Goal: Complete application form

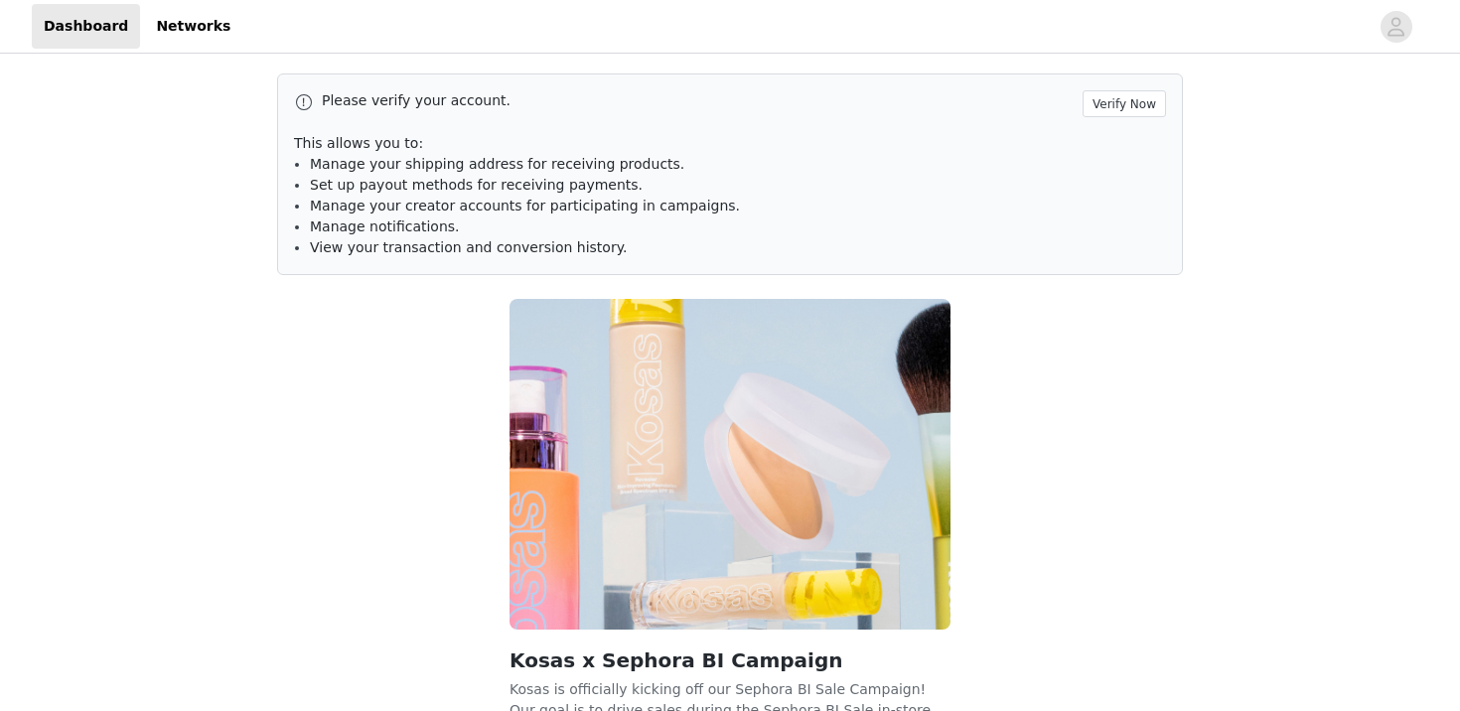
scroll to position [176, 0]
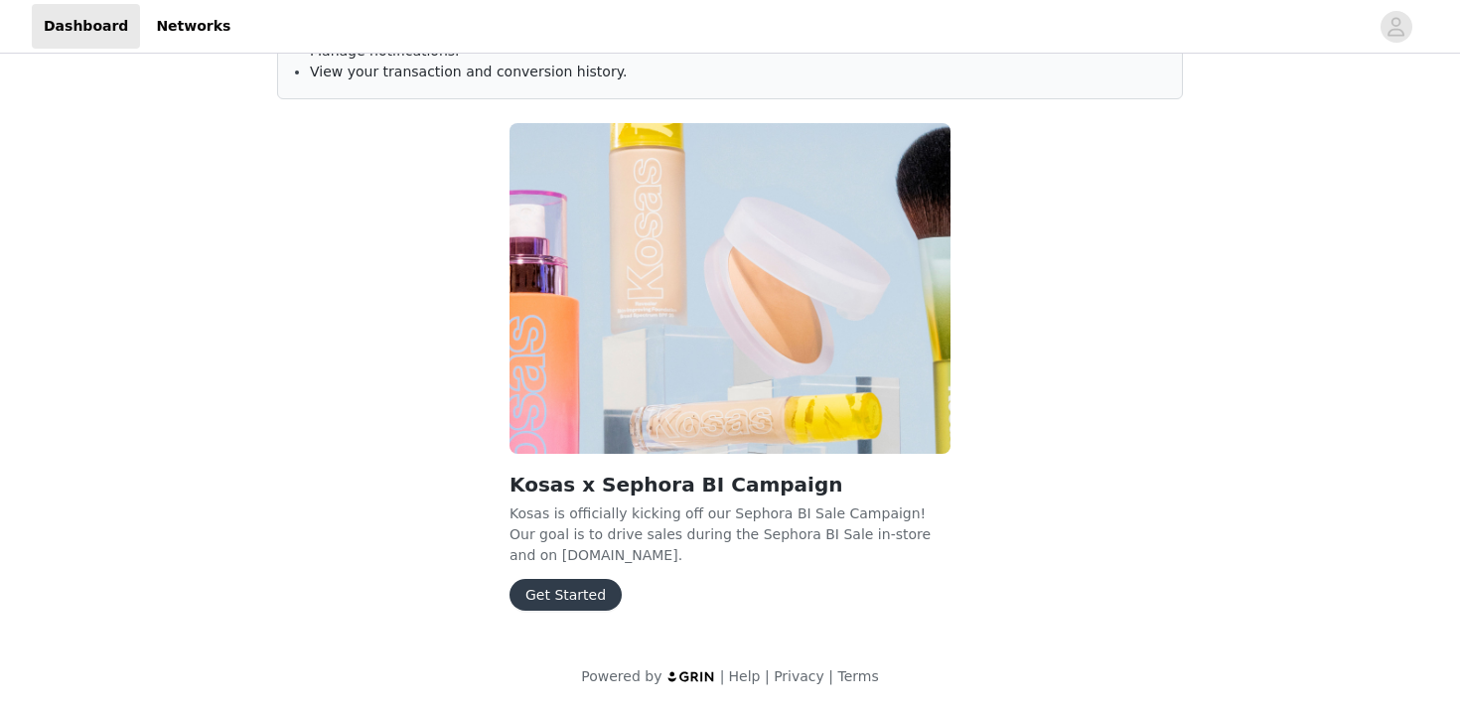
click at [583, 611] on div "Kosas x Sephora BI Campaign Kosas is officially kicking off our Sephora BI Sale…" at bounding box center [730, 370] width 465 height 519
click at [584, 598] on button "Get Started" at bounding box center [565, 595] width 112 height 32
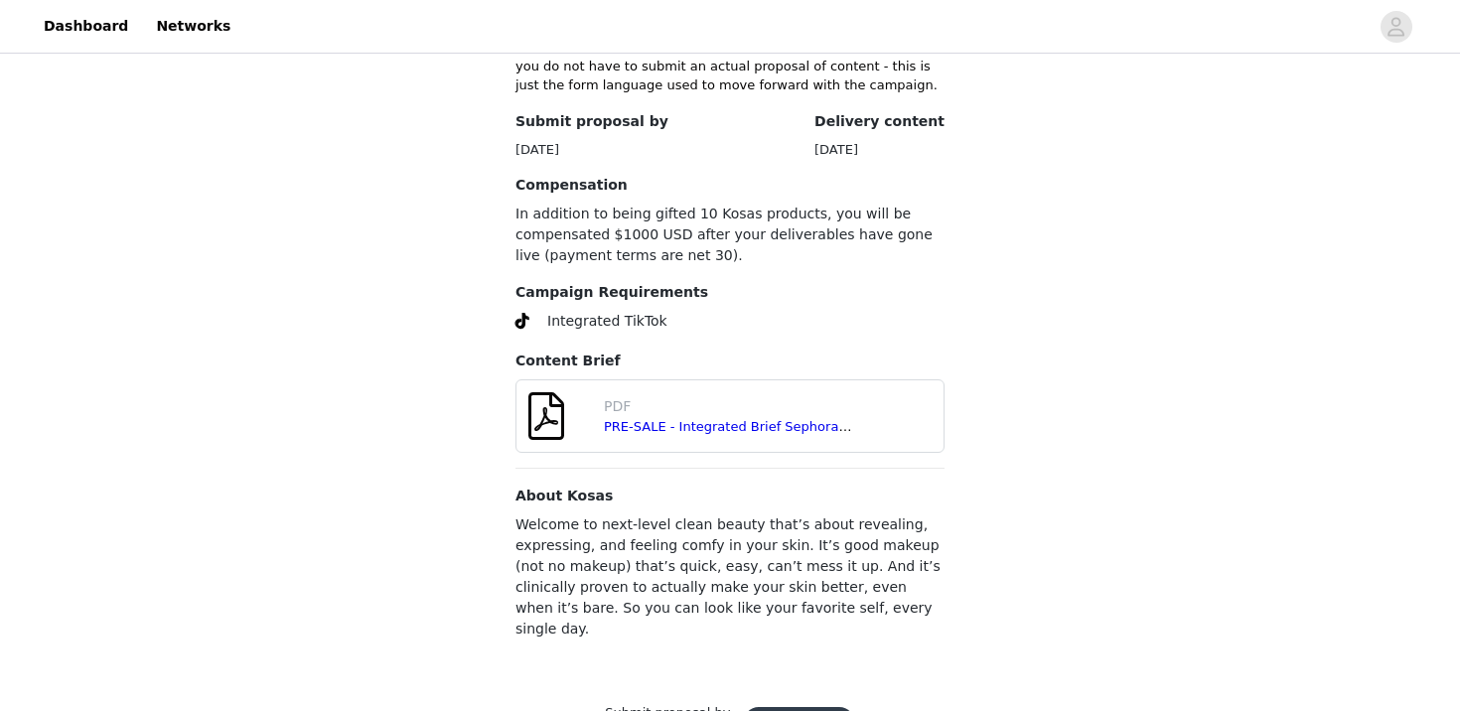
scroll to position [749, 0]
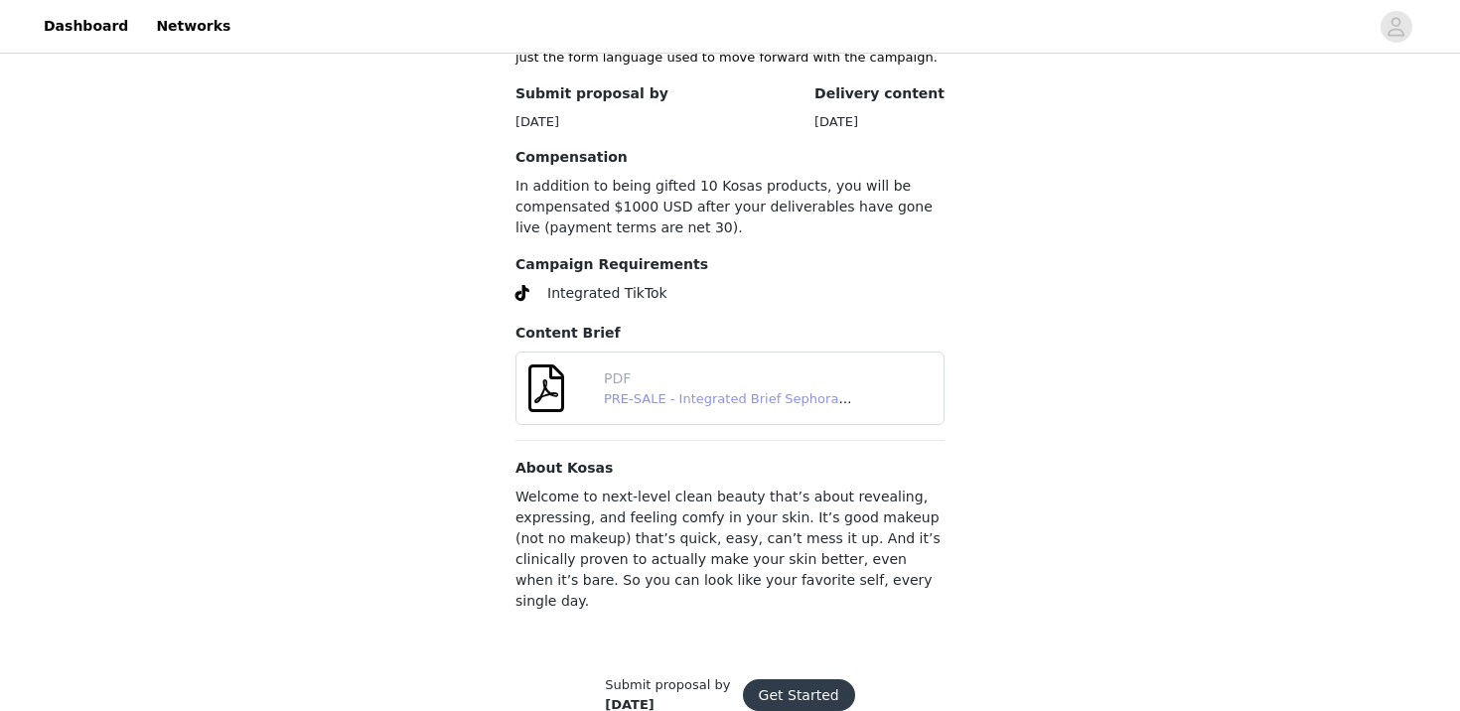
click at [779, 391] on link "PRE-SALE - Integrated Brief Sephora BI Fall 2025 - FINAL.pdf" at bounding box center [798, 398] width 388 height 15
click at [797, 679] on button "Get Started" at bounding box center [799, 695] width 112 height 32
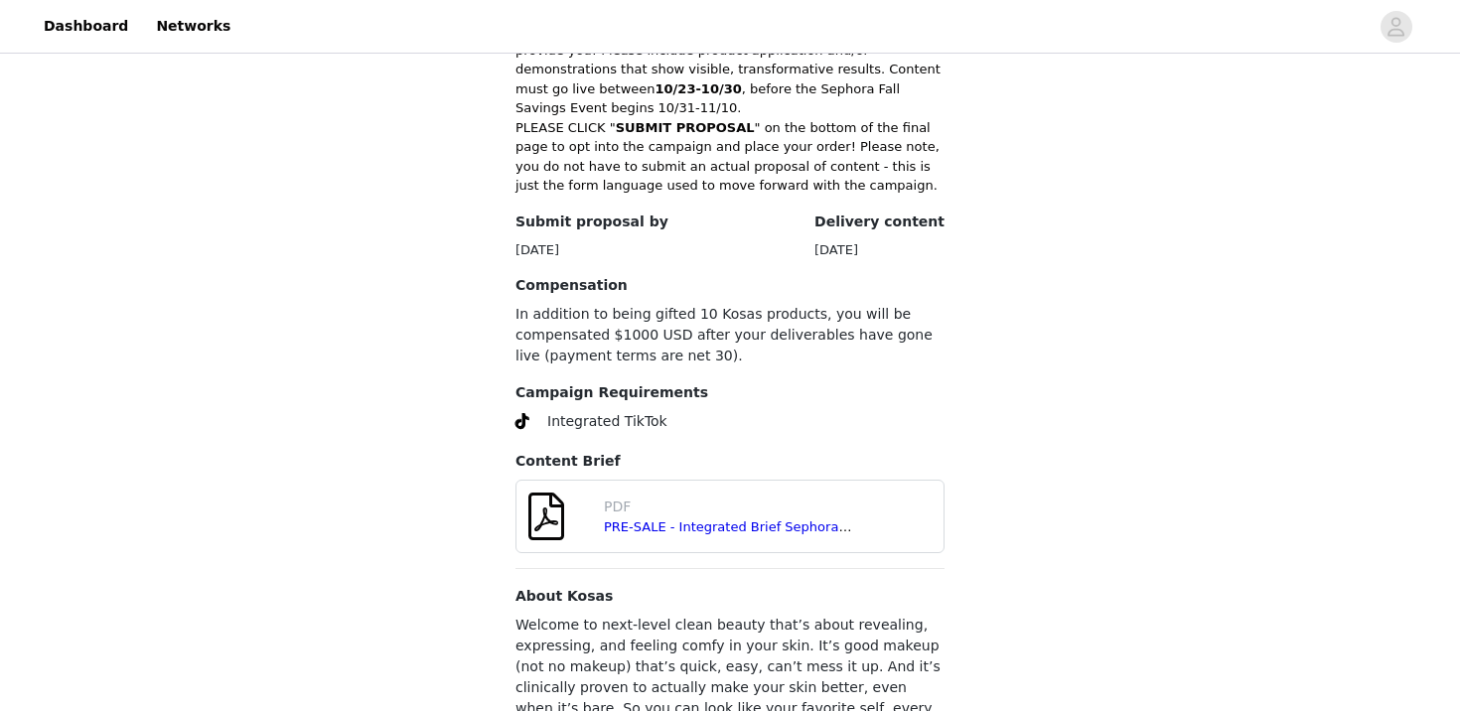
scroll to position [749, 0]
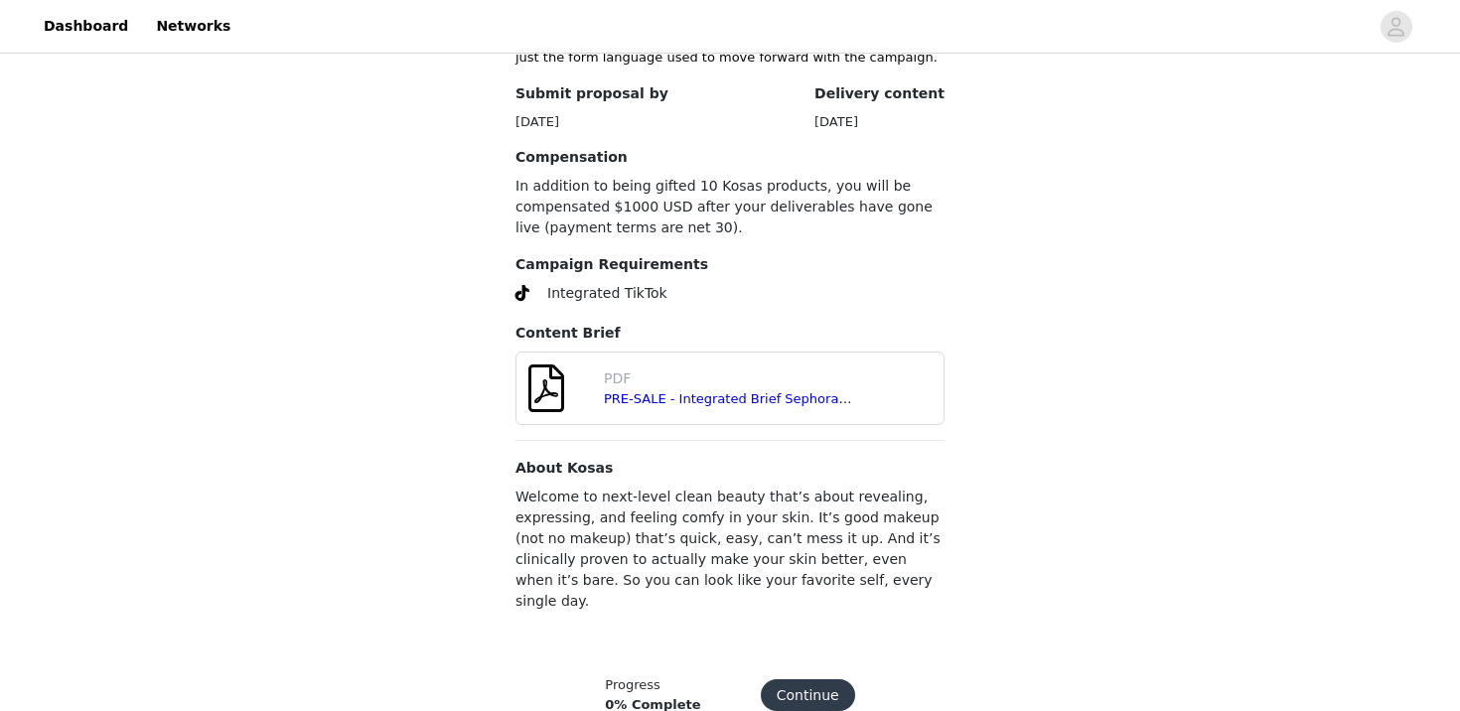
click at [812, 679] on button "Continue" at bounding box center [808, 695] width 94 height 32
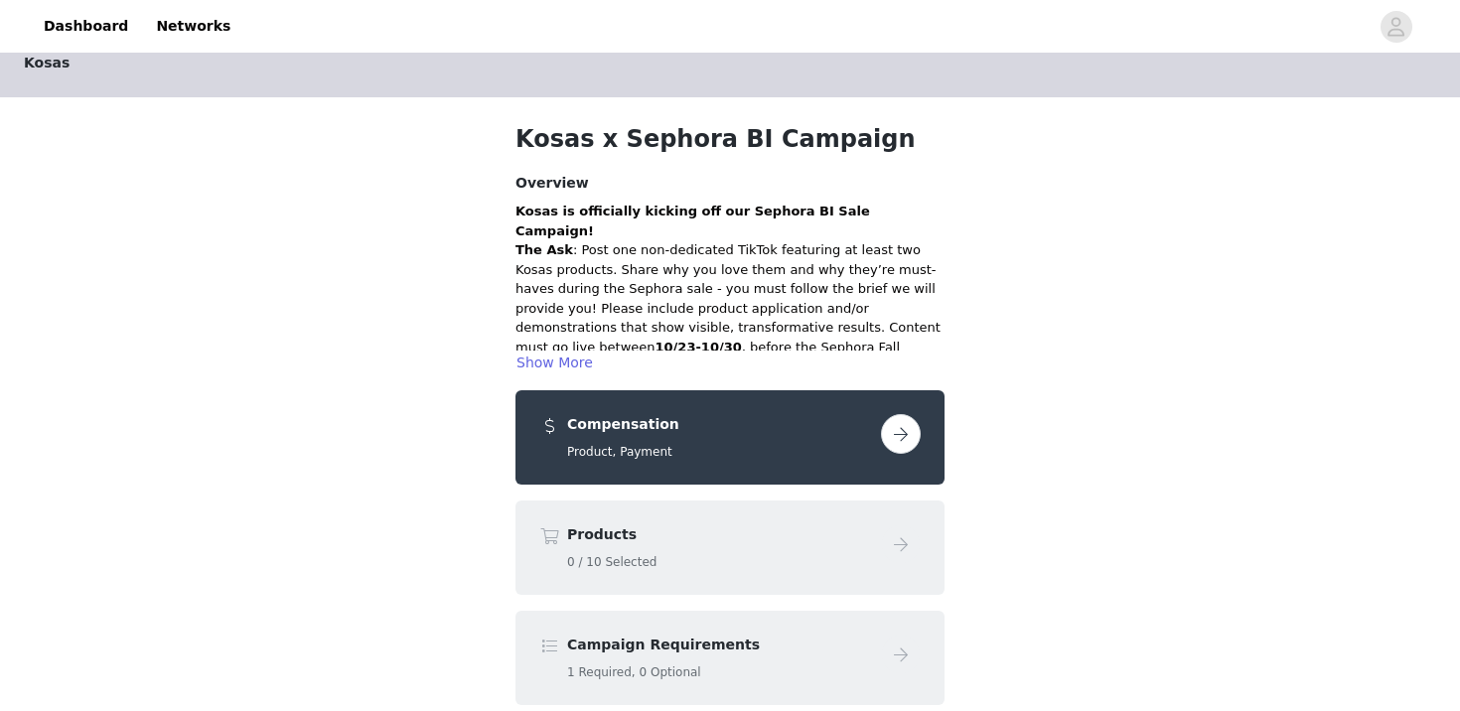
scroll to position [57, 0]
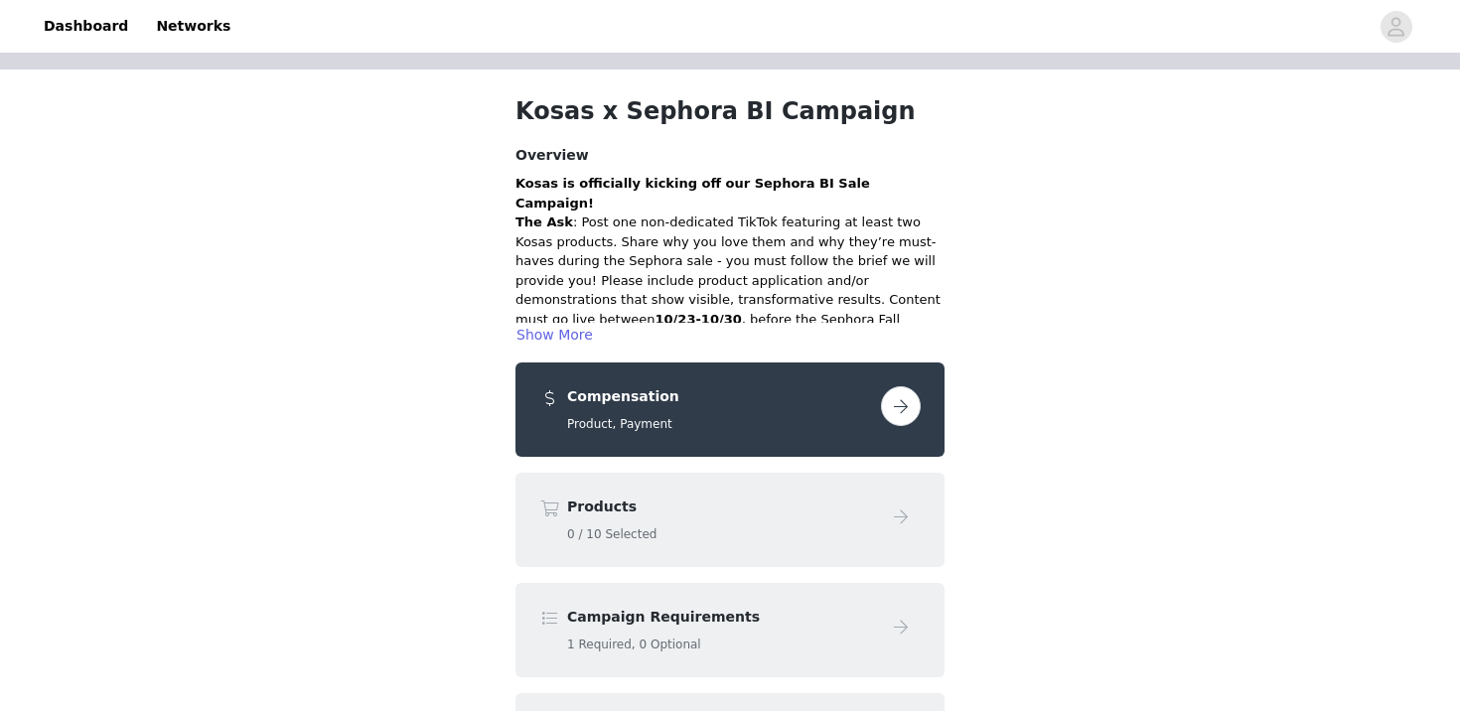
click at [901, 416] on button "button" at bounding box center [901, 406] width 40 height 40
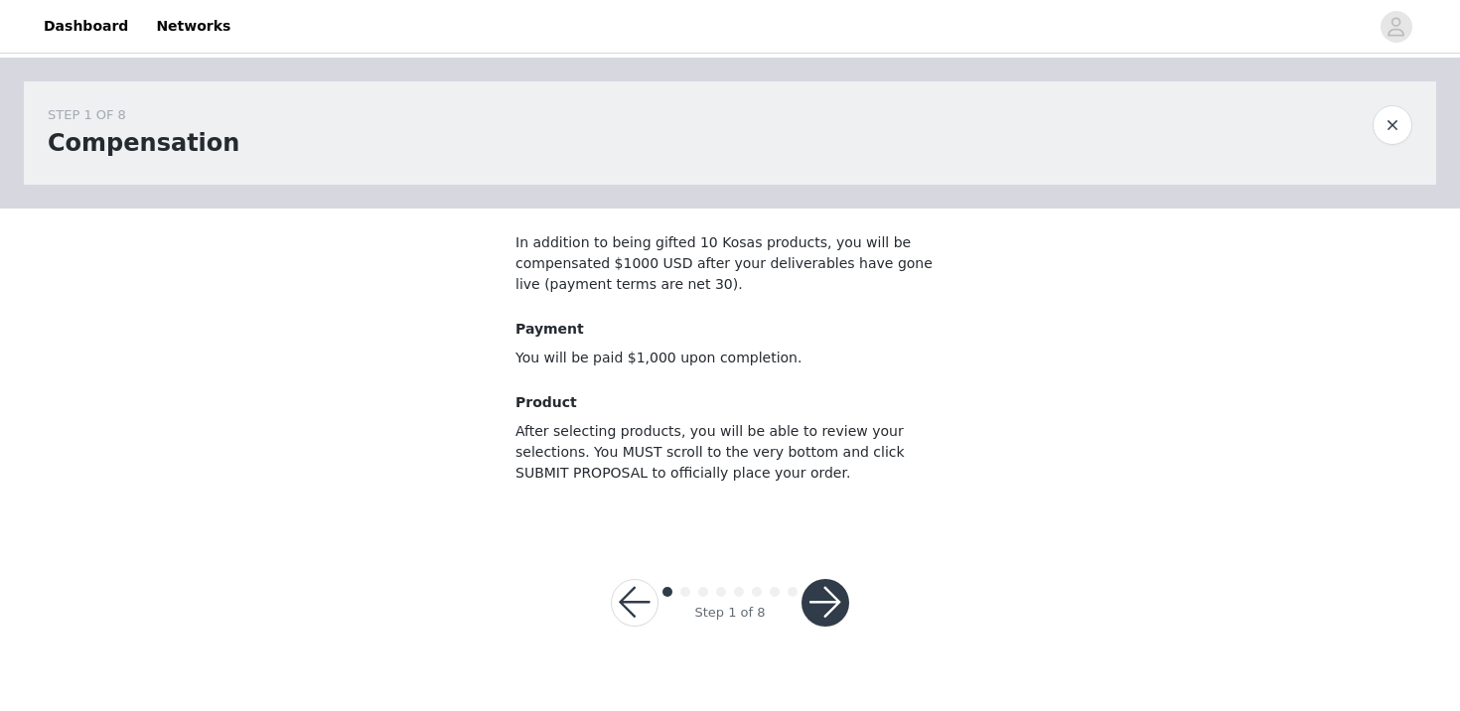
click at [837, 603] on button "button" at bounding box center [825, 603] width 48 height 48
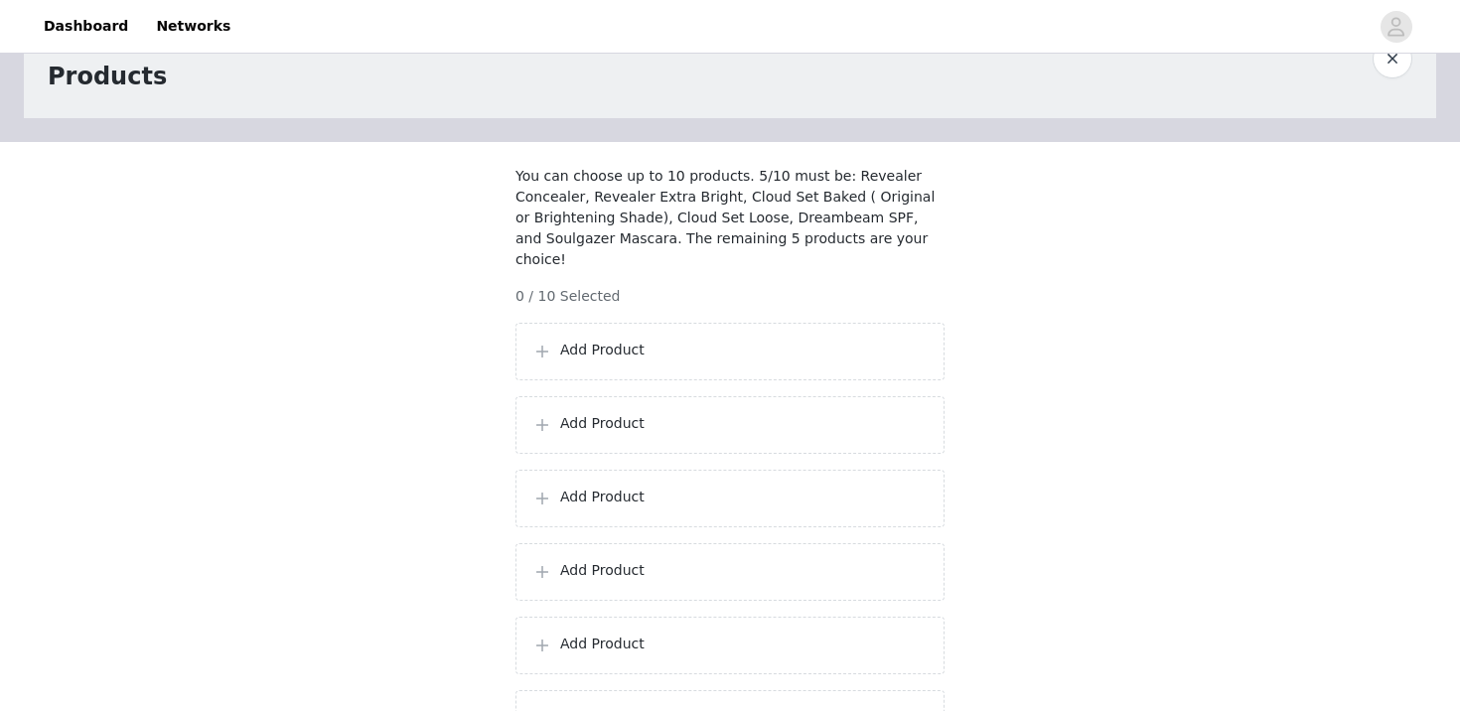
scroll to position [66, 0]
click at [720, 362] on div "Add Product" at bounding box center [729, 353] width 395 height 24
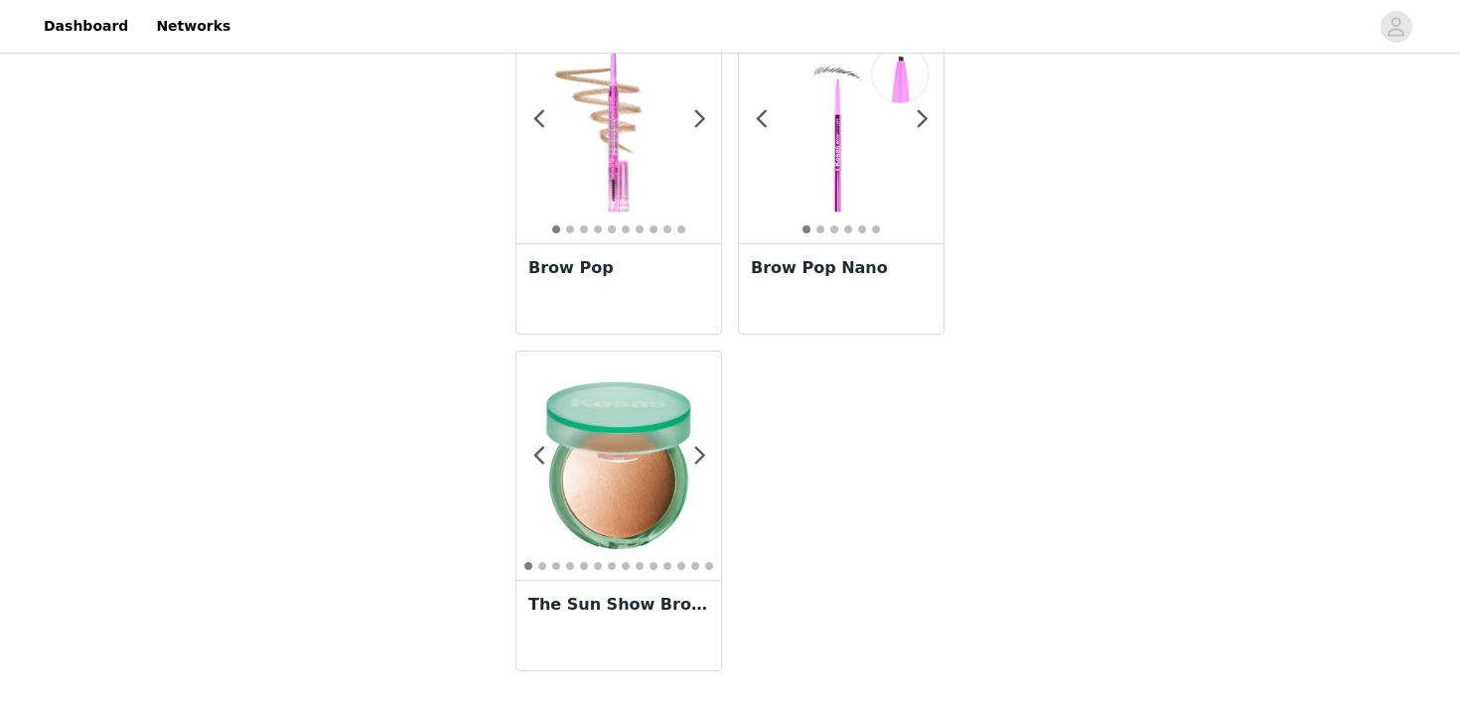
scroll to position [2071, 0]
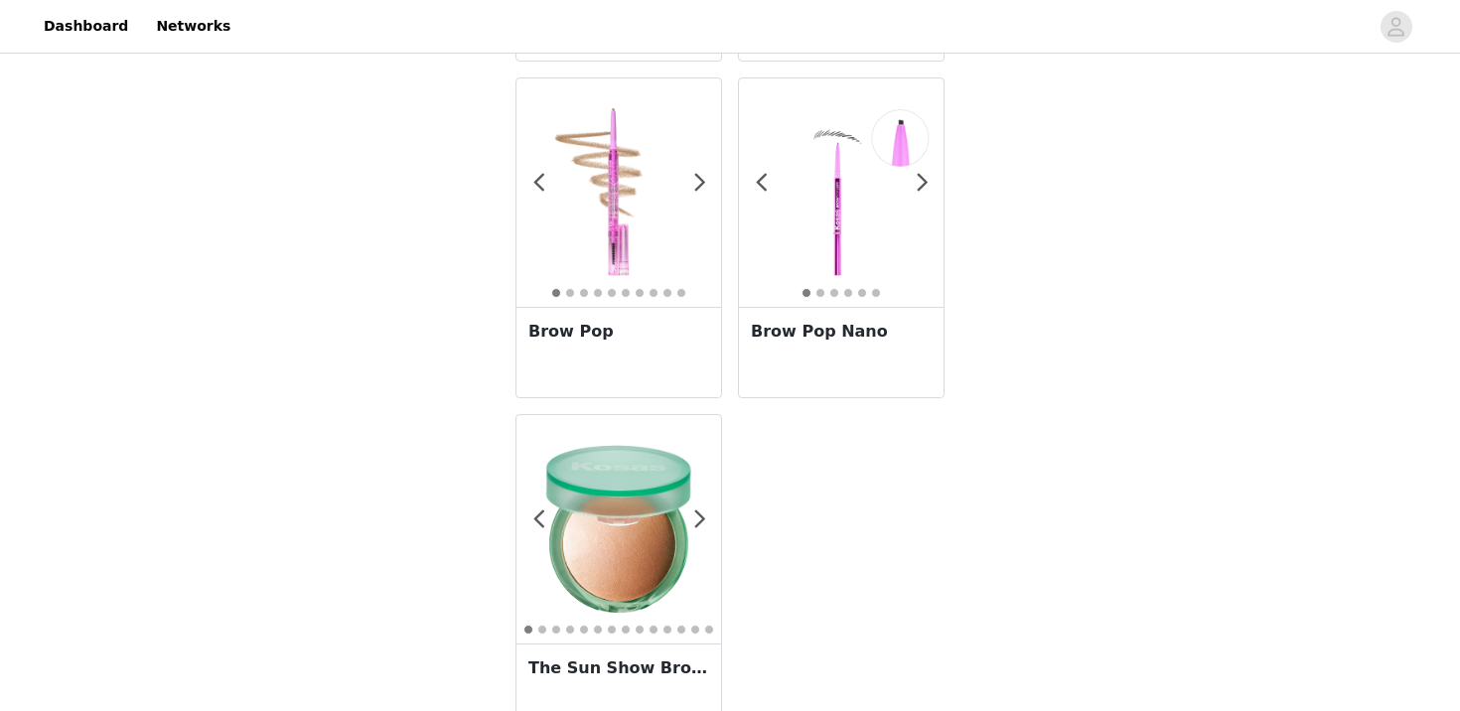
click at [706, 521] on img at bounding box center [618, 529] width 205 height 205
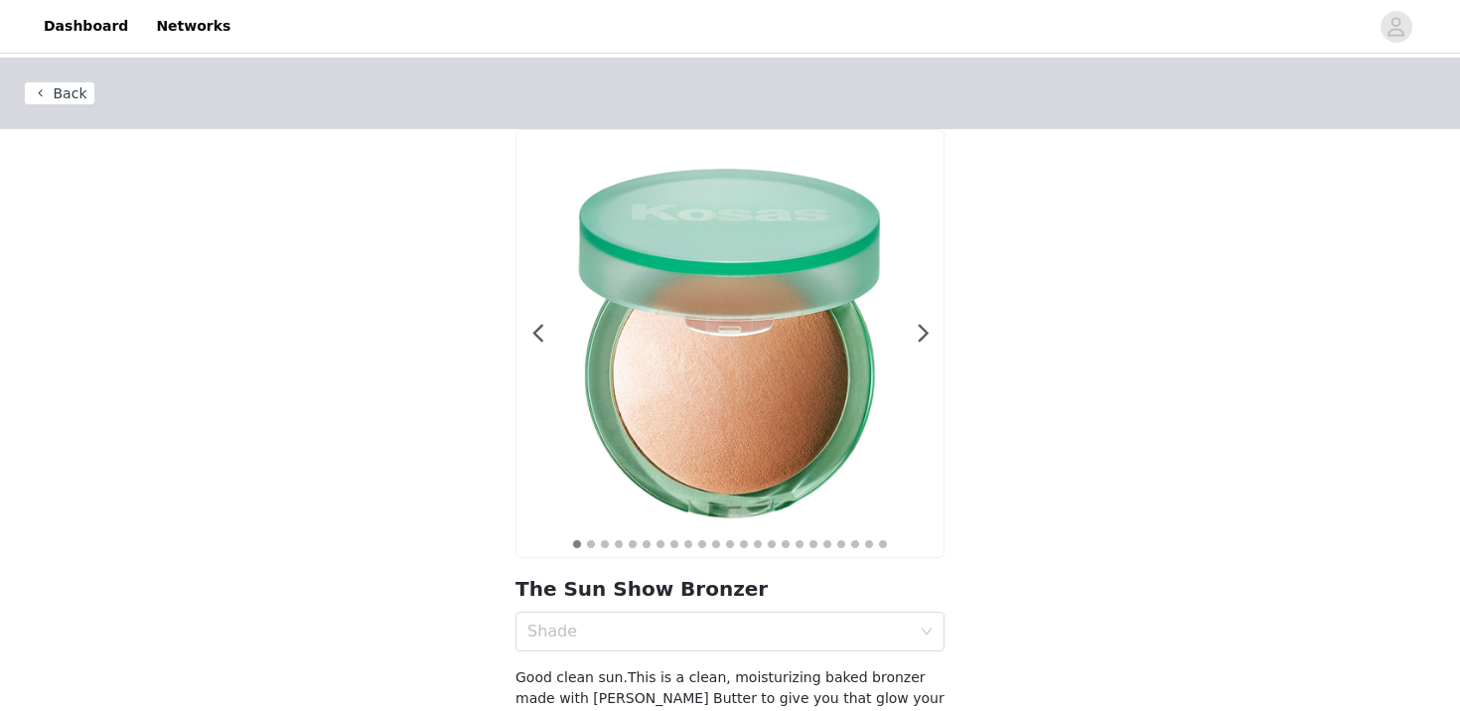
click at [57, 79] on header "Back" at bounding box center [730, 93] width 1460 height 71
click at [57, 89] on button "Back" at bounding box center [59, 93] width 71 height 24
click at [81, 84] on button "Back" at bounding box center [59, 93] width 71 height 24
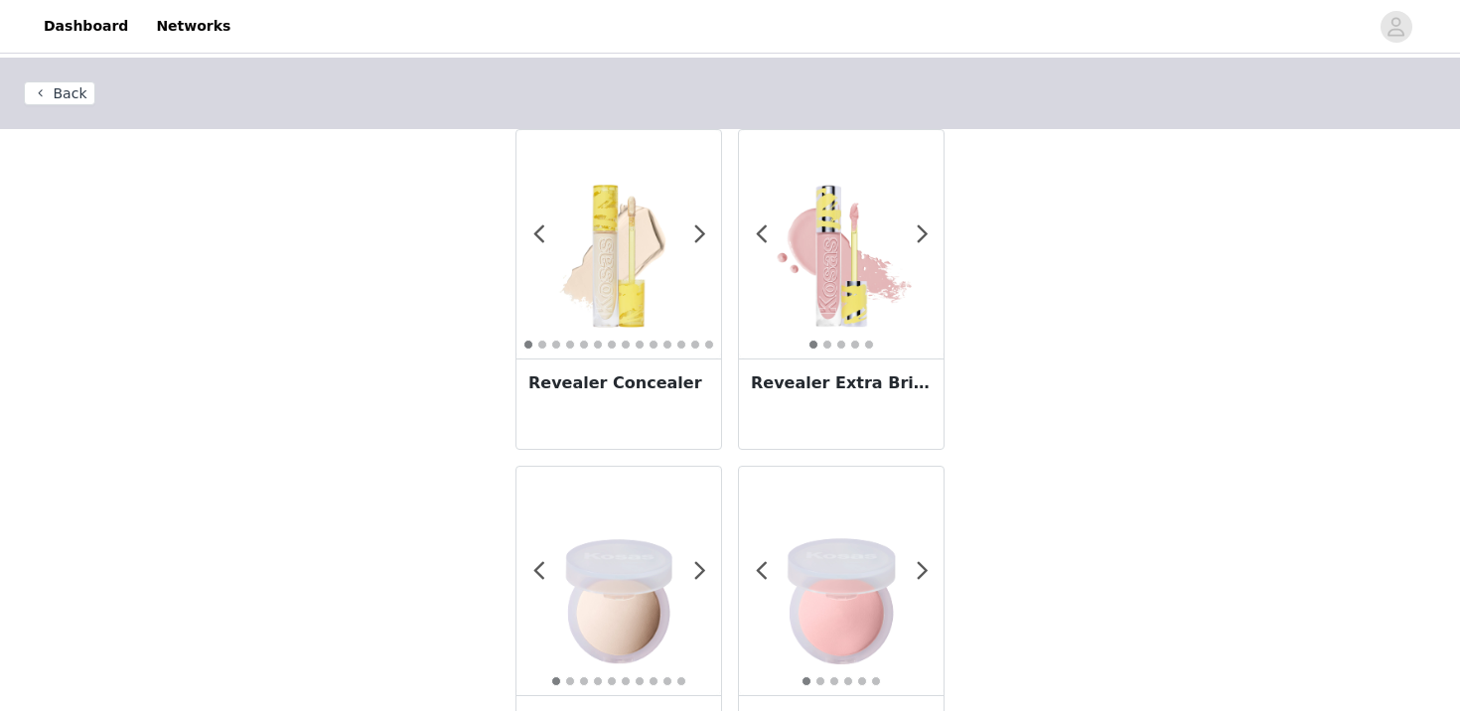
click at [620, 320] on img at bounding box center [618, 244] width 205 height 205
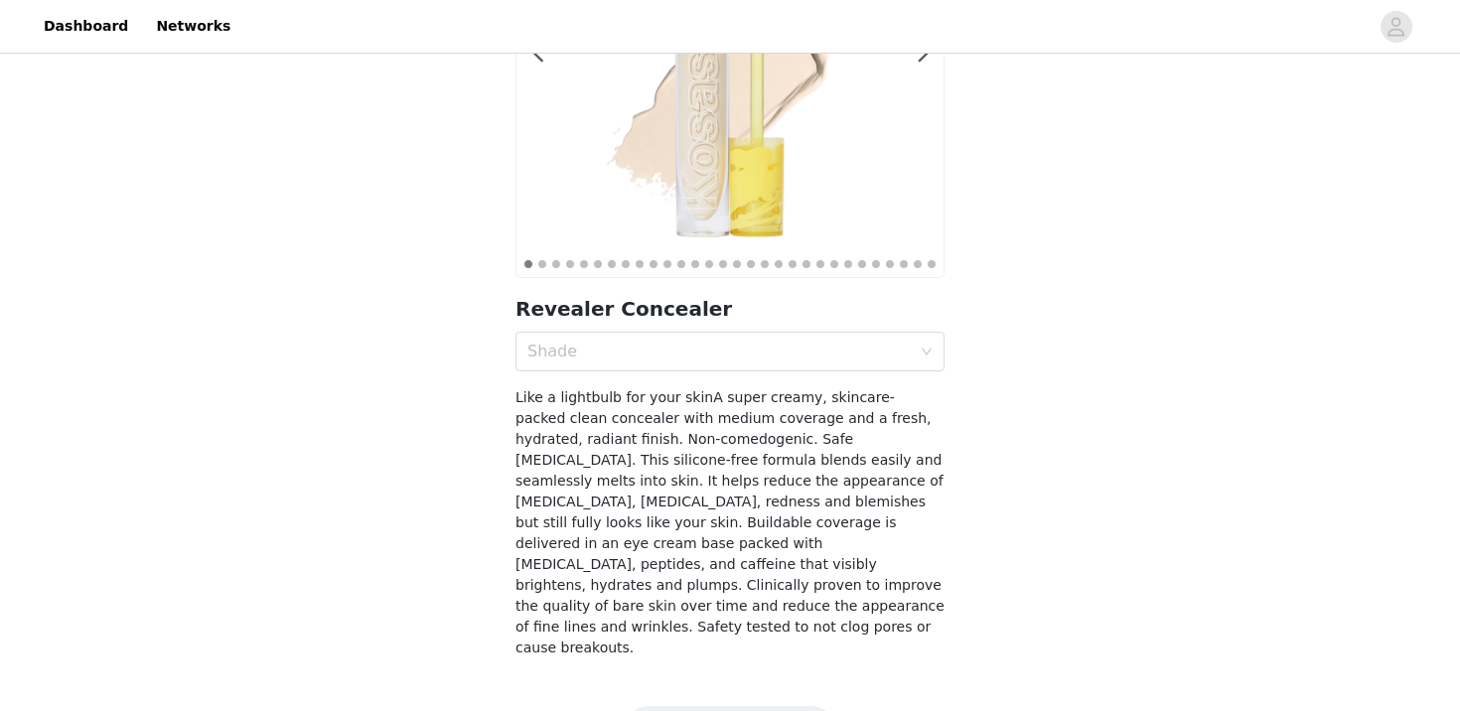
scroll to position [282, 0]
click at [624, 331] on div "Shade" at bounding box center [723, 350] width 392 height 38
click at [593, 355] on div "Shade" at bounding box center [718, 350] width 383 height 20
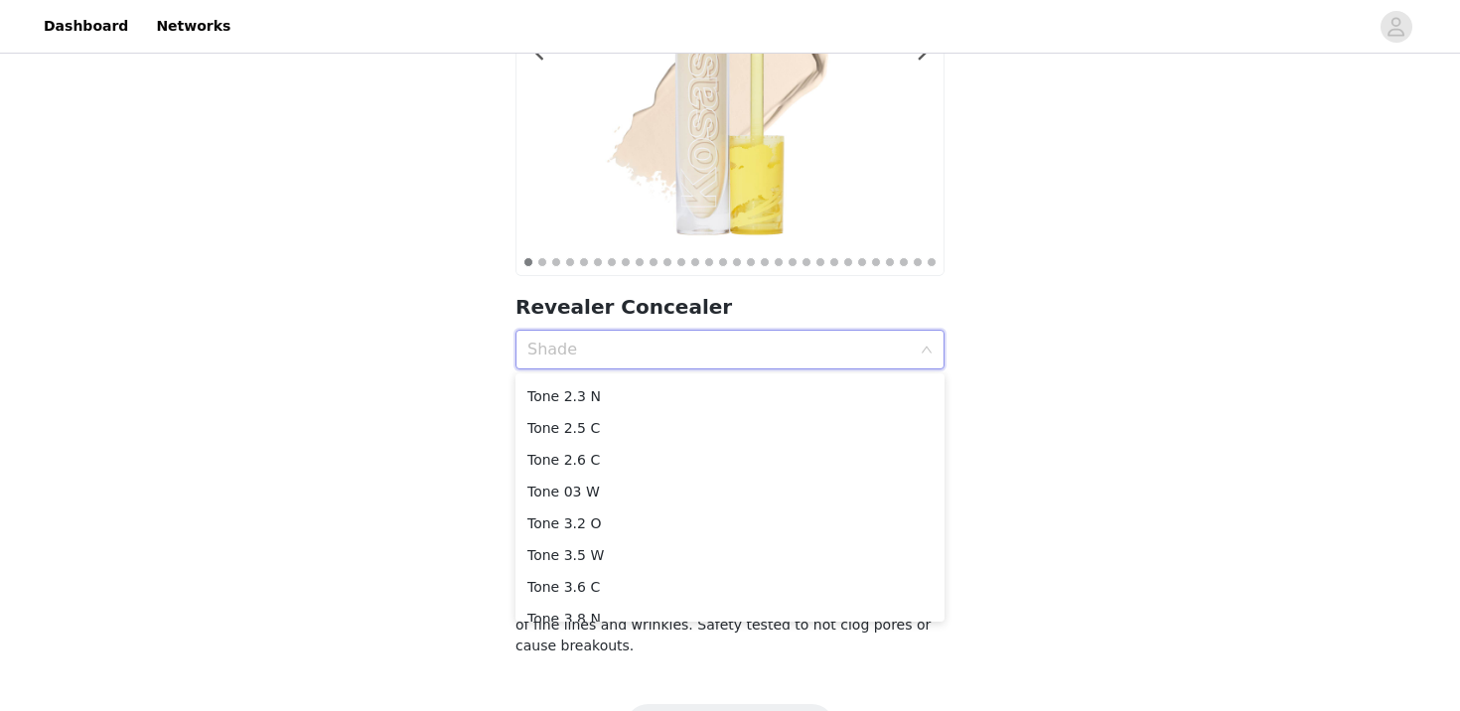
scroll to position [153, 0]
click at [595, 524] on div "Tone 3.2 O" at bounding box center [729, 526] width 405 height 22
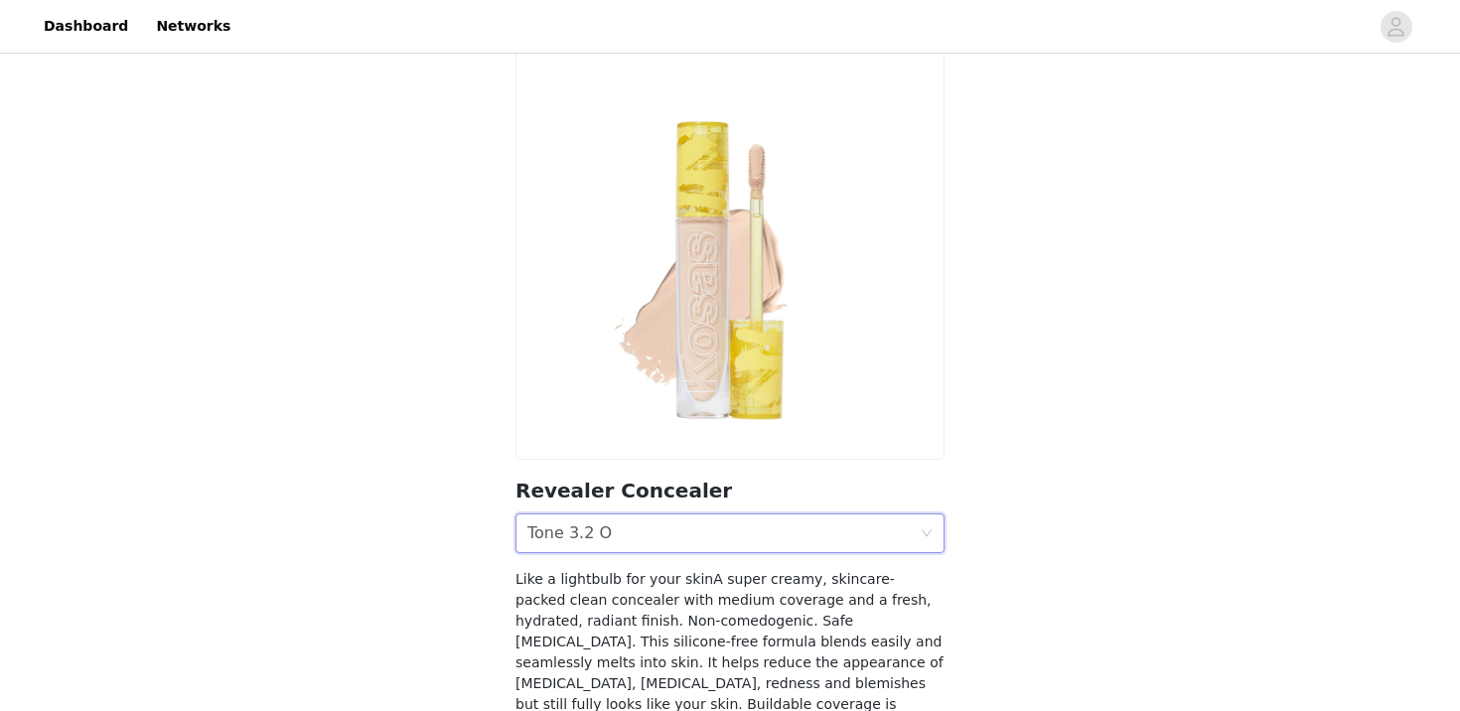
scroll to position [305, 0]
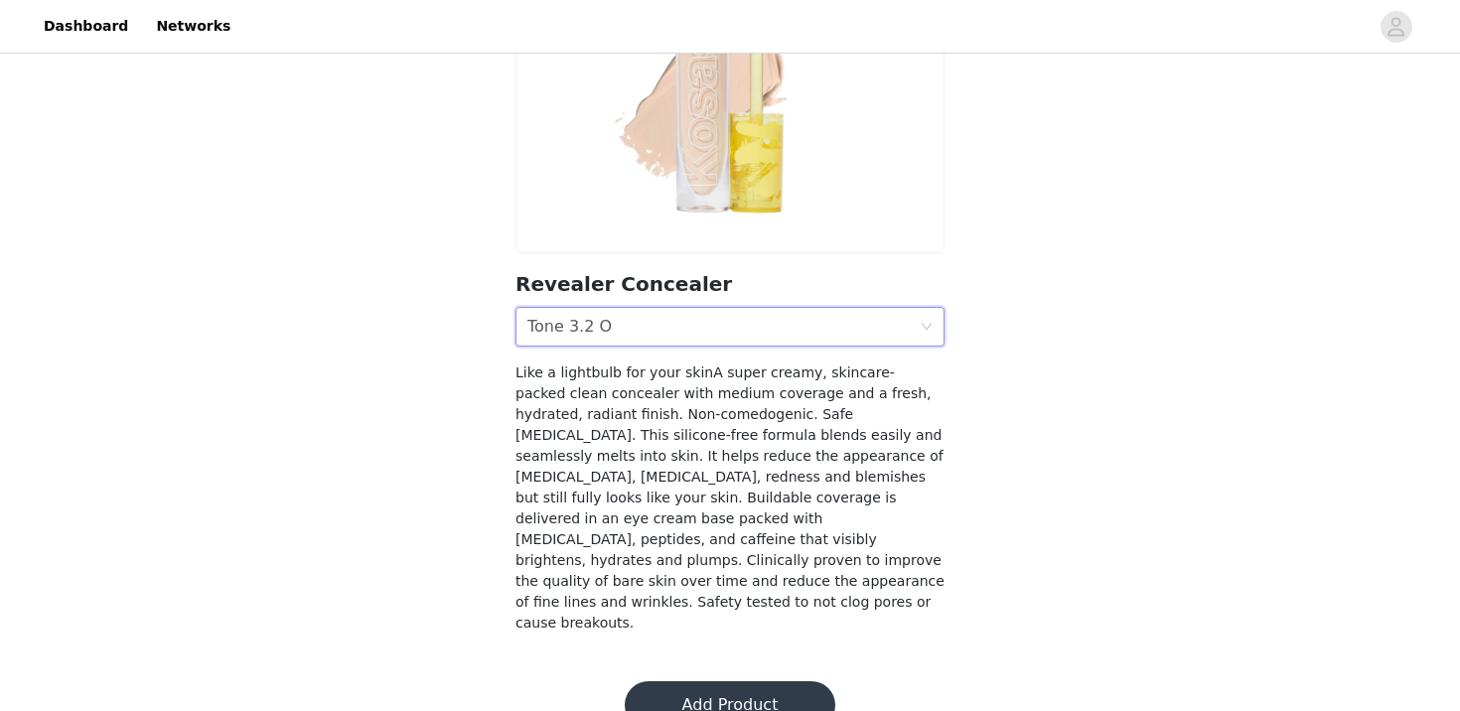
click at [727, 681] on button "Add Product" at bounding box center [730, 705] width 211 height 48
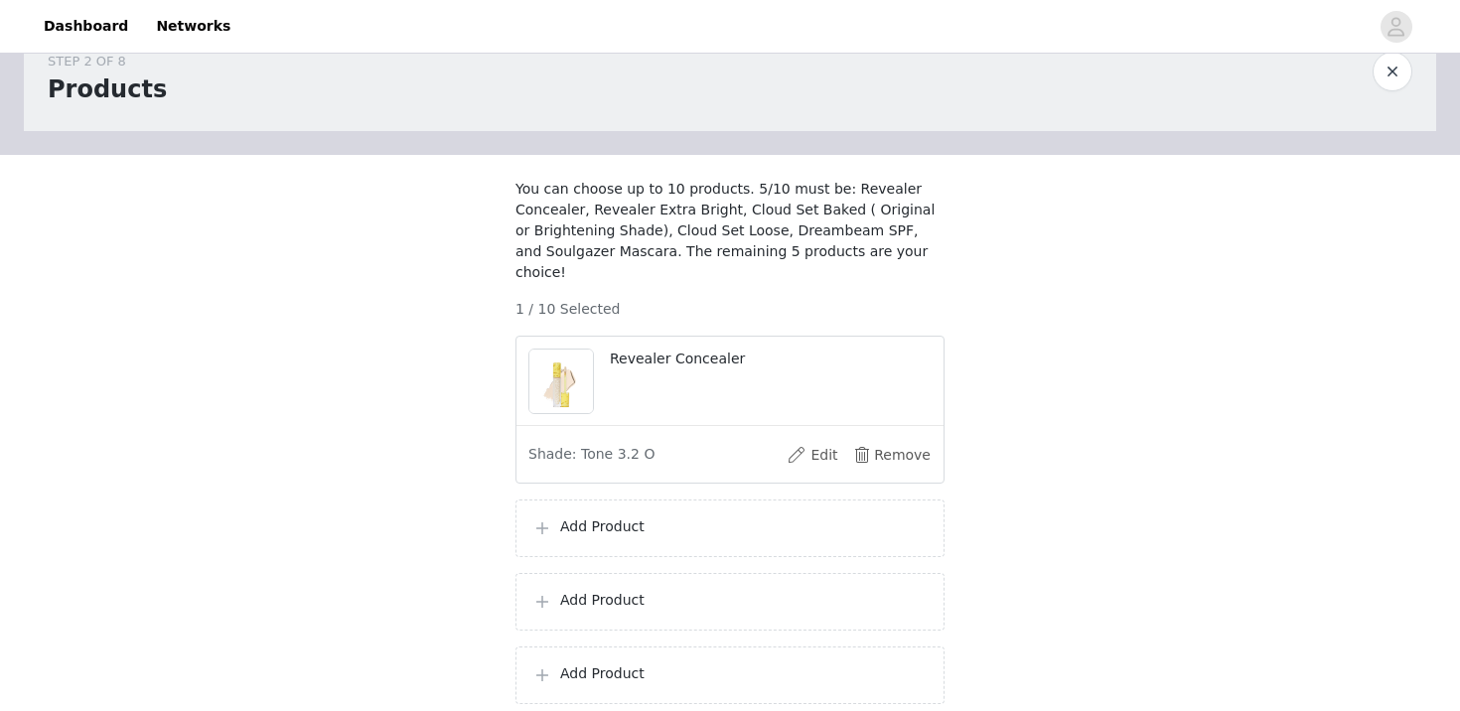
scroll to position [55, 0]
click at [712, 535] on div "Add Product" at bounding box center [729, 527] width 395 height 24
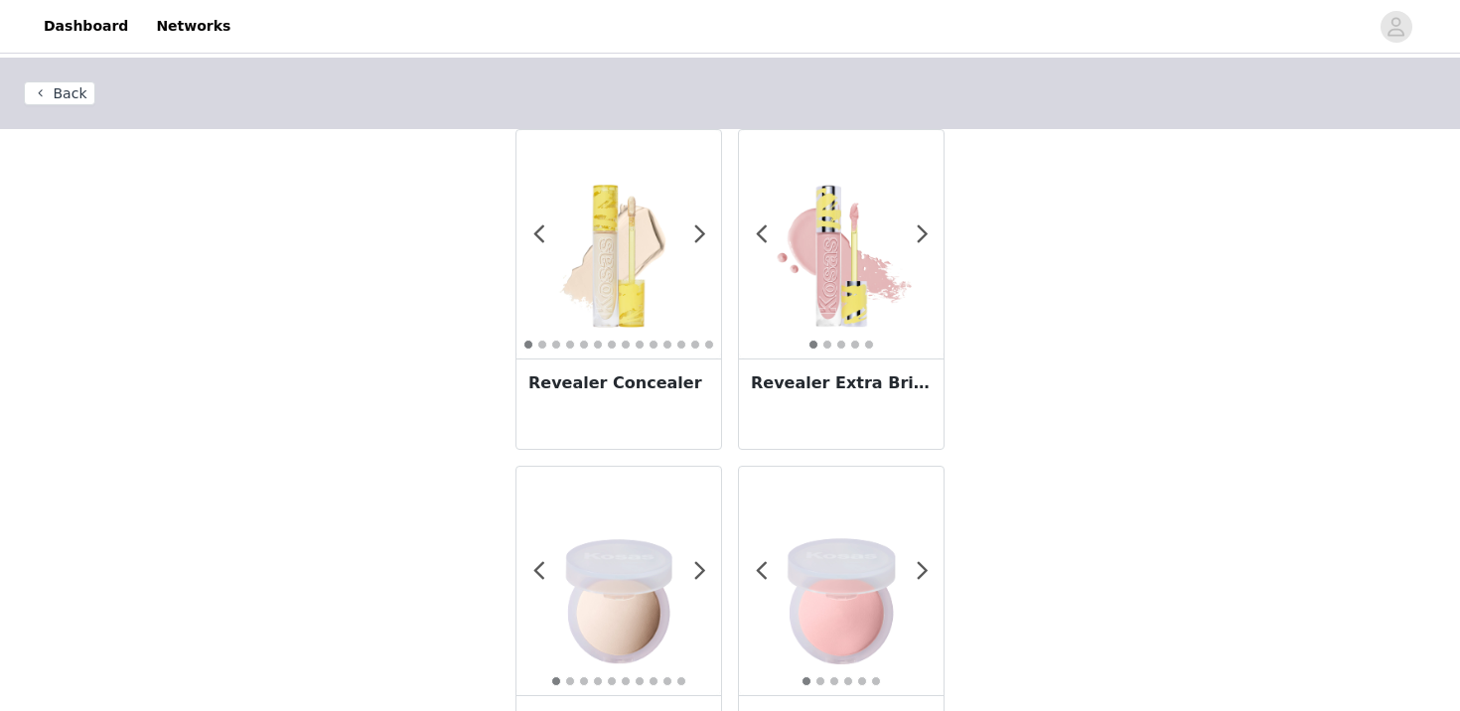
click at [841, 351] on div at bounding box center [841, 244] width 205 height 228
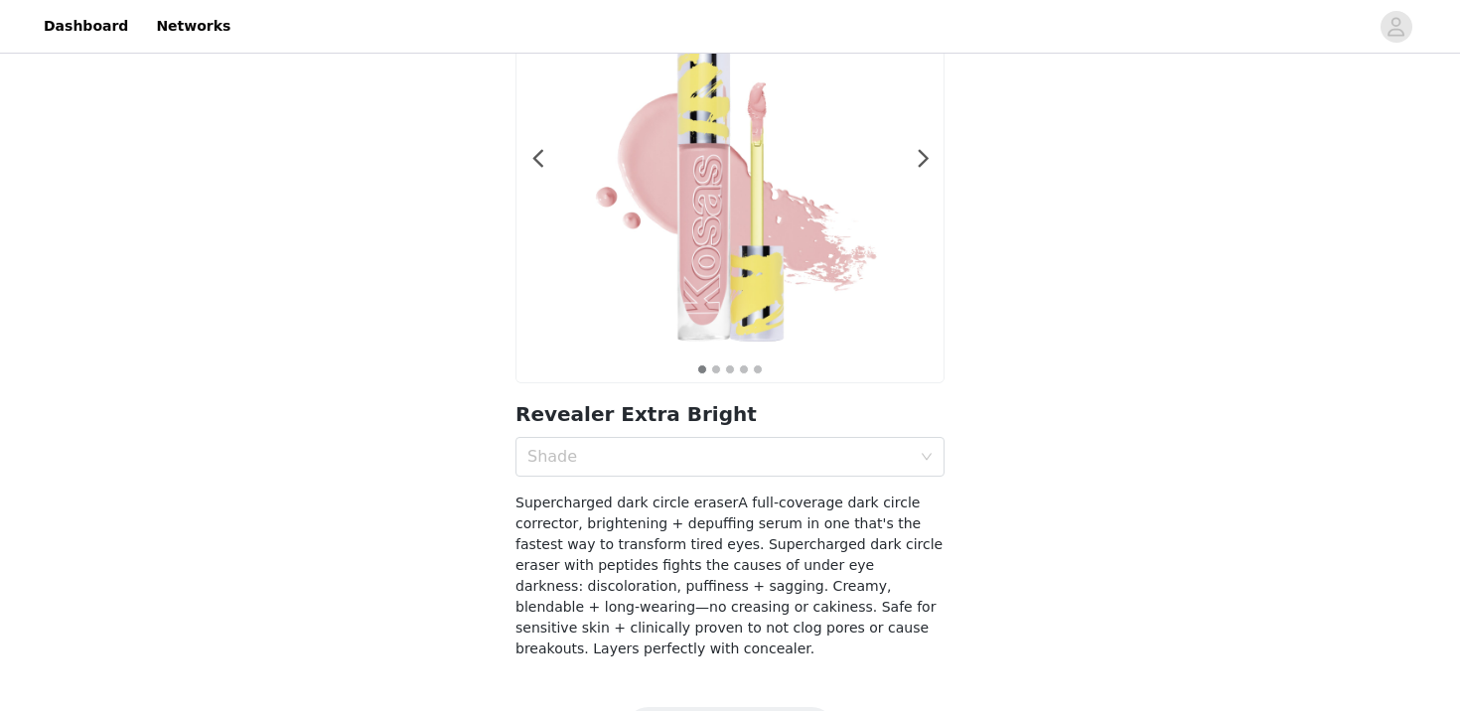
scroll to position [176, 0]
click at [675, 472] on div "Shade" at bounding box center [723, 456] width 392 height 38
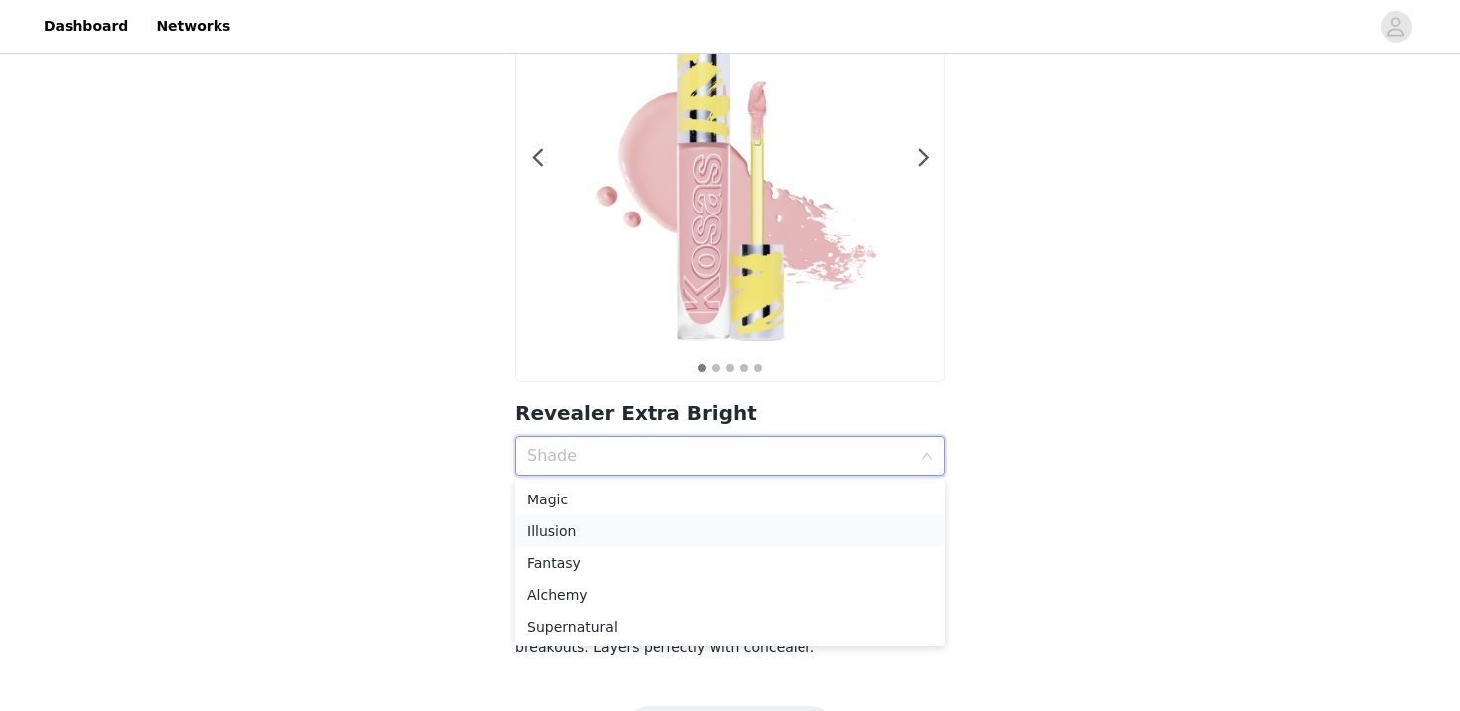
click at [662, 529] on div "Illusion" at bounding box center [729, 531] width 405 height 22
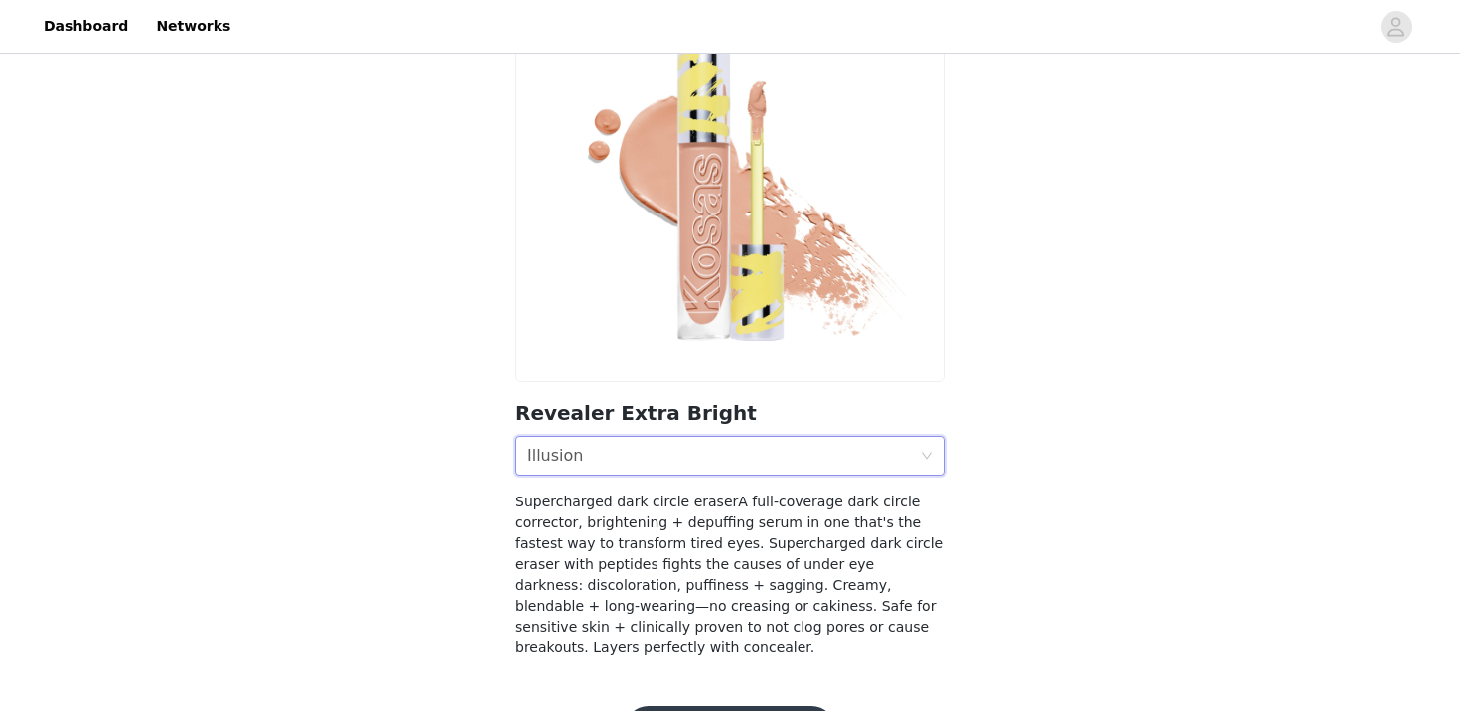
scroll to position [242, 0]
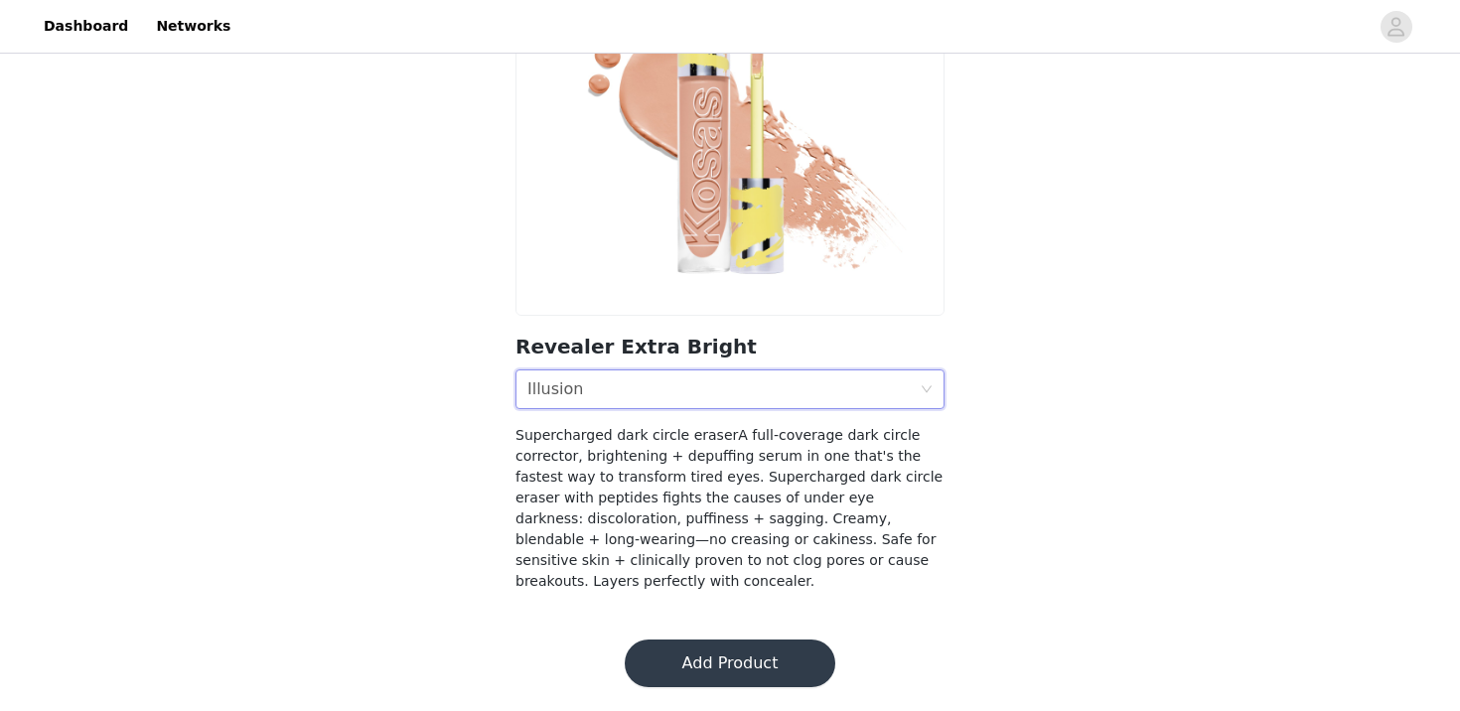
click at [713, 661] on button "Add Product" at bounding box center [730, 664] width 211 height 48
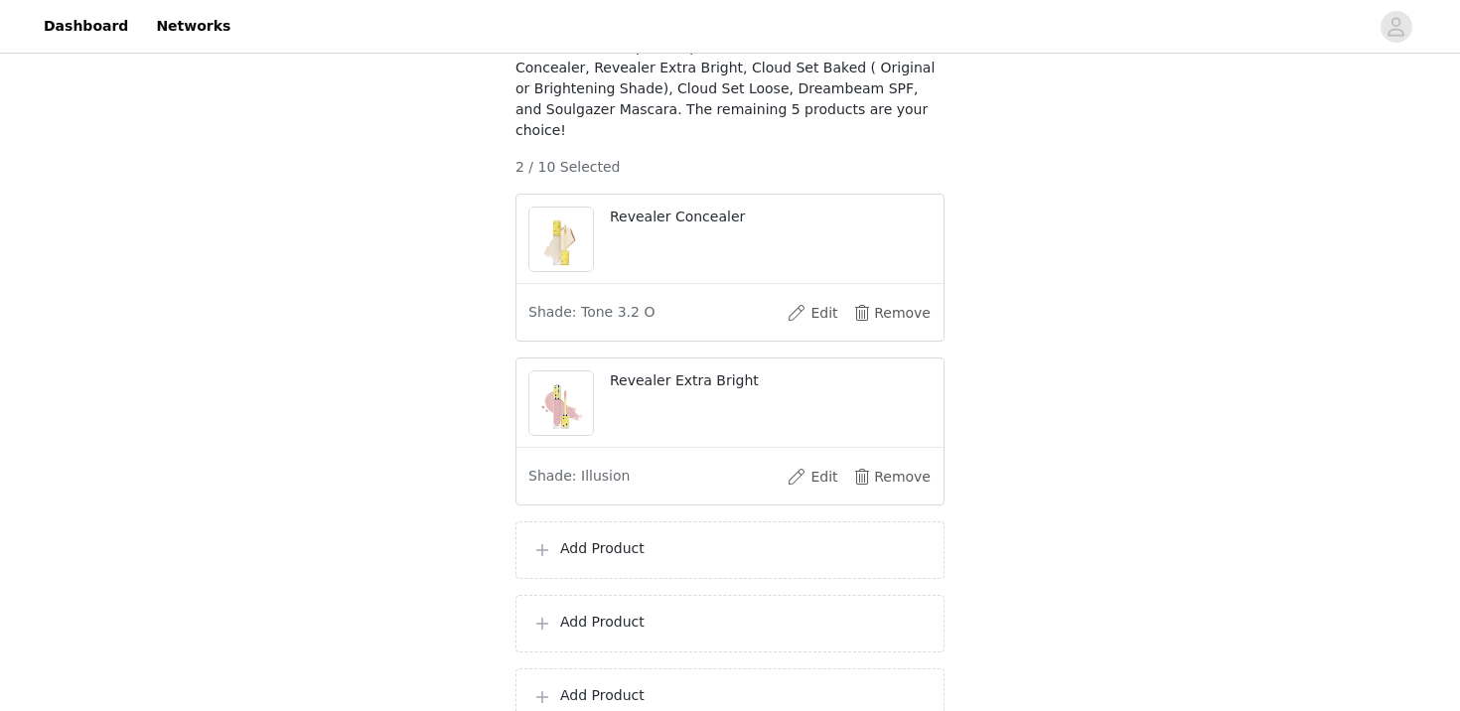
scroll to position [277, 0]
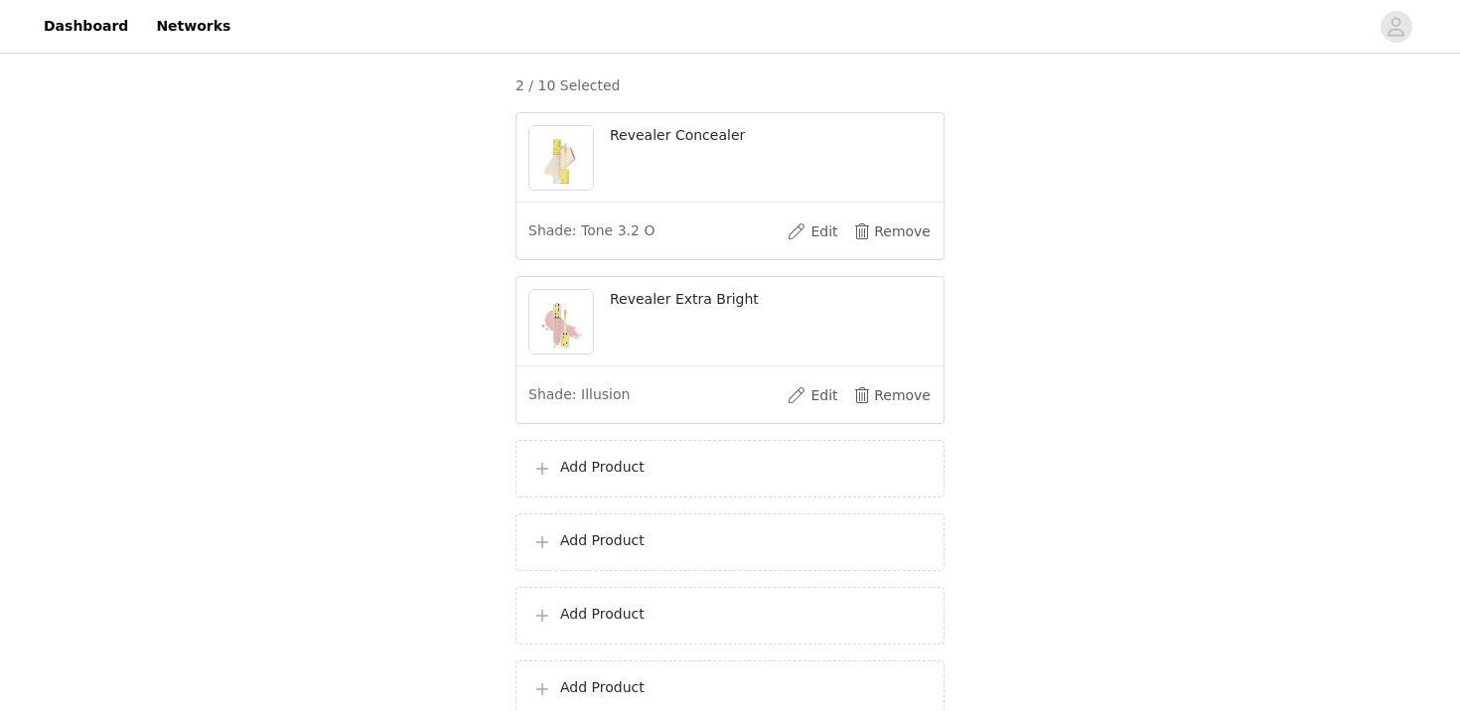
click at [704, 466] on p "Add Product" at bounding box center [743, 467] width 367 height 21
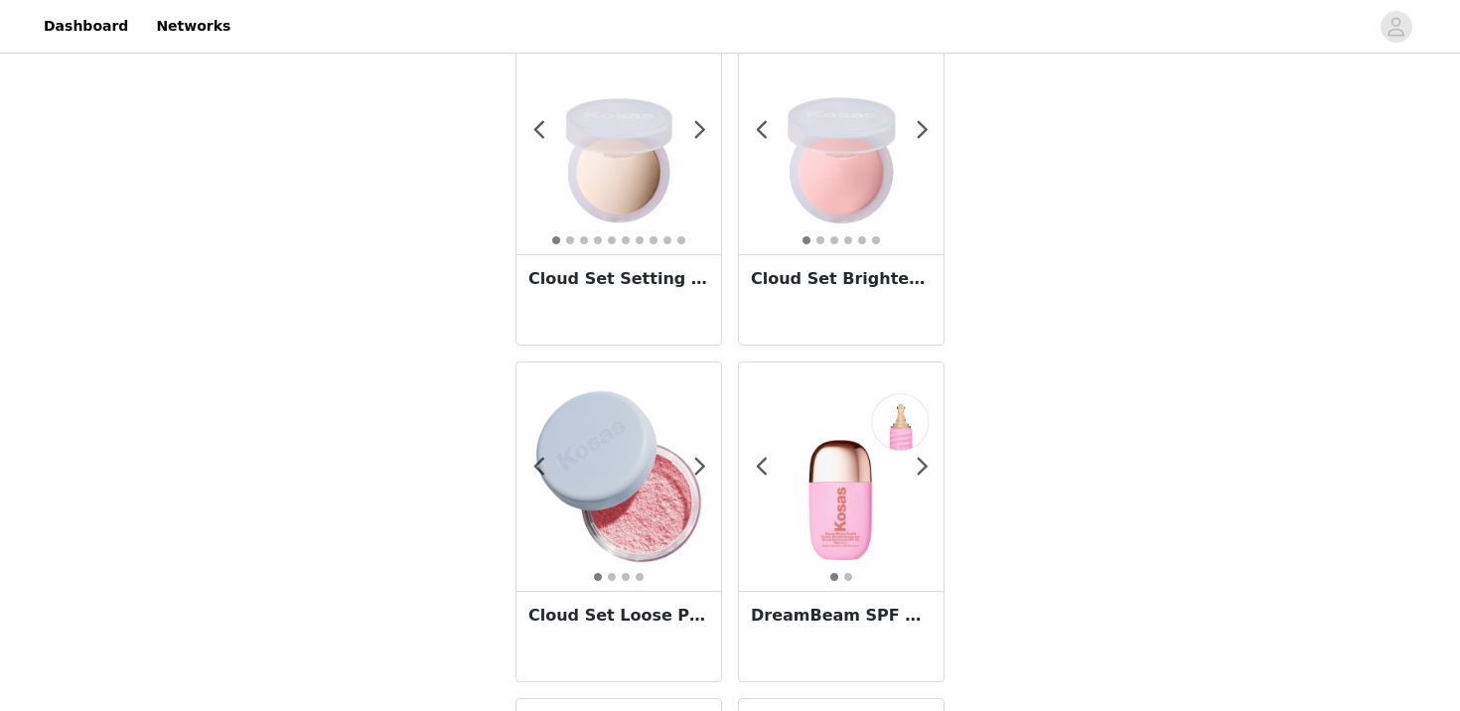
scroll to position [440, 0]
click at [622, 199] on img at bounding box center [618, 141] width 205 height 205
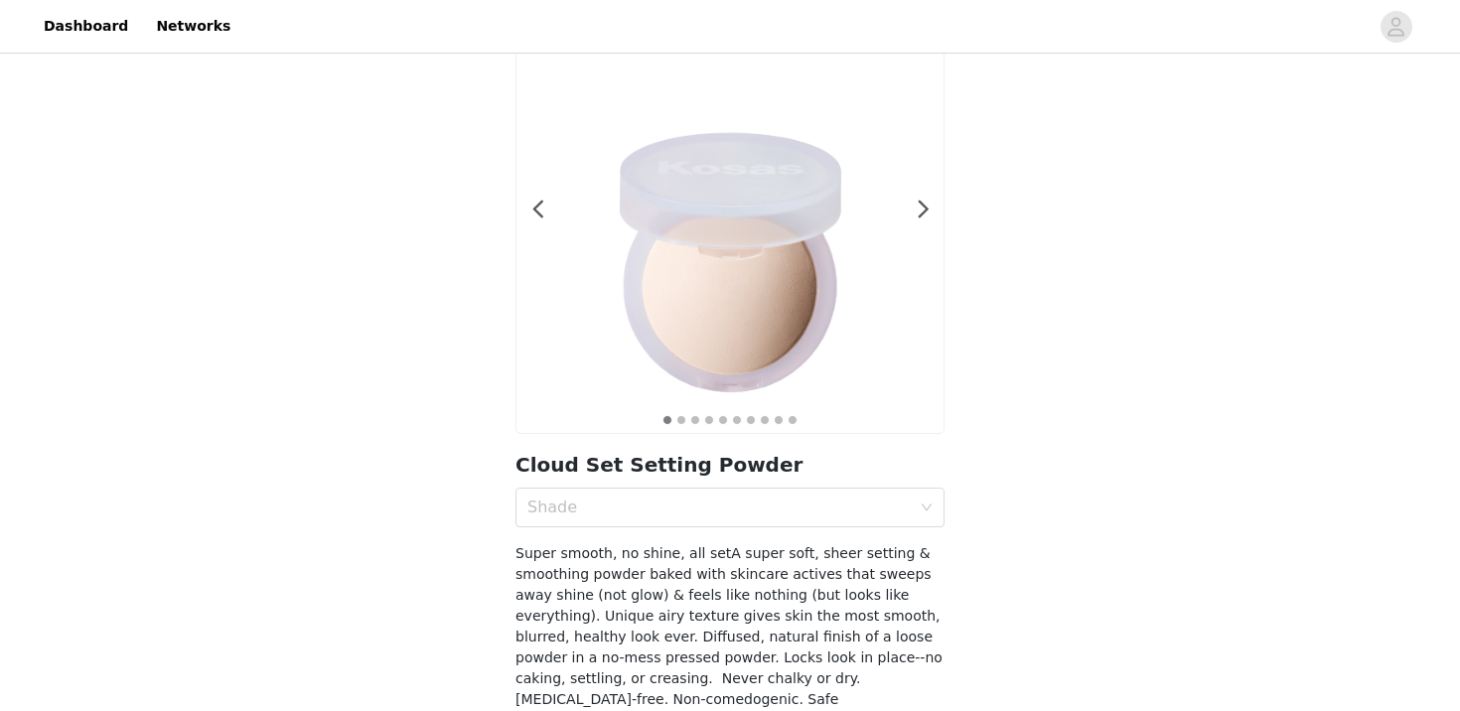
scroll to position [176, 0]
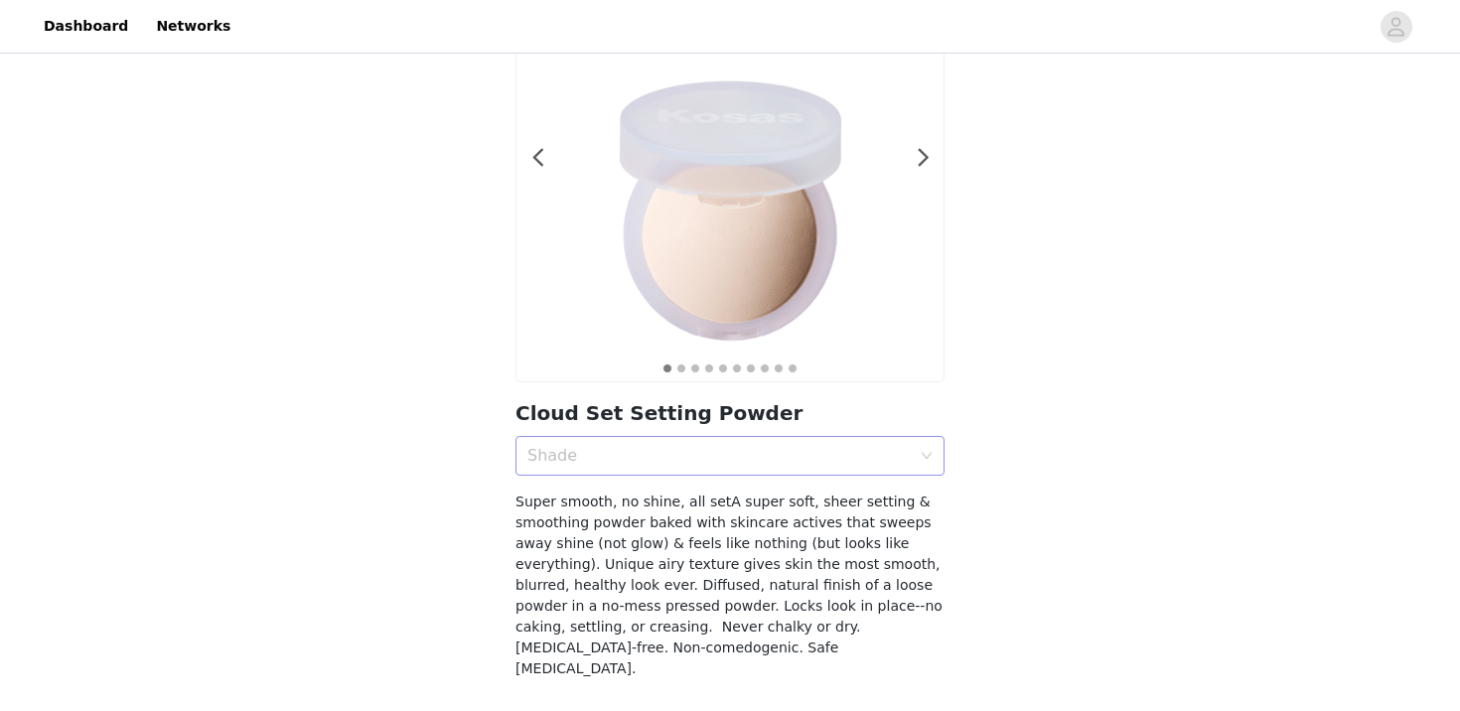
click at [628, 474] on div "Shade" at bounding box center [723, 456] width 392 height 38
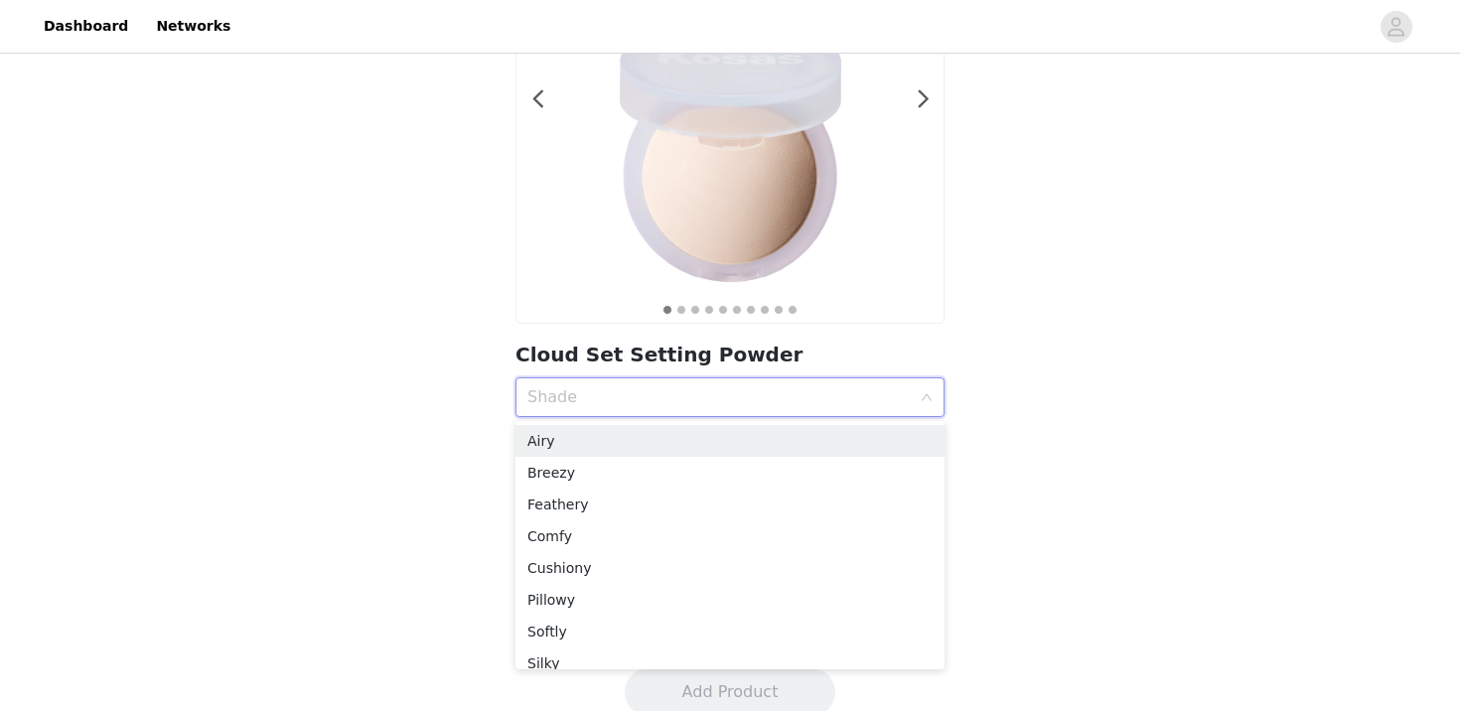
scroll to position [238, 0]
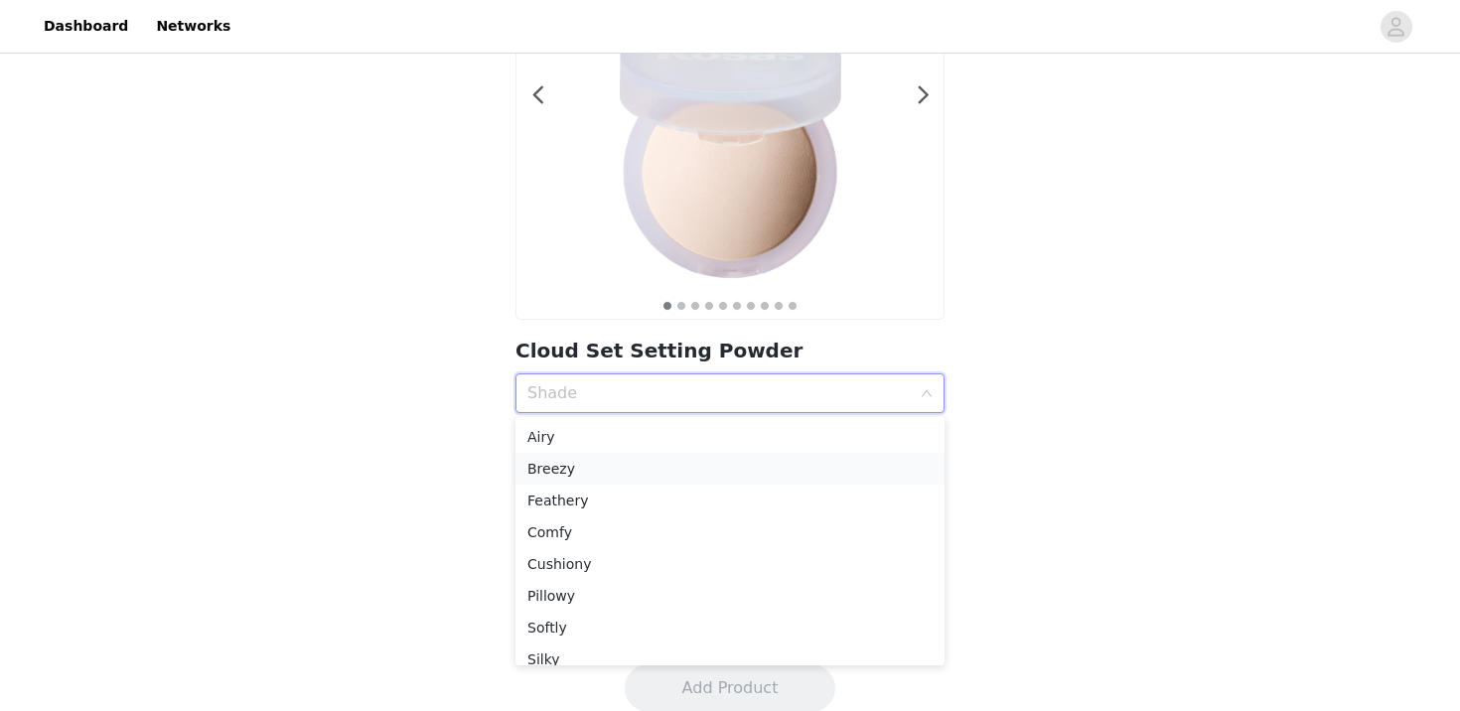
click at [620, 475] on div "Breezy" at bounding box center [729, 469] width 405 height 22
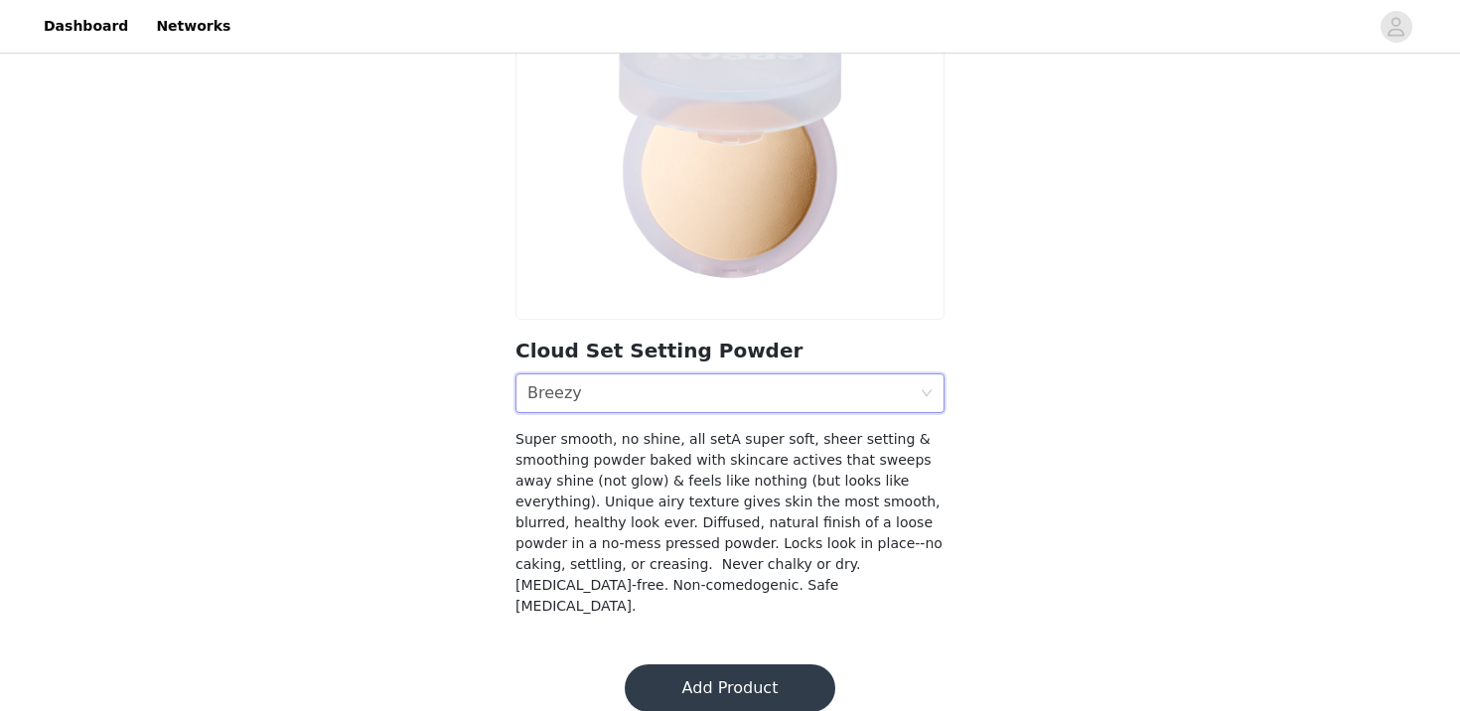
click at [715, 664] on button "Add Product" at bounding box center [730, 688] width 211 height 48
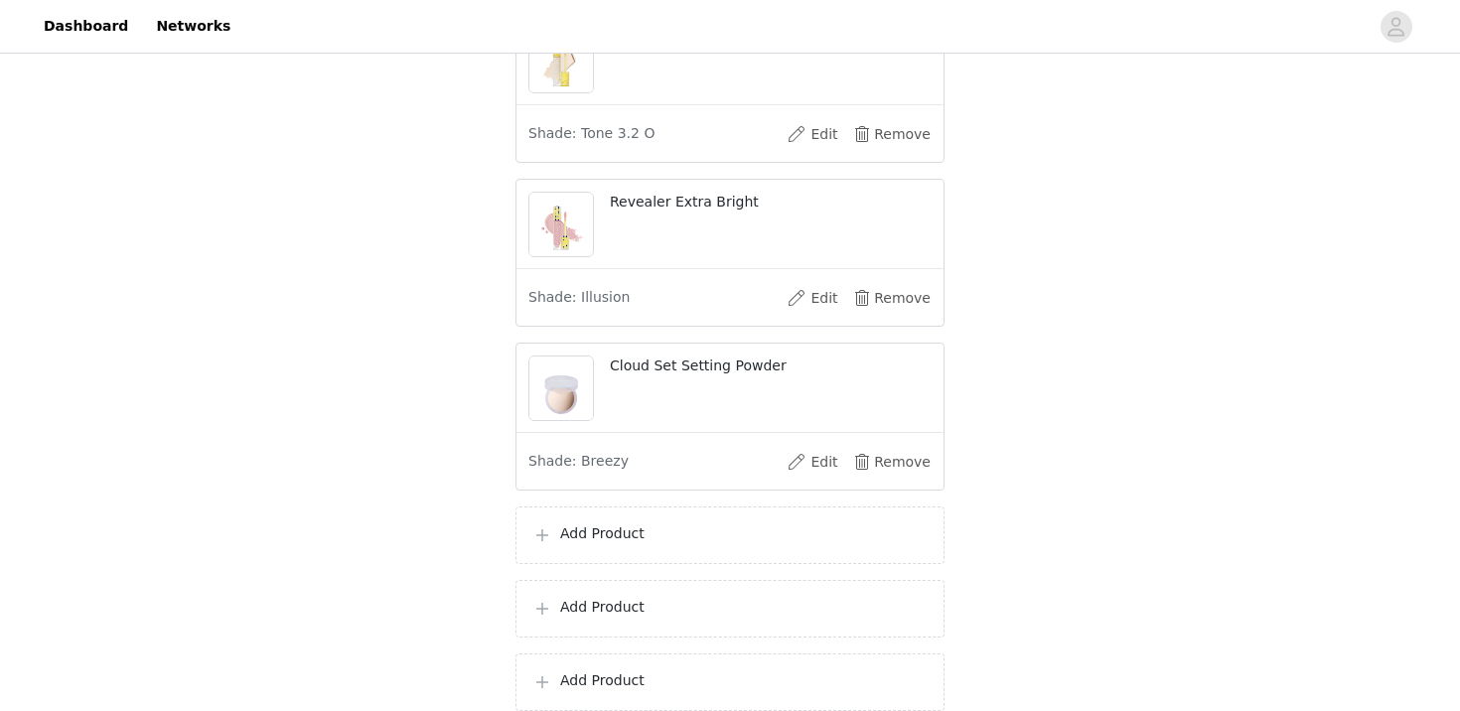
scroll to position [375, 0]
click at [674, 545] on div "Add Product" at bounding box center [729, 534] width 429 height 58
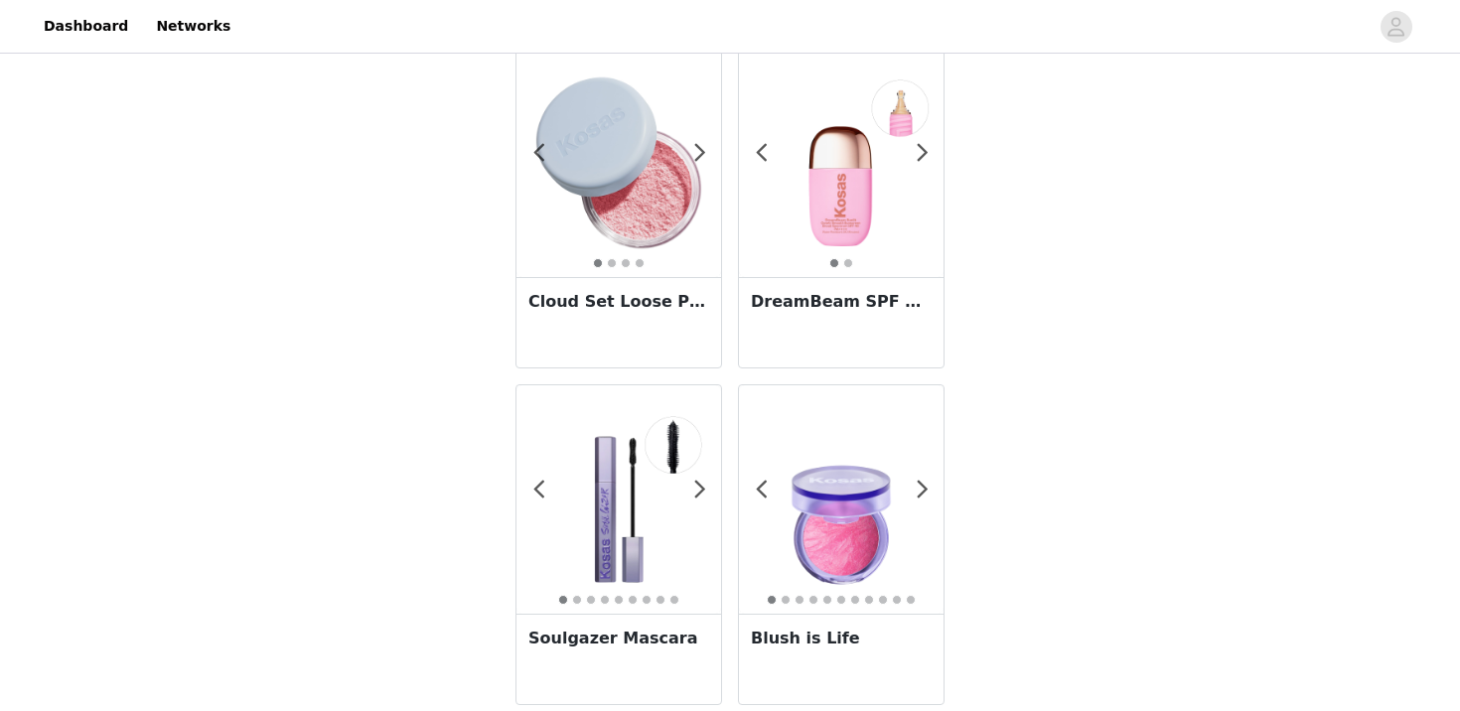
scroll to position [715, 0]
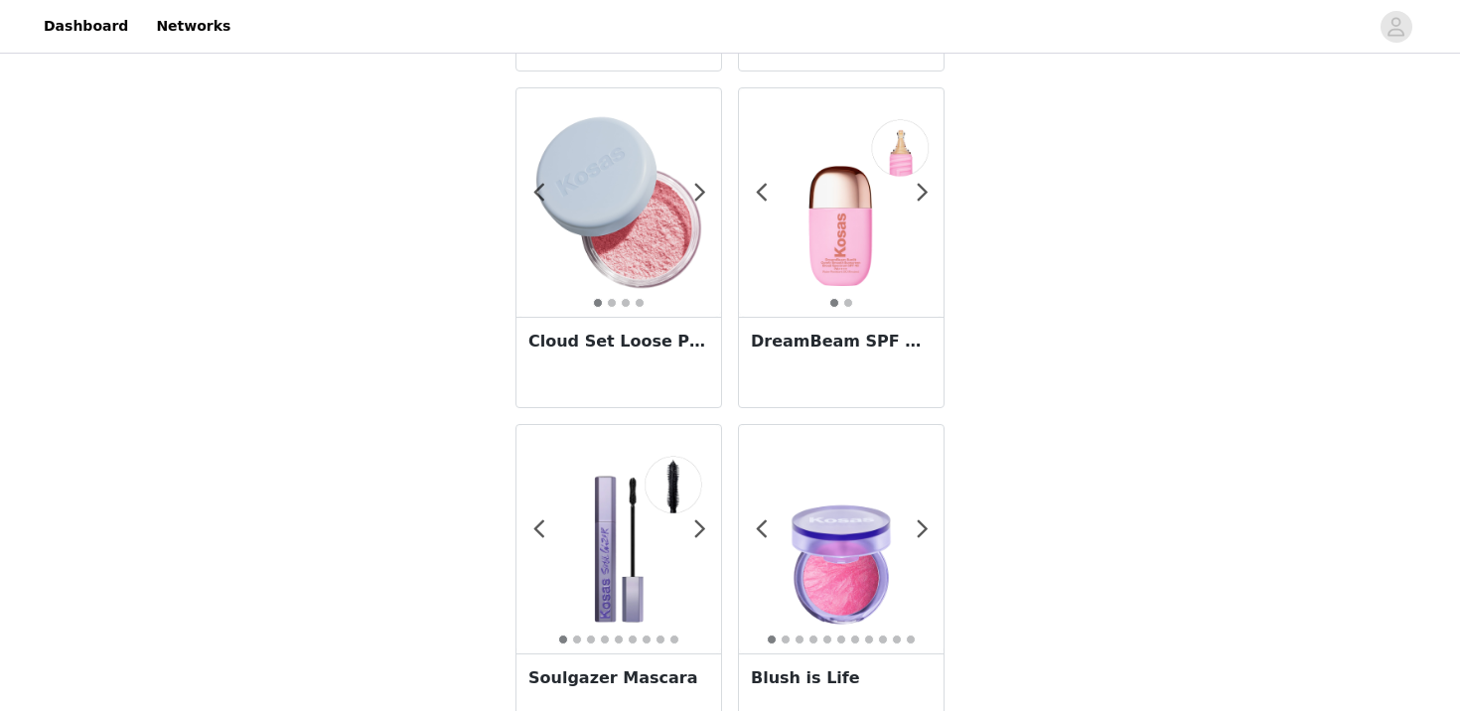
click at [632, 233] on img at bounding box center [618, 202] width 205 height 205
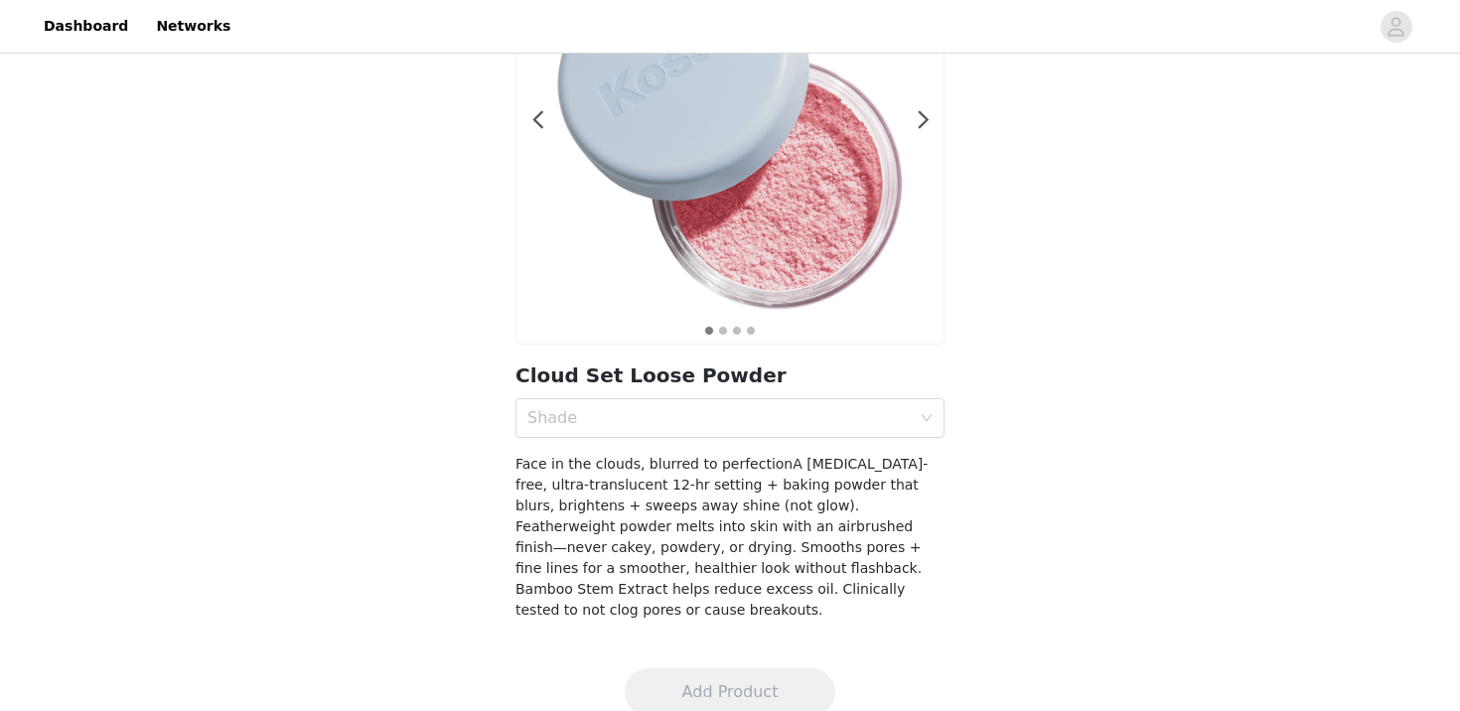
scroll to position [215, 0]
click at [662, 437] on section "1 2 3 4 Cloud Set Loose Powder Shade Face in the clouds, blurred to perfectionA…" at bounding box center [730, 278] width 477 height 729
click at [669, 424] on div "Shade" at bounding box center [718, 416] width 383 height 20
click at [671, 417] on div "Shade" at bounding box center [718, 416] width 383 height 20
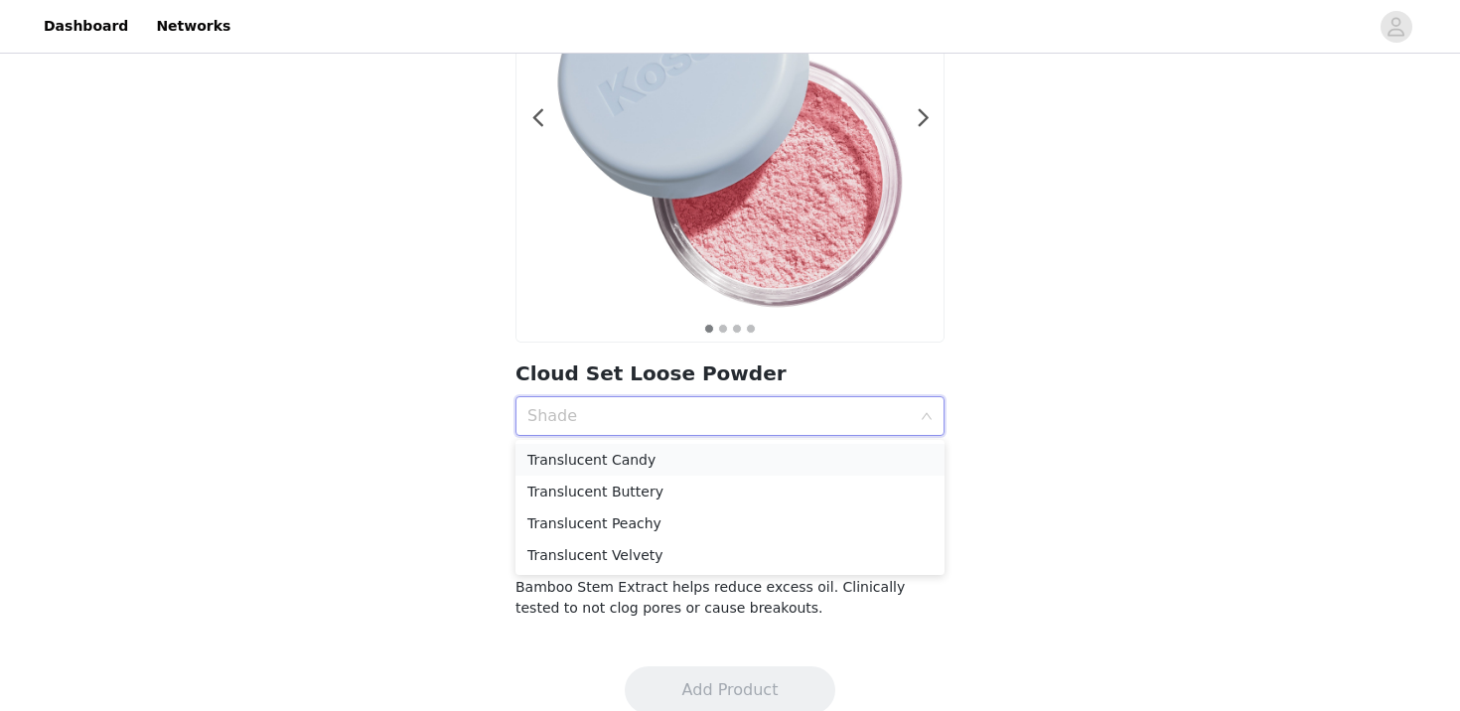
click at [660, 462] on div "Translucent Candy" at bounding box center [729, 460] width 405 height 22
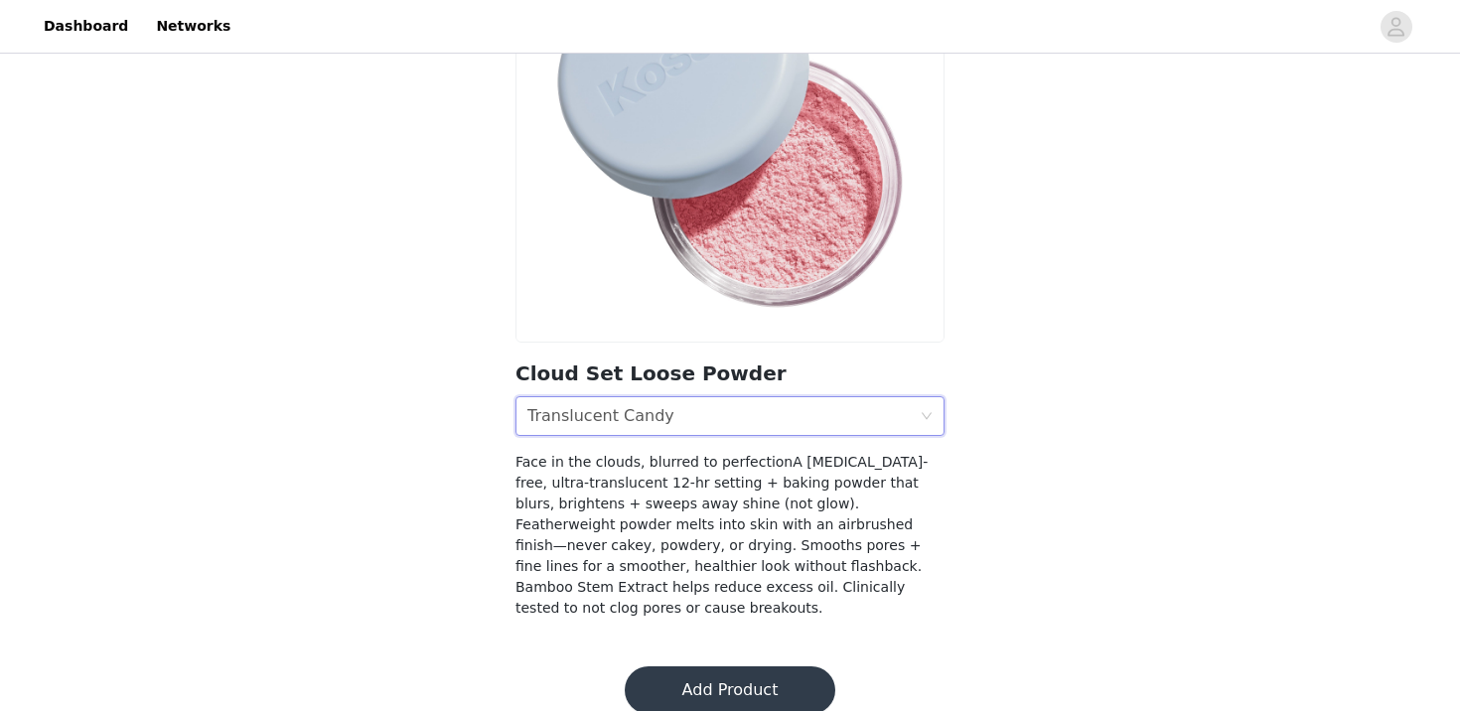
click at [706, 666] on button "Add Product" at bounding box center [730, 690] width 211 height 48
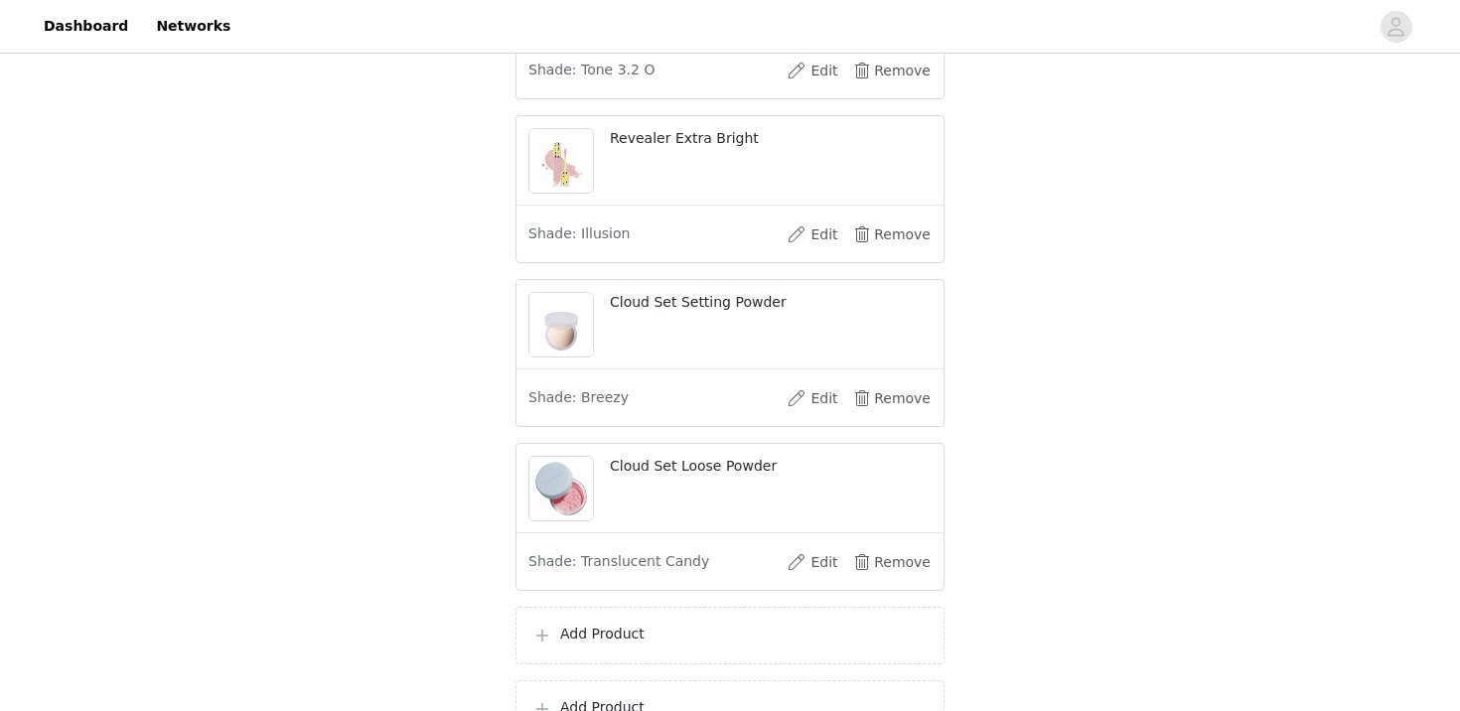
scroll to position [445, 0]
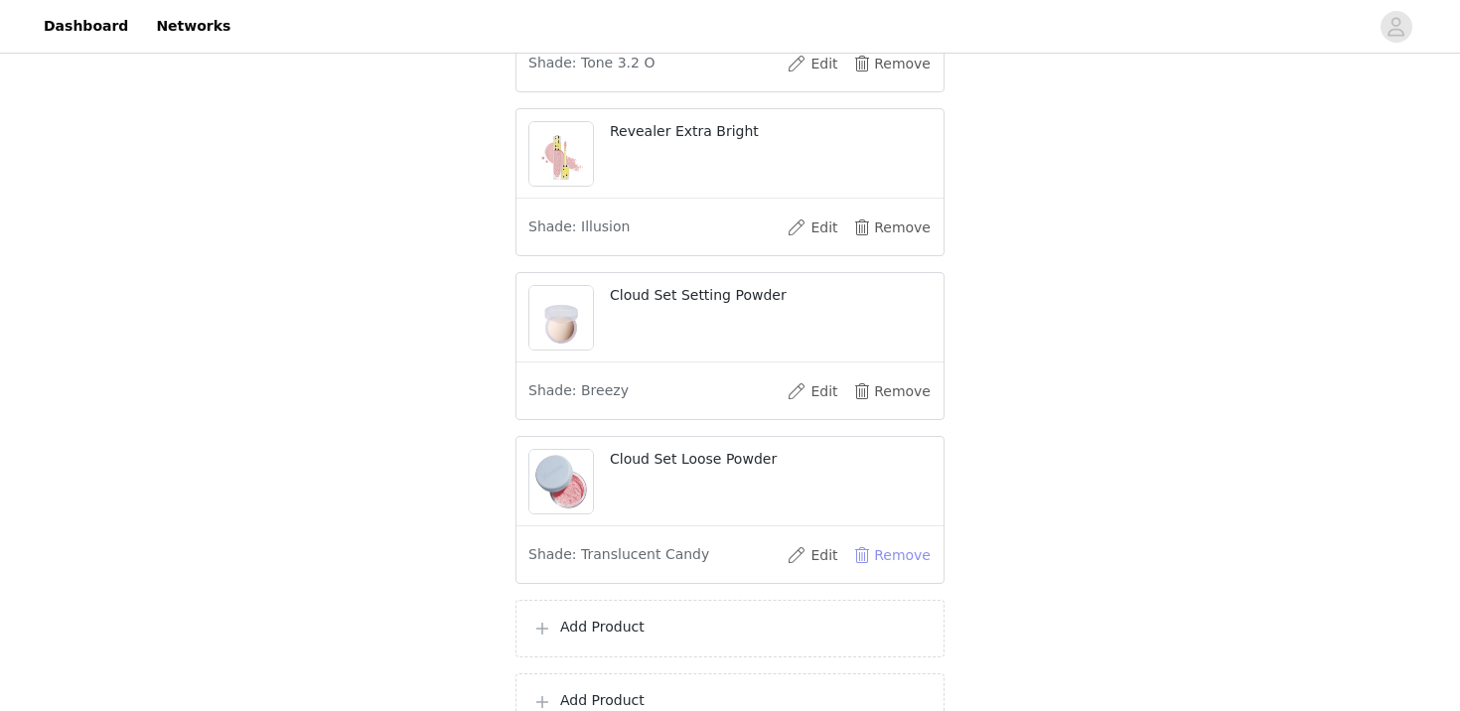
click at [901, 555] on button "Remove" at bounding box center [891, 555] width 79 height 32
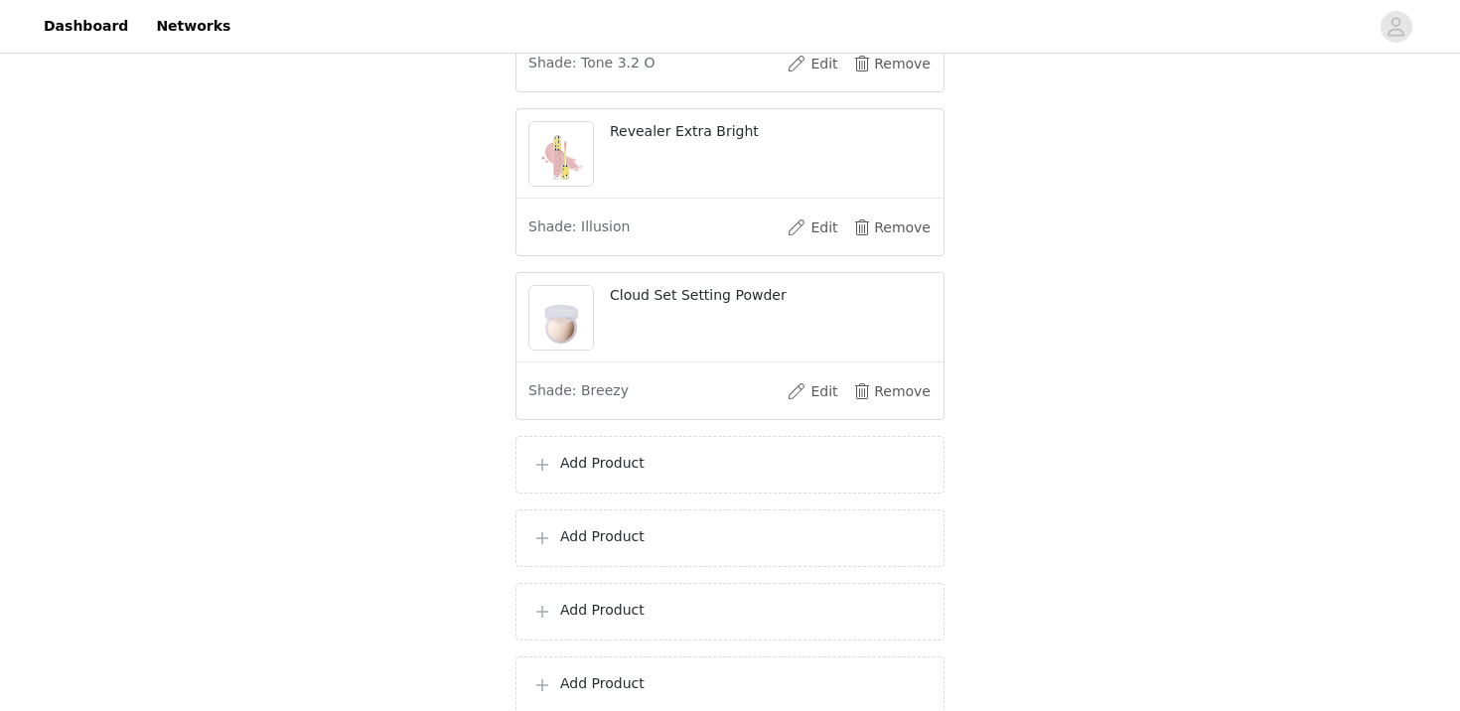
click at [628, 470] on p "Add Product" at bounding box center [743, 463] width 367 height 21
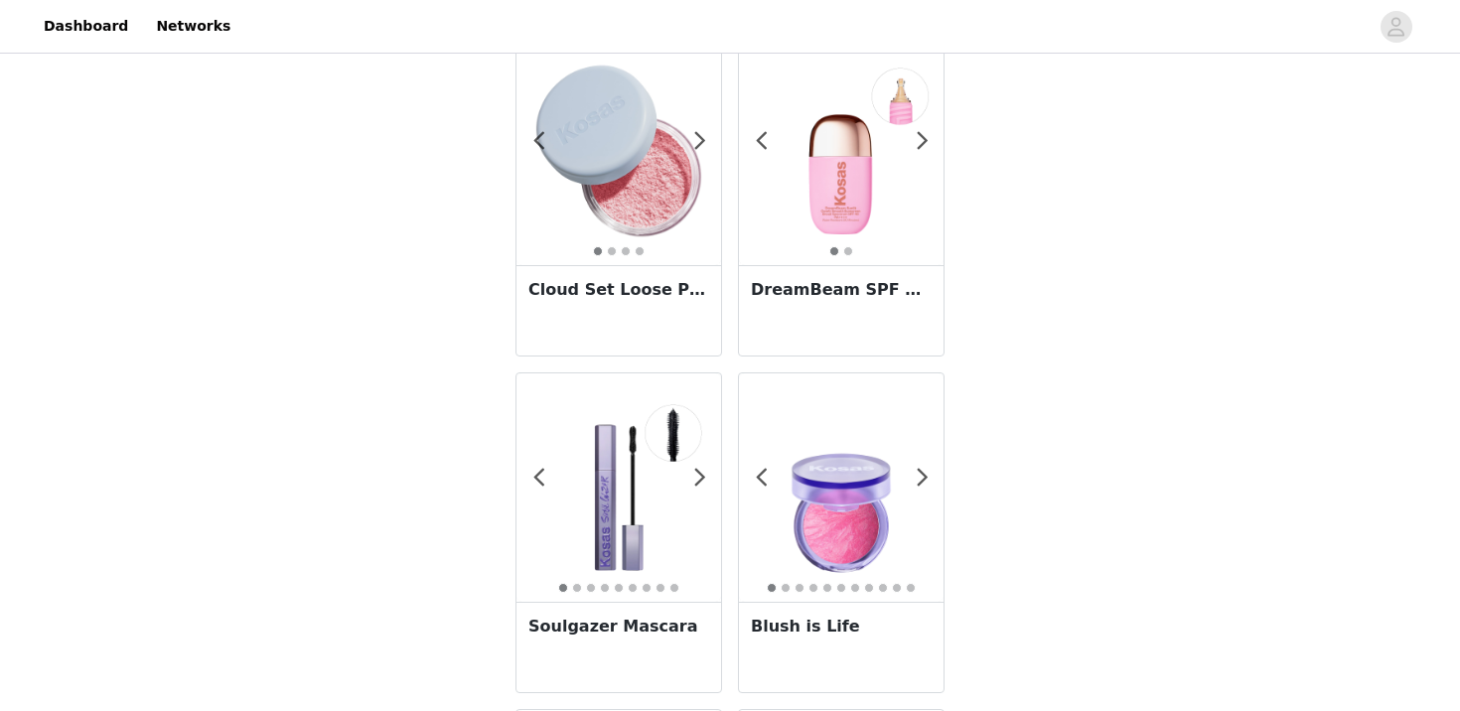
scroll to position [367, 0]
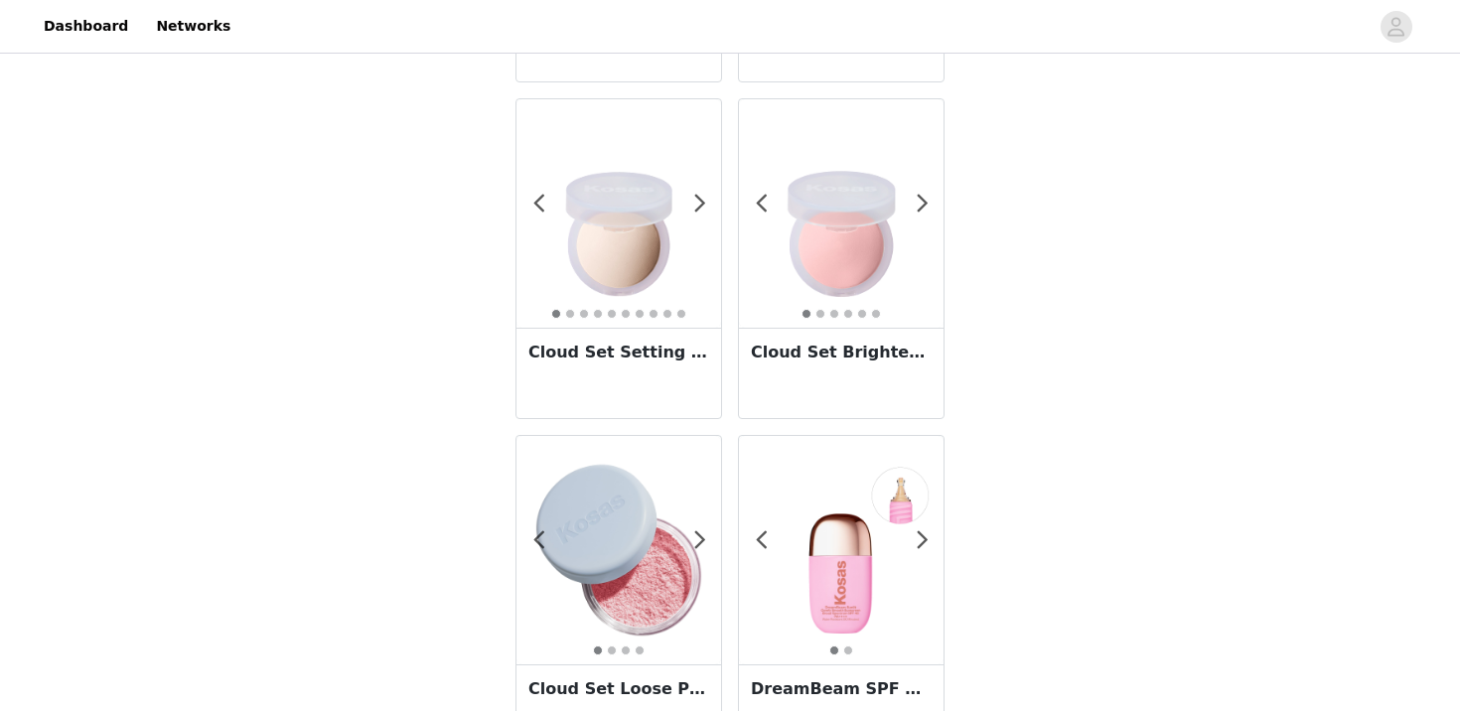
click at [840, 537] on img at bounding box center [841, 550] width 205 height 205
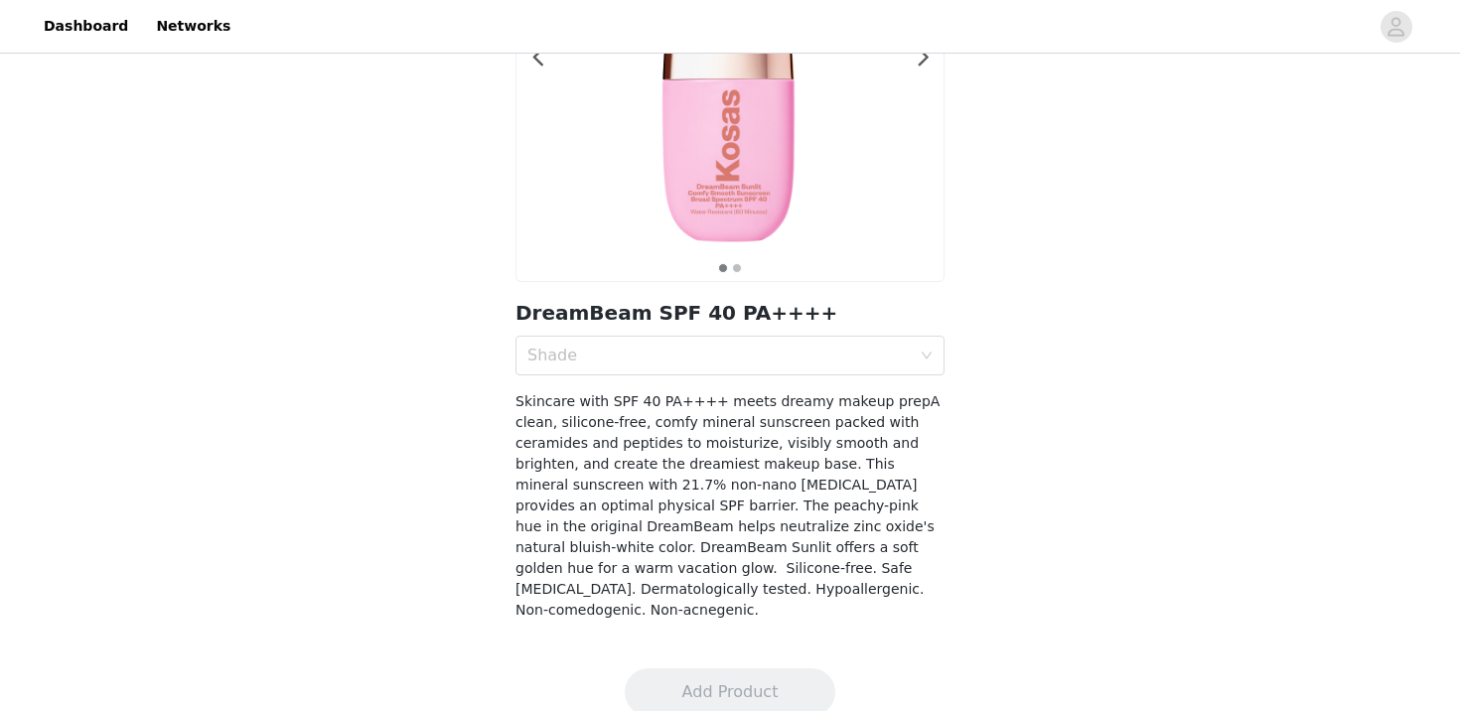
scroll to position [281, 0]
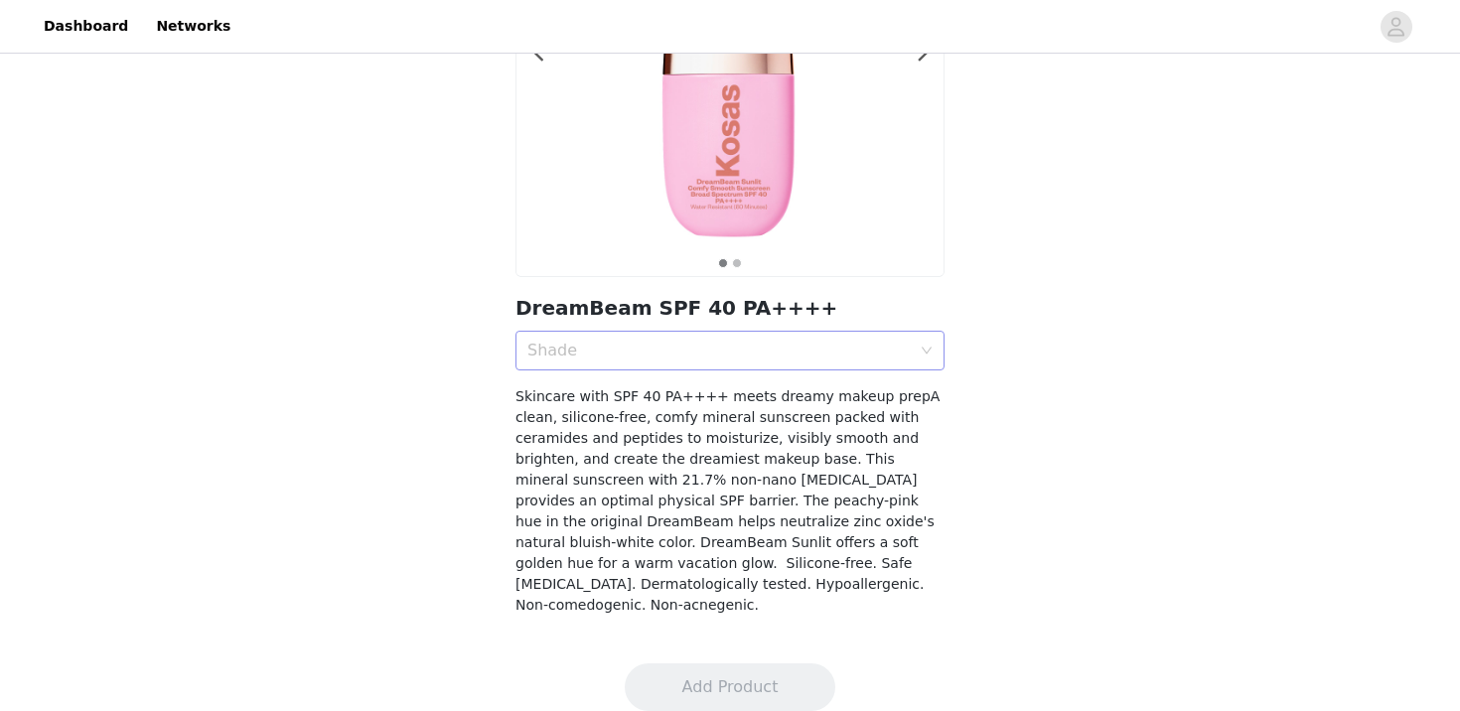
click at [846, 366] on div "Shade" at bounding box center [723, 351] width 392 height 38
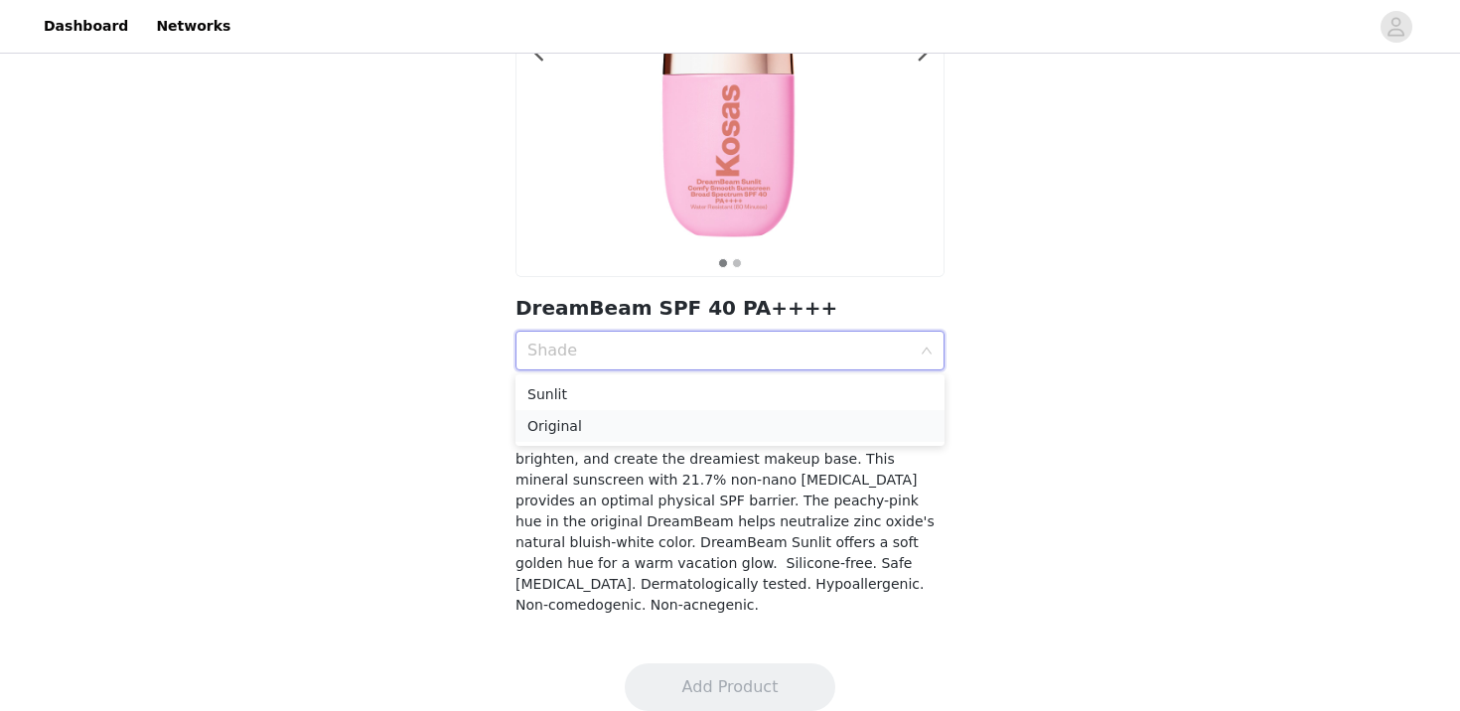
click at [809, 423] on div "Original" at bounding box center [729, 426] width 405 height 22
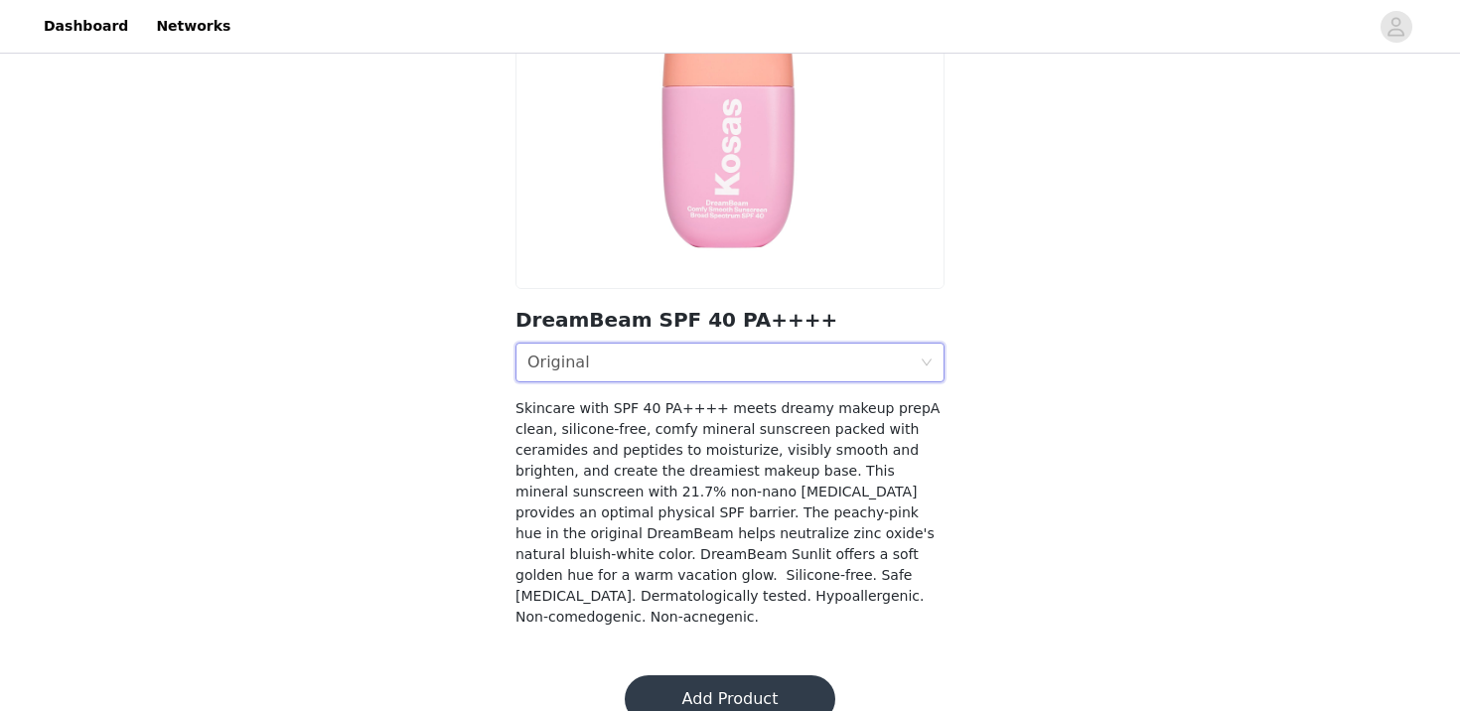
scroll to position [284, 0]
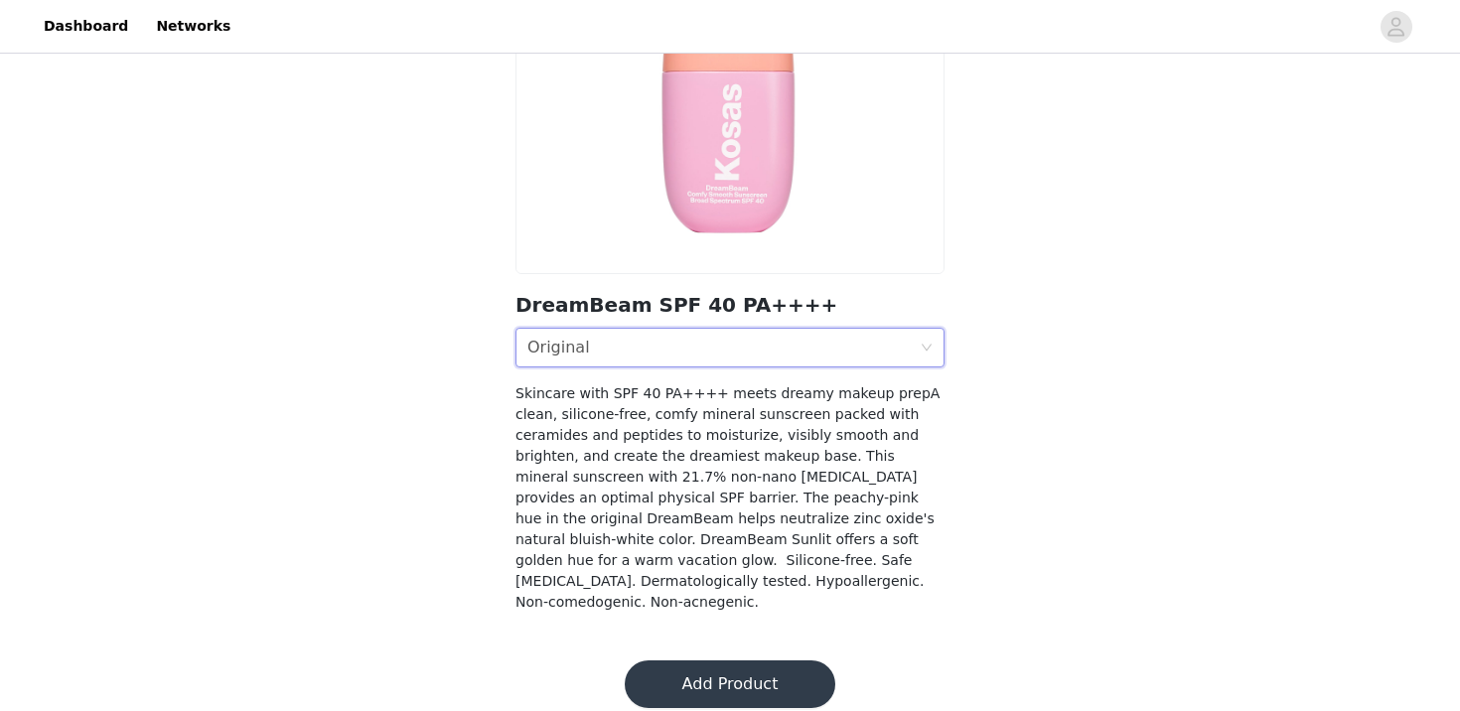
click at [707, 660] on button "Add Product" at bounding box center [730, 684] width 211 height 48
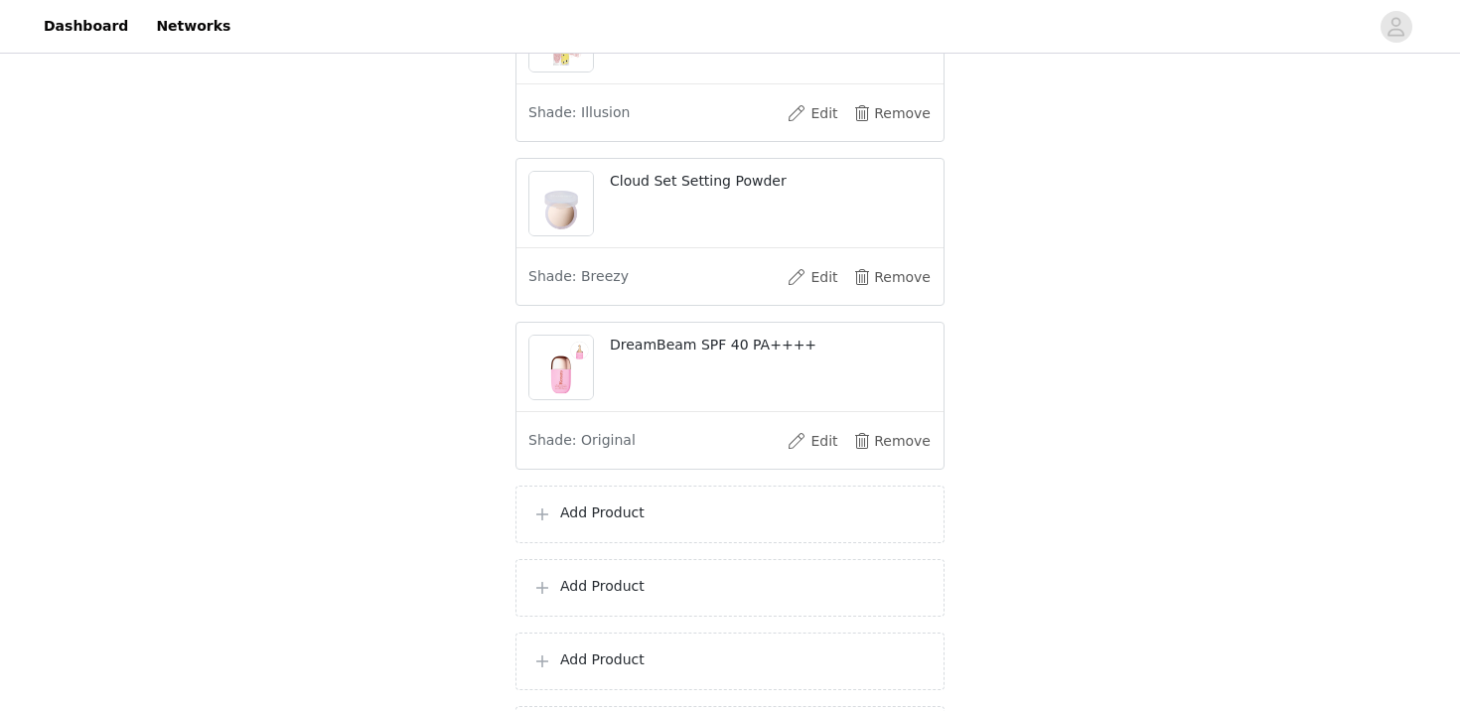
scroll to position [569, 0]
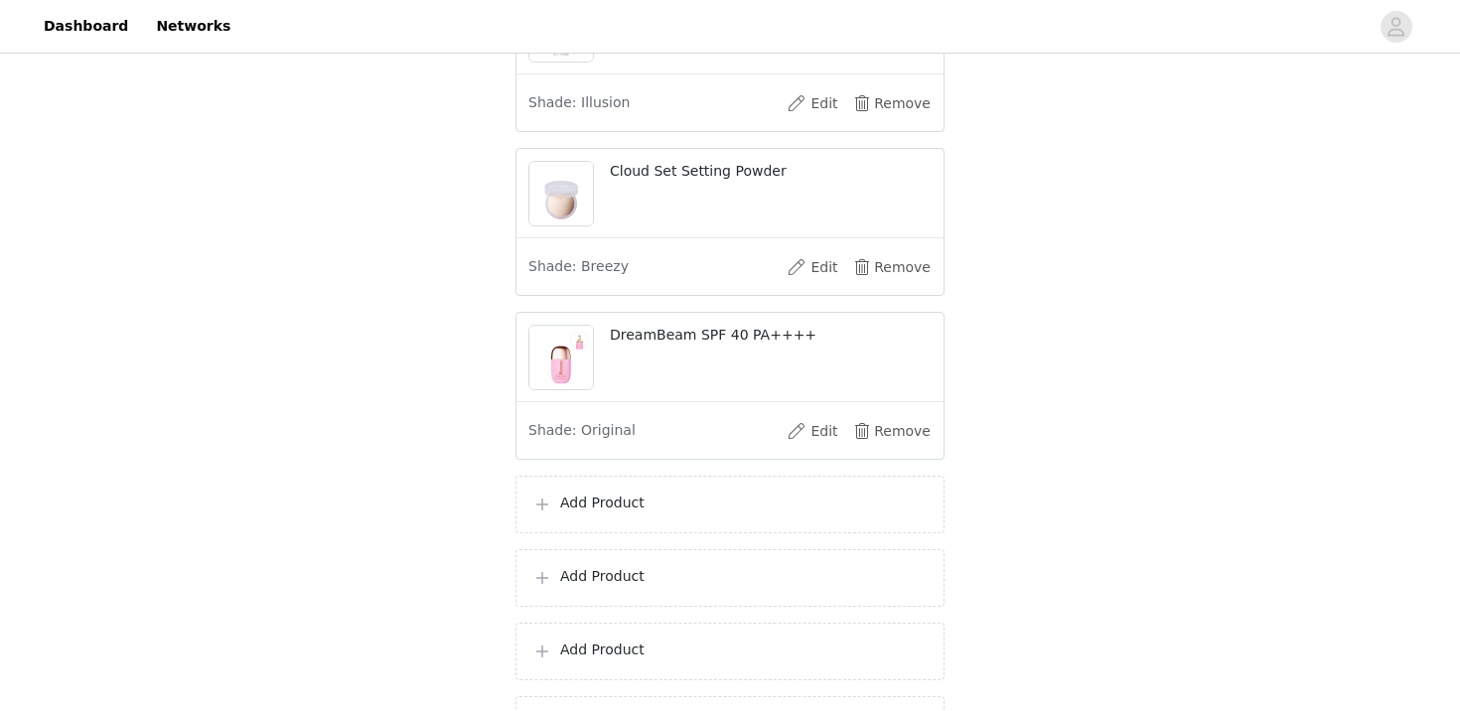
click at [699, 485] on div "Add Product" at bounding box center [729, 505] width 429 height 58
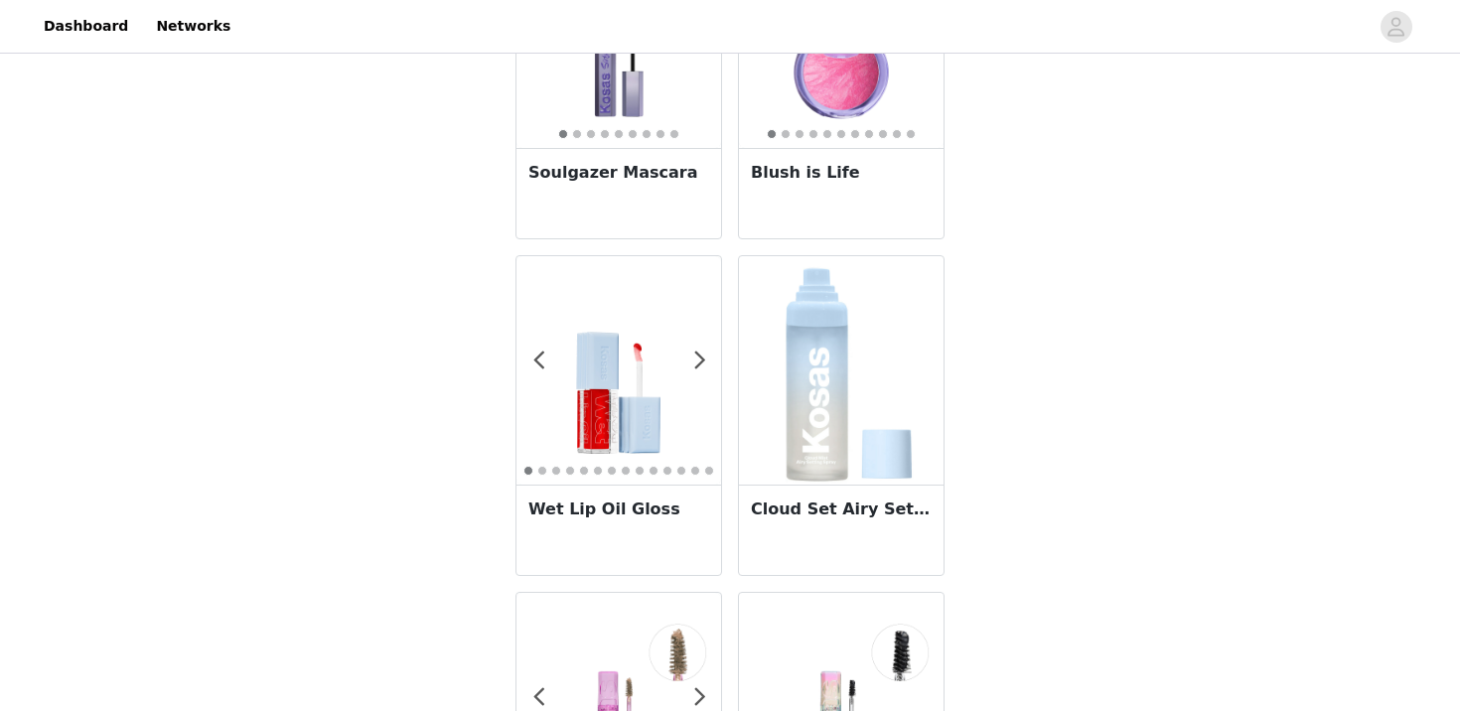
scroll to position [1159, 0]
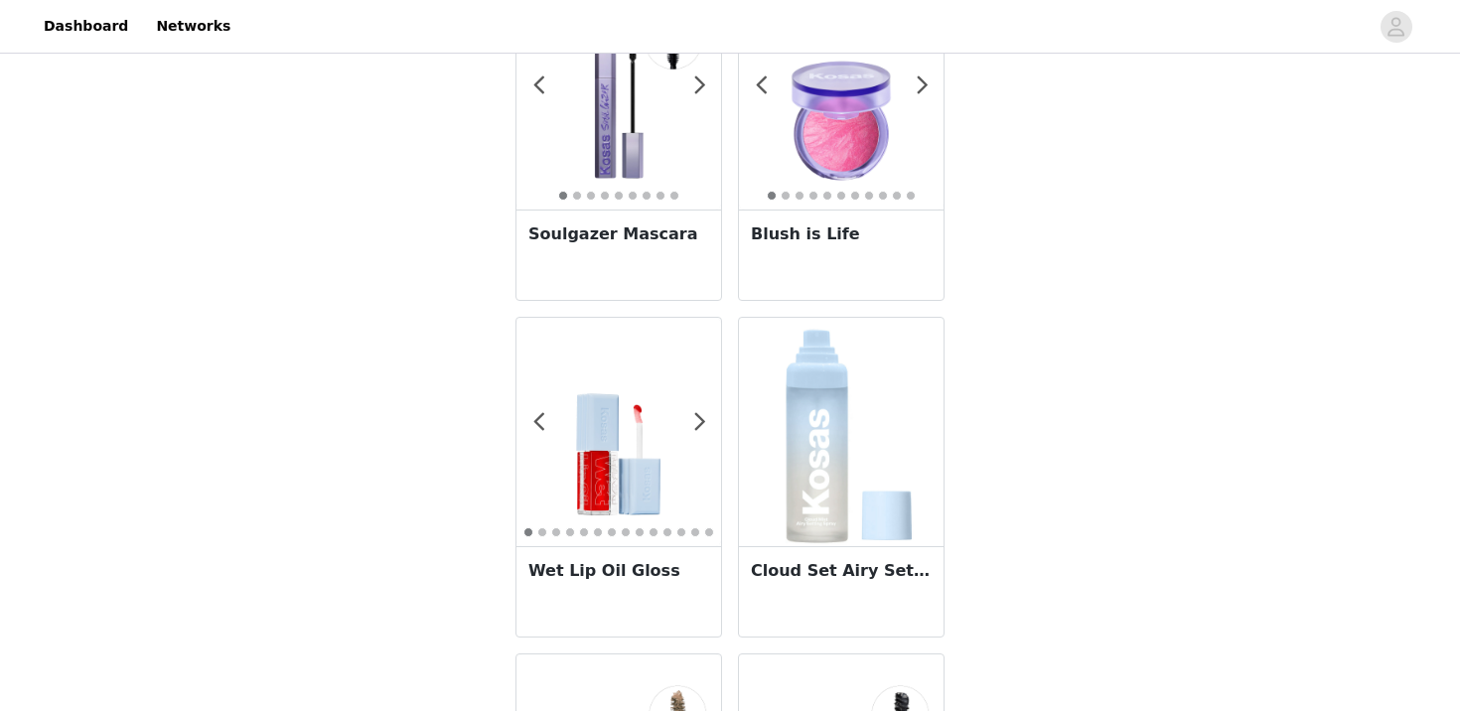
click at [645, 225] on h3 "Soulgazer Mascara" at bounding box center [618, 234] width 181 height 24
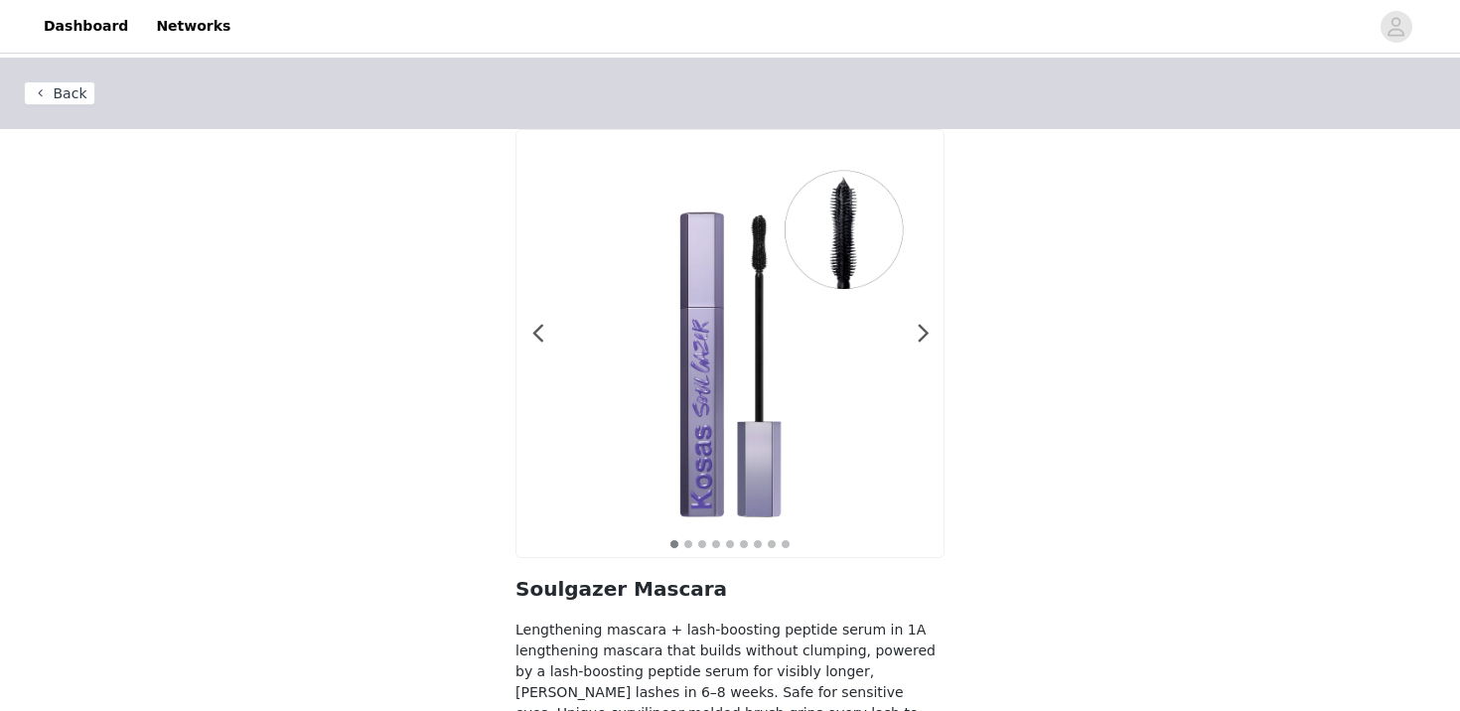
scroll to position [195, 0]
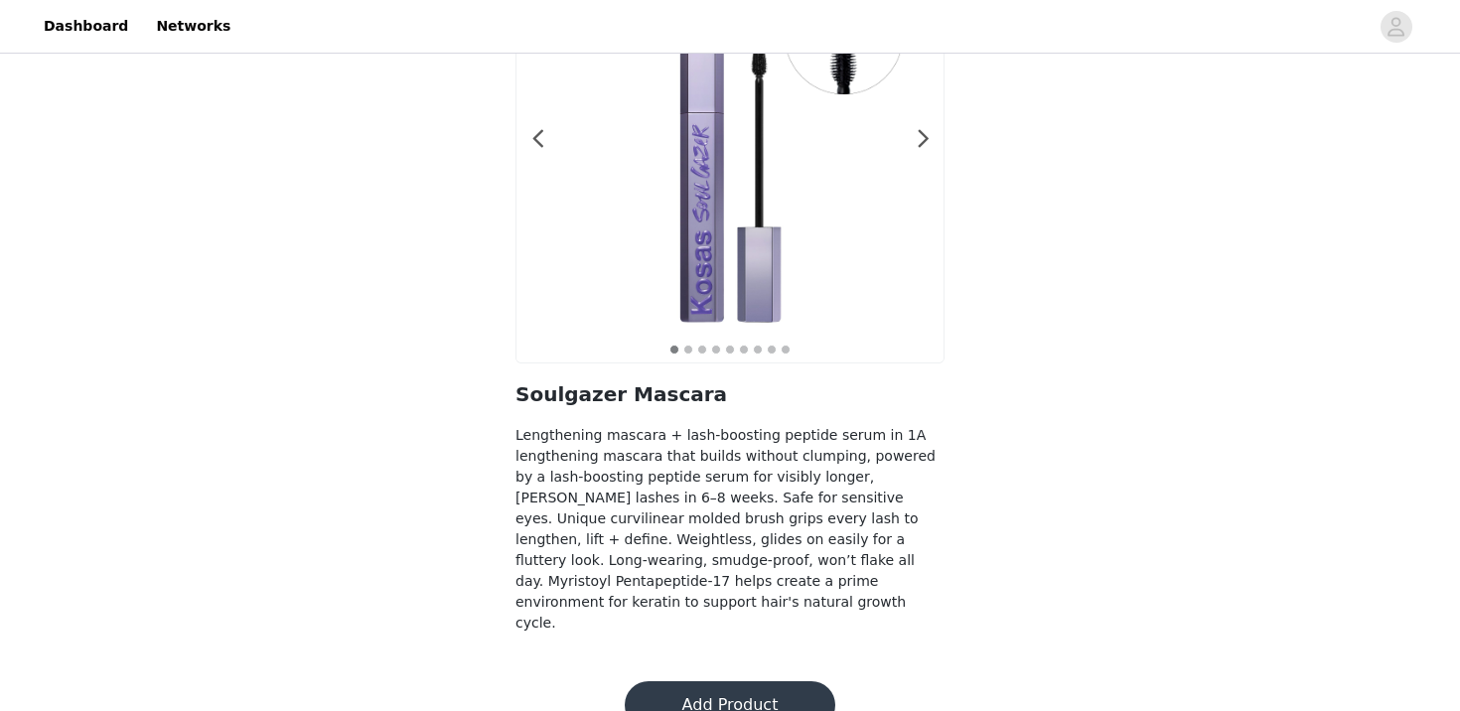
click at [696, 681] on button "Add Product" at bounding box center [730, 705] width 211 height 48
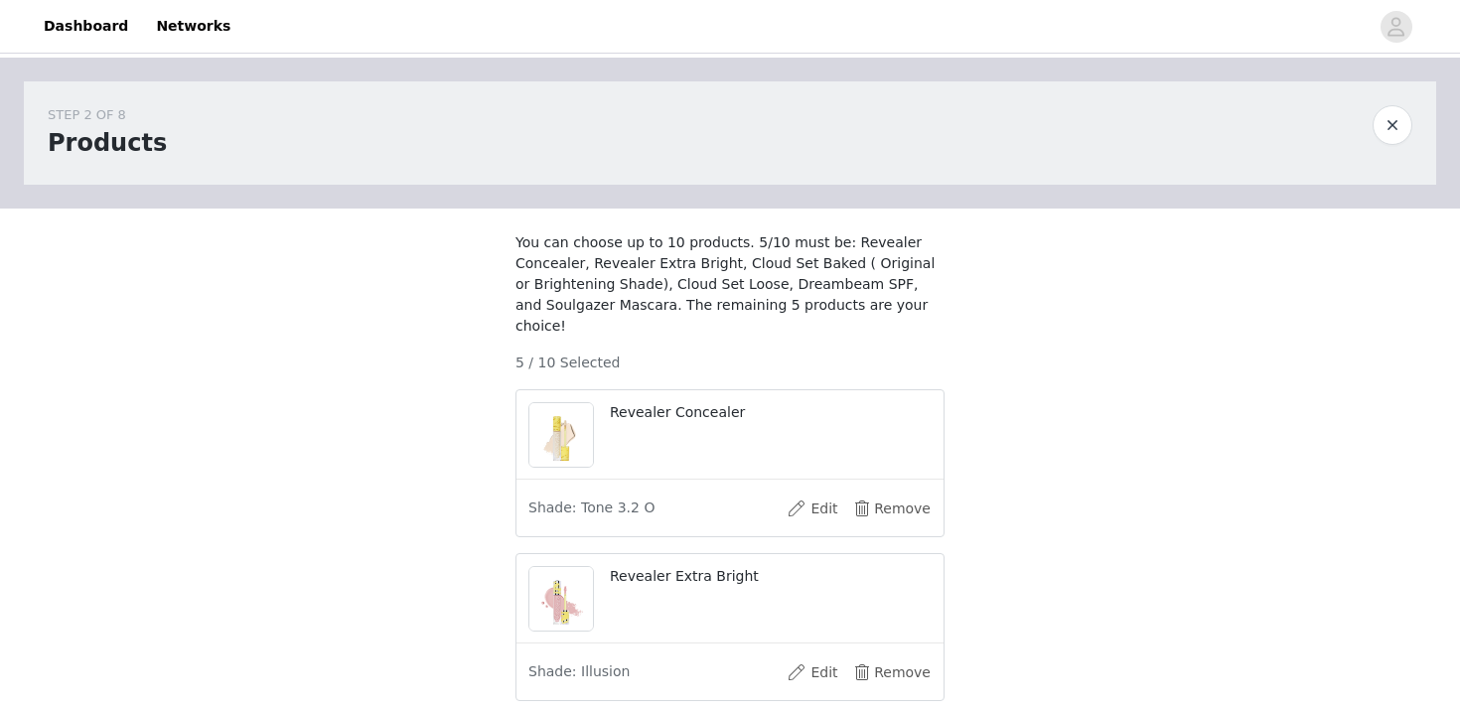
scroll to position [1031, 0]
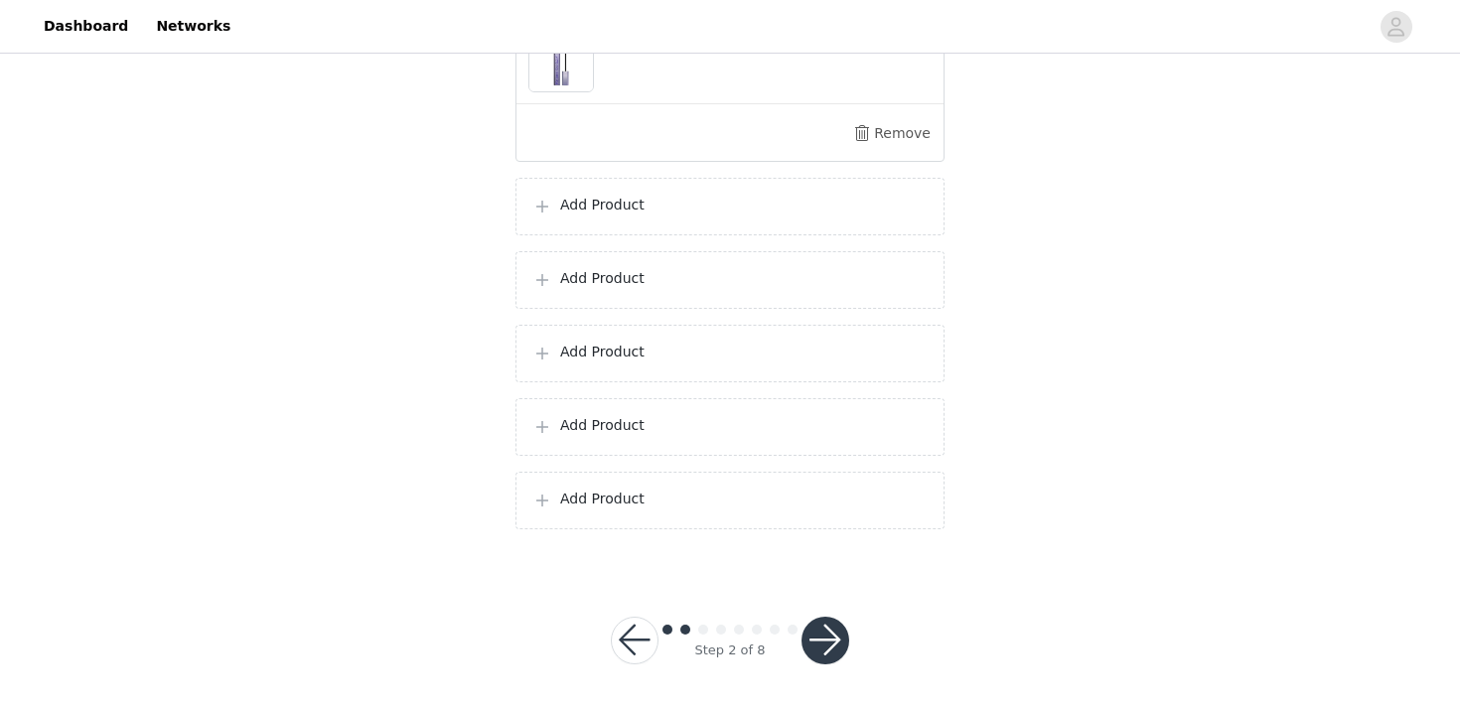
click at [798, 223] on div "Add Product" at bounding box center [729, 207] width 429 height 58
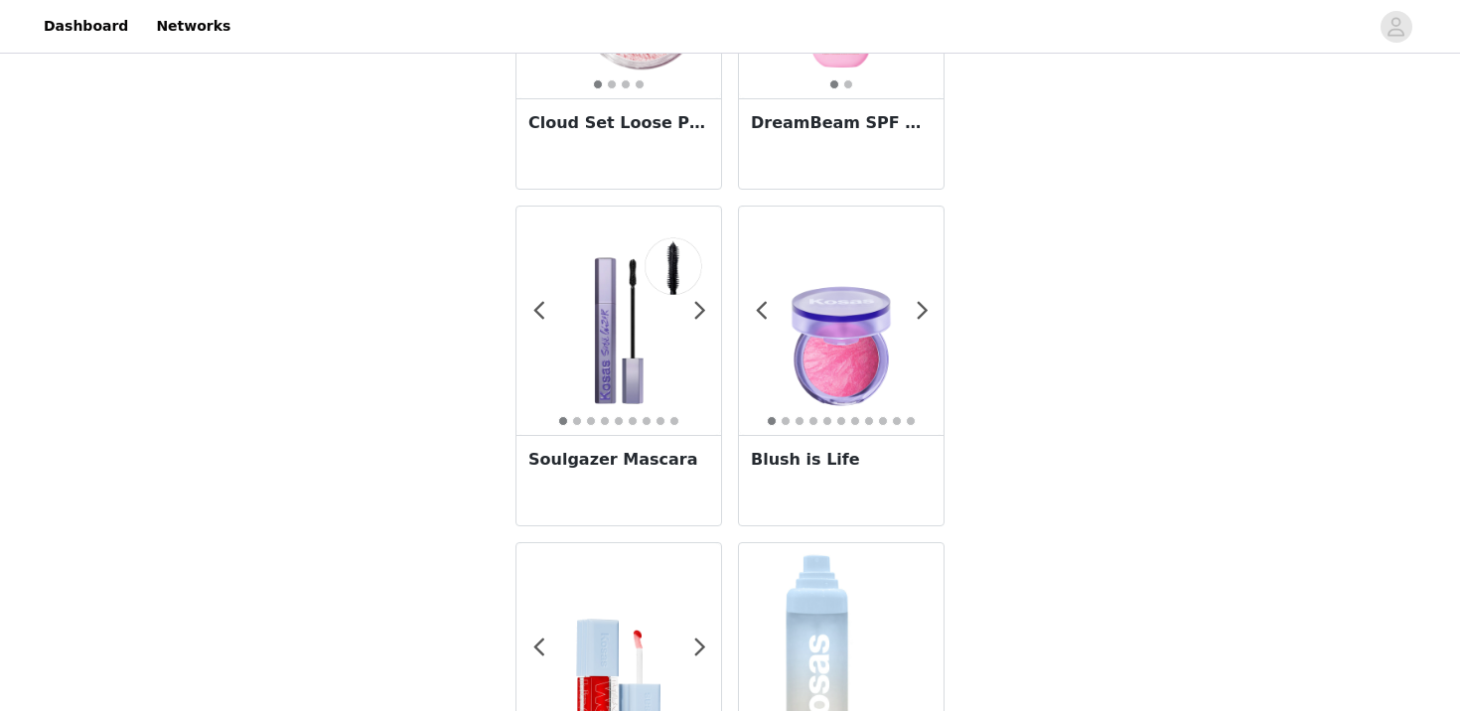
scroll to position [941, 0]
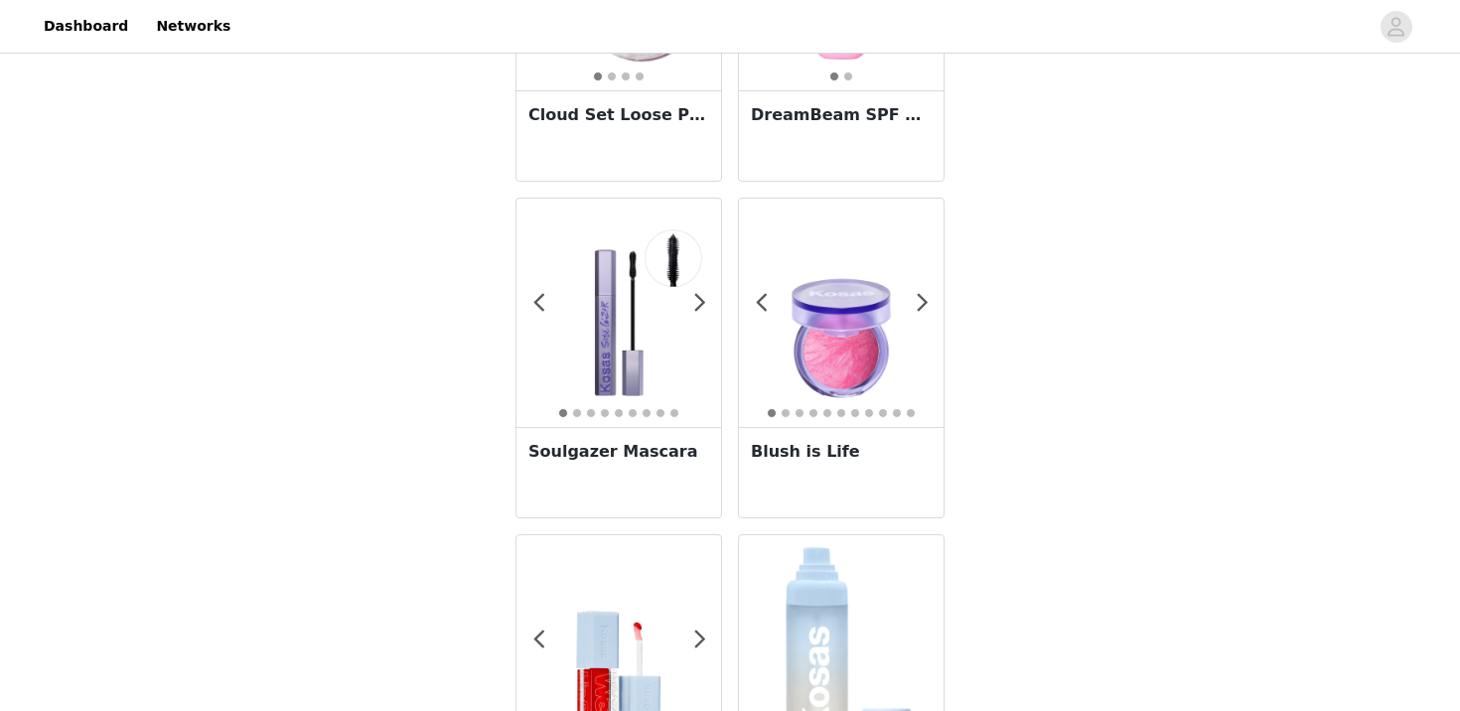
click at [839, 400] on img at bounding box center [841, 313] width 205 height 205
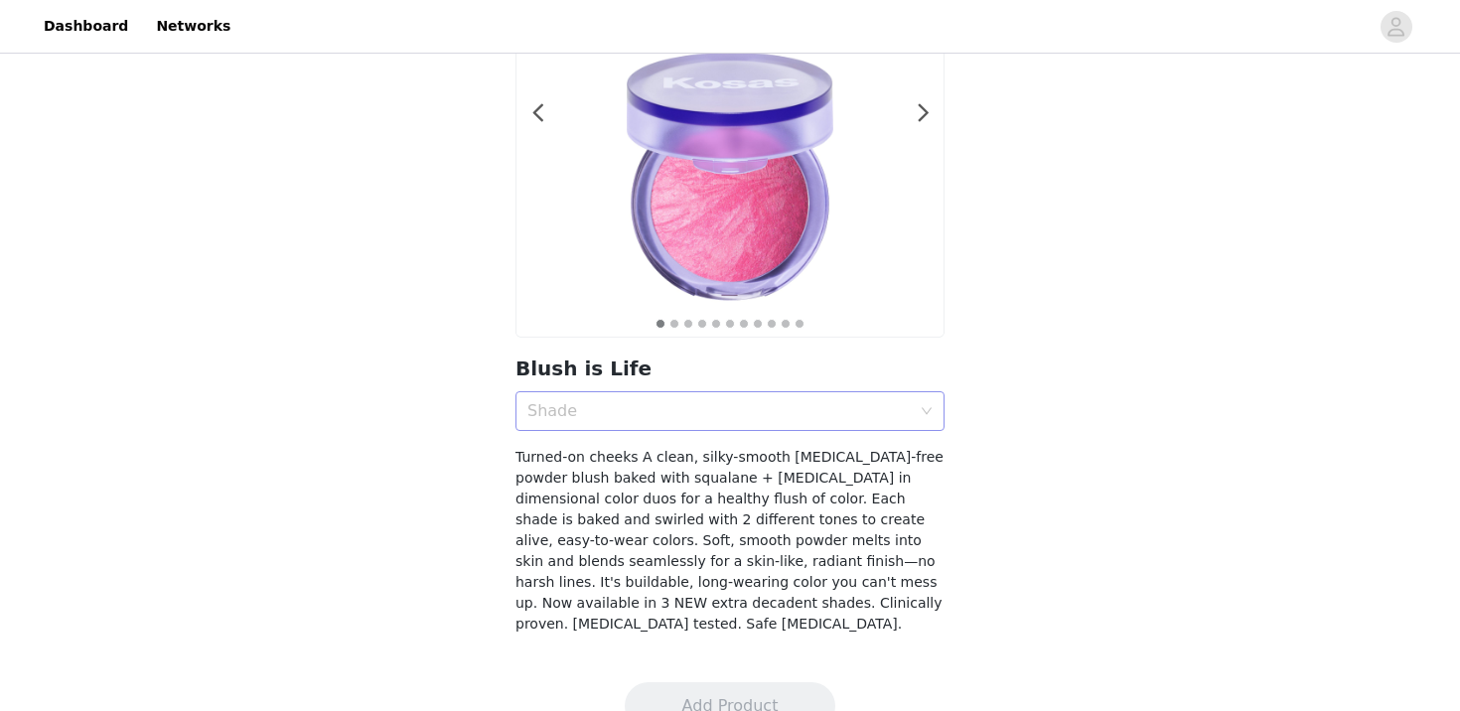
click at [743, 409] on div "Shade" at bounding box center [718, 411] width 383 height 20
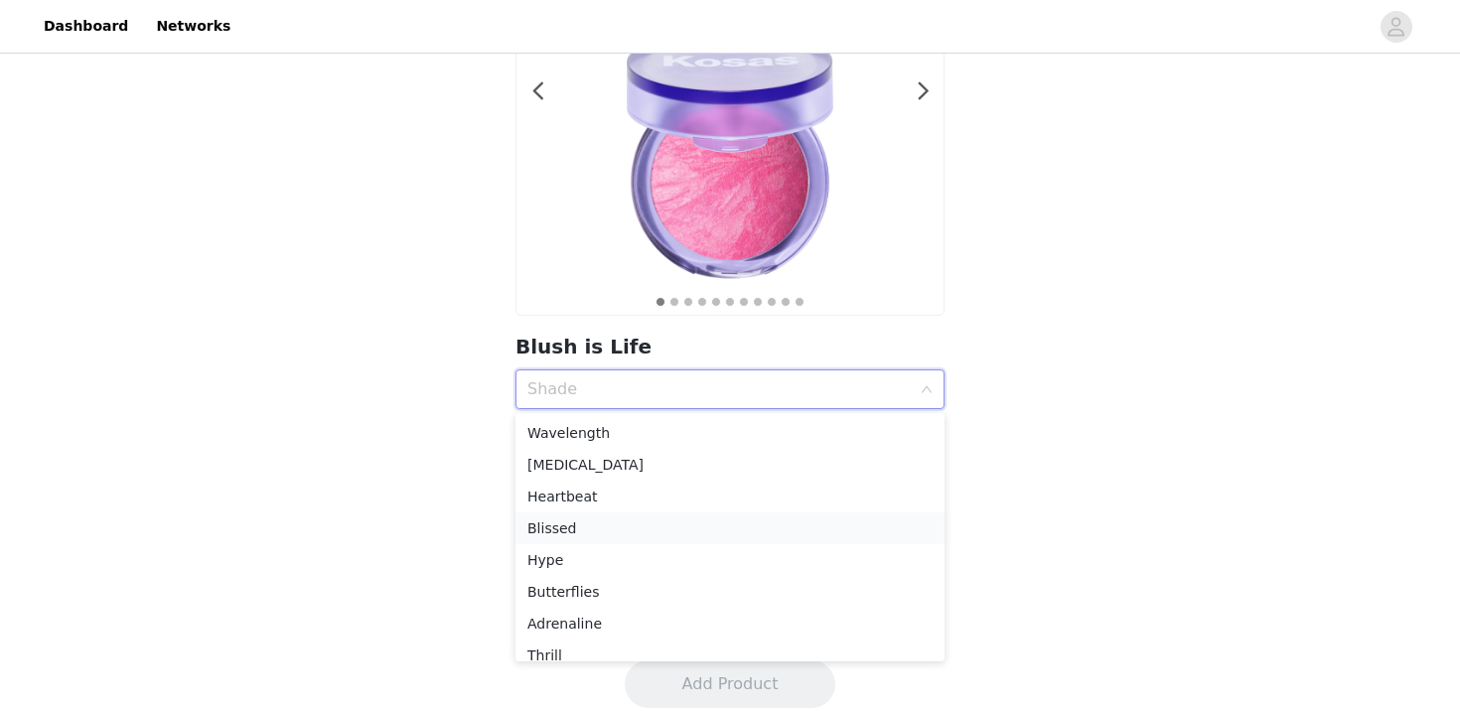
scroll to position [109, 0]
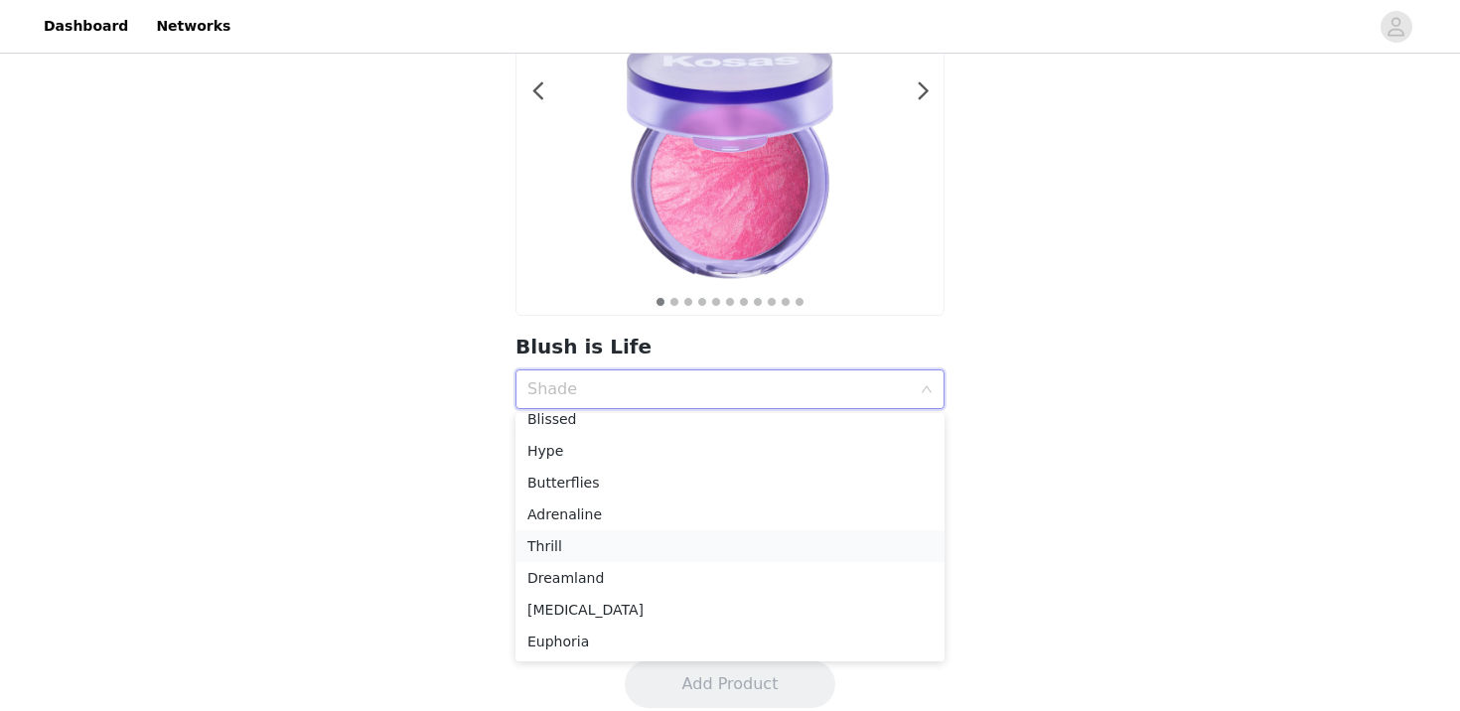
click at [749, 551] on div "Thrill" at bounding box center [729, 546] width 405 height 22
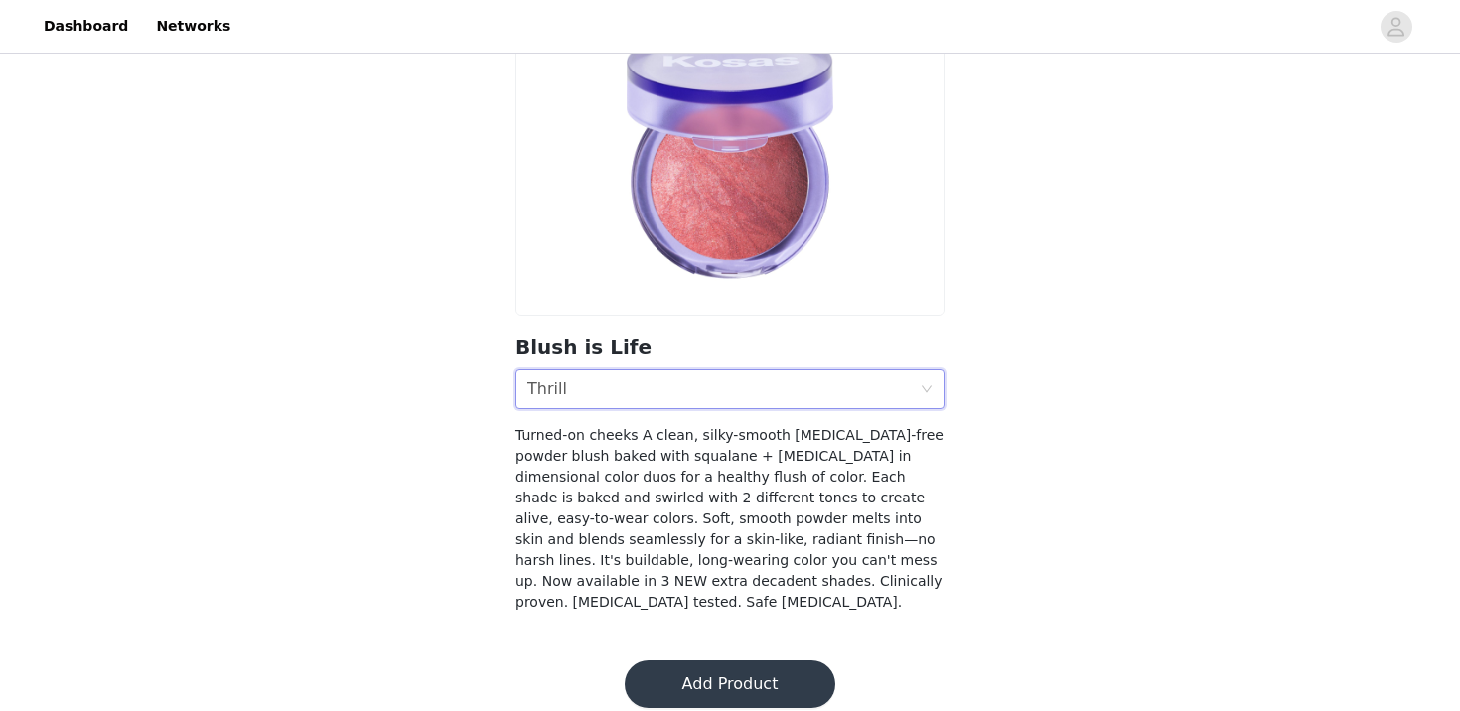
click at [788, 402] on div "Shade Thrill" at bounding box center [723, 389] width 392 height 38
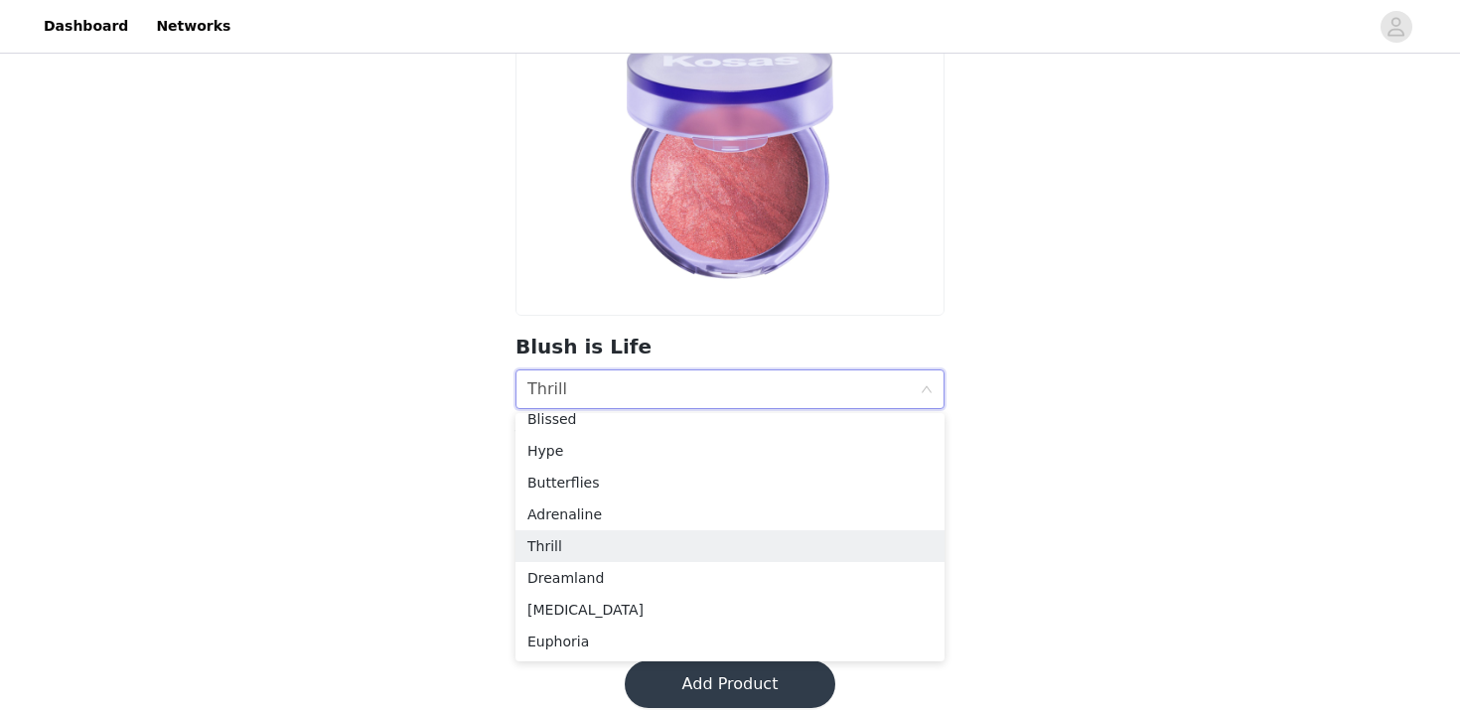
scroll to position [0, 0]
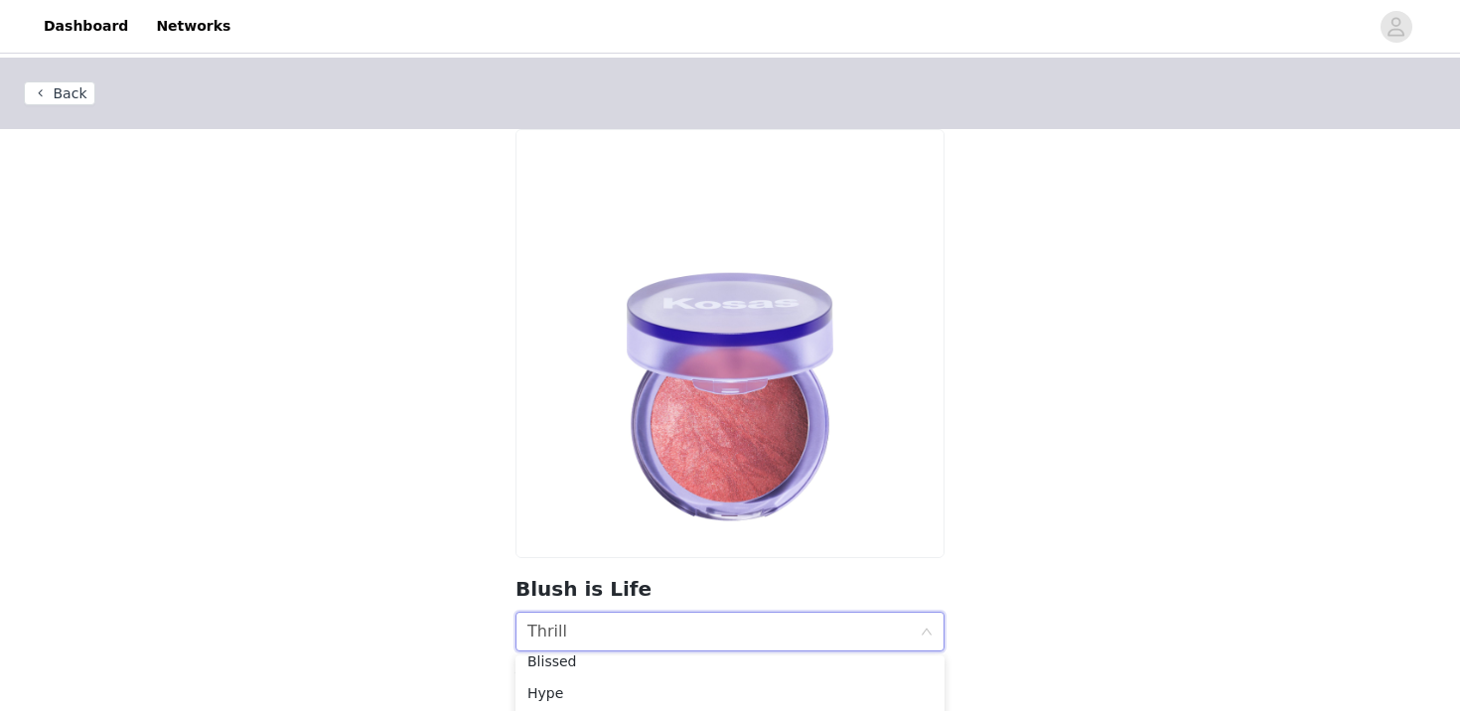
click at [62, 88] on button "Back" at bounding box center [59, 93] width 71 height 24
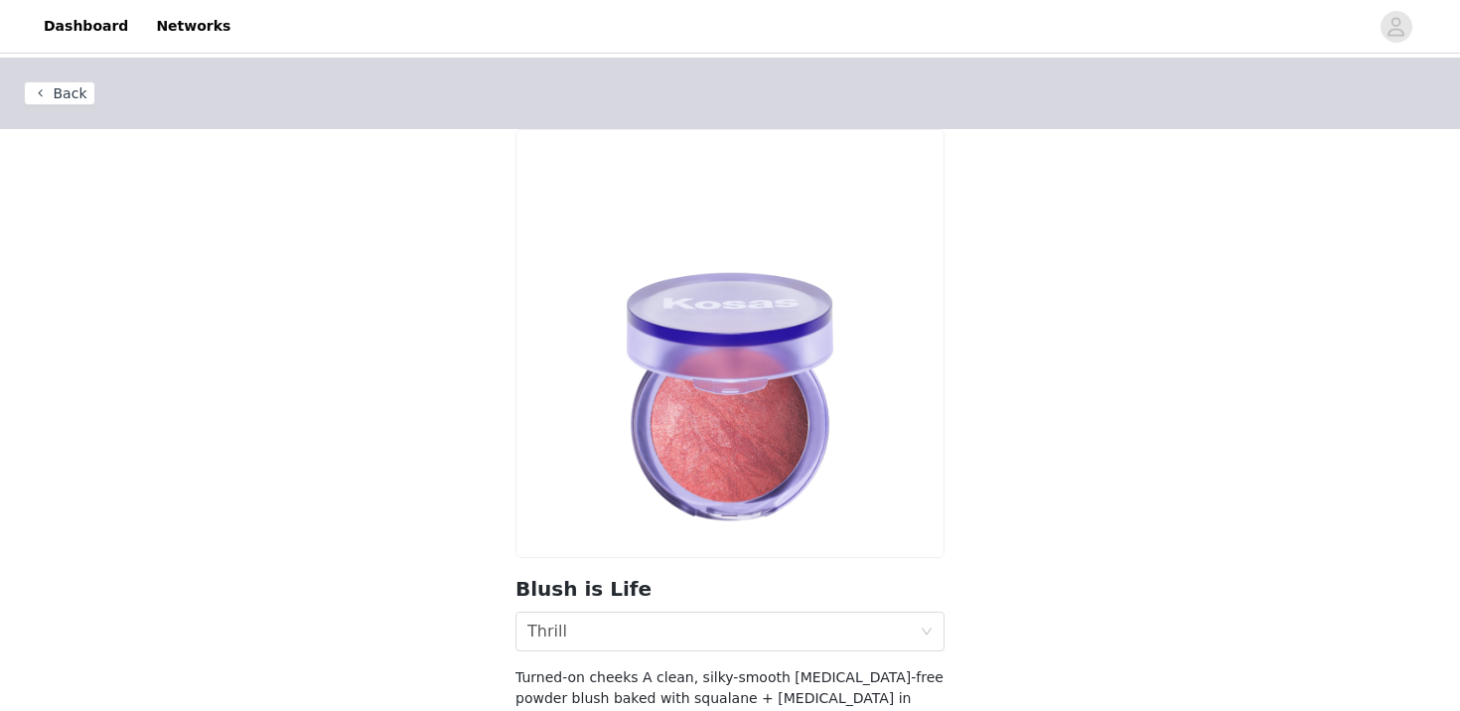
click at [71, 89] on button "Back" at bounding box center [59, 93] width 71 height 24
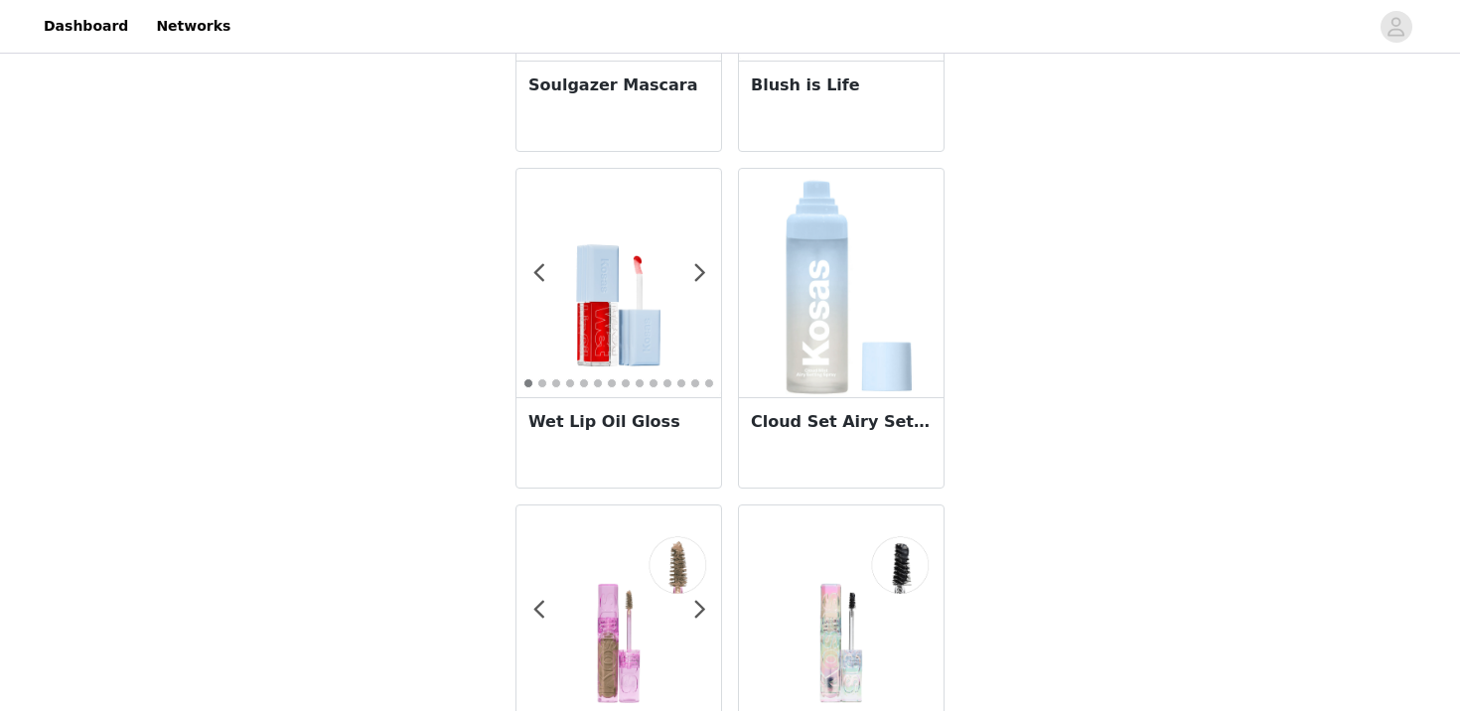
scroll to position [1288, 0]
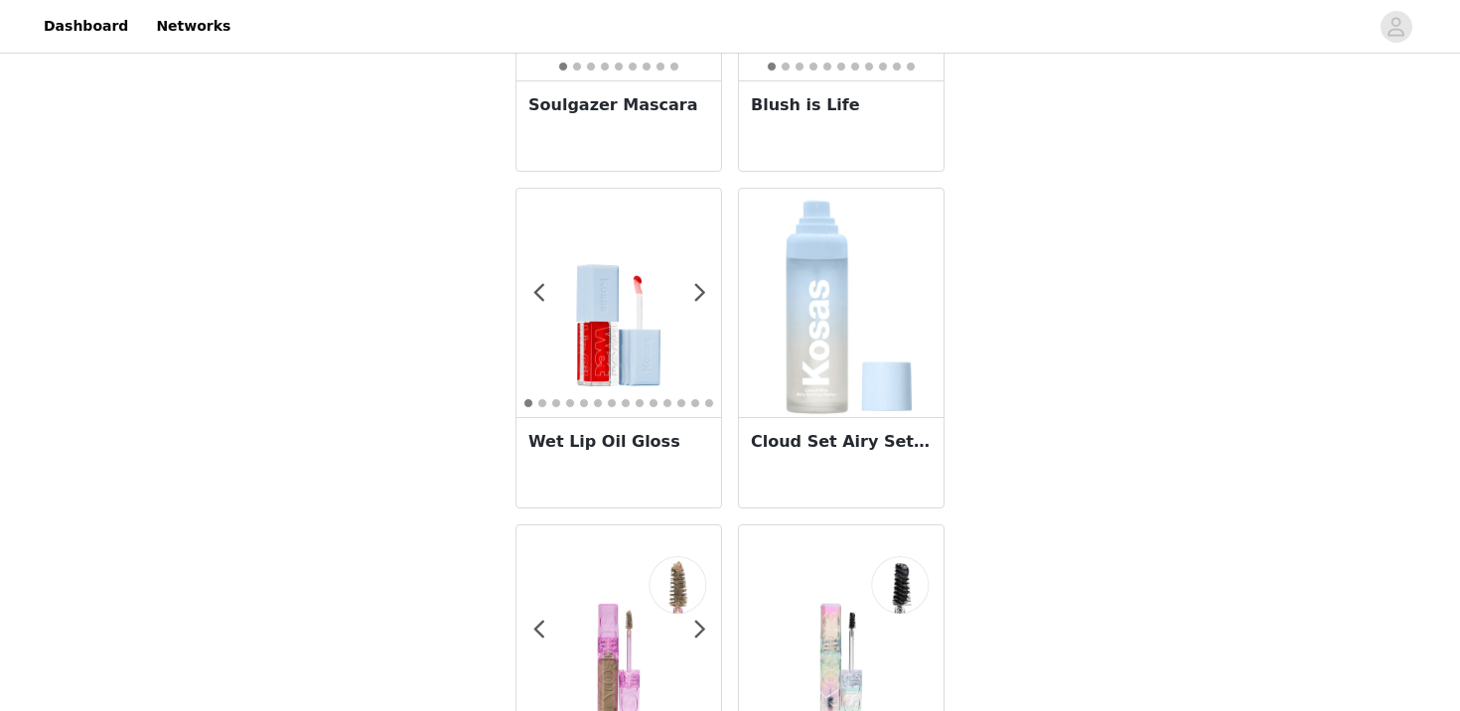
click at [797, 432] on h3 "Cloud Set Airy Setting + Smoothing Mist" at bounding box center [841, 442] width 181 height 24
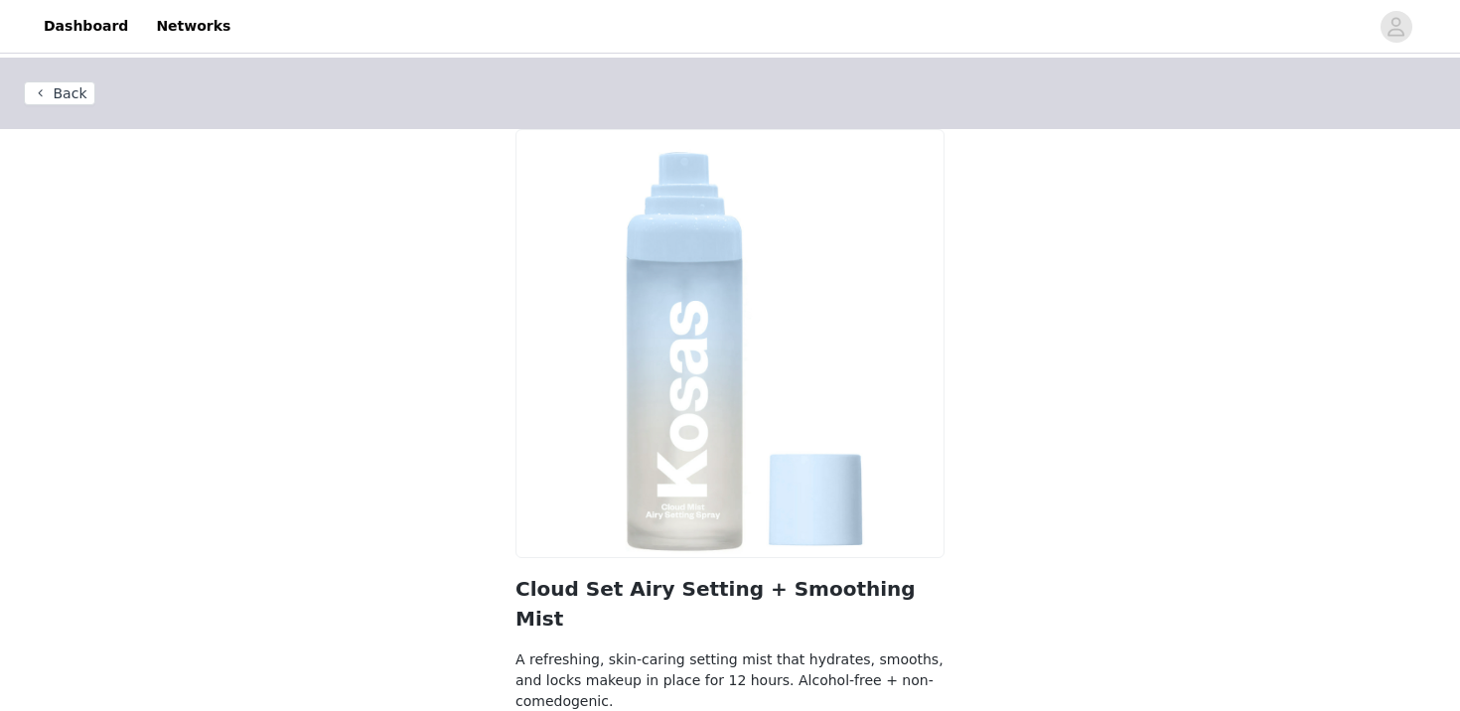
scroll to position [90, 0]
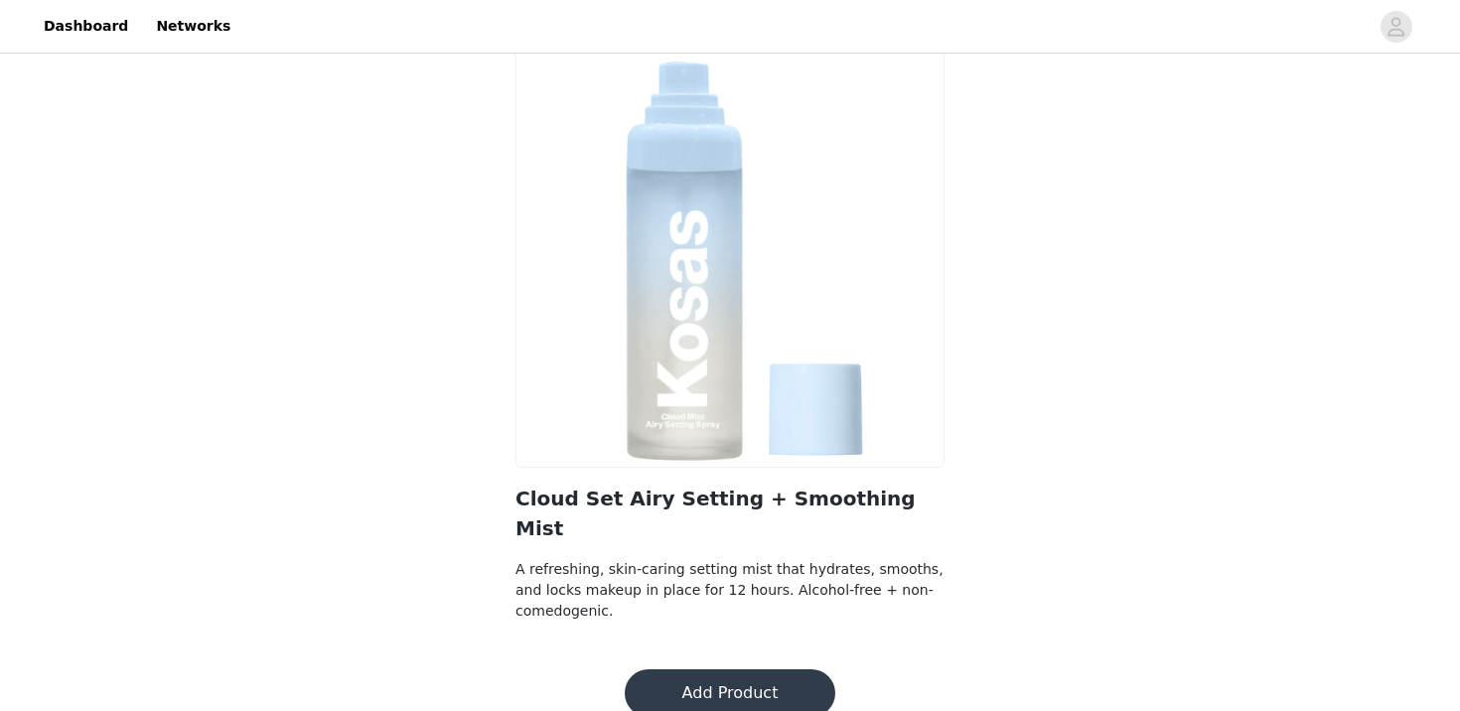
click at [726, 669] on button "Add Product" at bounding box center [730, 693] width 211 height 48
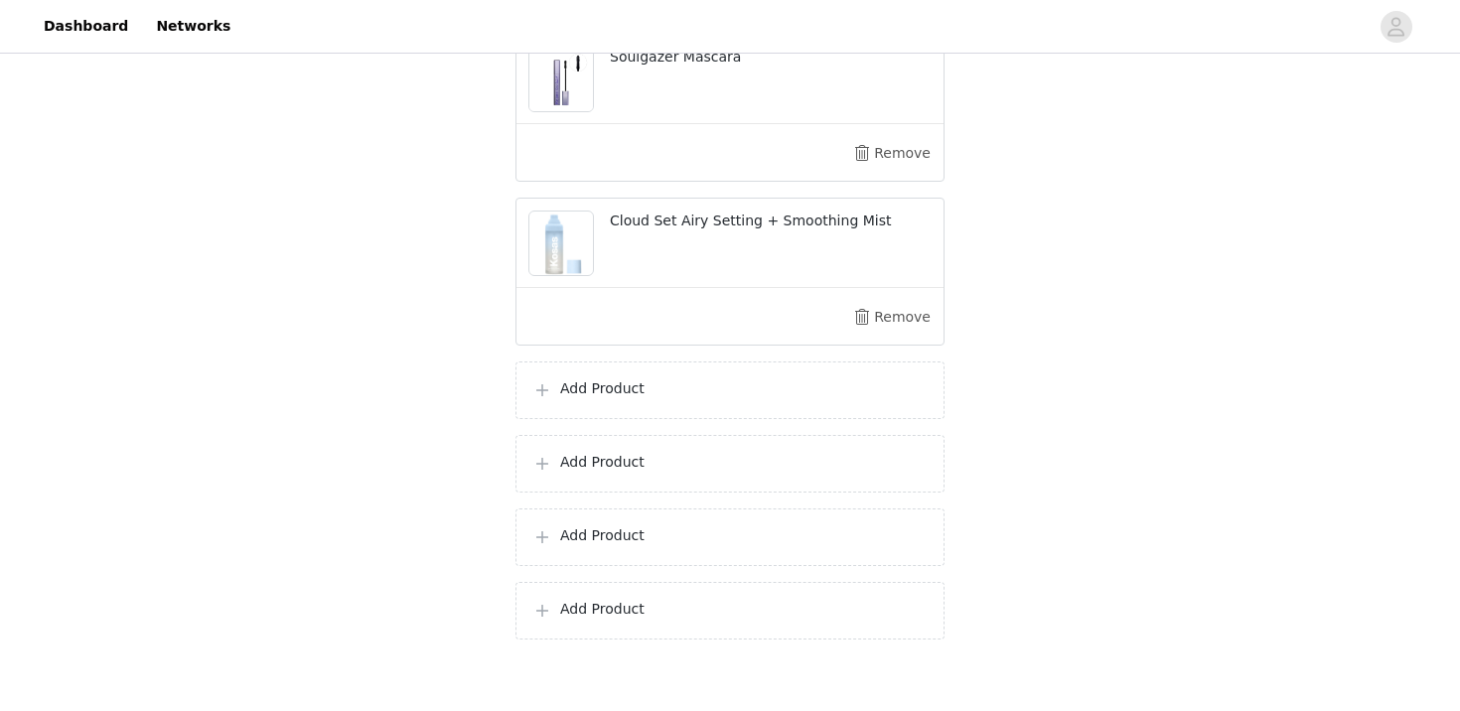
scroll to position [1014, 0]
click at [722, 376] on p "Add Product" at bounding box center [743, 385] width 367 height 21
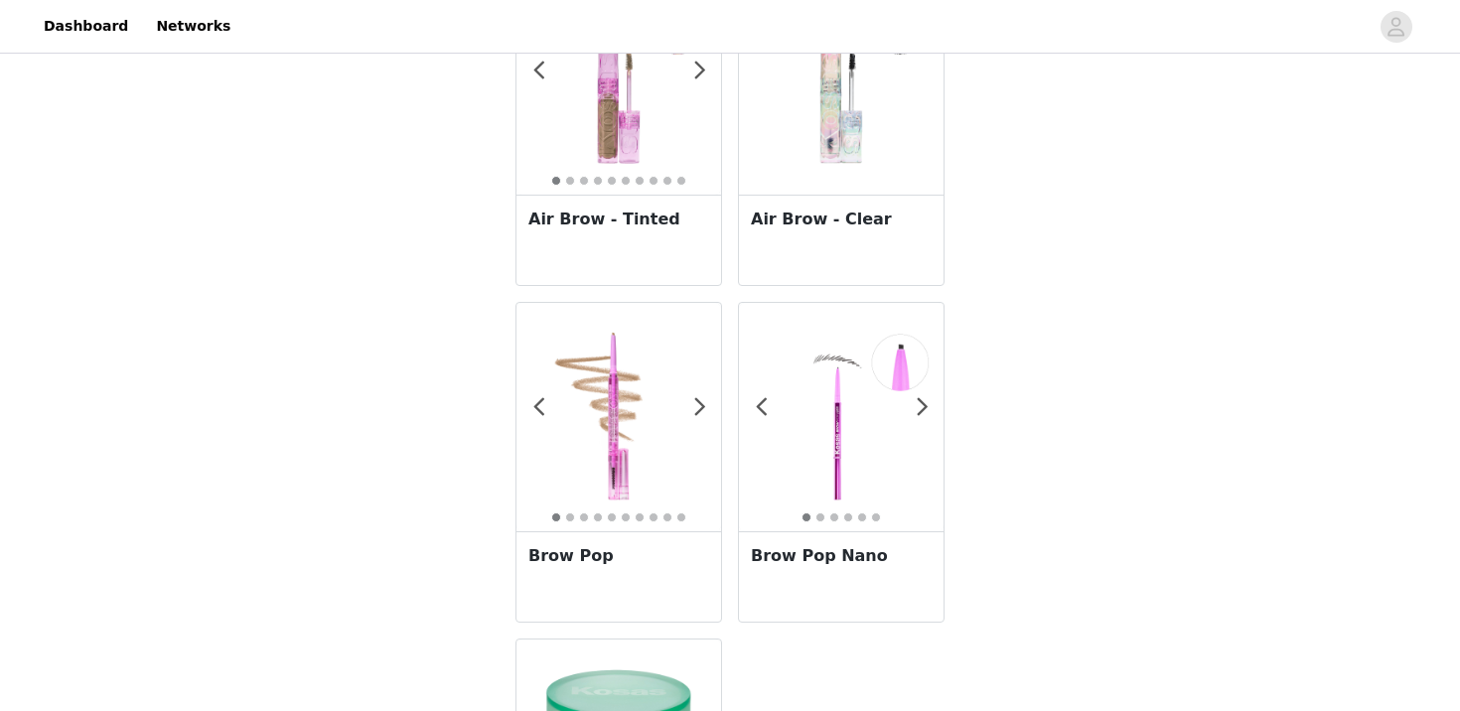
scroll to position [2135, 0]
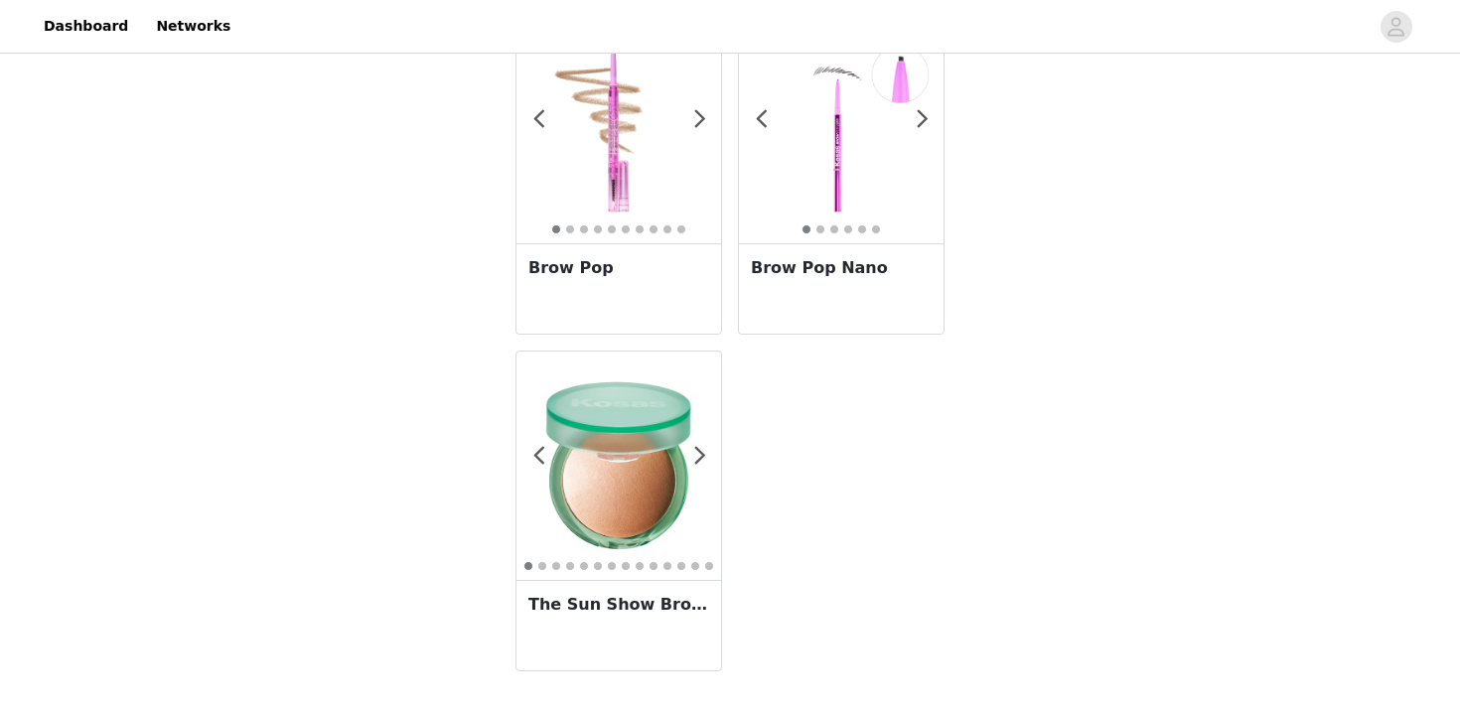
click at [656, 465] on img at bounding box center [618, 465] width 205 height 205
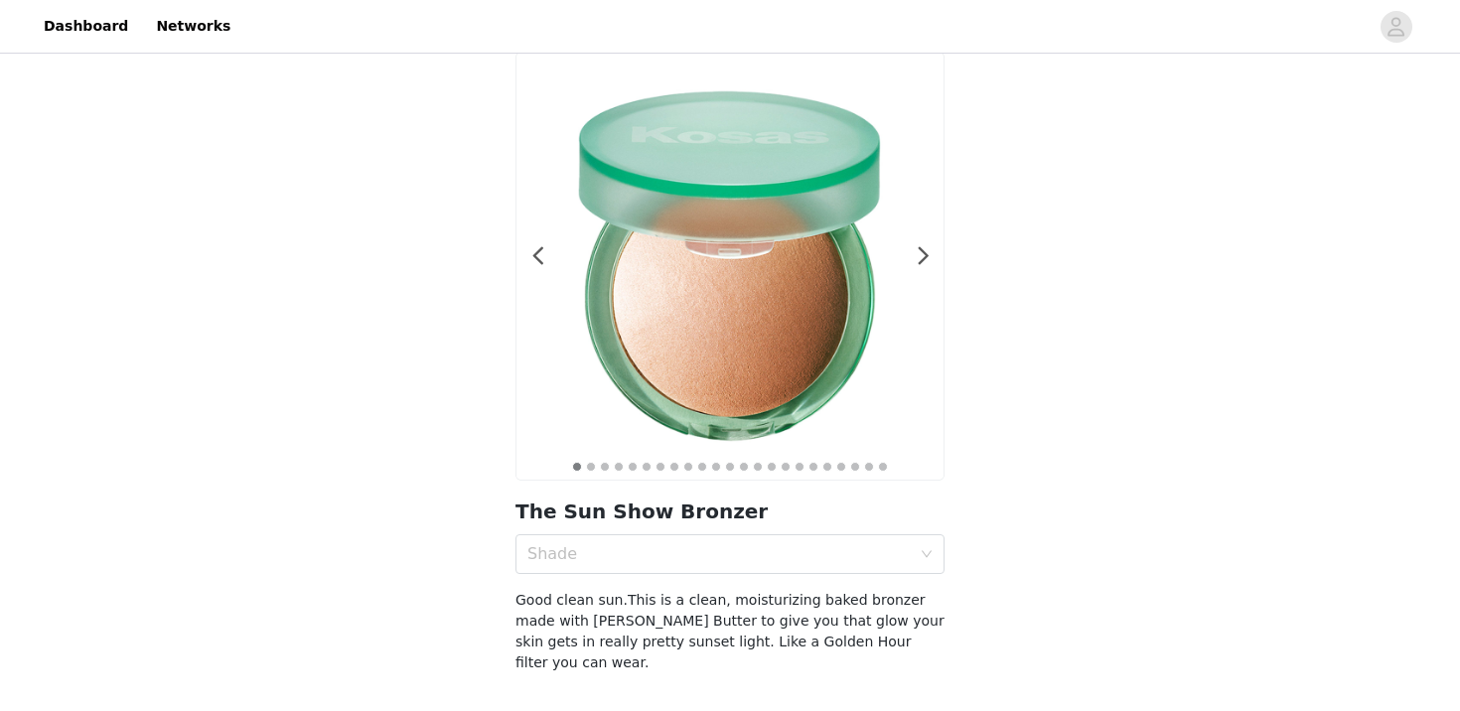
scroll to position [128, 0]
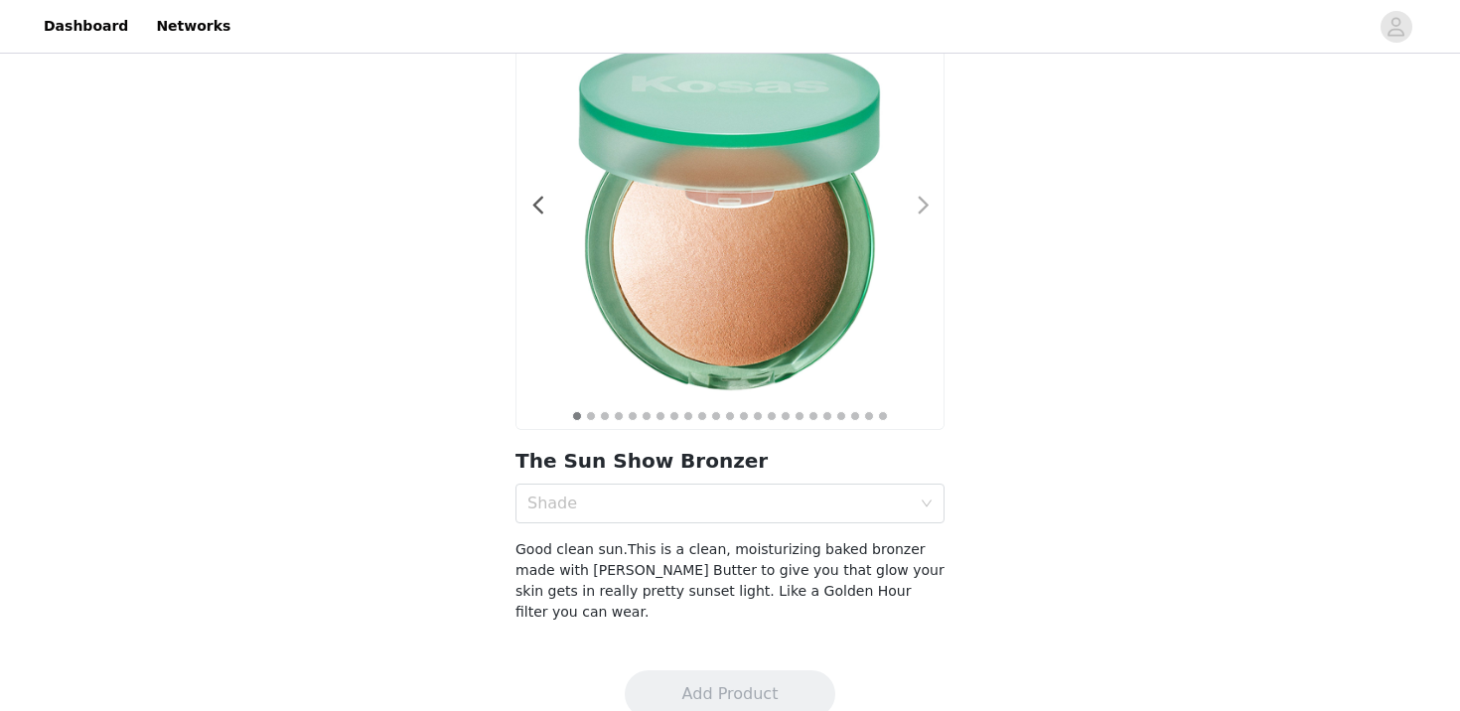
click at [927, 206] on span at bounding box center [923, 206] width 45 height 0
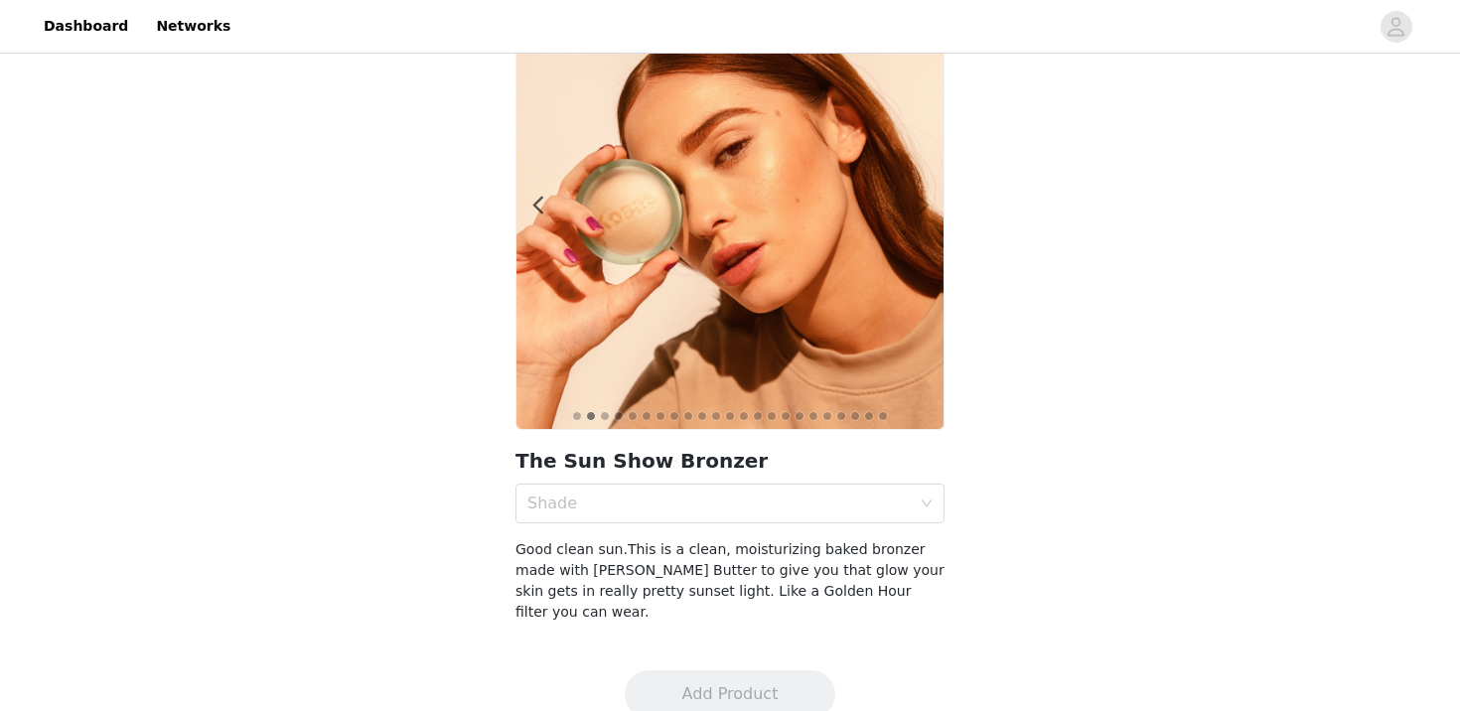
click at [927, 206] on span at bounding box center [923, 206] width 45 height 0
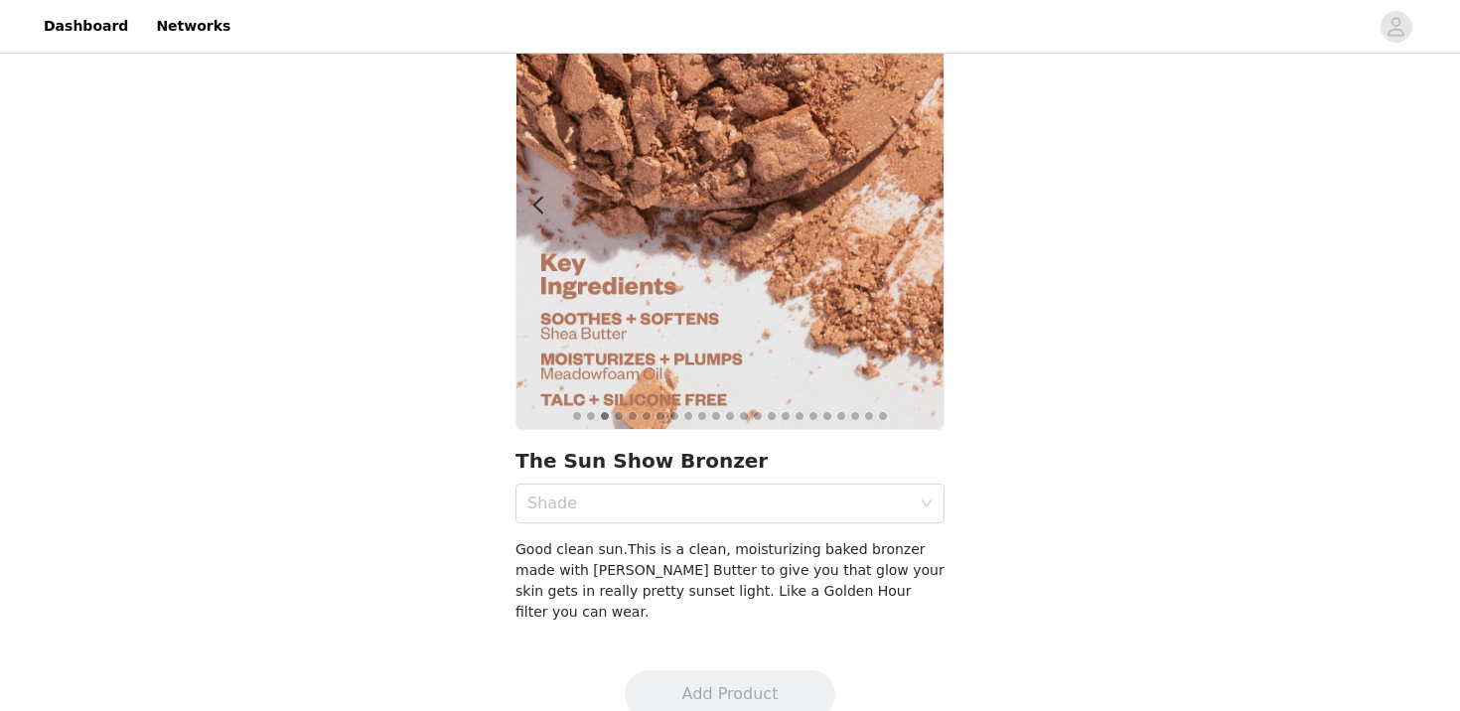
click at [927, 206] on span at bounding box center [923, 206] width 45 height 0
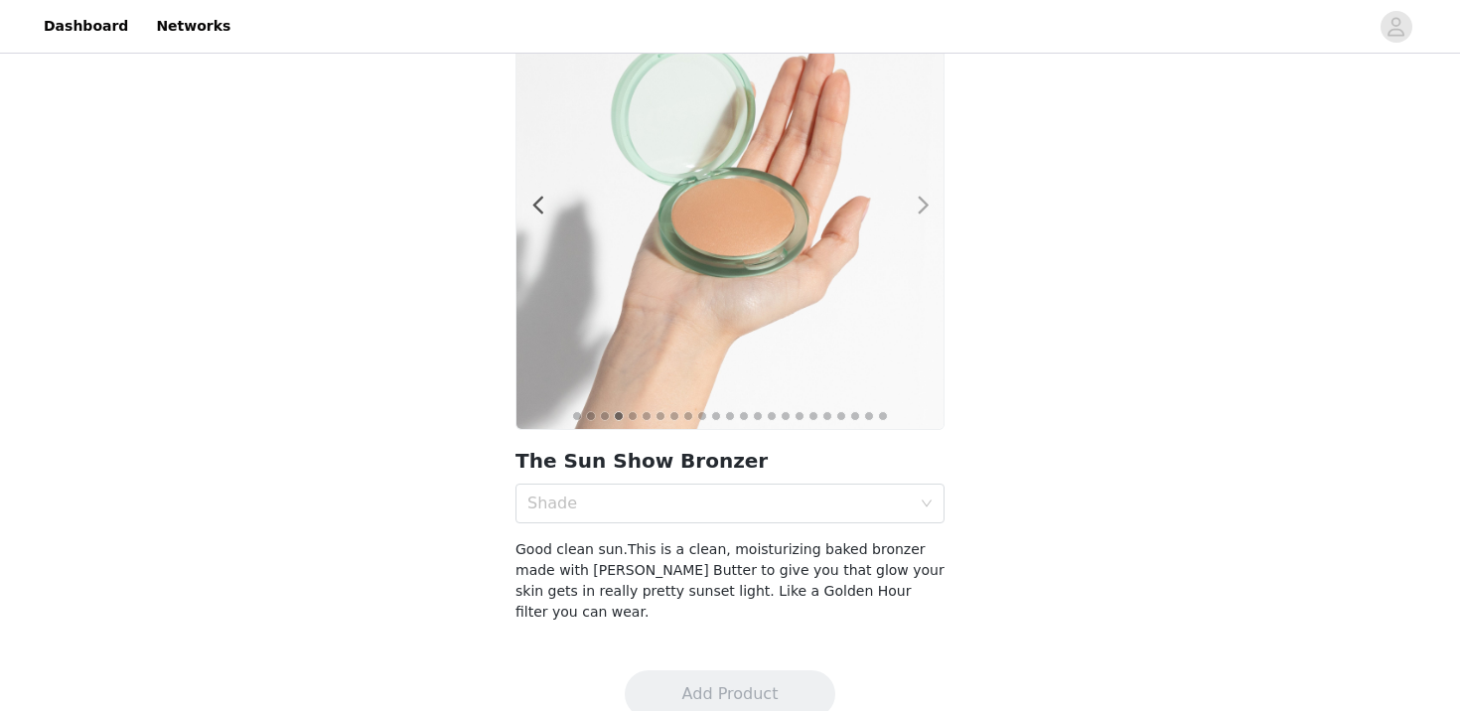
click at [928, 206] on span at bounding box center [923, 206] width 45 height 0
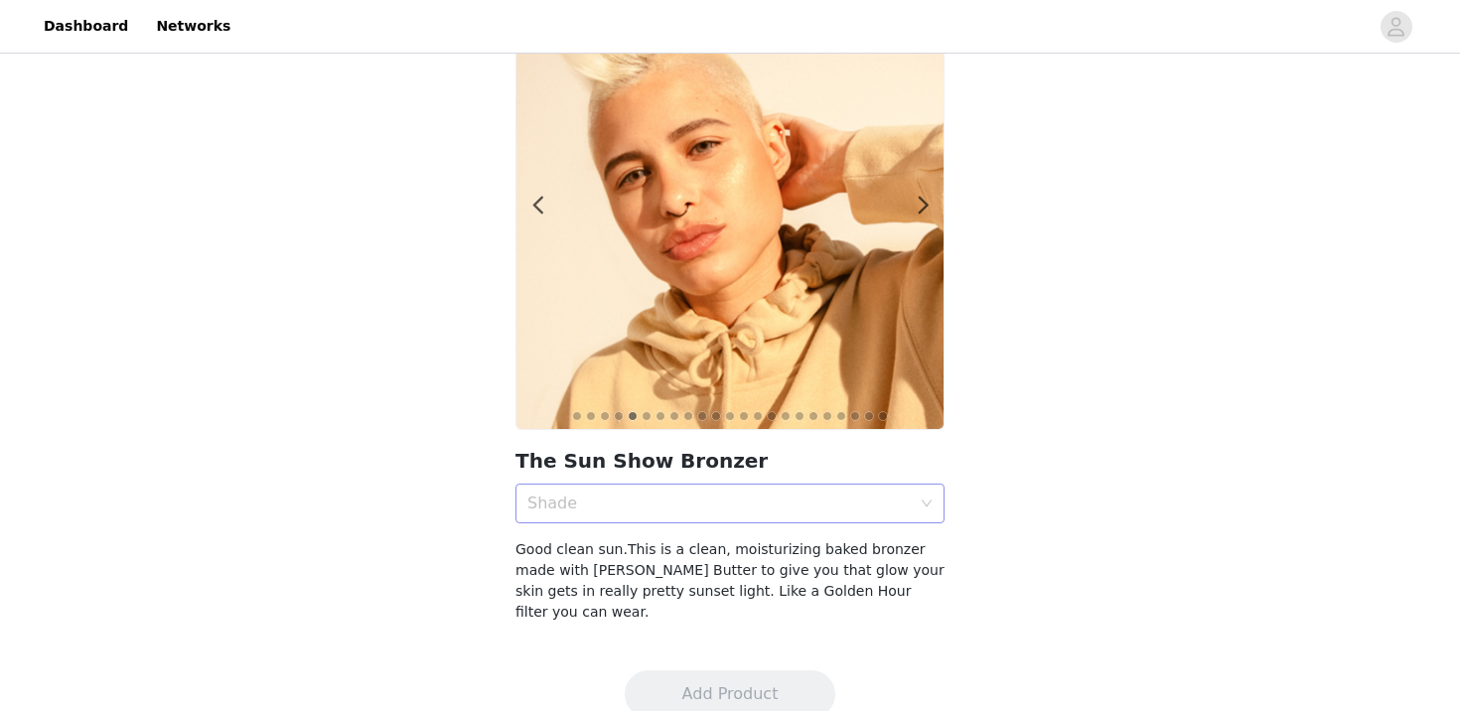
click at [781, 503] on div "Shade" at bounding box center [718, 504] width 383 height 20
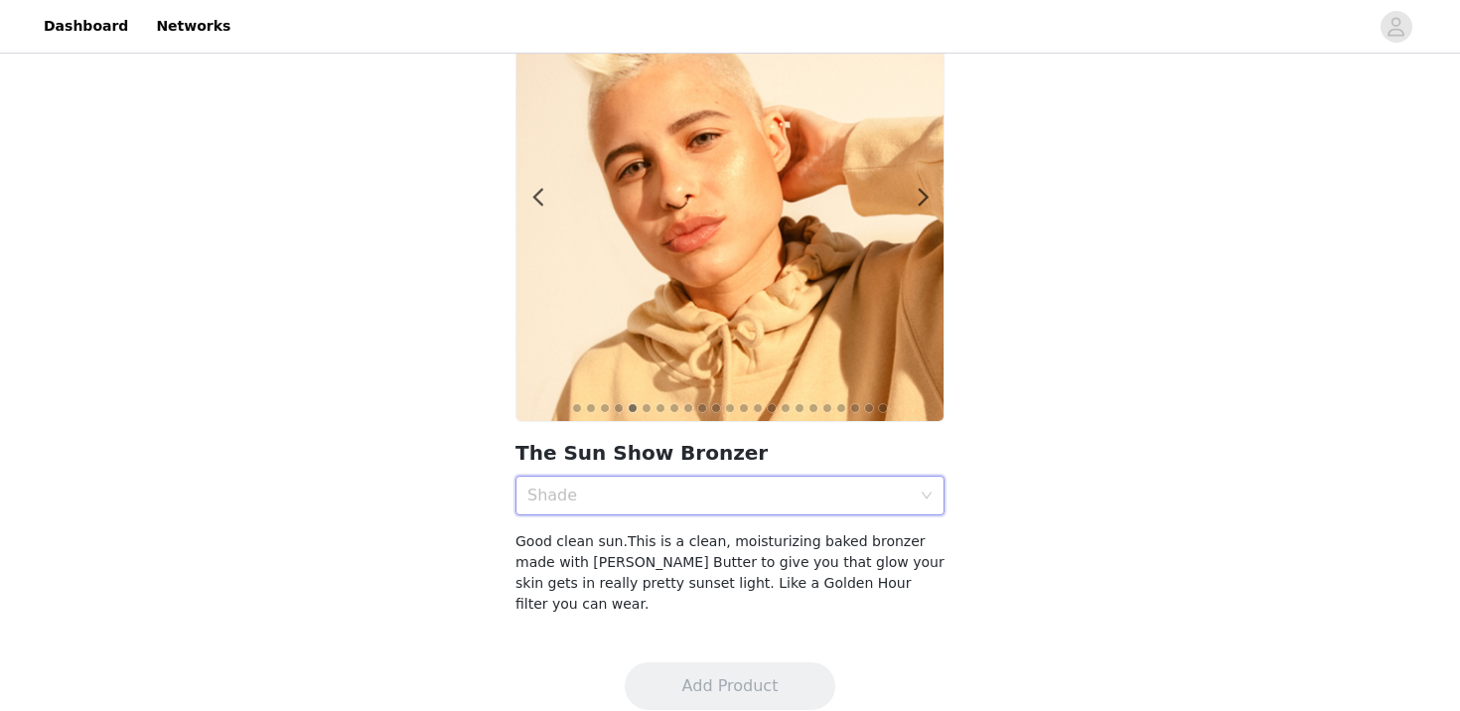
scroll to position [4, 0]
click at [759, 505] on div "Shade" at bounding box center [723, 496] width 392 height 38
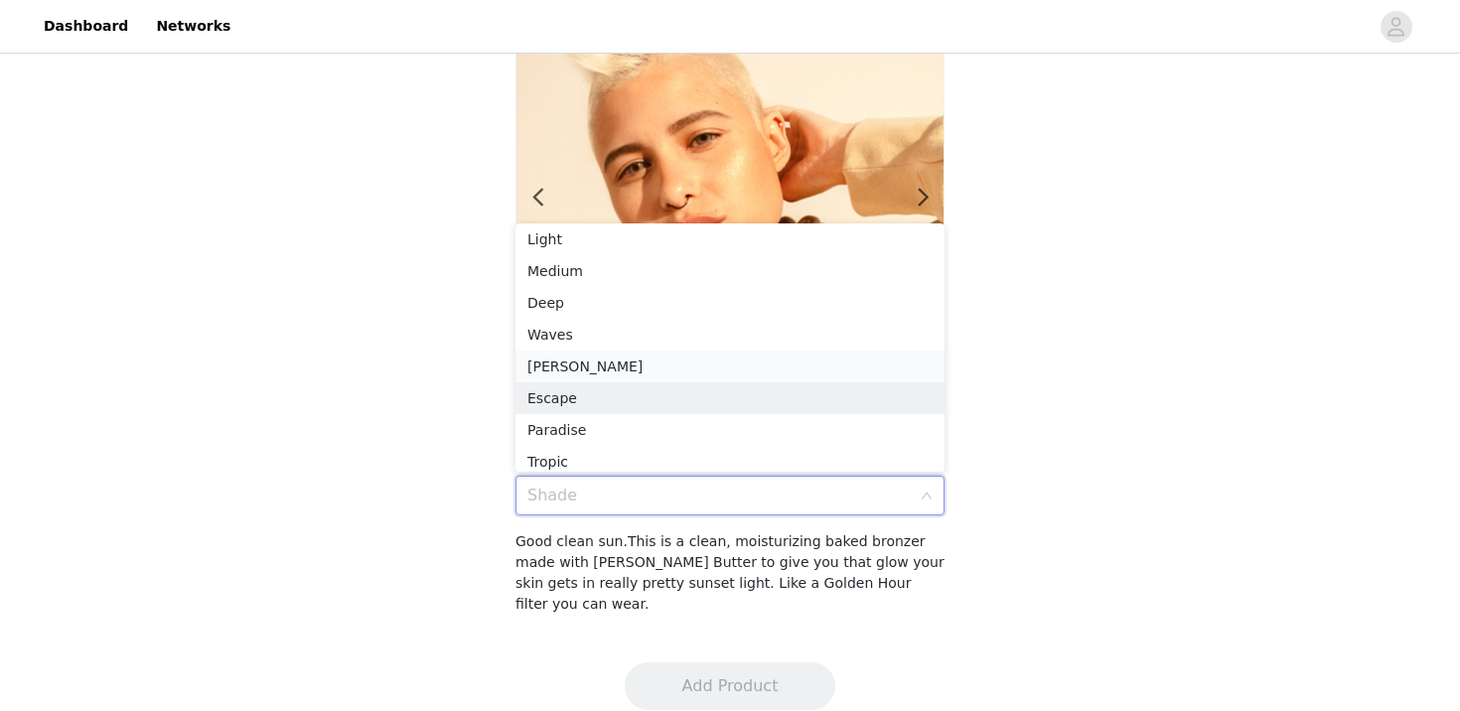
scroll to position [10, 0]
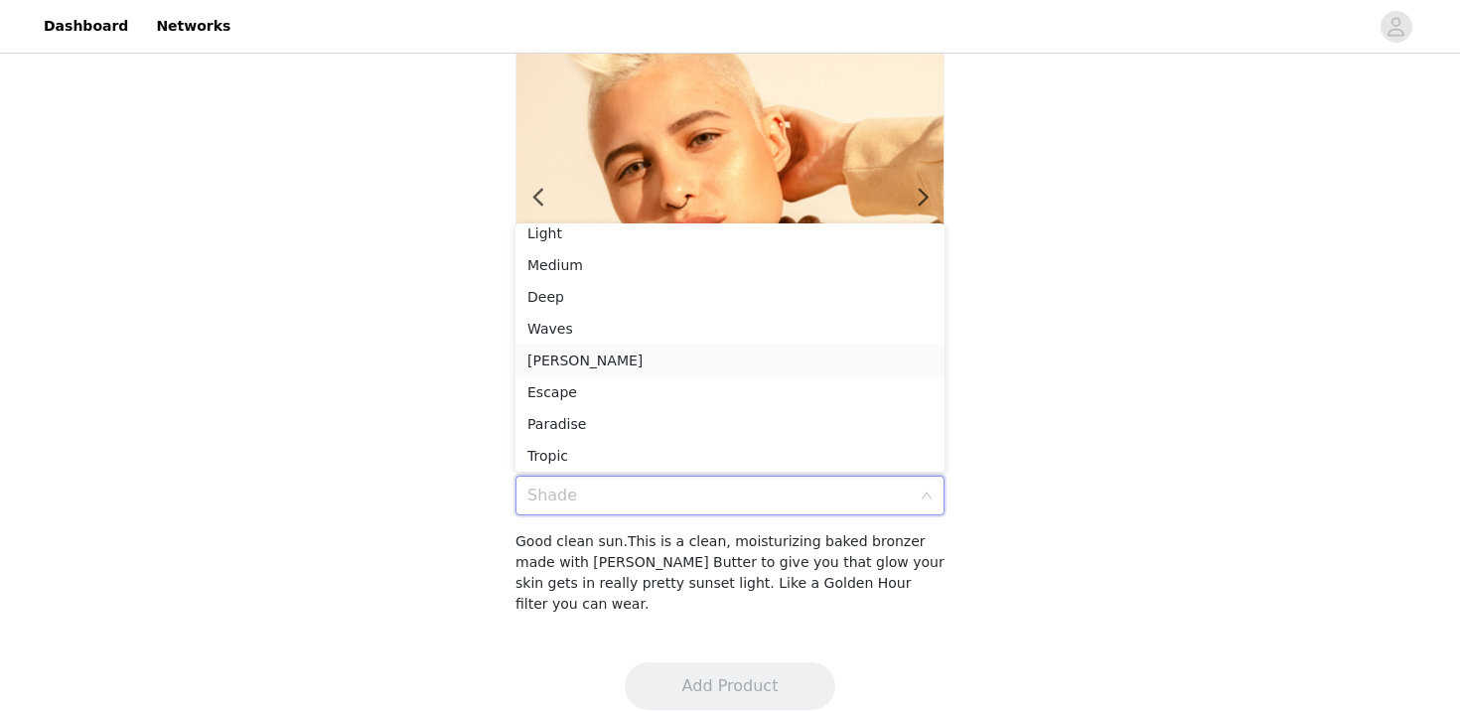
click at [744, 360] on div "[PERSON_NAME]" at bounding box center [729, 361] width 405 height 22
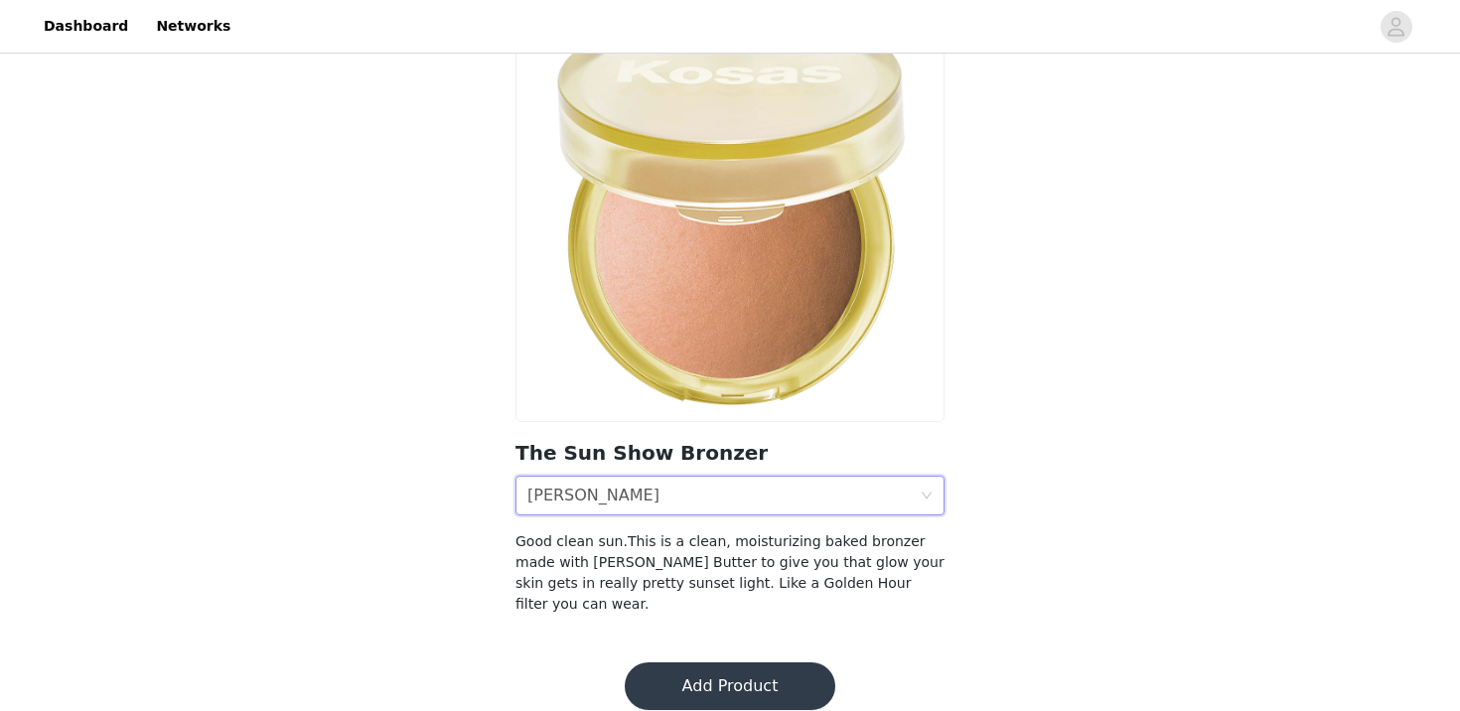
click at [740, 492] on div "Shade [PERSON_NAME]" at bounding box center [723, 496] width 392 height 38
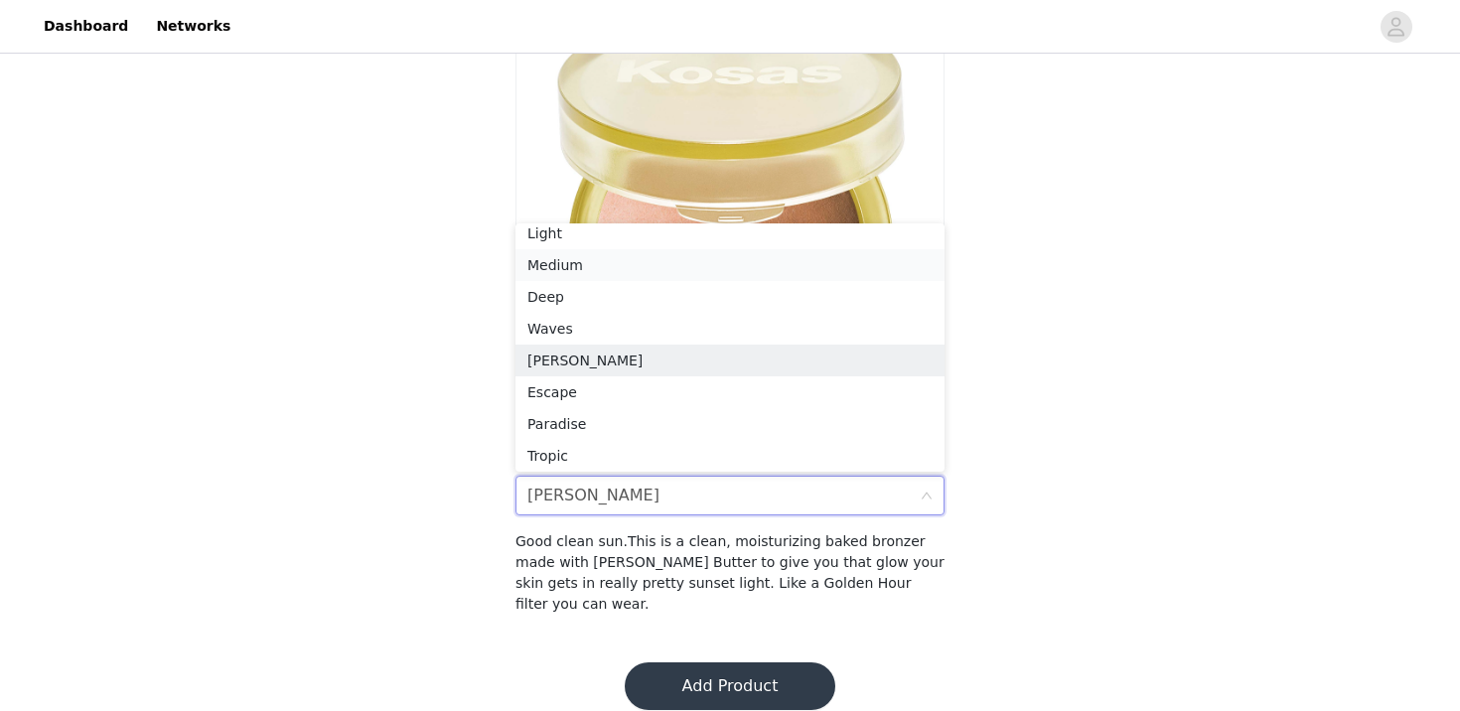
click at [738, 275] on div "Medium" at bounding box center [729, 265] width 405 height 22
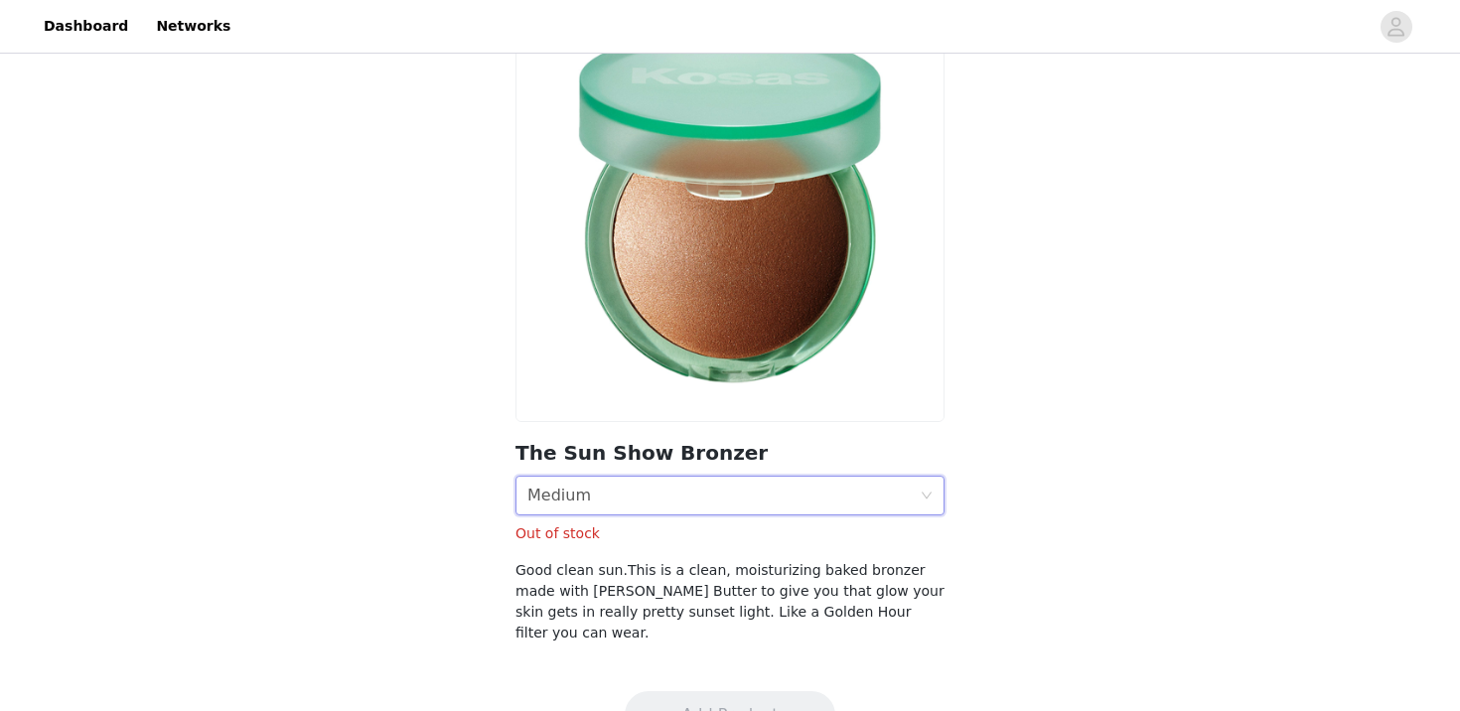
click at [691, 502] on div "Shade Medium" at bounding box center [723, 496] width 392 height 38
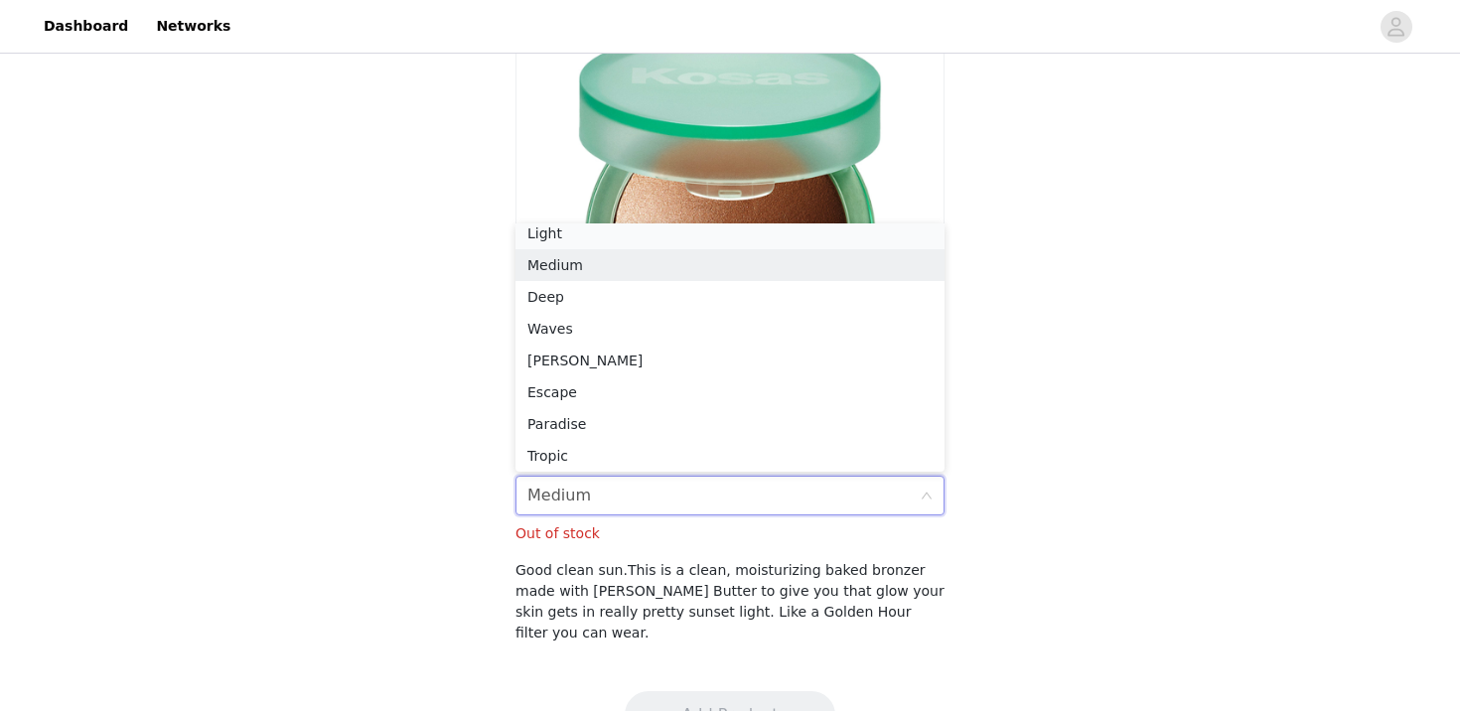
scroll to position [4, 0]
click at [703, 242] on div "Light" at bounding box center [729, 239] width 405 height 22
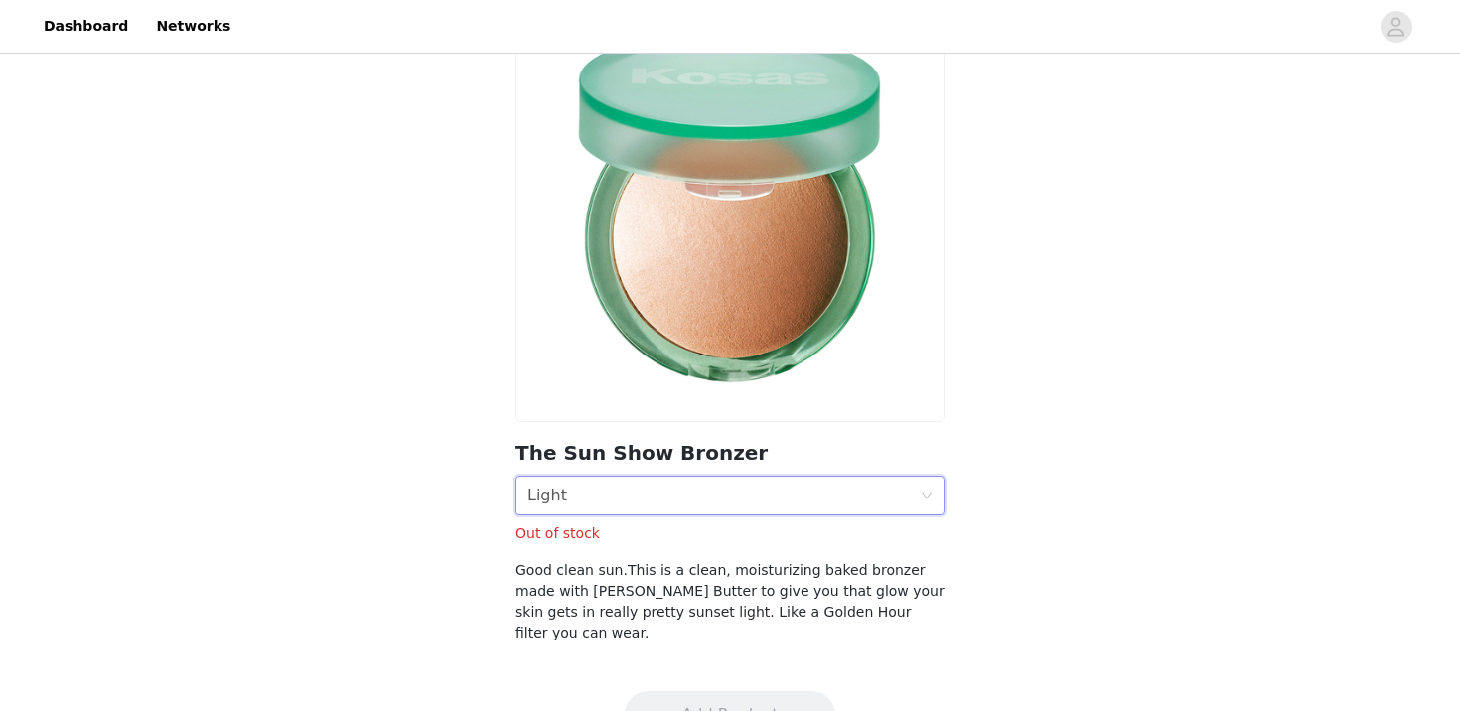
click at [658, 502] on div "Shade Light" at bounding box center [723, 496] width 392 height 38
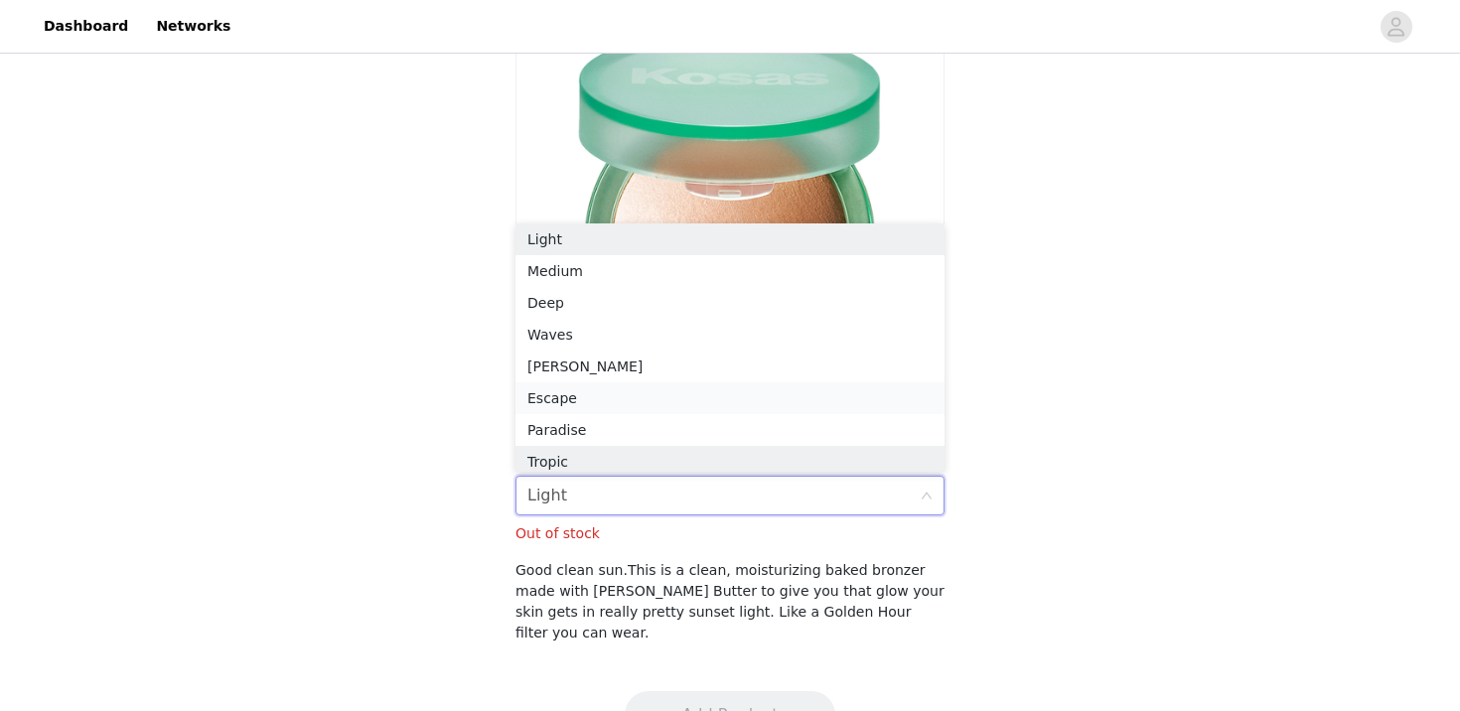
scroll to position [10, 0]
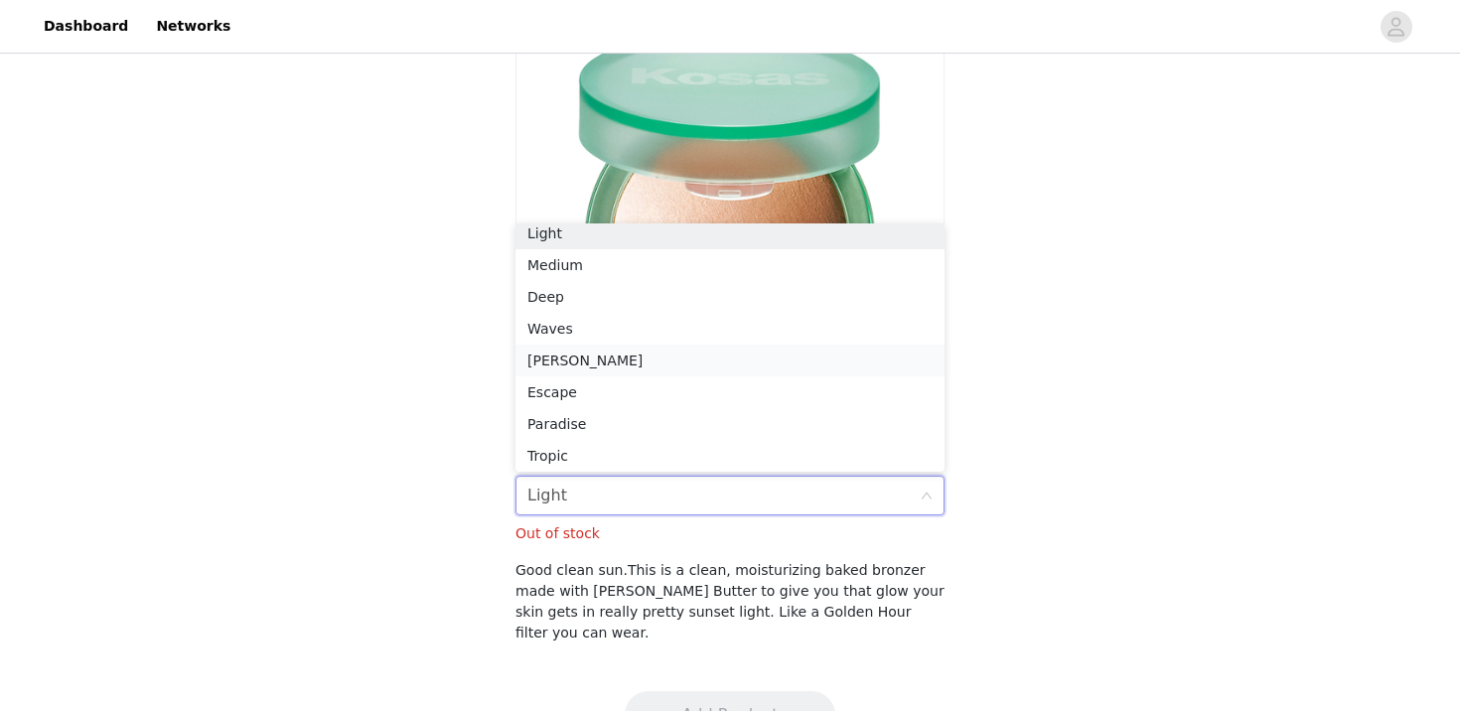
click at [667, 356] on div "[PERSON_NAME]" at bounding box center [729, 361] width 405 height 22
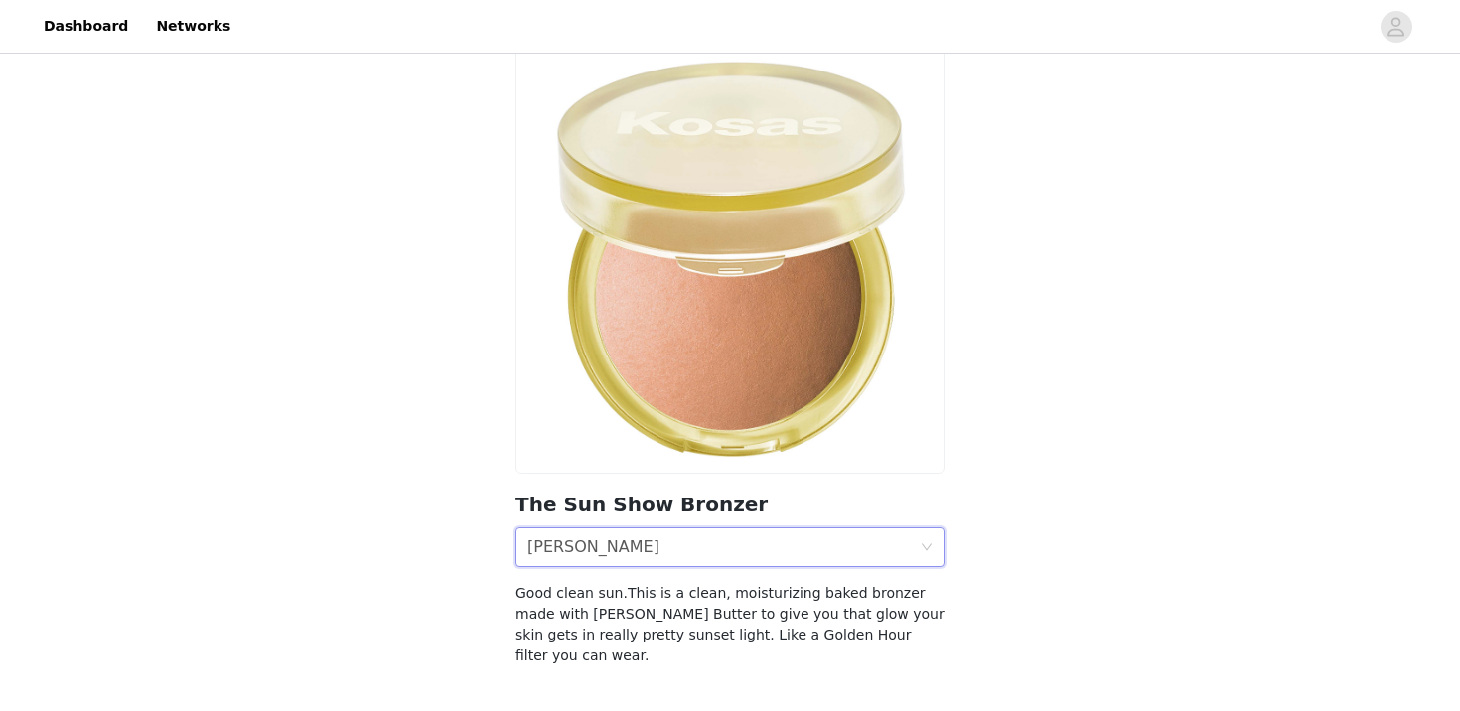
scroll to position [138, 0]
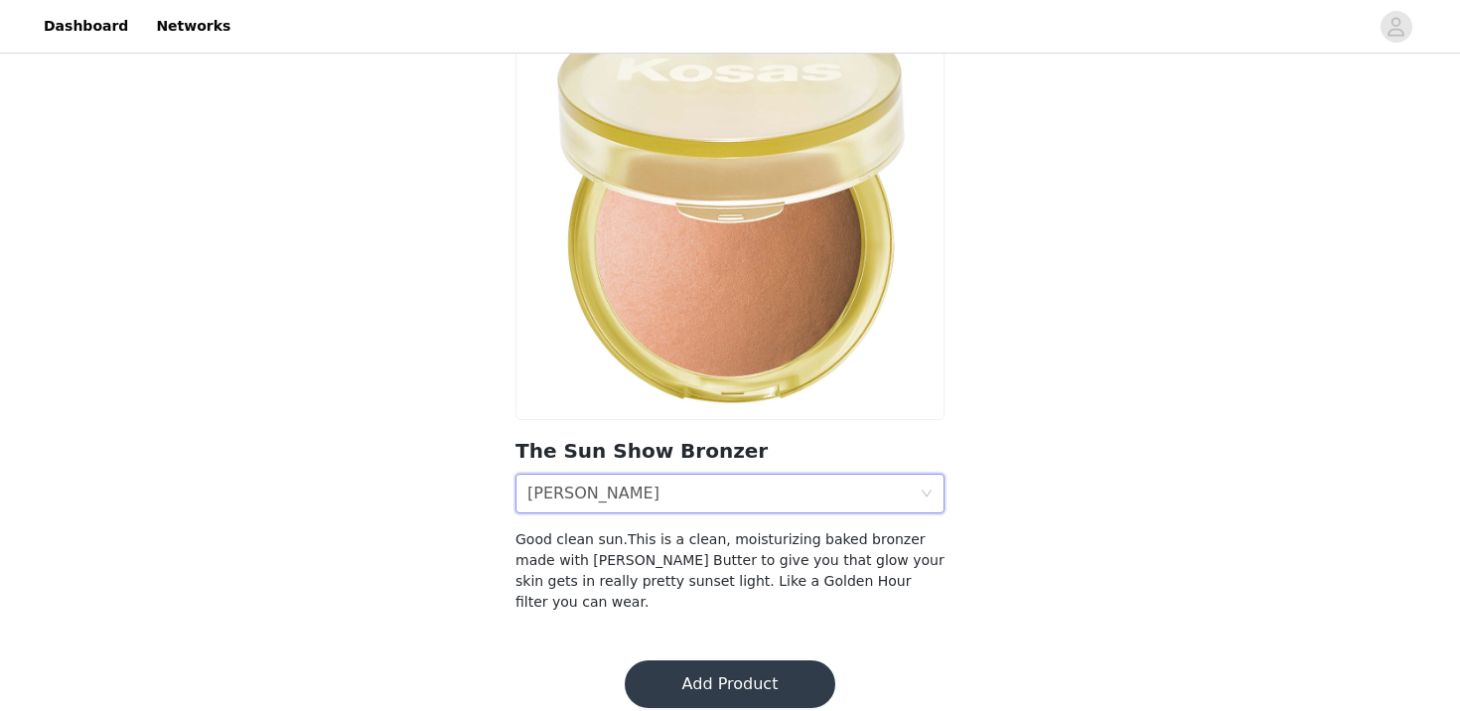
click at [699, 661] on button "Add Product" at bounding box center [730, 684] width 211 height 48
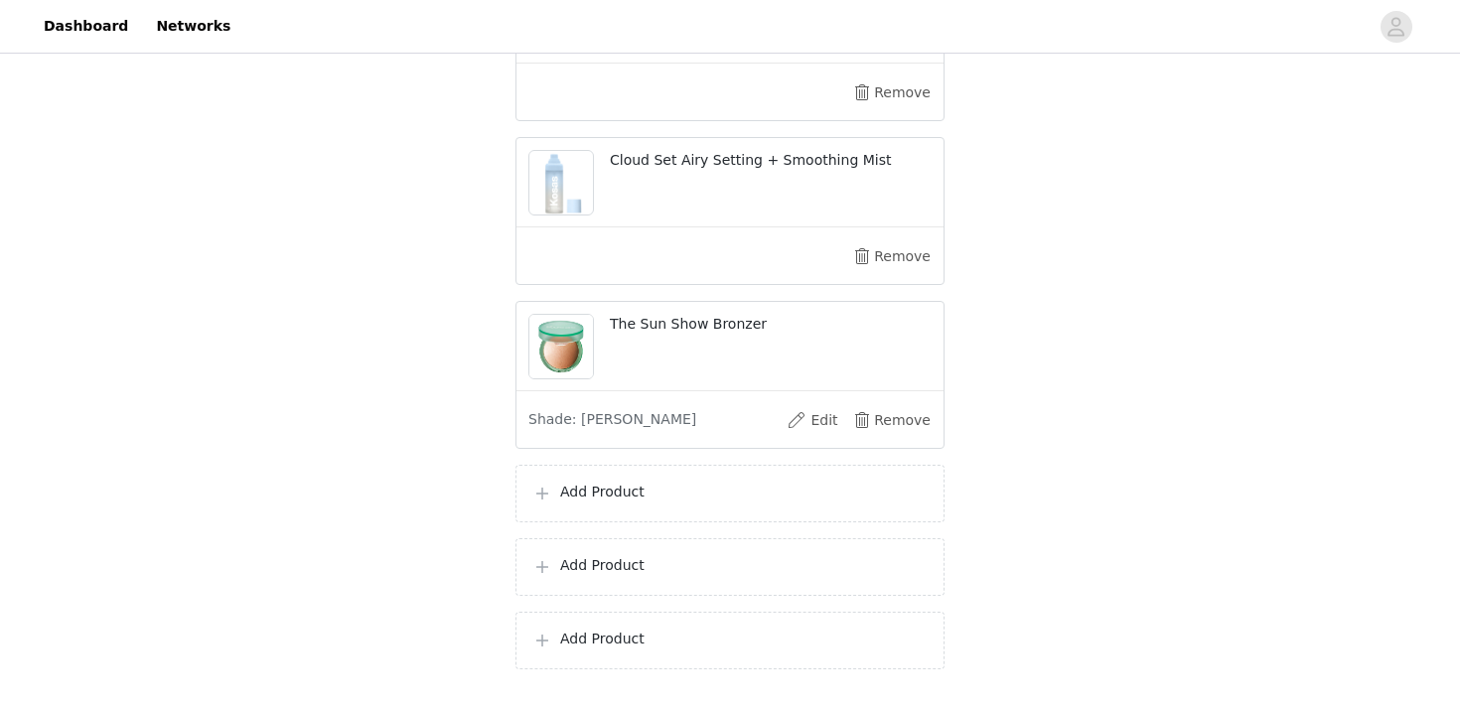
scroll to position [1070, 0]
click at [722, 474] on div "Add Product" at bounding box center [729, 495] width 429 height 58
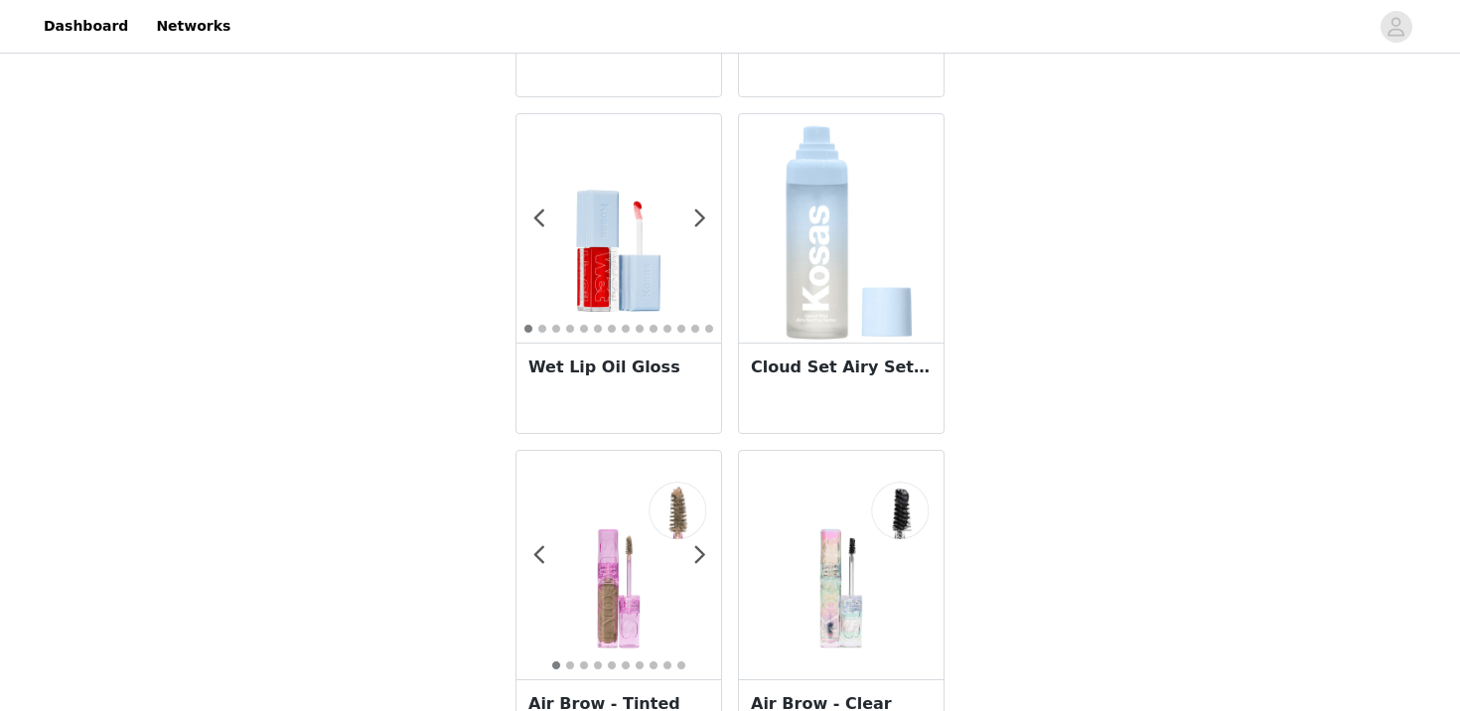
scroll to position [1352, 0]
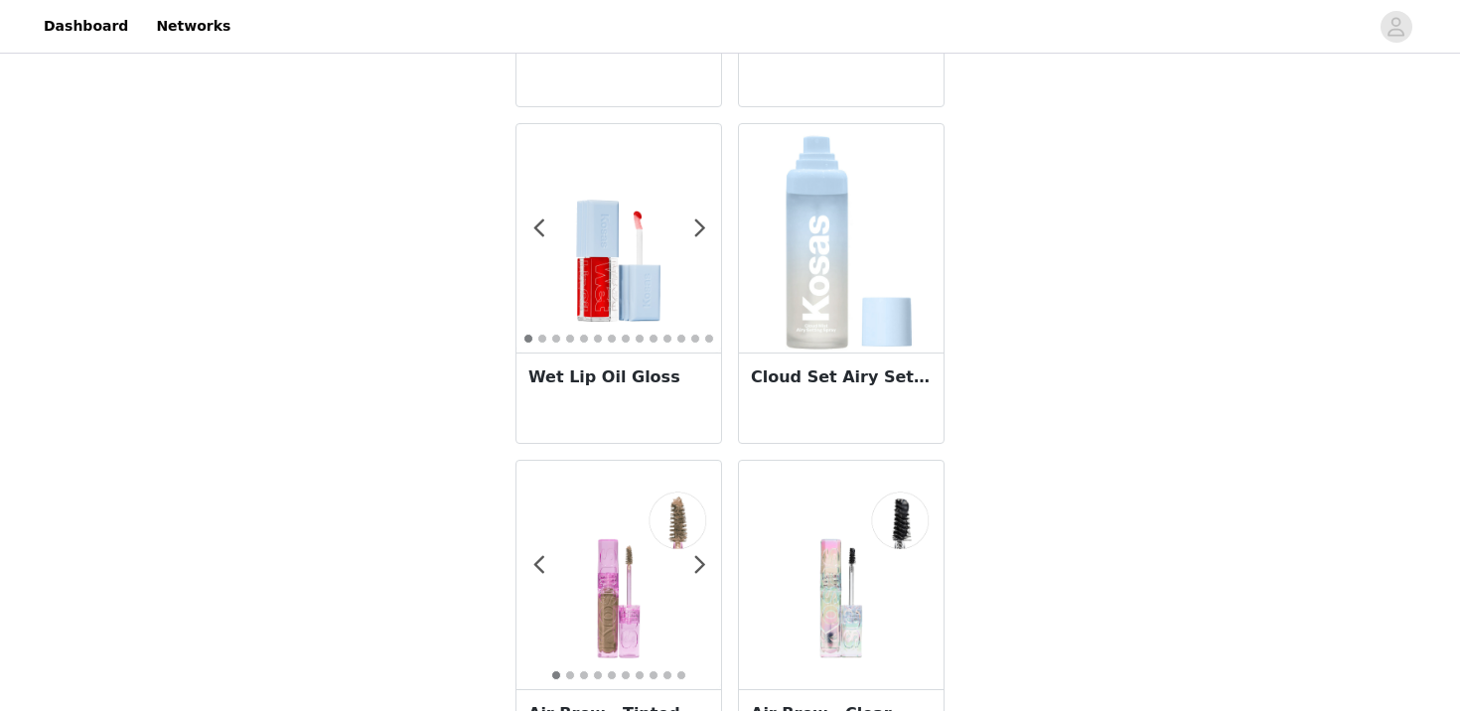
click at [678, 290] on img at bounding box center [618, 238] width 205 height 205
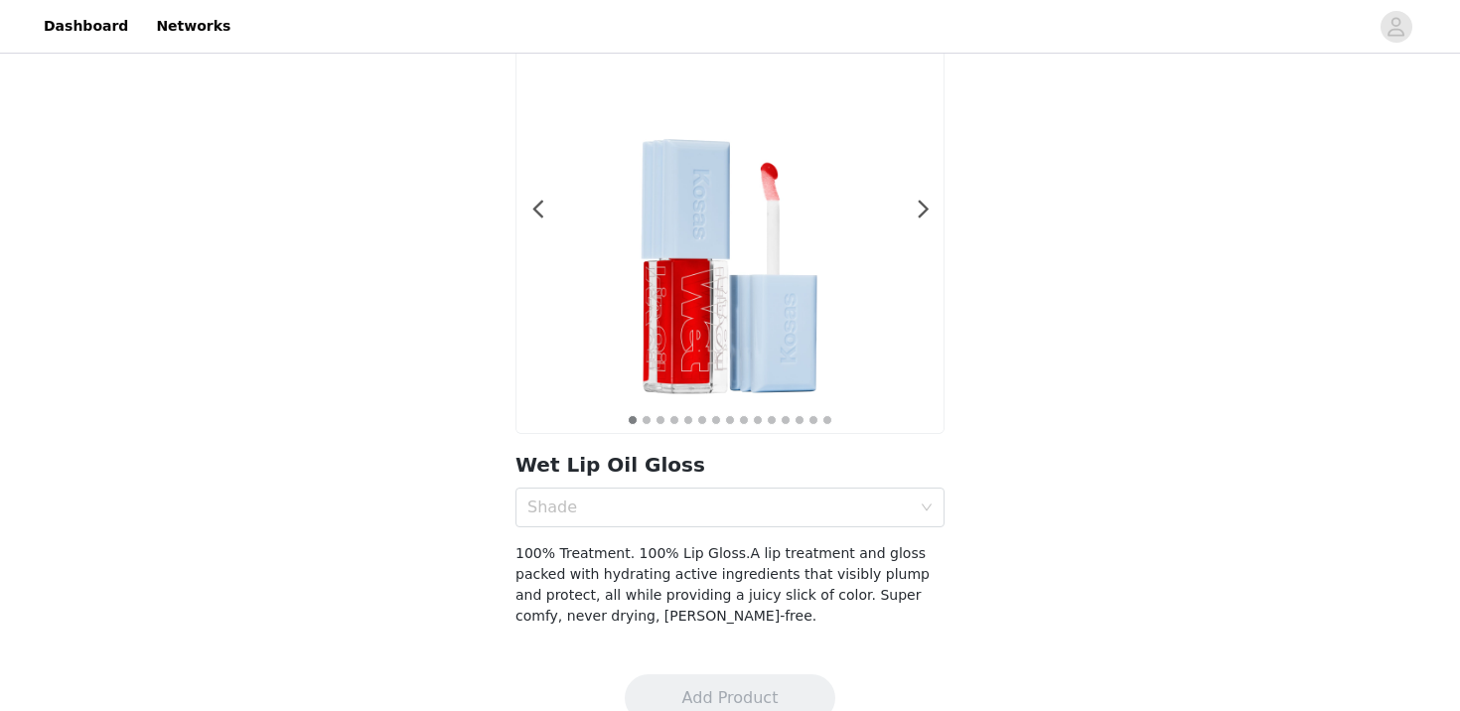
scroll to position [159, 0]
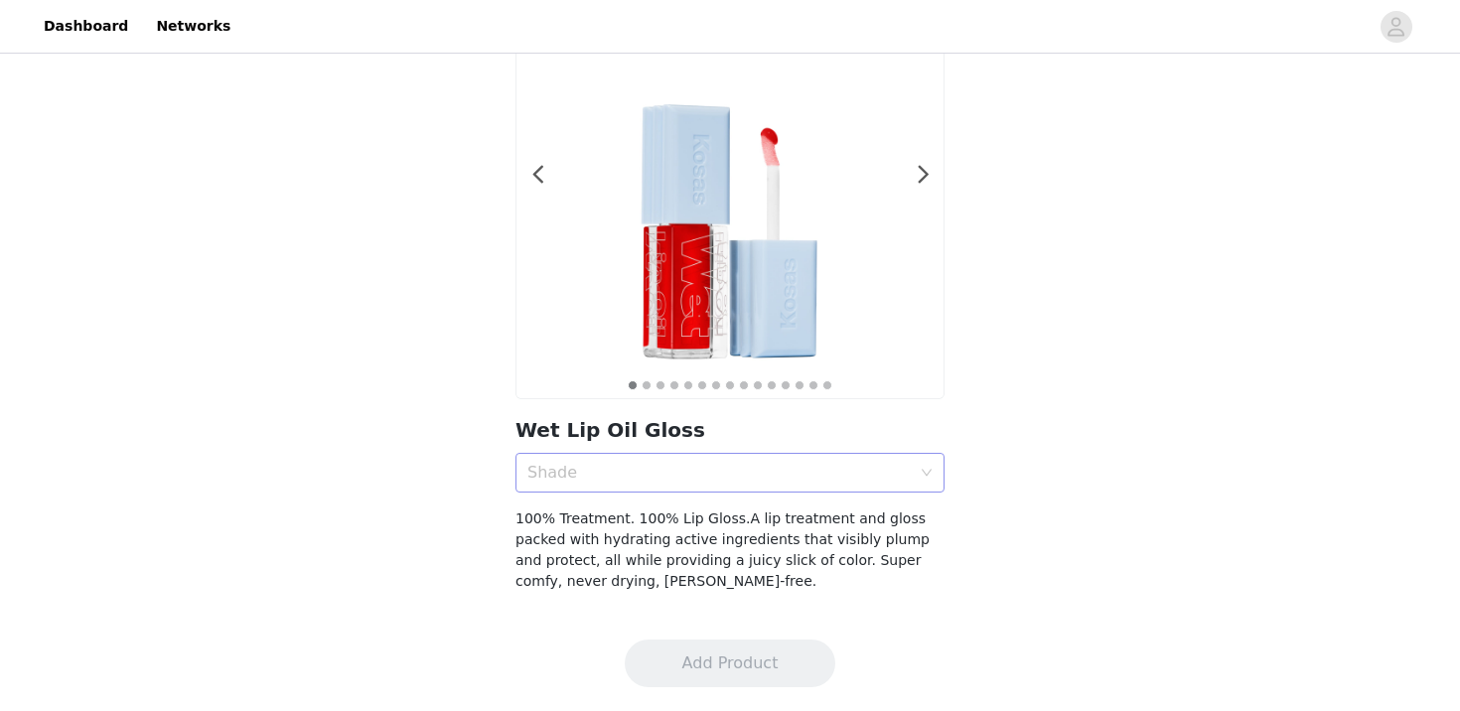
click at [672, 470] on div "Shade" at bounding box center [718, 473] width 383 height 20
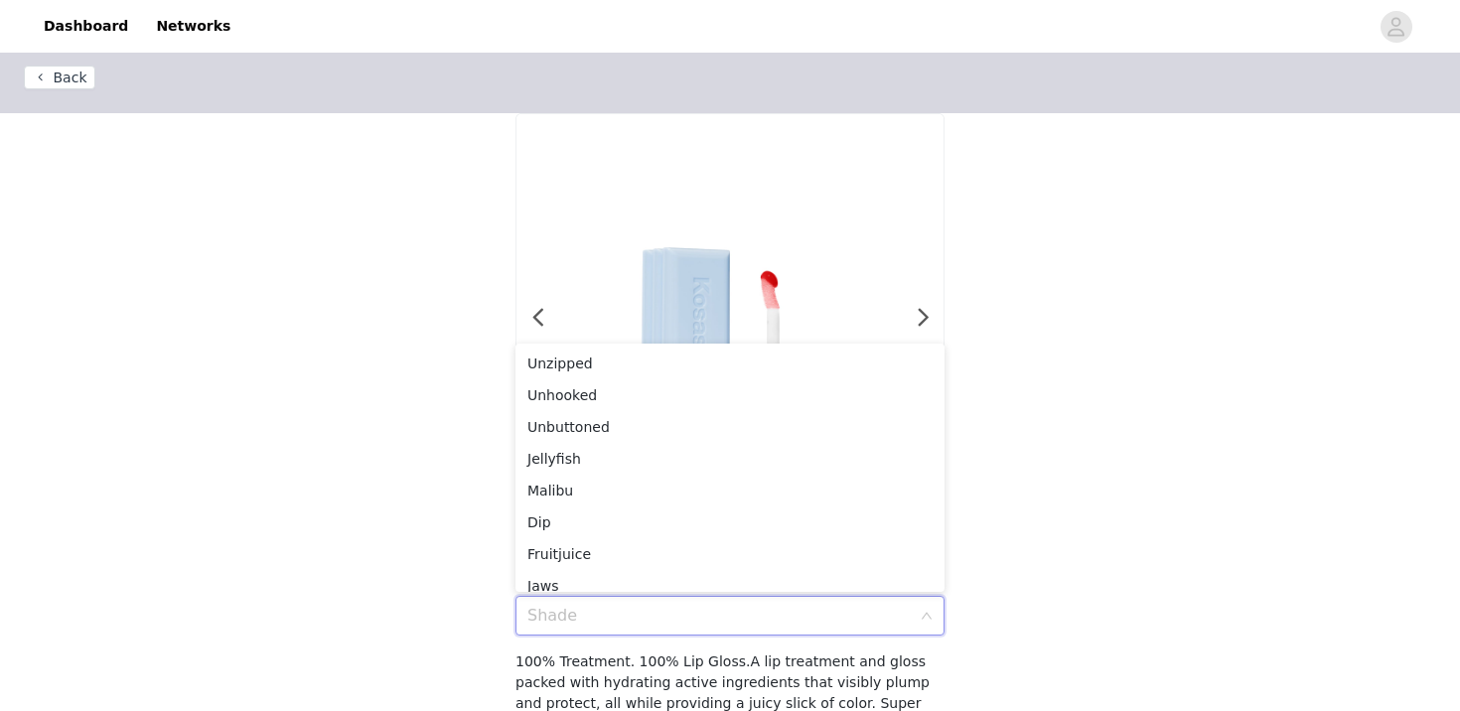
scroll to position [0, 0]
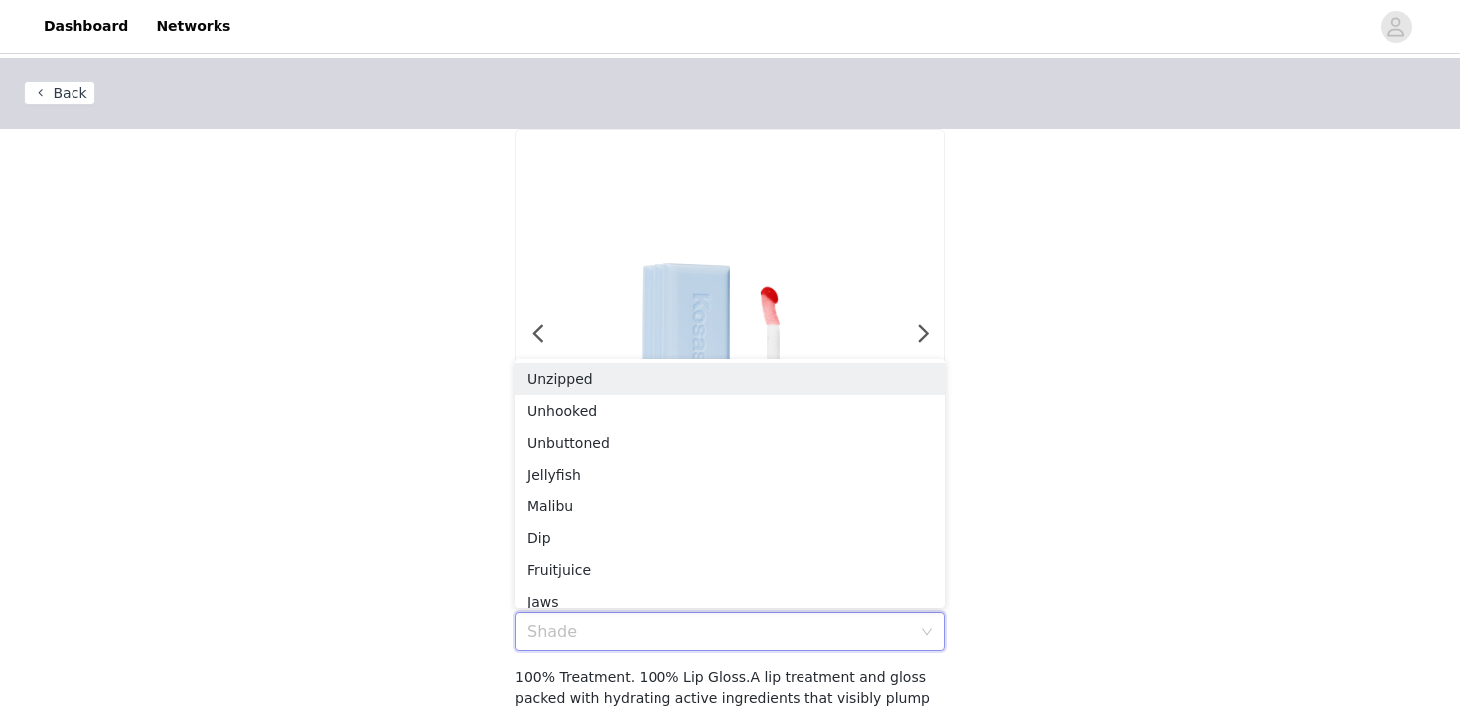
click at [86, 84] on button "Back" at bounding box center [59, 93] width 71 height 24
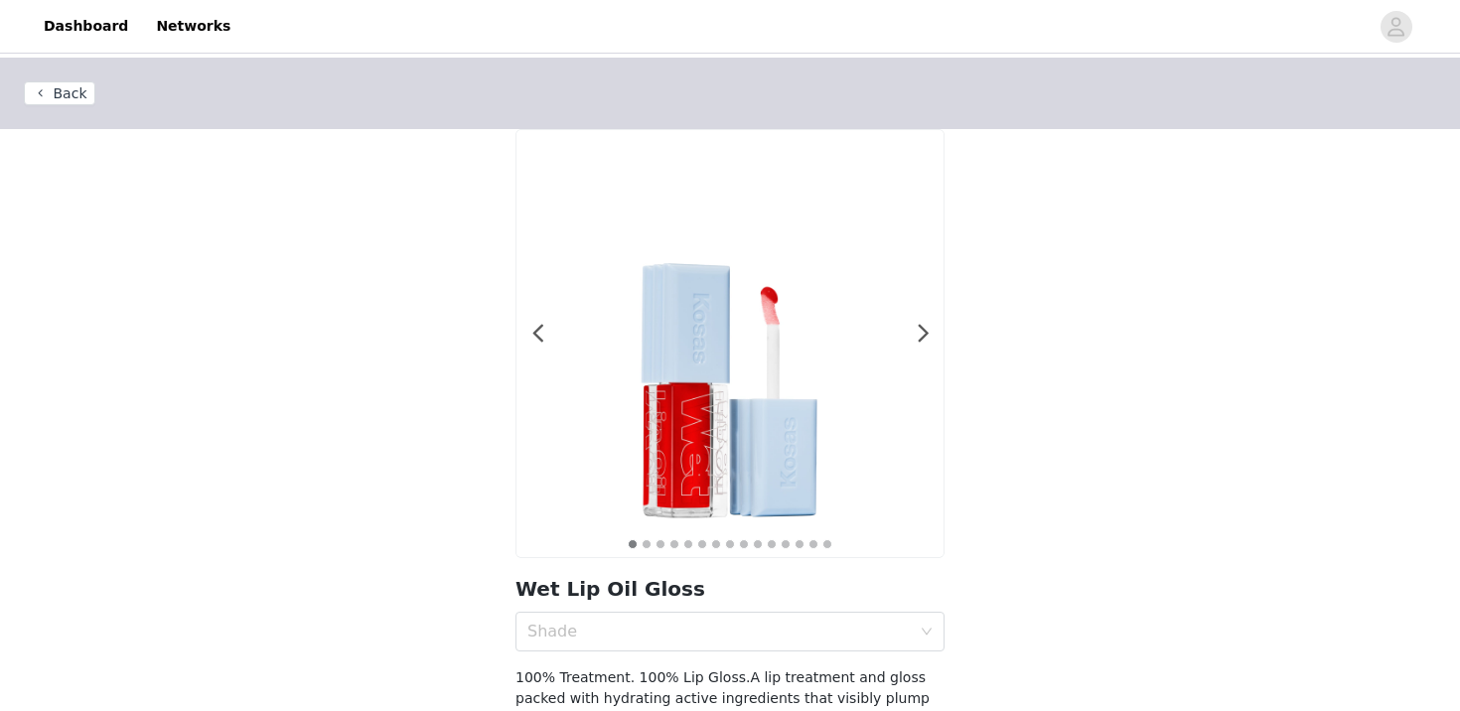
click at [48, 87] on button "Back" at bounding box center [59, 93] width 71 height 24
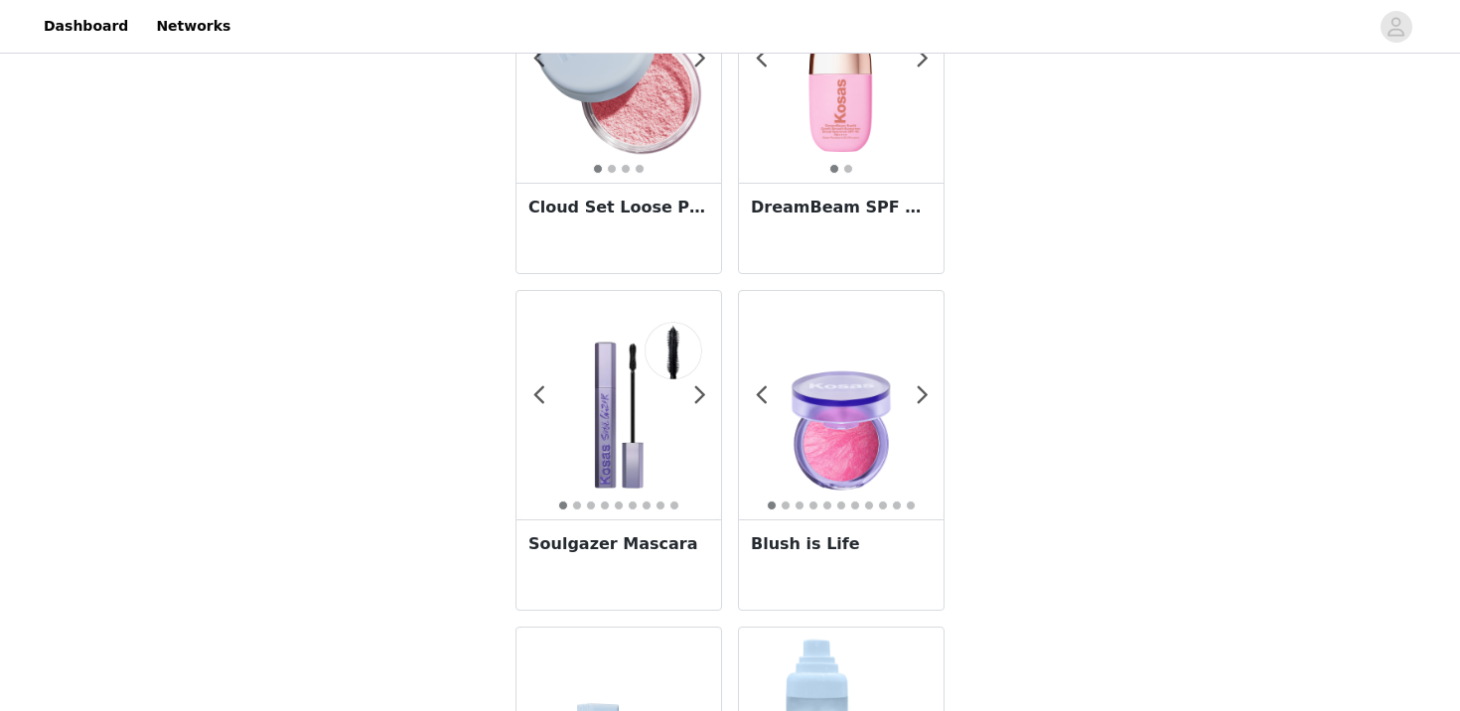
scroll to position [1007, 0]
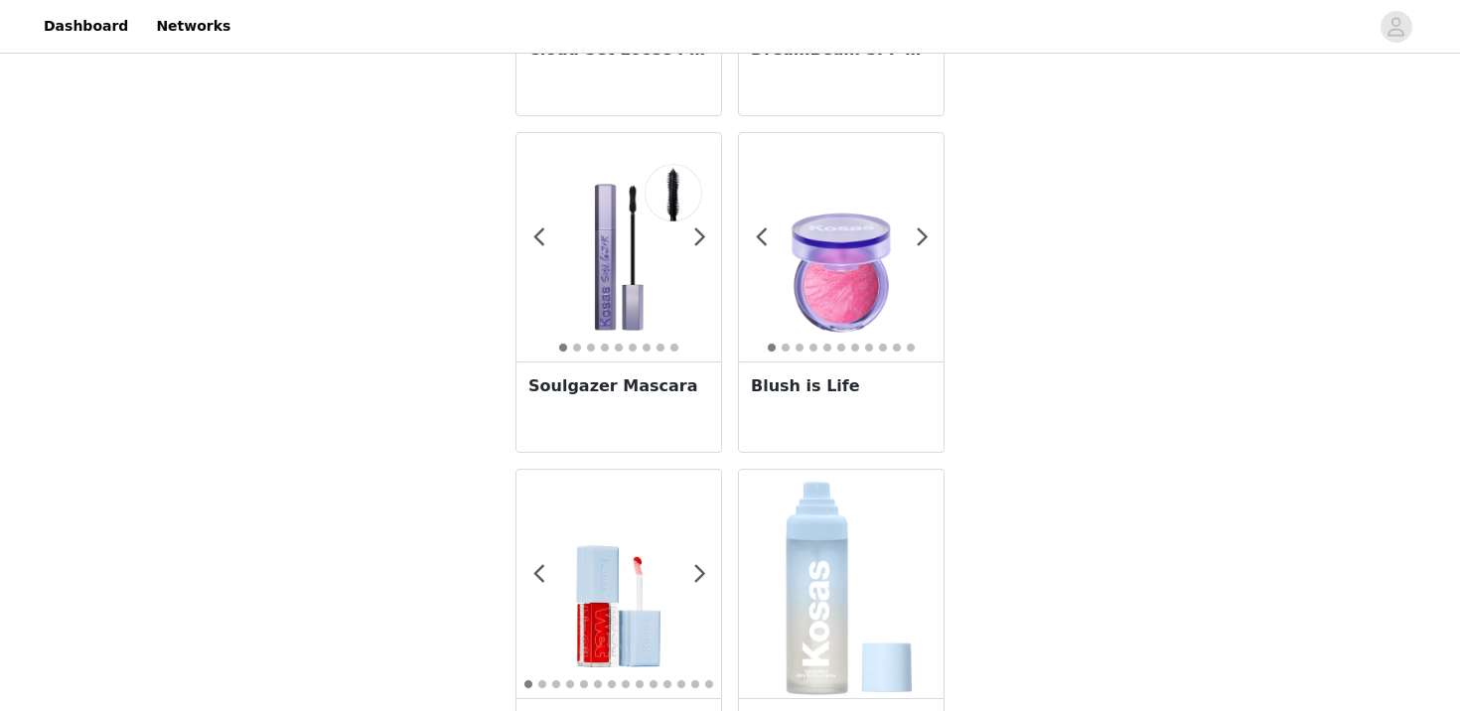
click at [789, 339] on img at bounding box center [841, 247] width 205 height 205
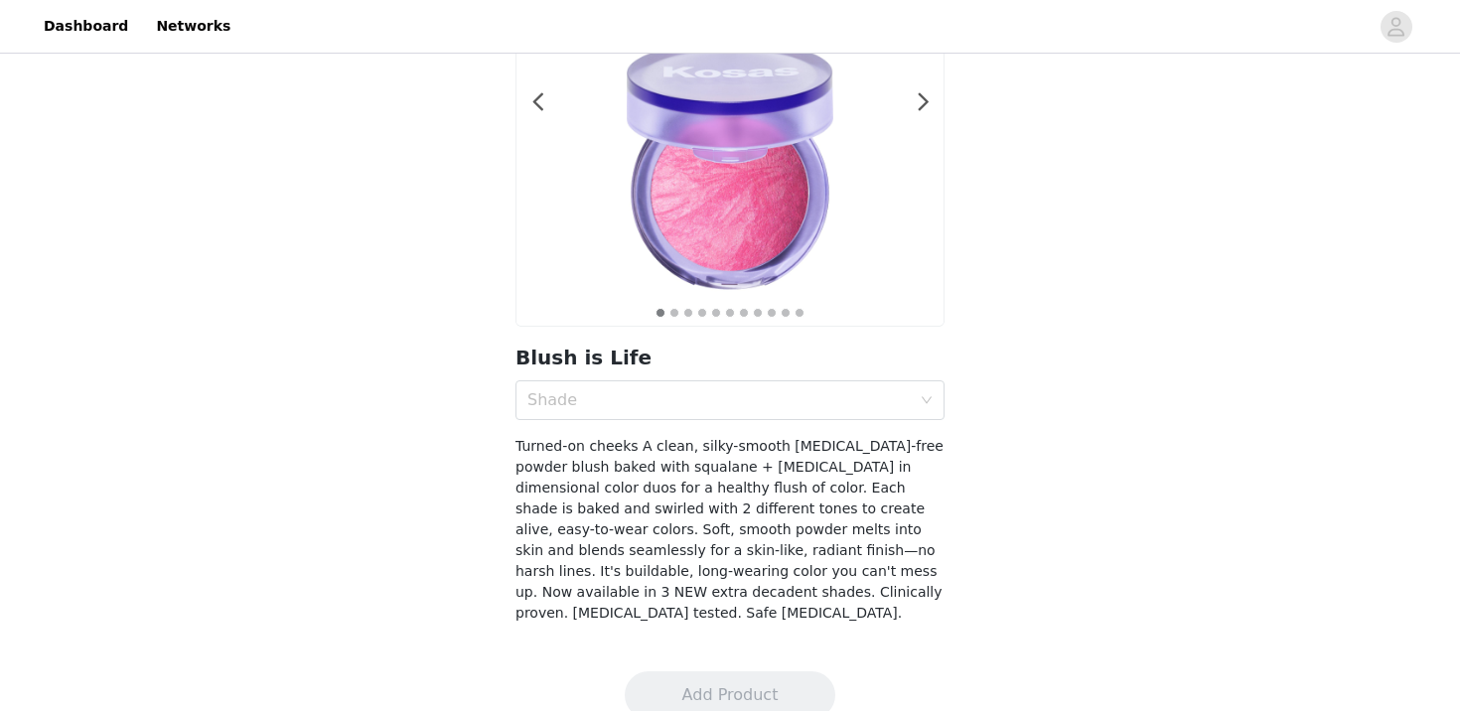
scroll to position [236, 0]
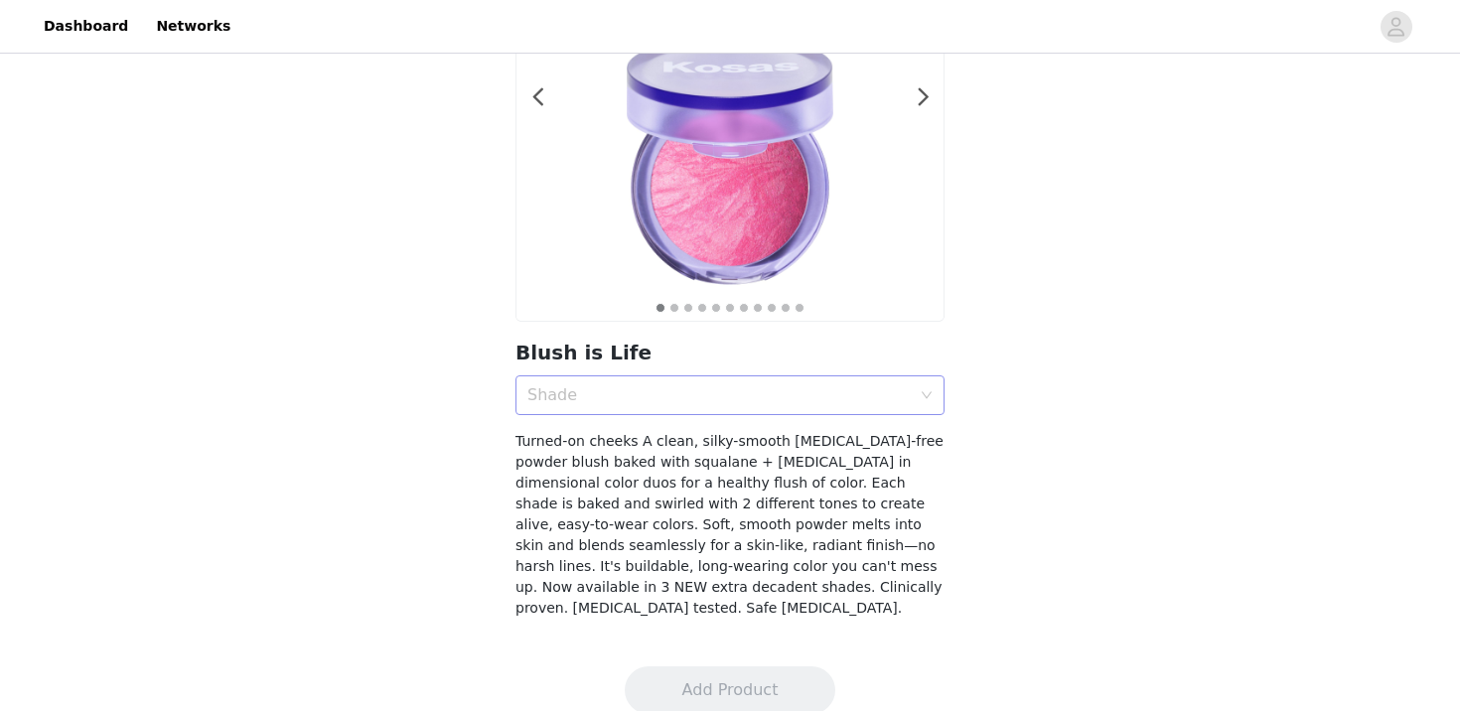
click at [736, 396] on div "Shade" at bounding box center [718, 395] width 383 height 20
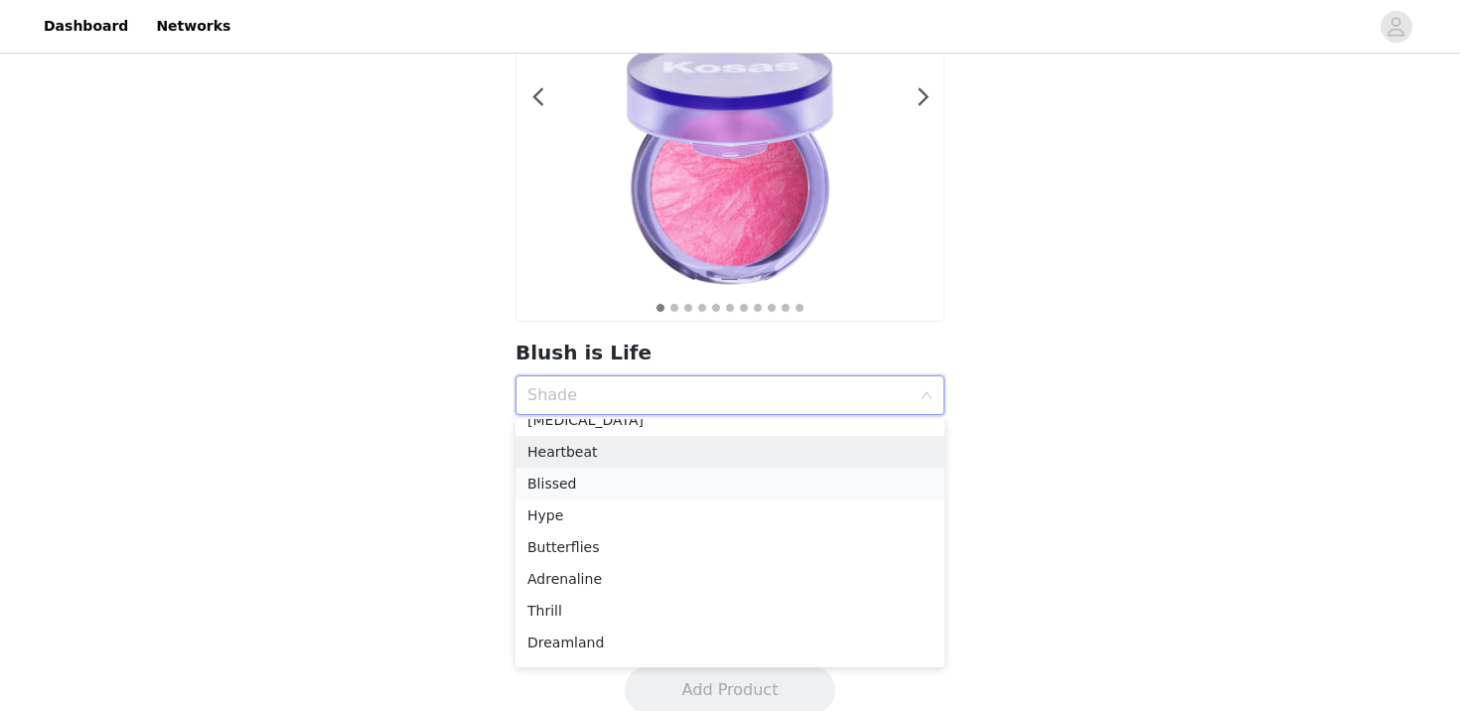
scroll to position [50, 0]
click at [731, 485] on div "Blissed" at bounding box center [729, 485] width 405 height 22
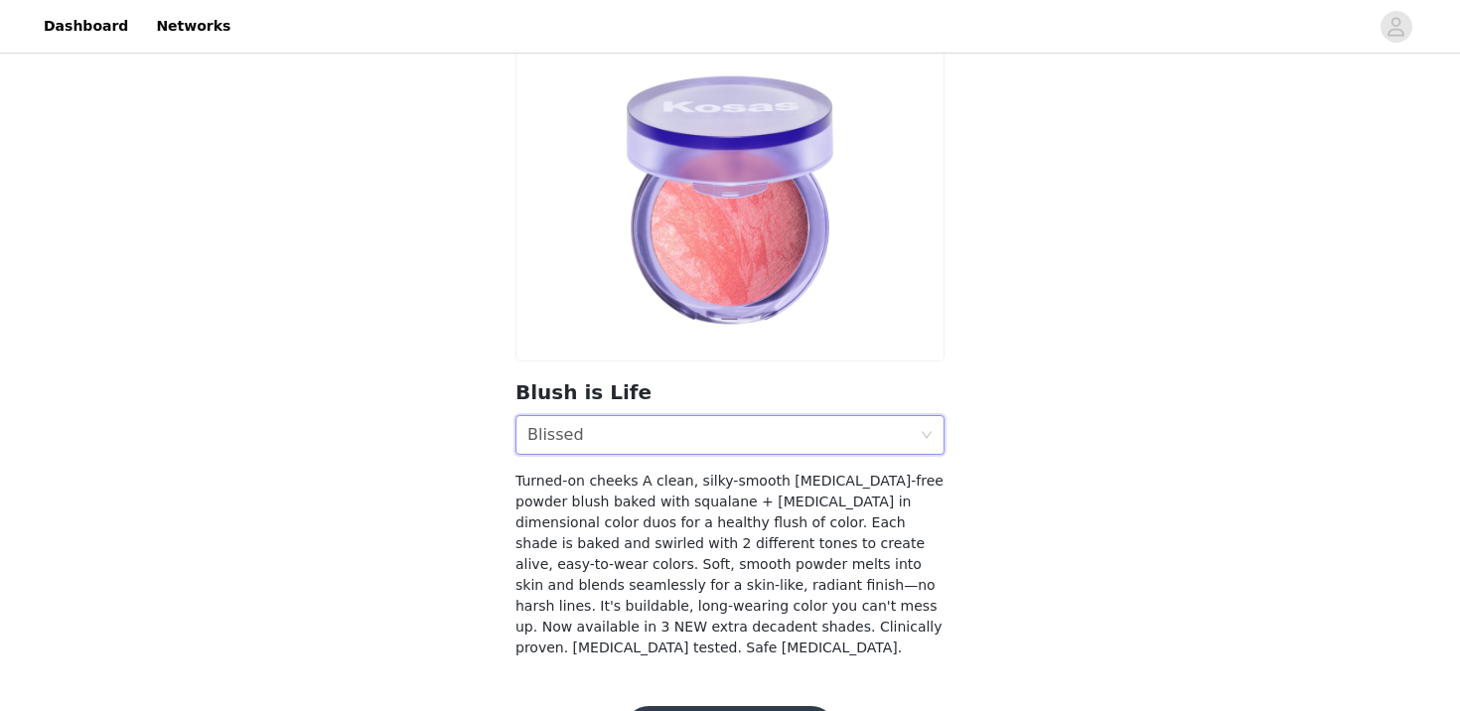
scroll to position [174, 0]
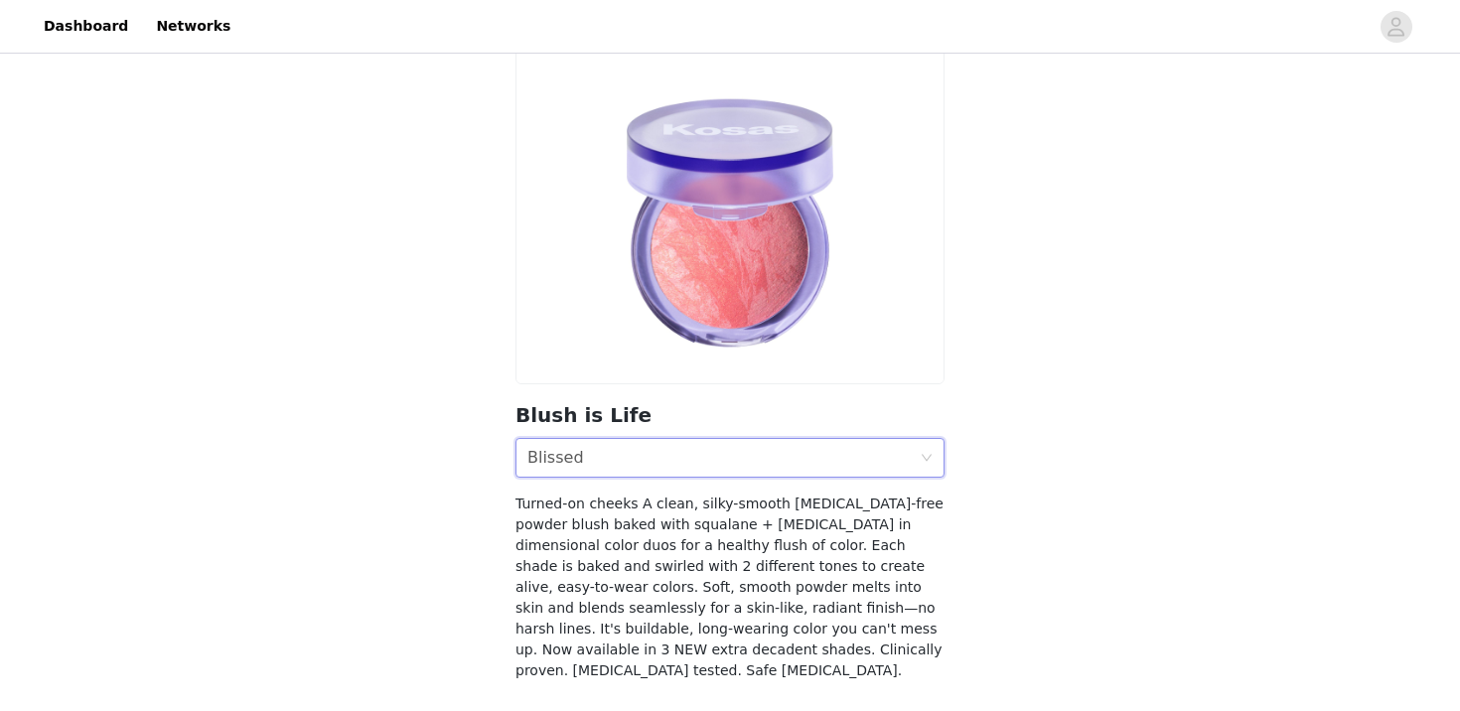
click at [635, 471] on div "Shade Blissed" at bounding box center [723, 458] width 392 height 38
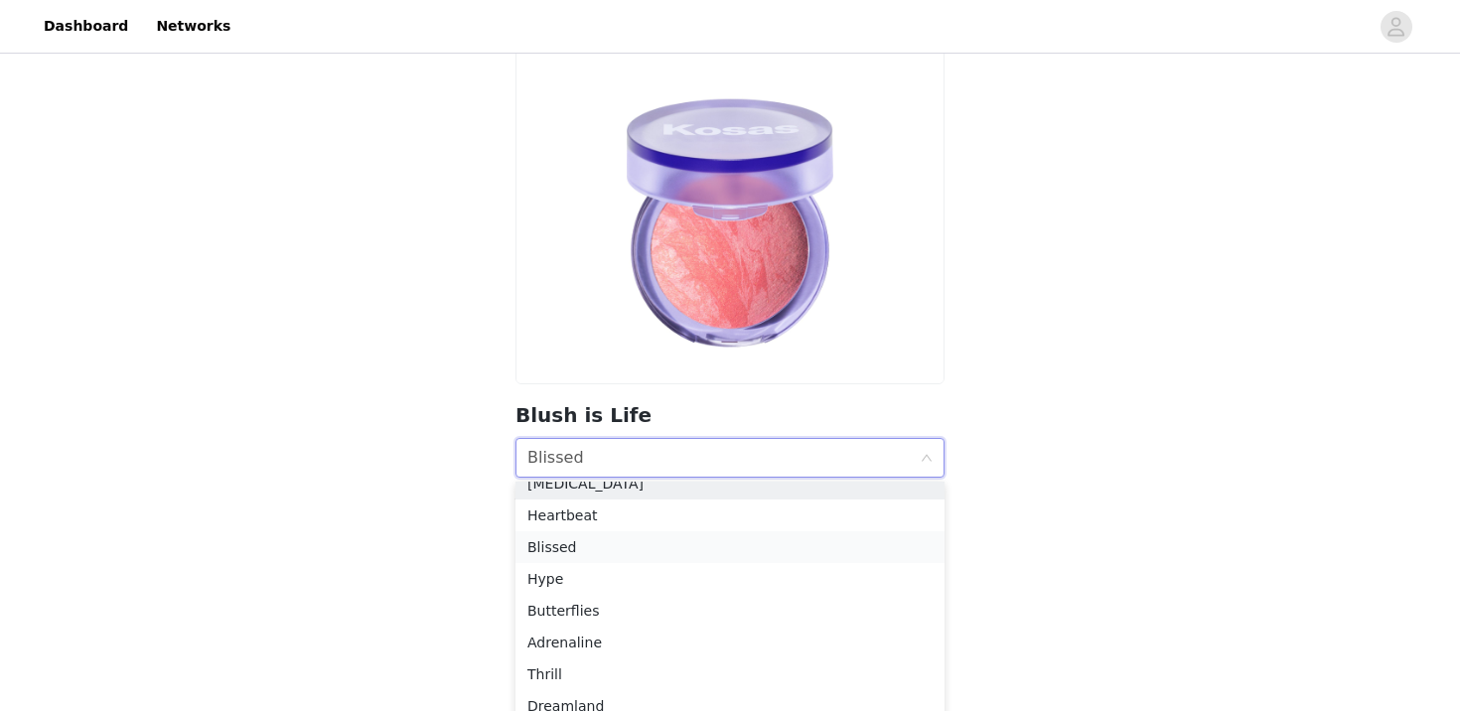
scroll to position [36, 0]
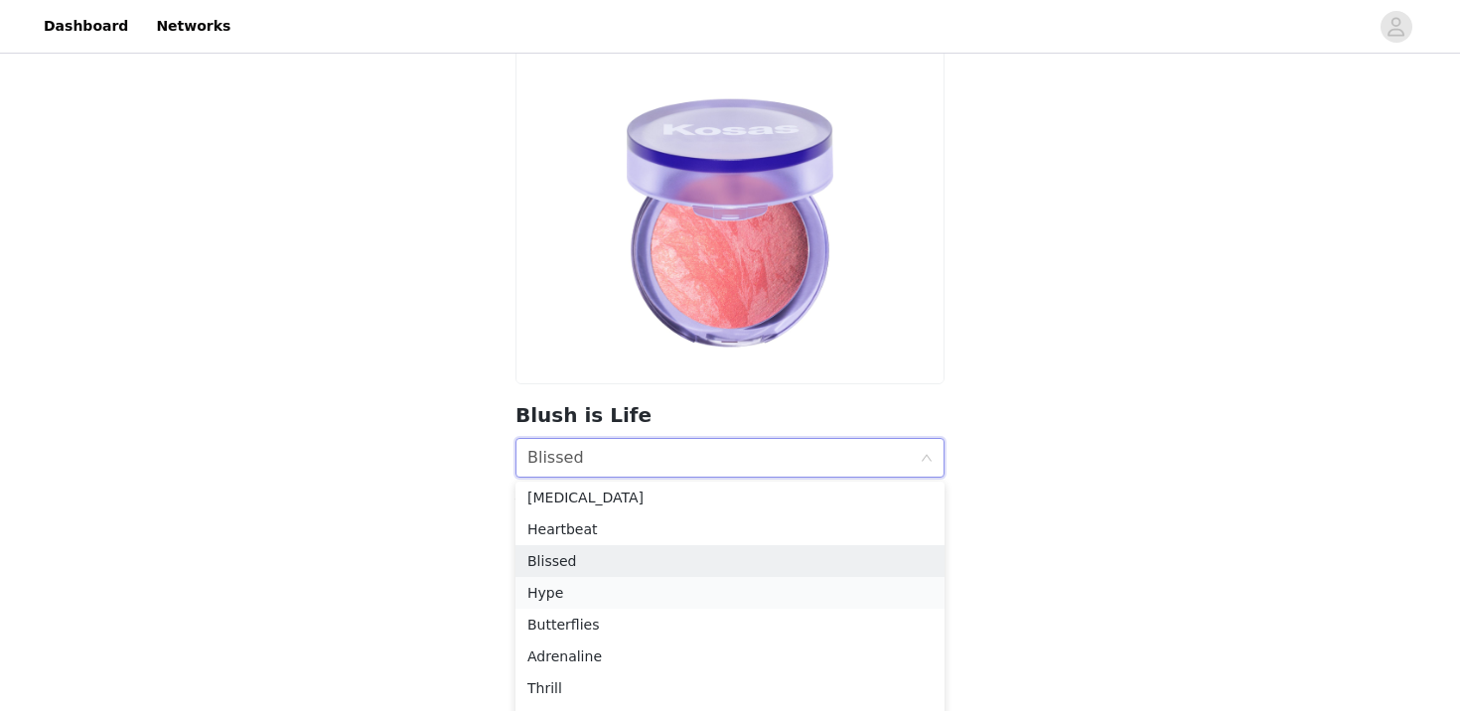
click at [621, 596] on div "Hype" at bounding box center [729, 593] width 405 height 22
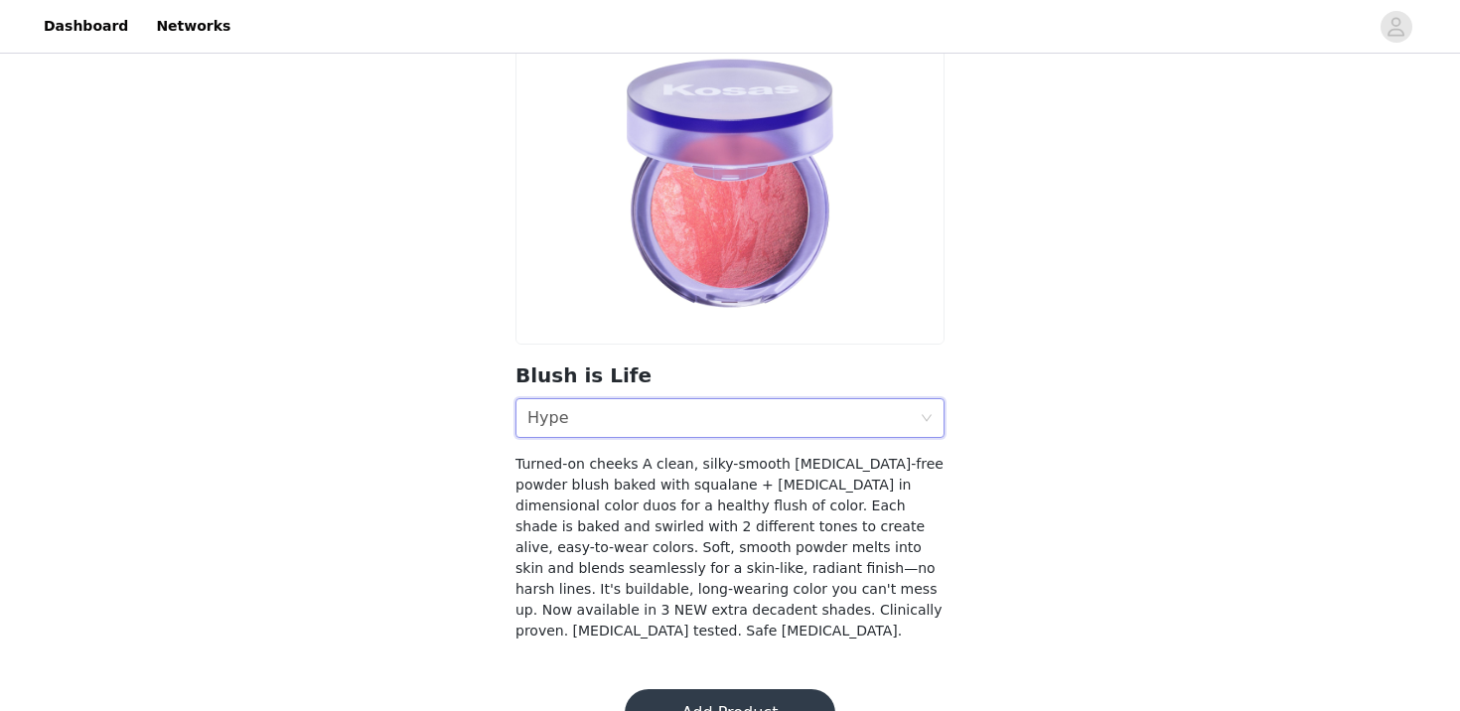
scroll to position [242, 0]
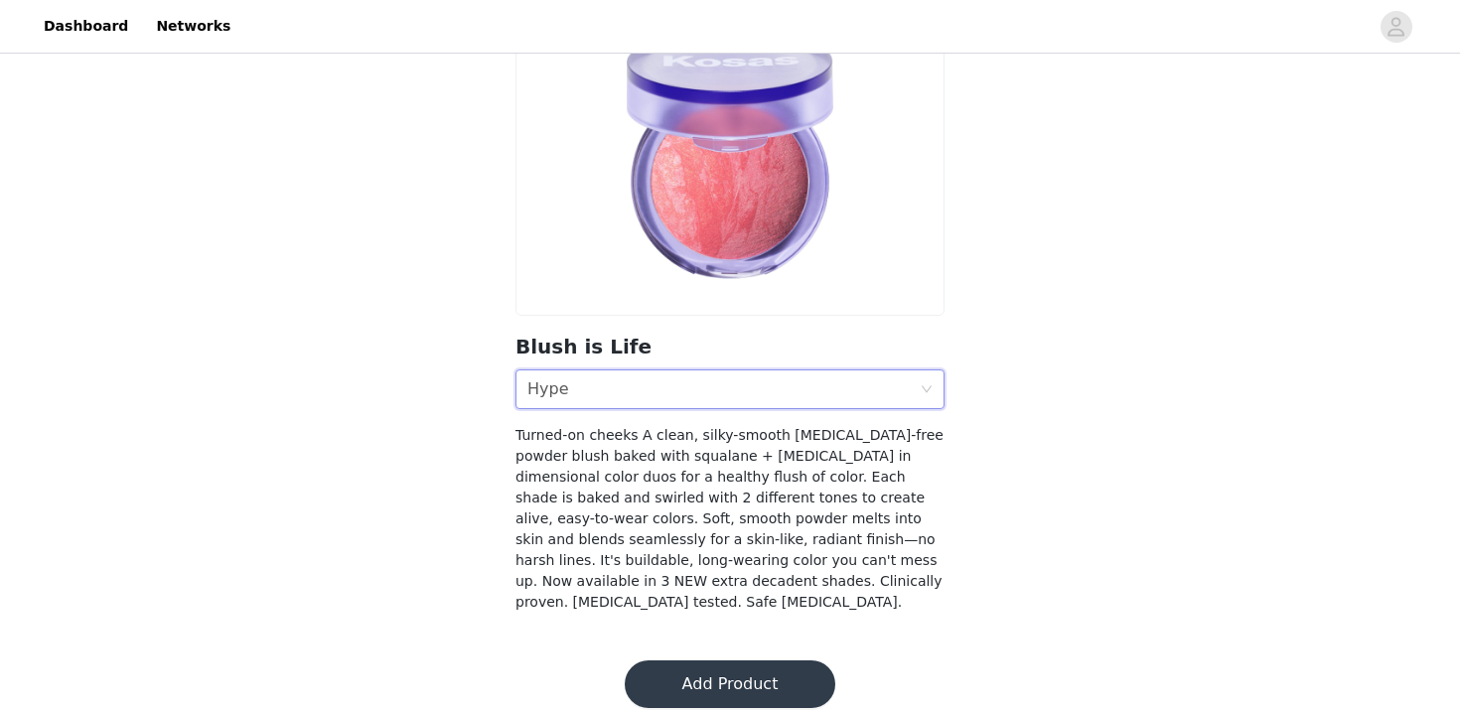
click at [654, 660] on button "Add Product" at bounding box center [730, 684] width 211 height 48
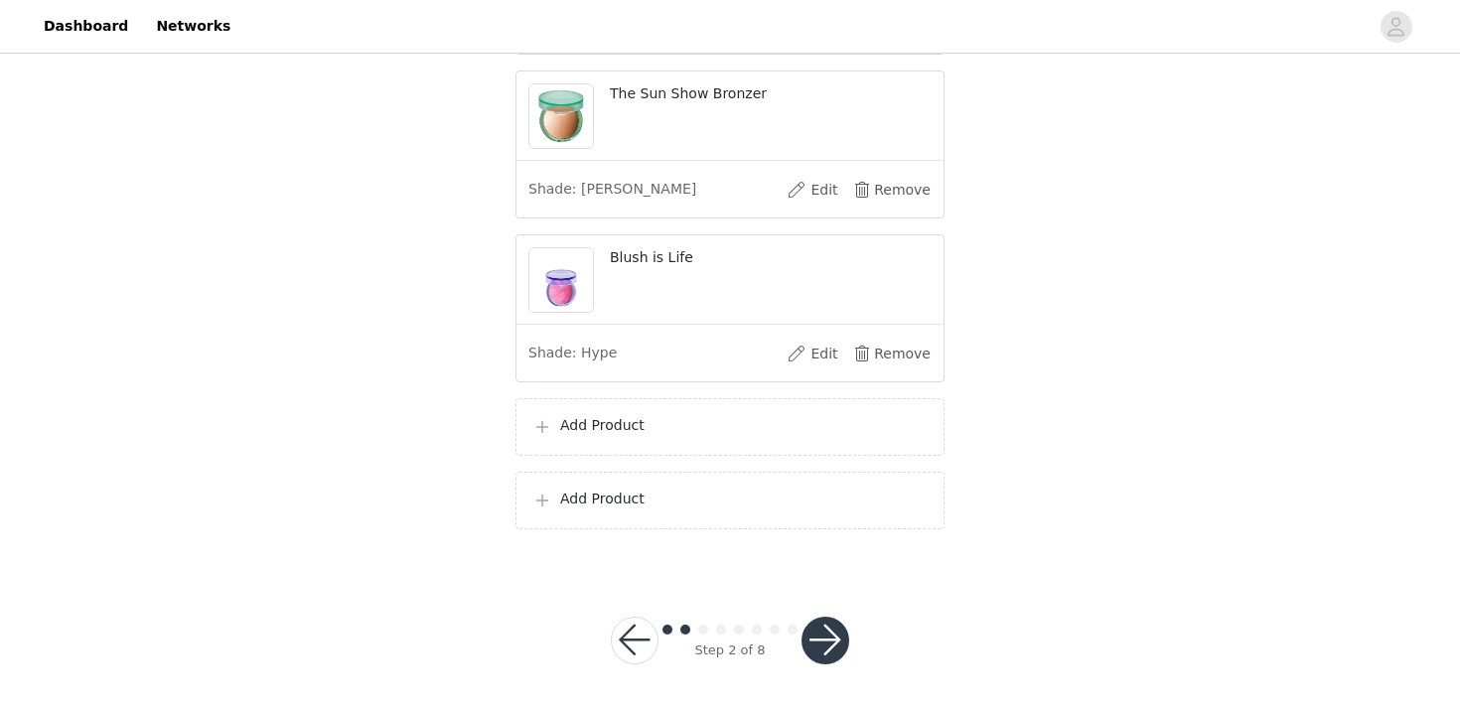
scroll to position [1301, 0]
click at [624, 442] on div "Add Product" at bounding box center [729, 428] width 429 height 58
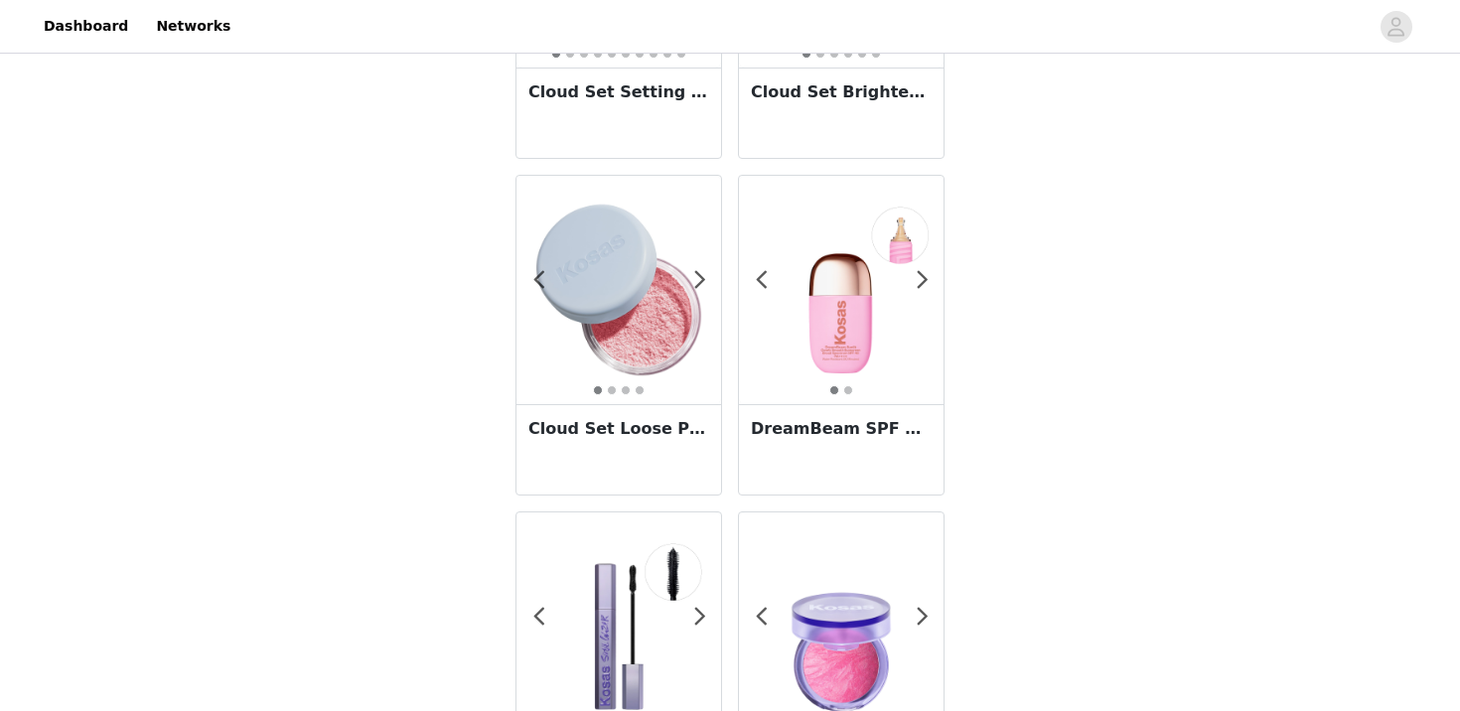
scroll to position [569, 0]
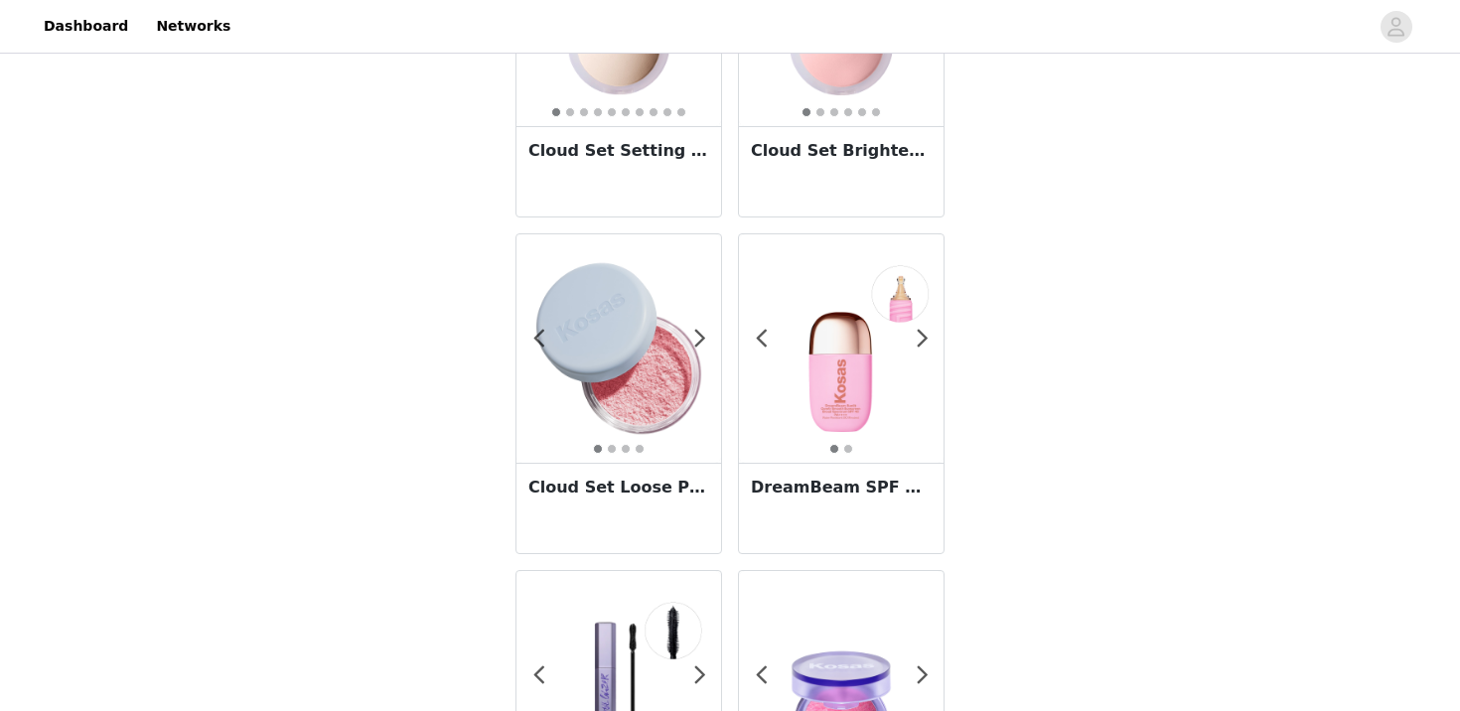
click at [798, 139] on h3 "Cloud Set Brightening Powder" at bounding box center [841, 151] width 181 height 24
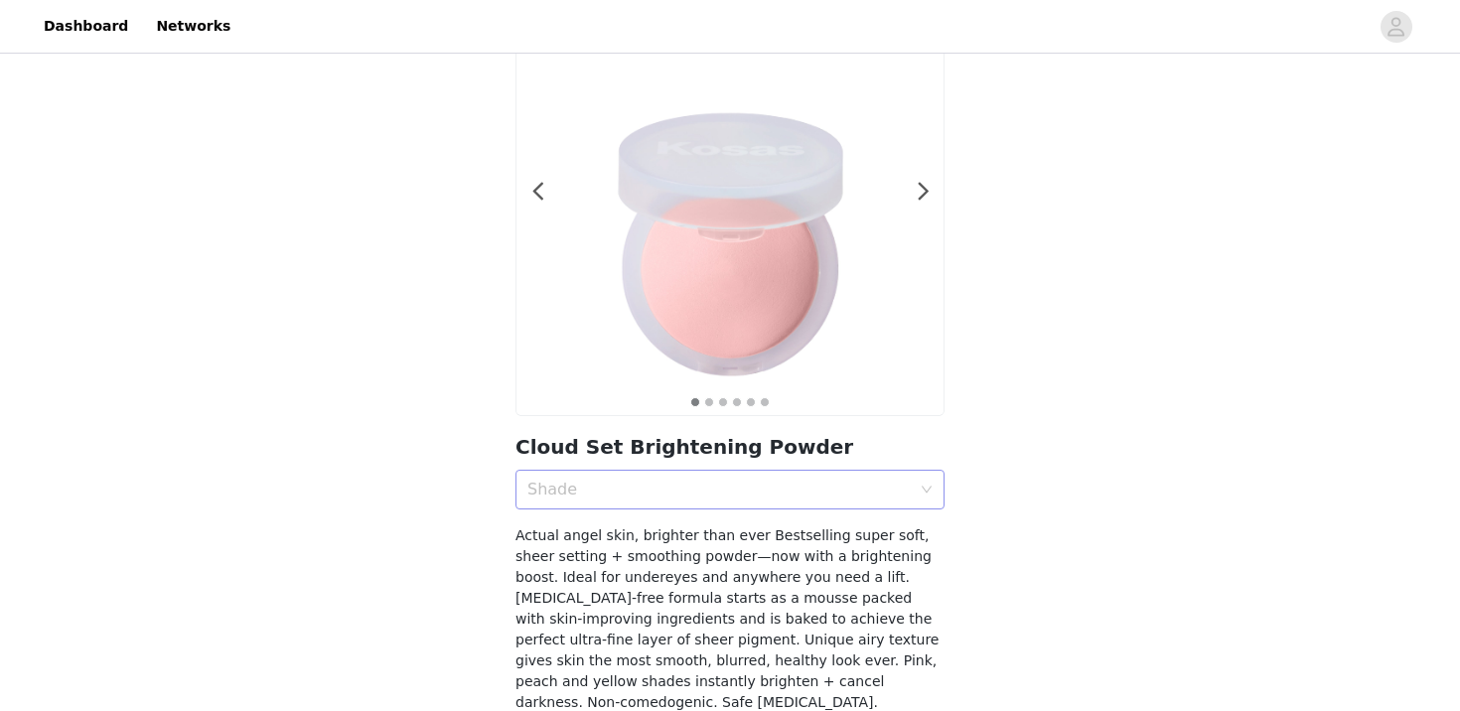
scroll to position [171, 0]
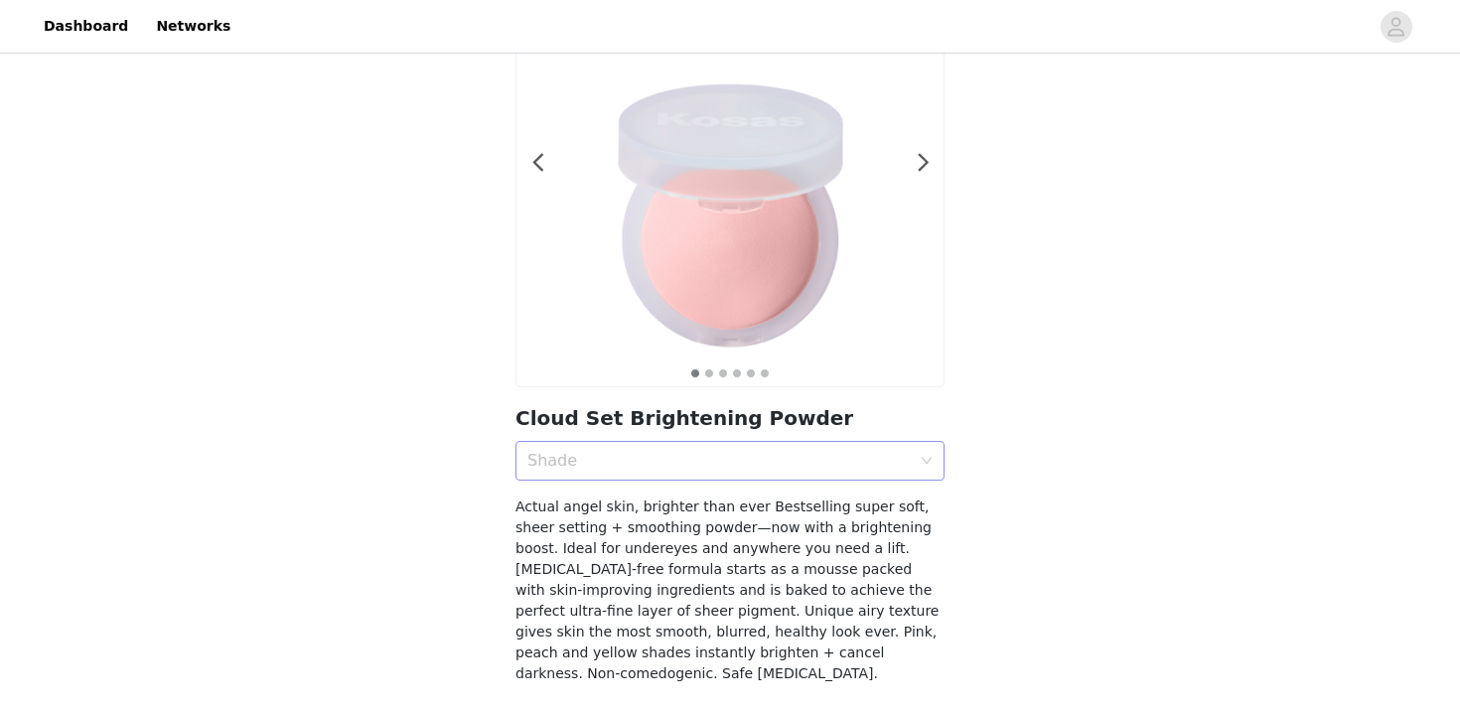
click at [699, 466] on div "Shade" at bounding box center [718, 461] width 383 height 20
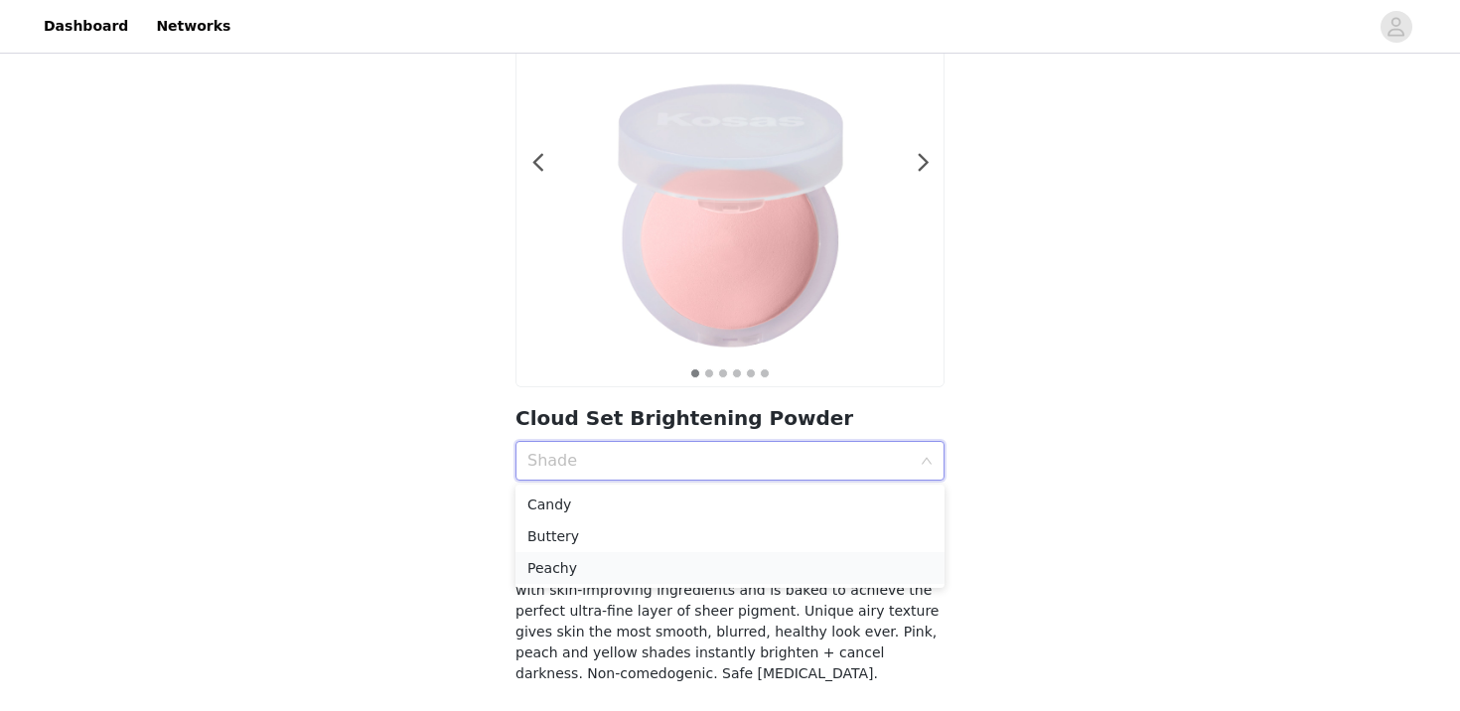
click at [674, 574] on div "Peachy" at bounding box center [729, 568] width 405 height 22
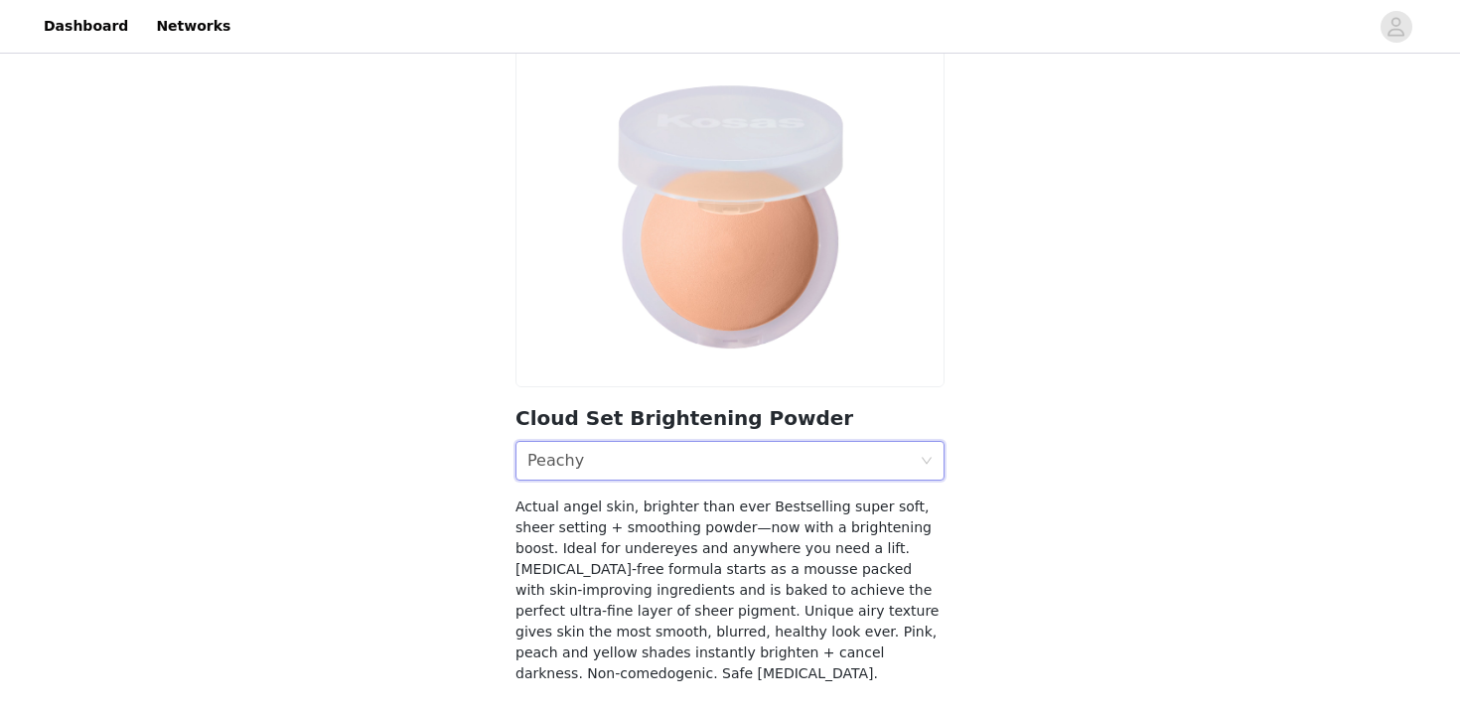
click at [717, 465] on div "Shade Peachy" at bounding box center [723, 461] width 392 height 38
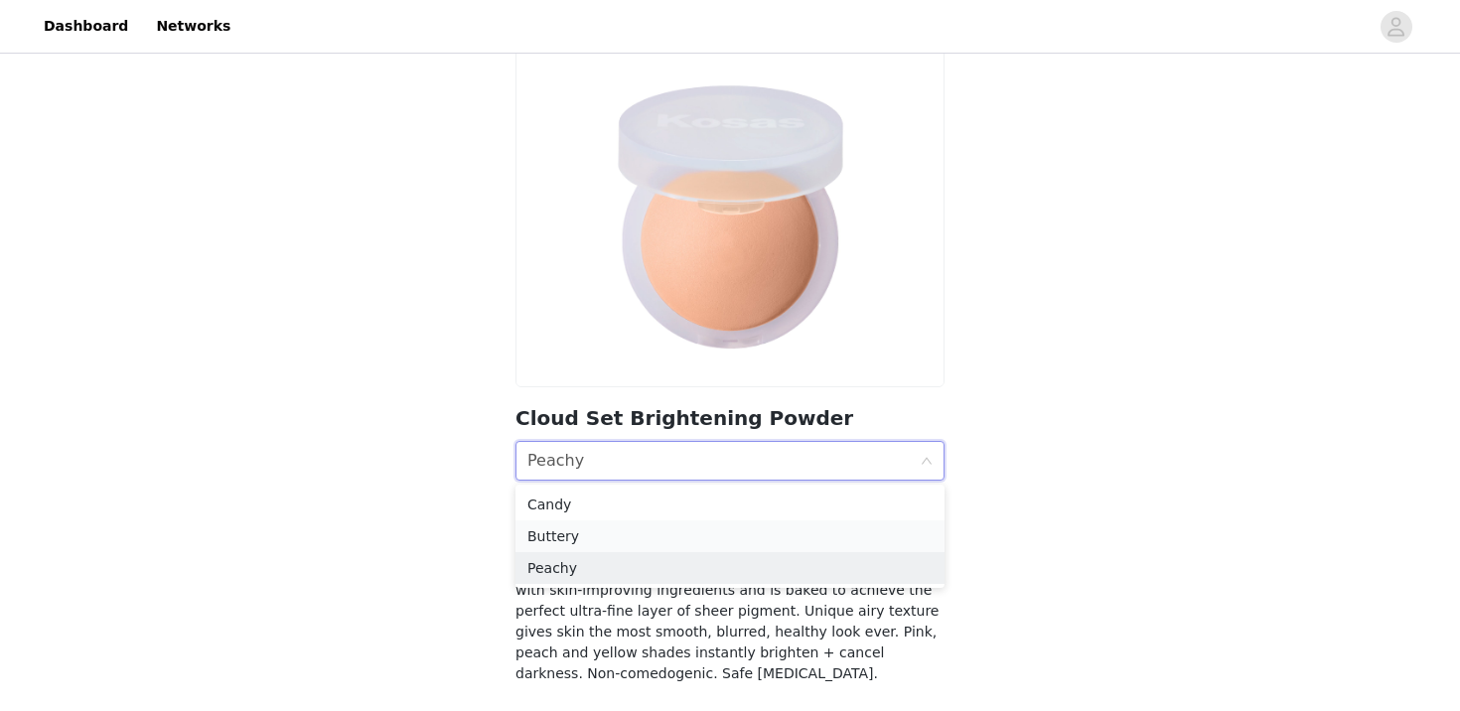
click at [693, 531] on div "Buttery" at bounding box center [729, 536] width 405 height 22
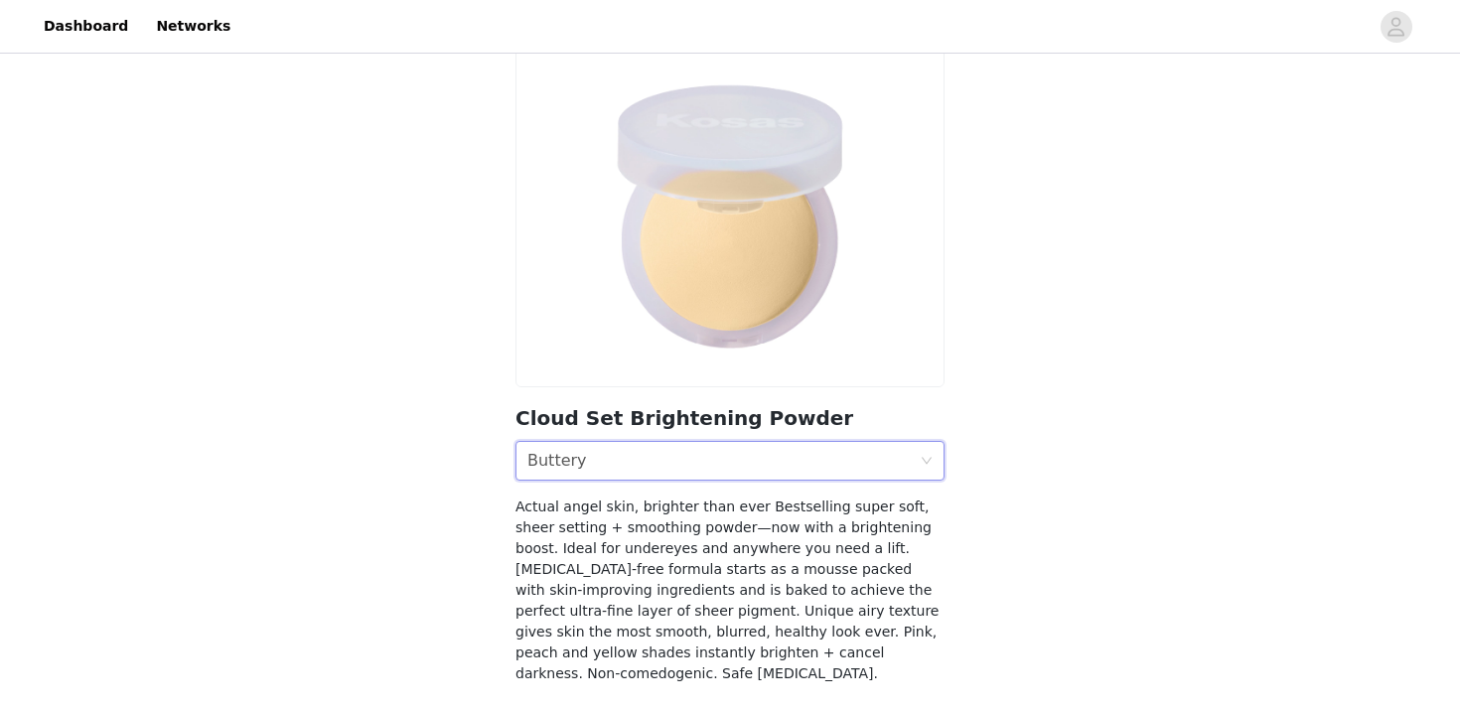
click at [708, 474] on div "Shade Buttery" at bounding box center [723, 461] width 392 height 38
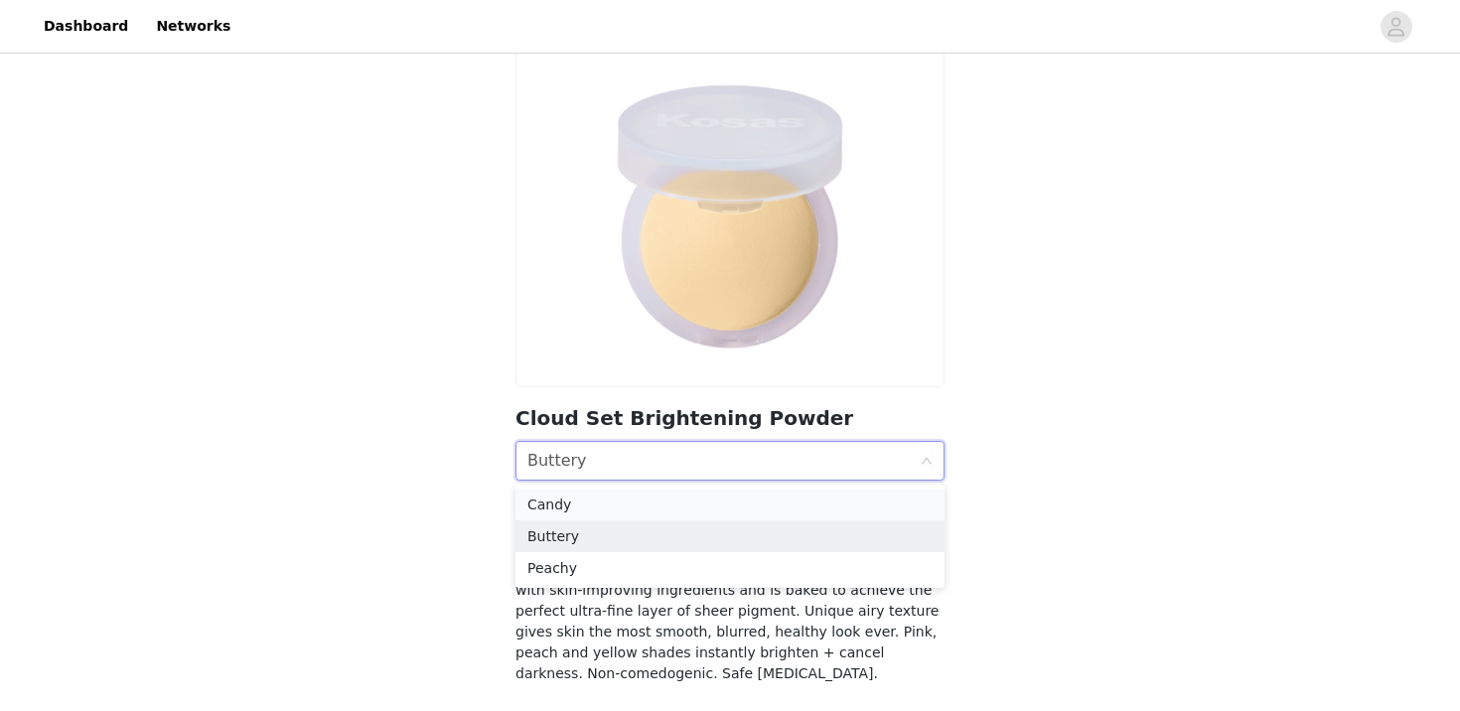
click at [707, 512] on div "Candy" at bounding box center [729, 505] width 405 height 22
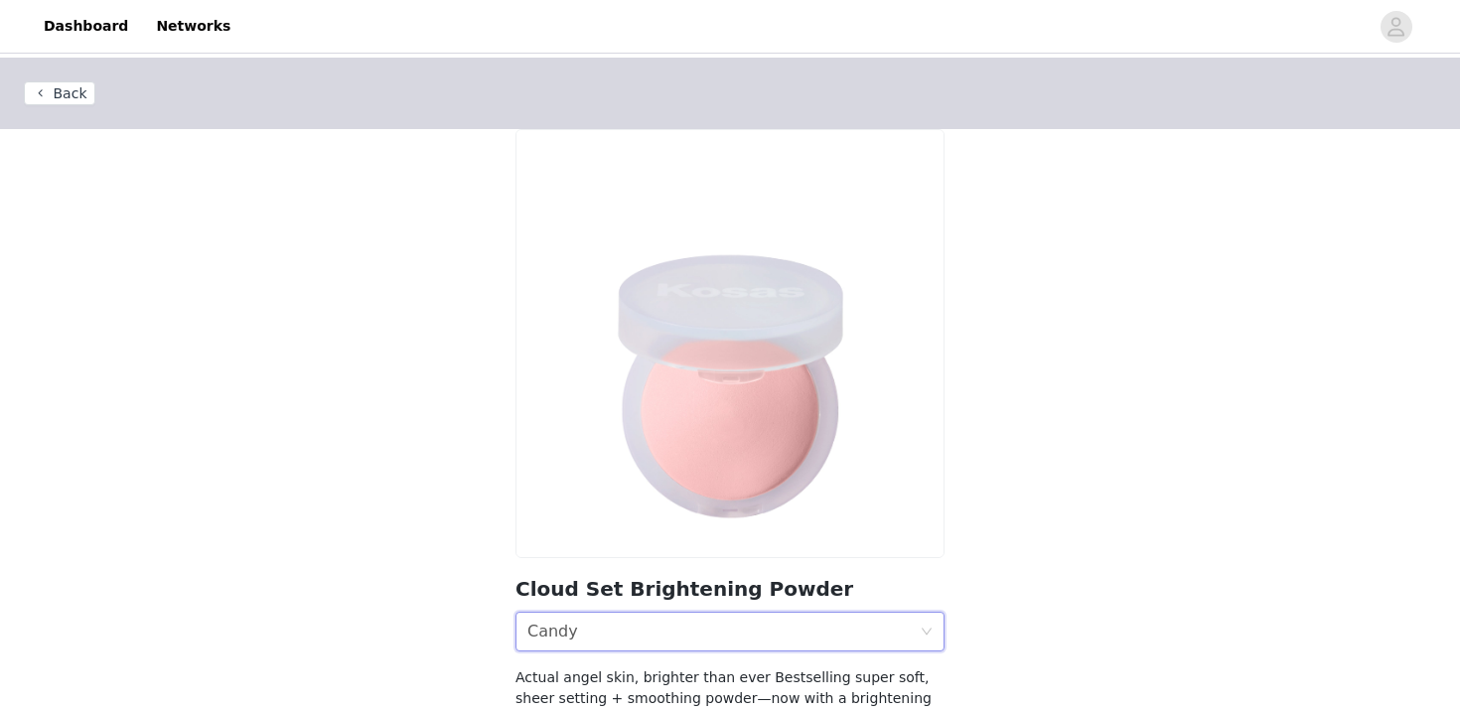
click at [59, 86] on button "Back" at bounding box center [59, 93] width 71 height 24
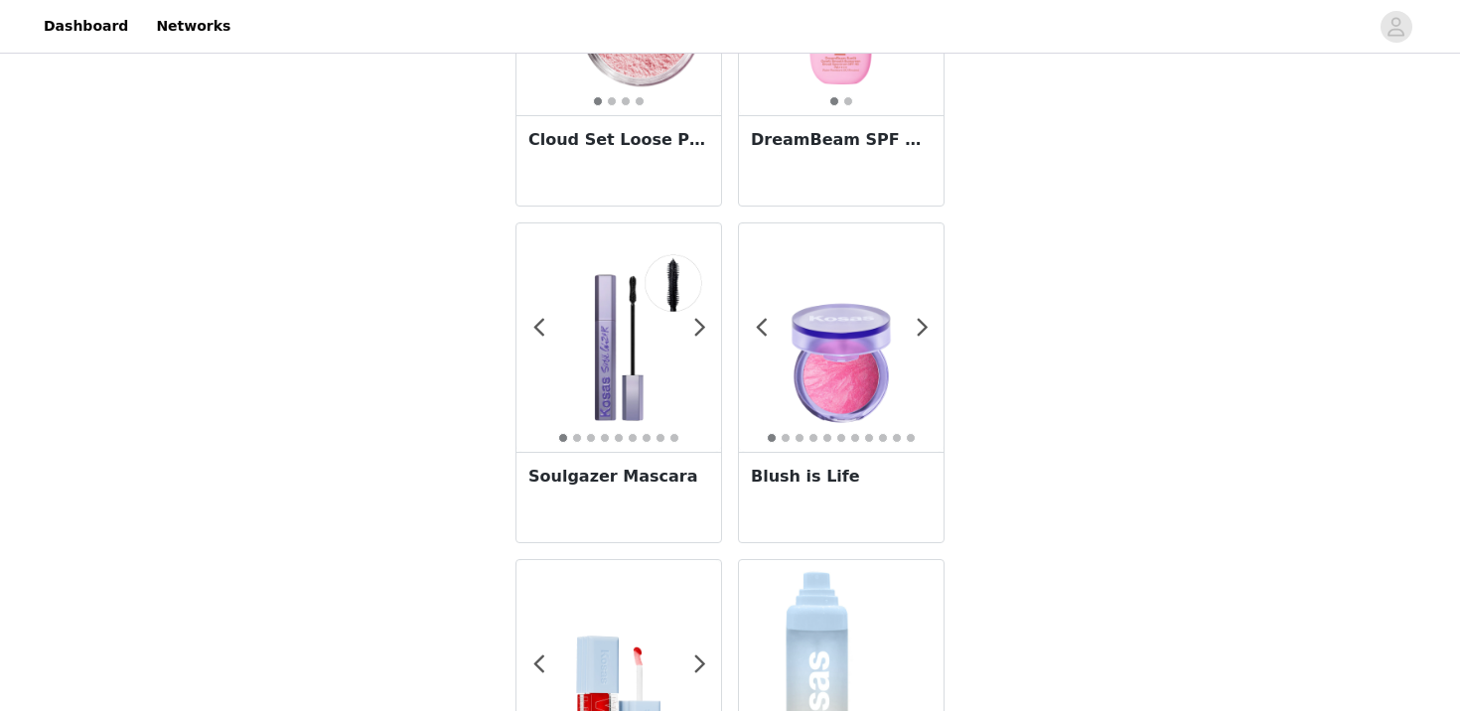
scroll to position [1168, 0]
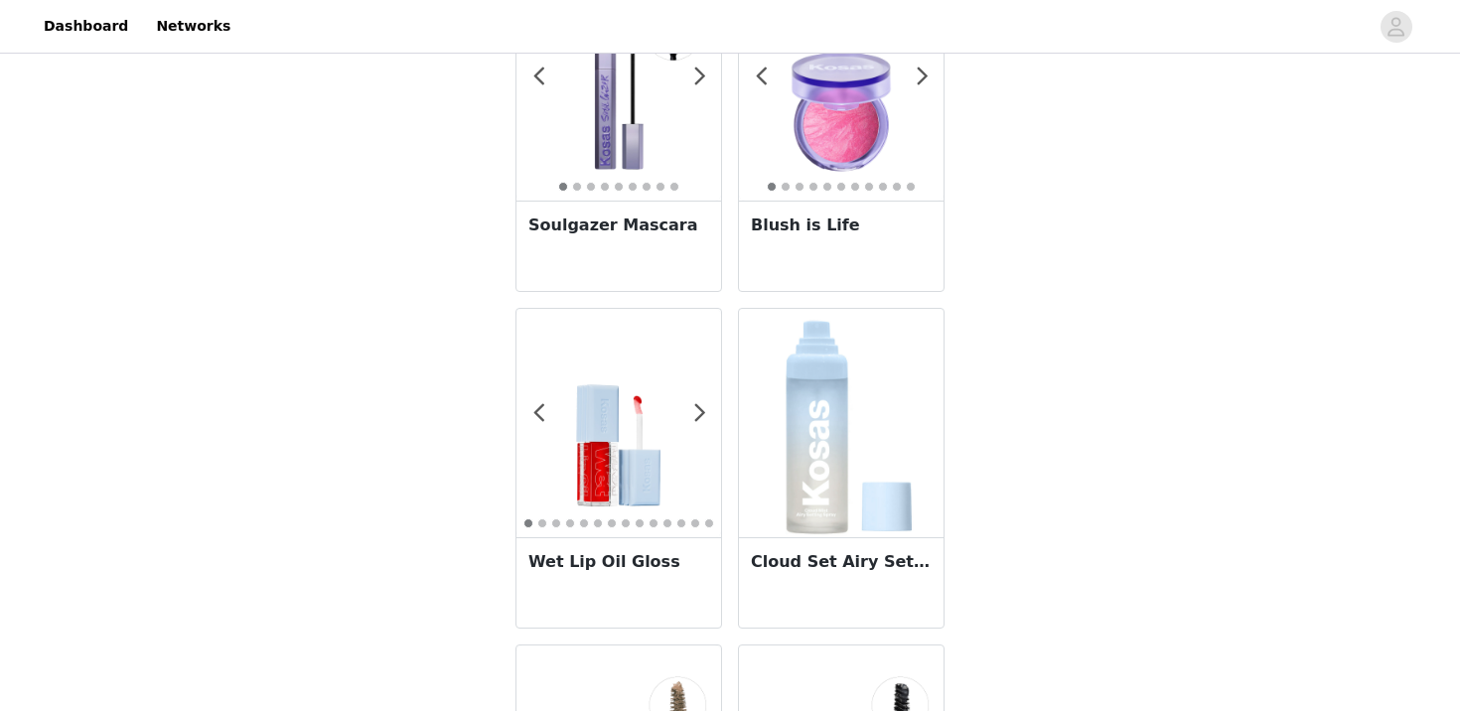
click at [915, 213] on h3 "Blush is Life" at bounding box center [841, 225] width 181 height 24
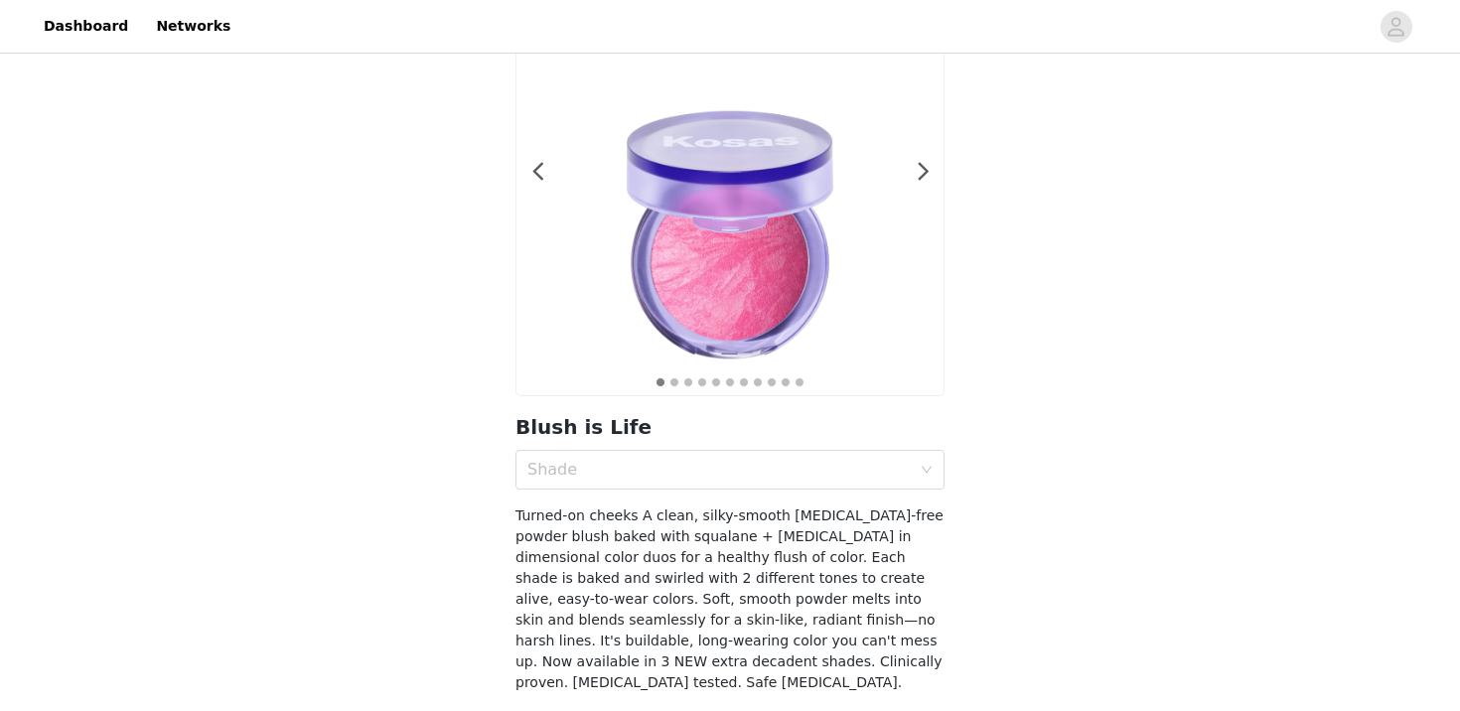
scroll to position [163, 0]
click at [737, 461] on div "Shade" at bounding box center [718, 469] width 383 height 20
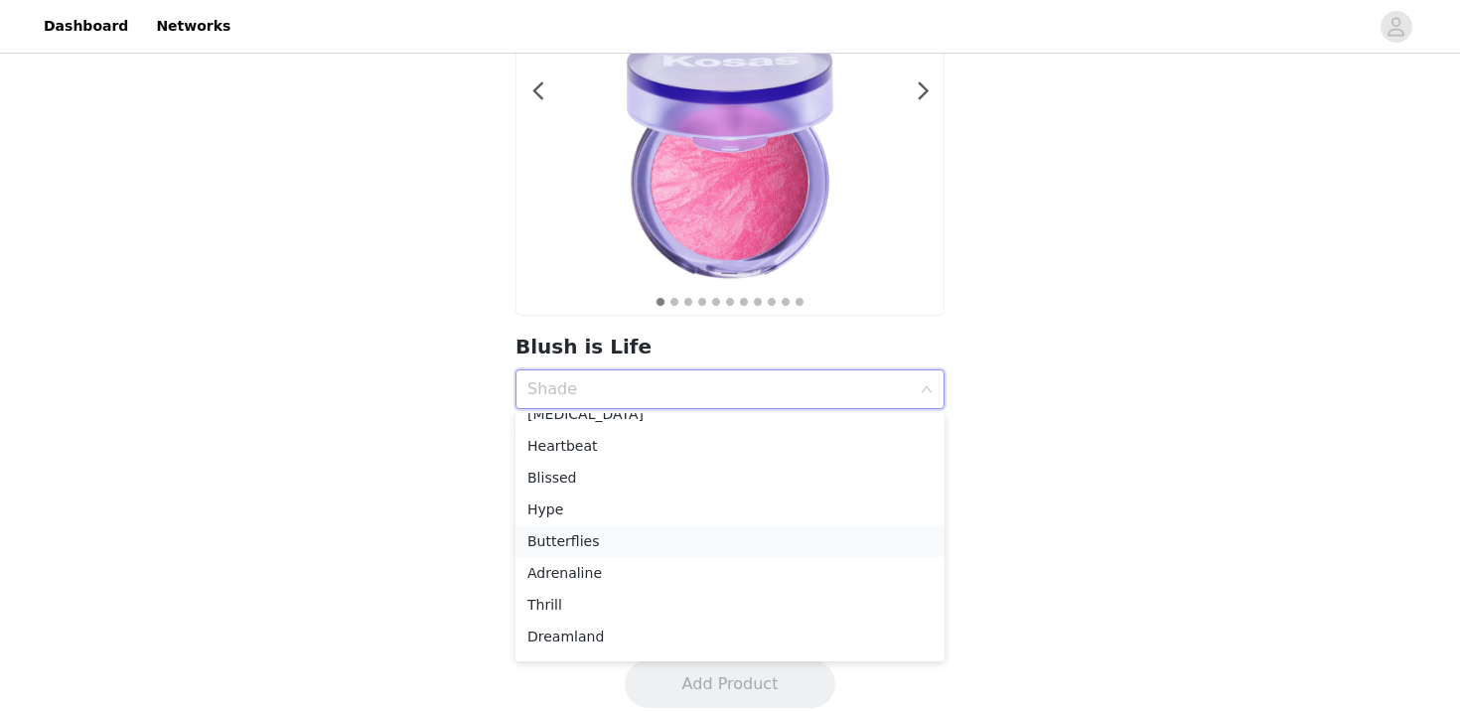
scroll to position [70, 0]
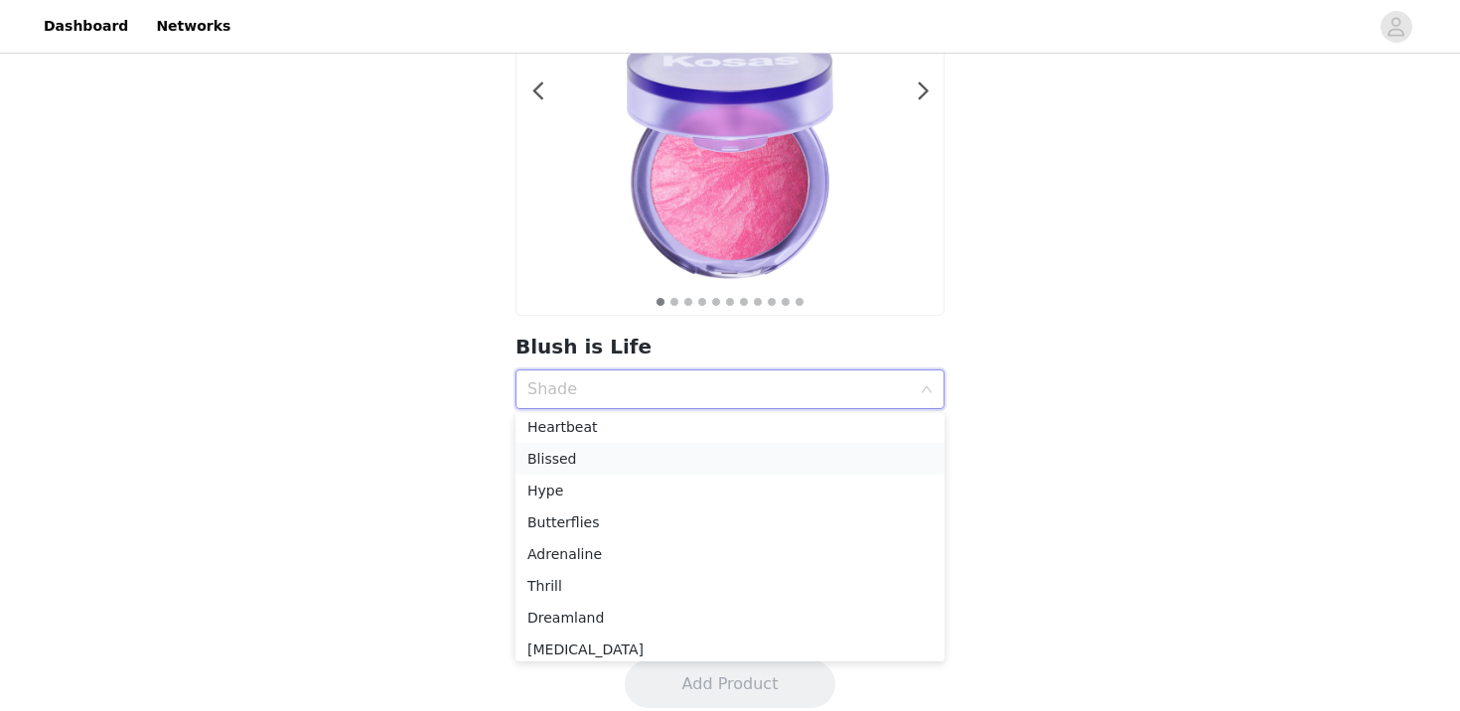
click at [732, 456] on div "Blissed" at bounding box center [729, 459] width 405 height 22
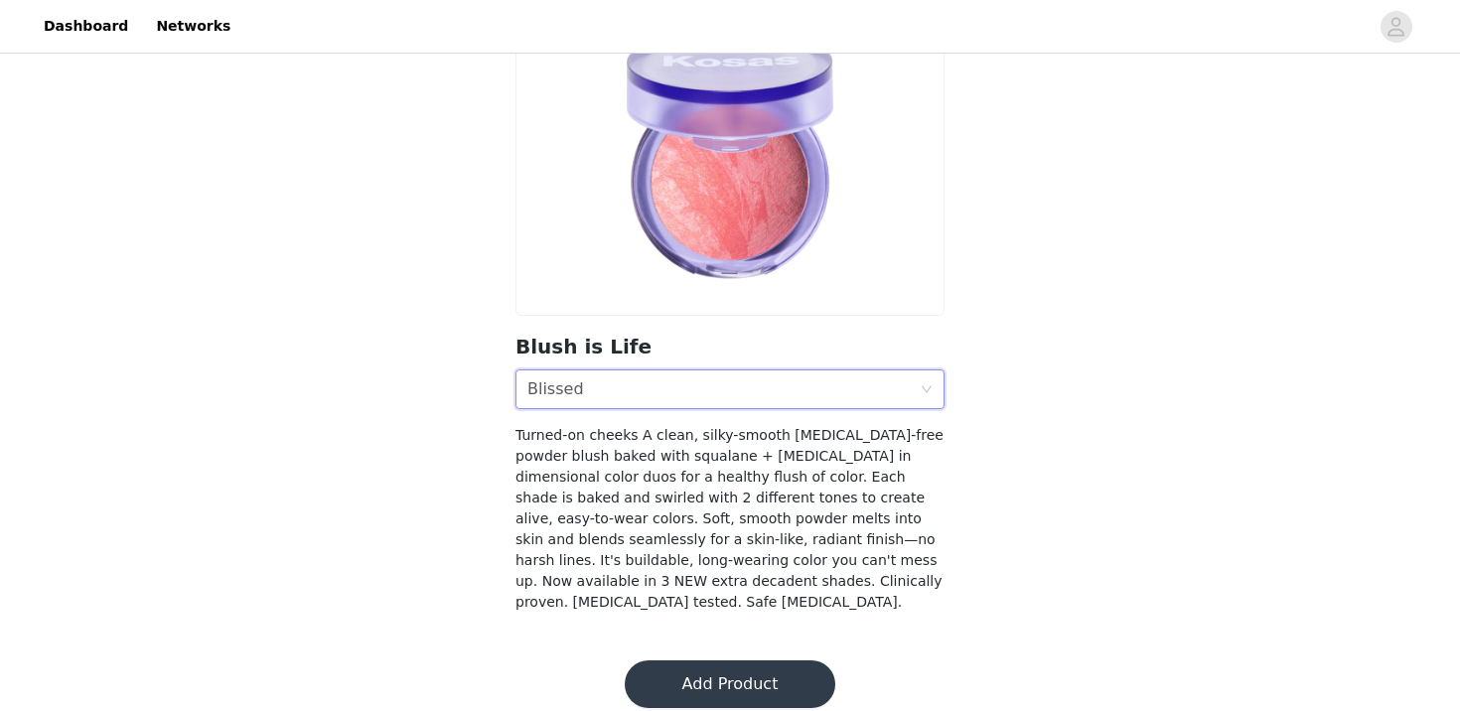
click at [715, 669] on button "Add Product" at bounding box center [730, 684] width 211 height 48
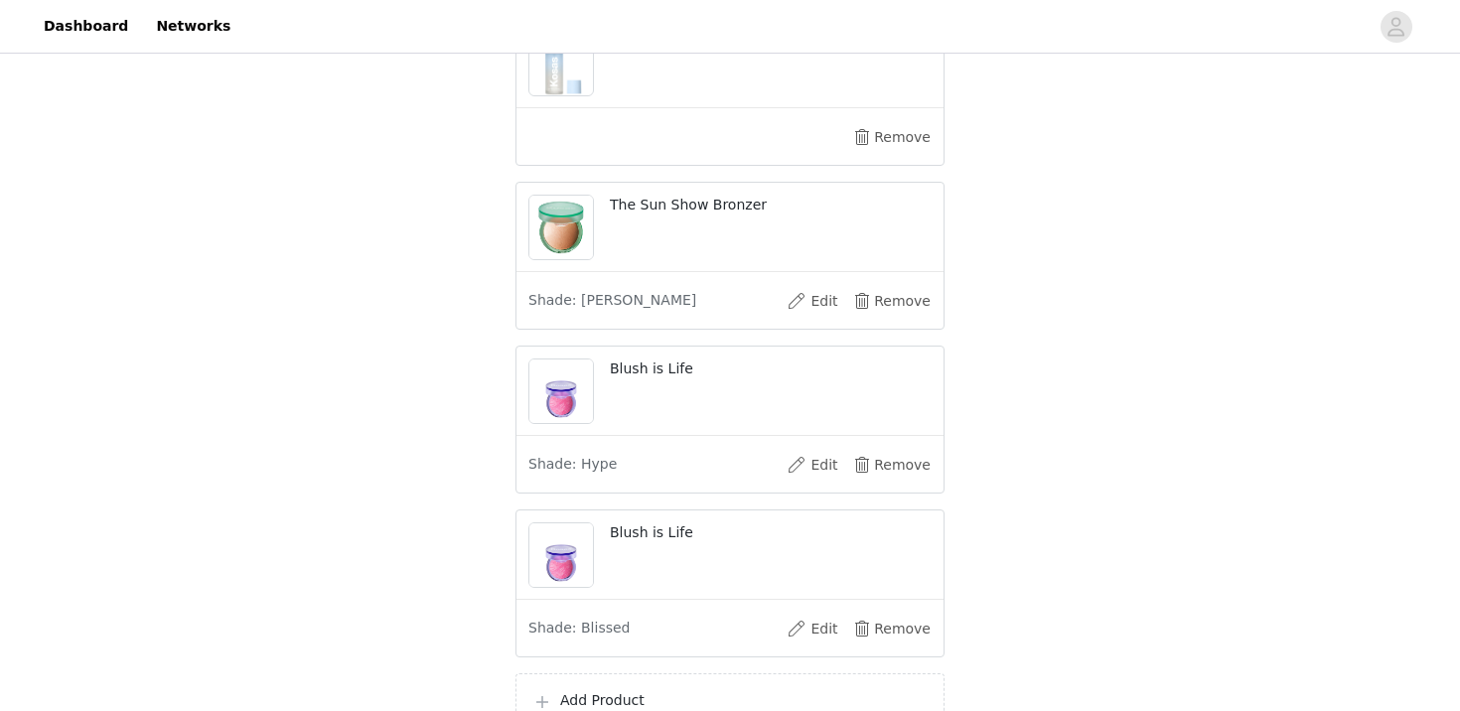
scroll to position [1392, 0]
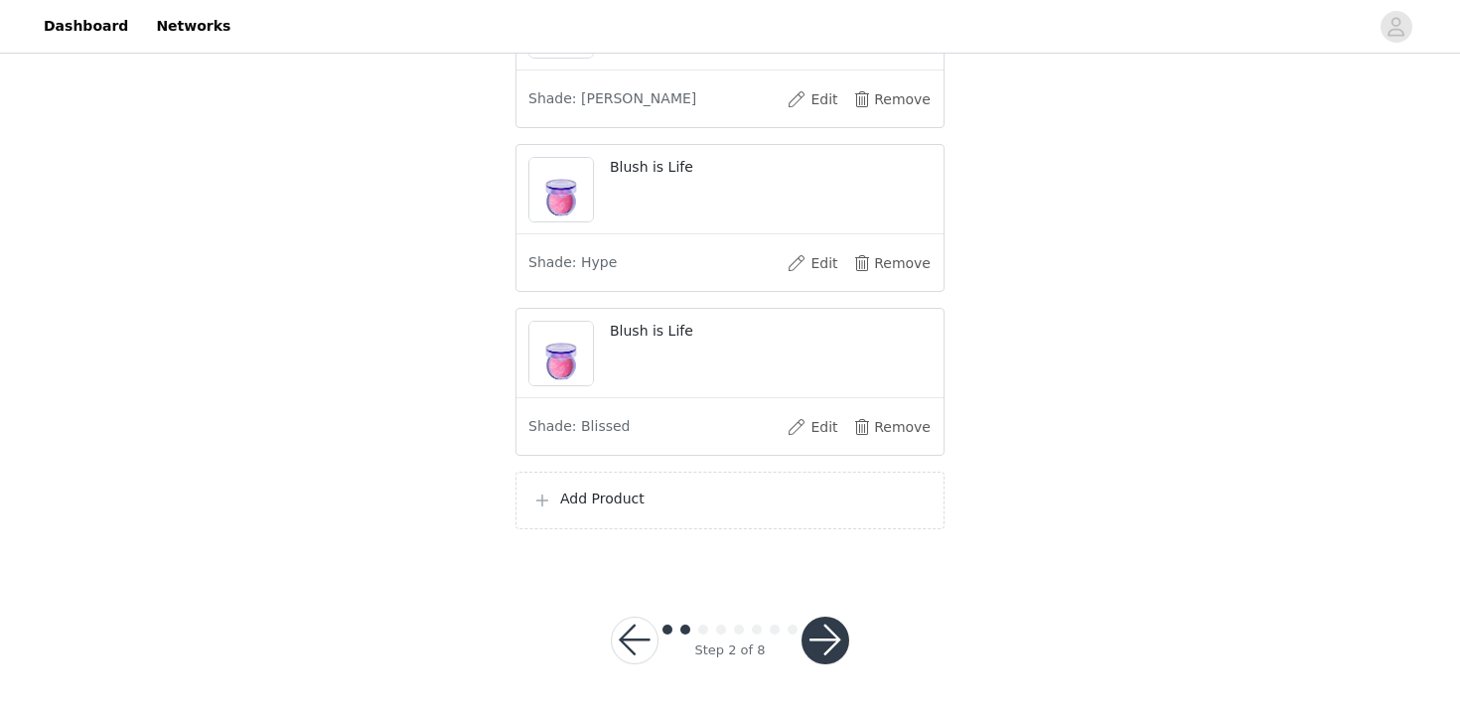
click at [693, 501] on p "Add Product" at bounding box center [743, 499] width 367 height 21
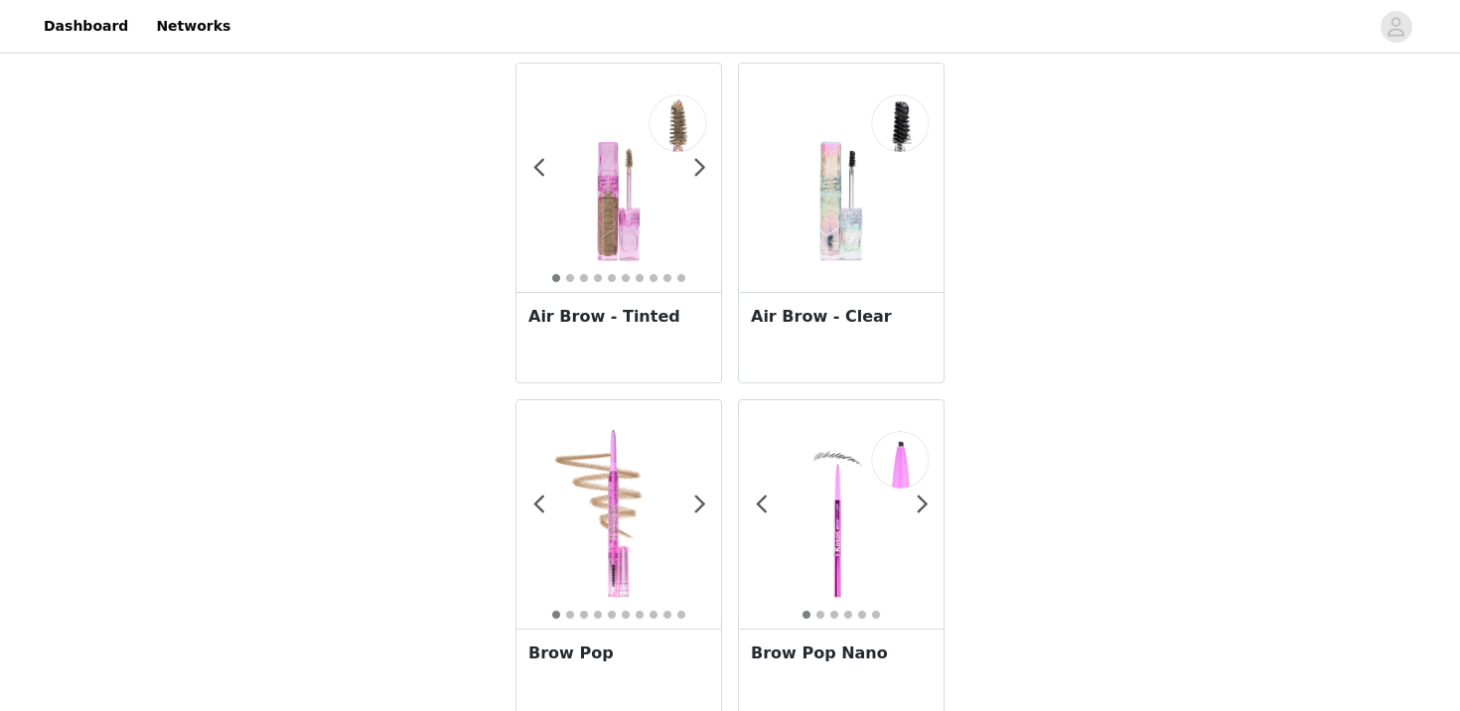
scroll to position [1888, 0]
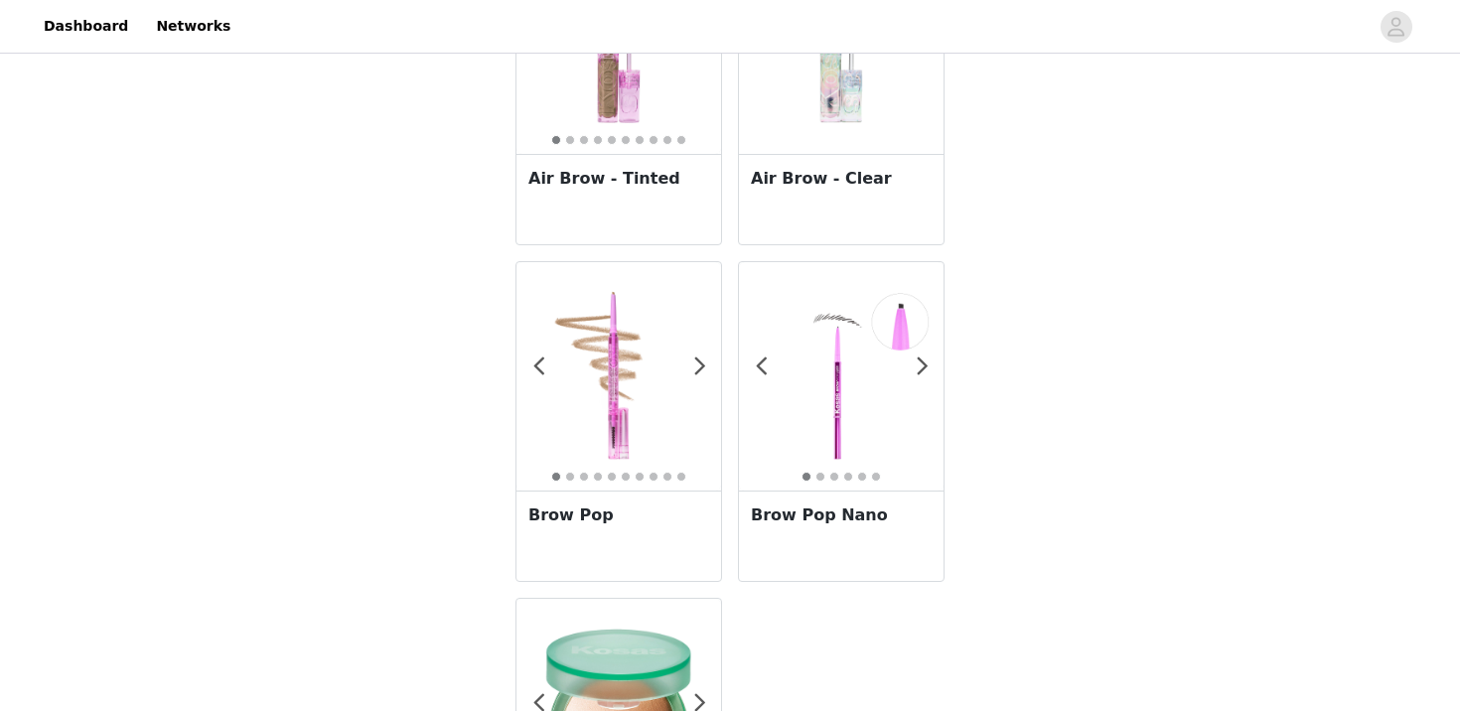
click at [635, 426] on img at bounding box center [618, 376] width 205 height 205
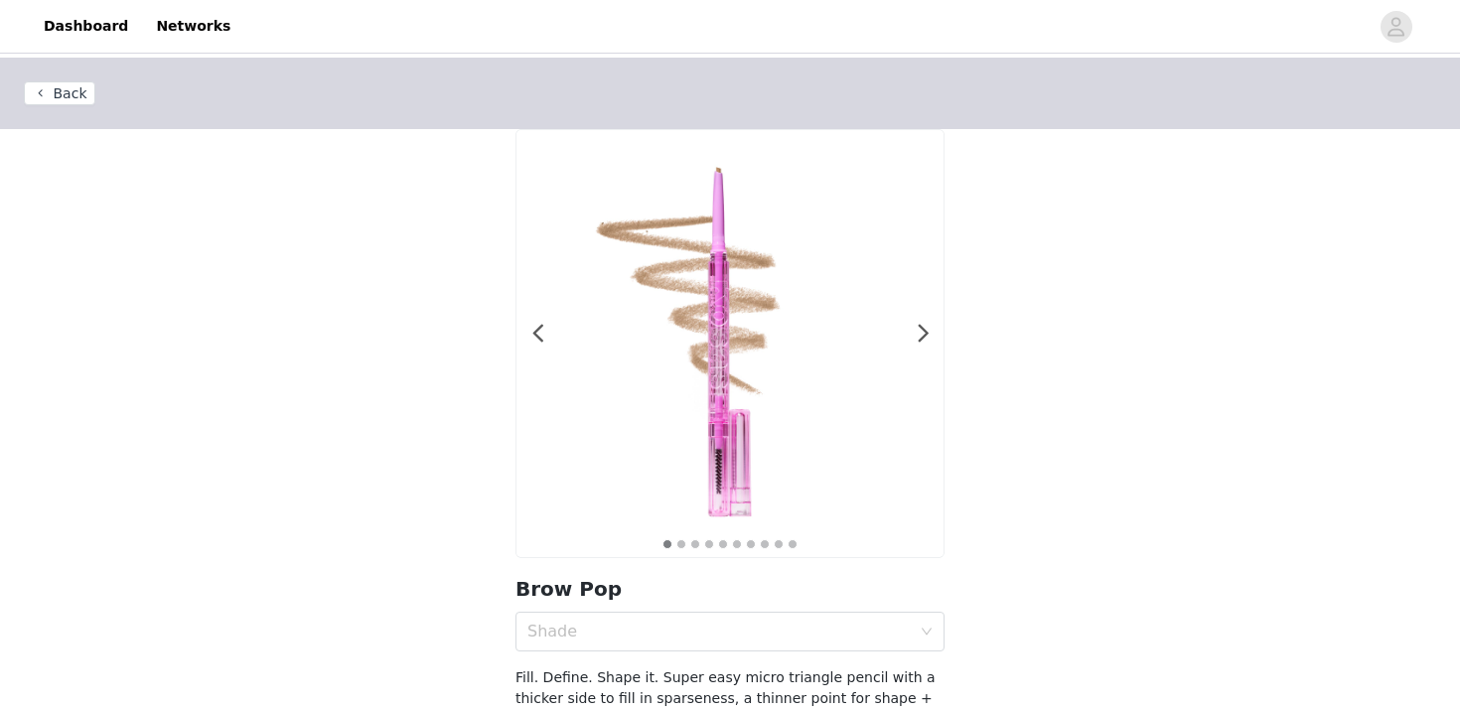
scroll to position [159, 0]
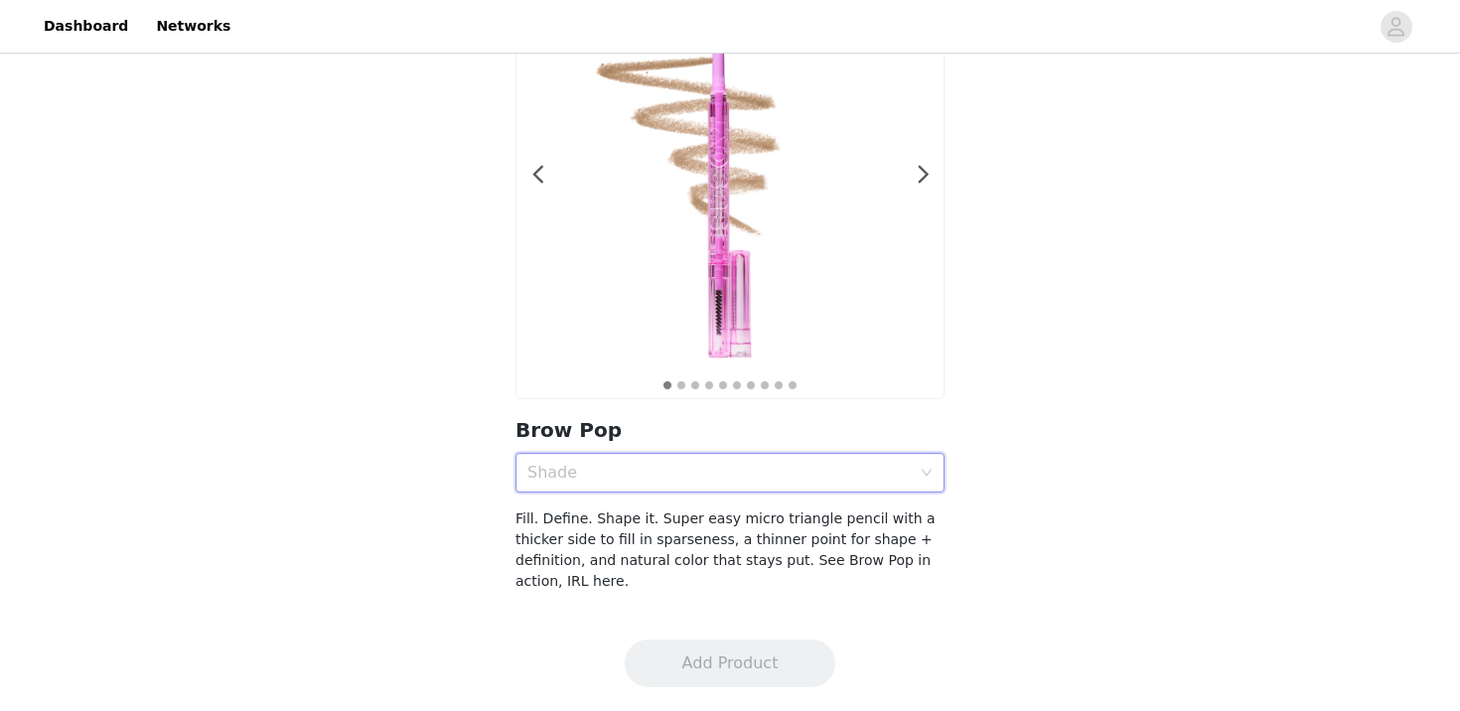
click at [624, 461] on div "Shade" at bounding box center [723, 473] width 392 height 38
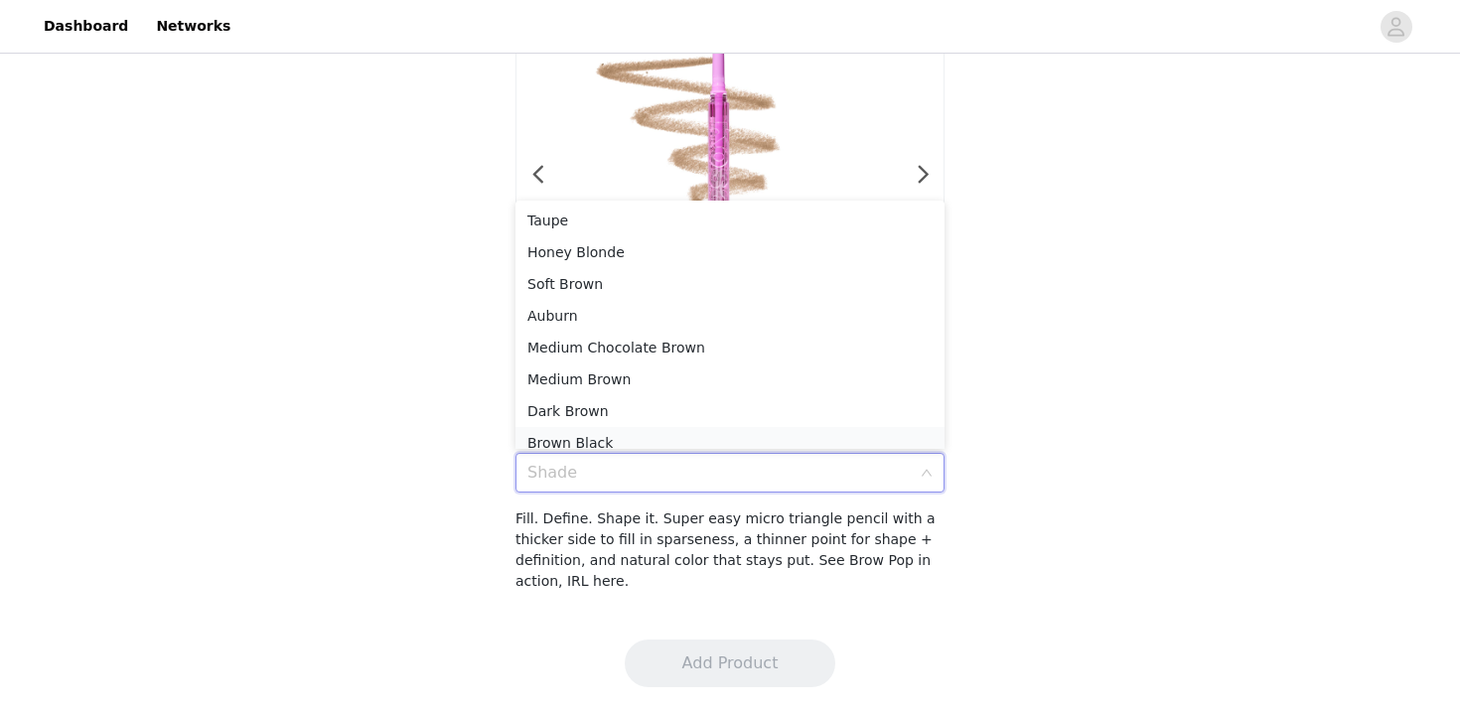
scroll to position [10, 0]
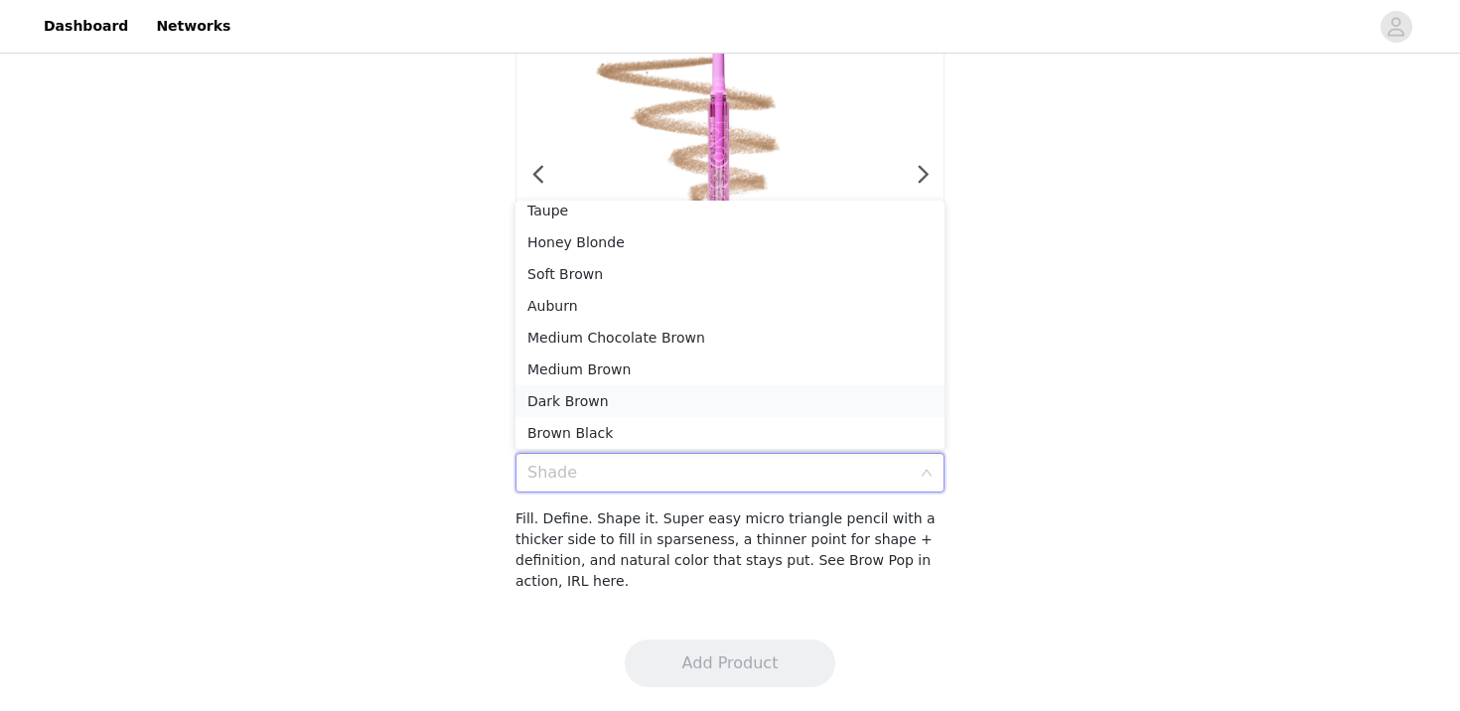
click at [639, 395] on div "Dark Brown" at bounding box center [729, 401] width 405 height 22
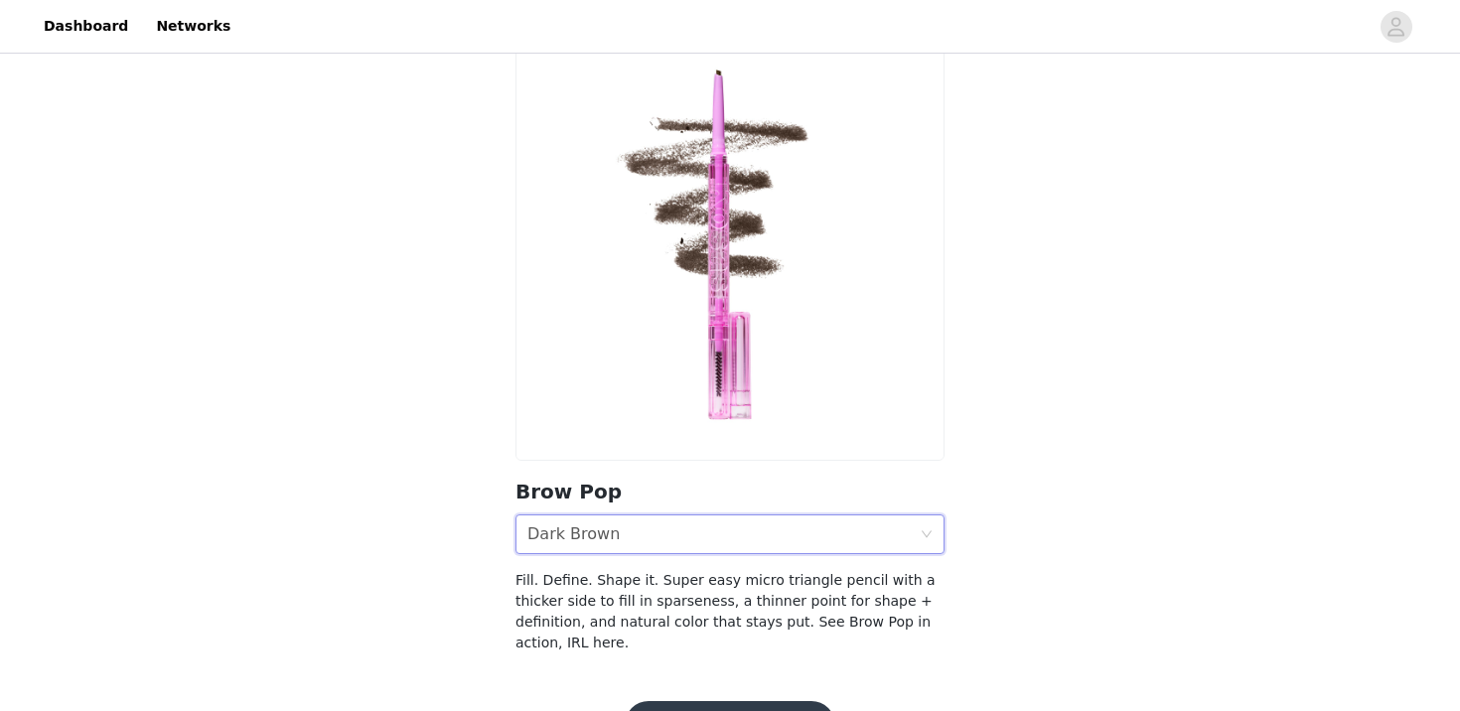
scroll to position [102, 0]
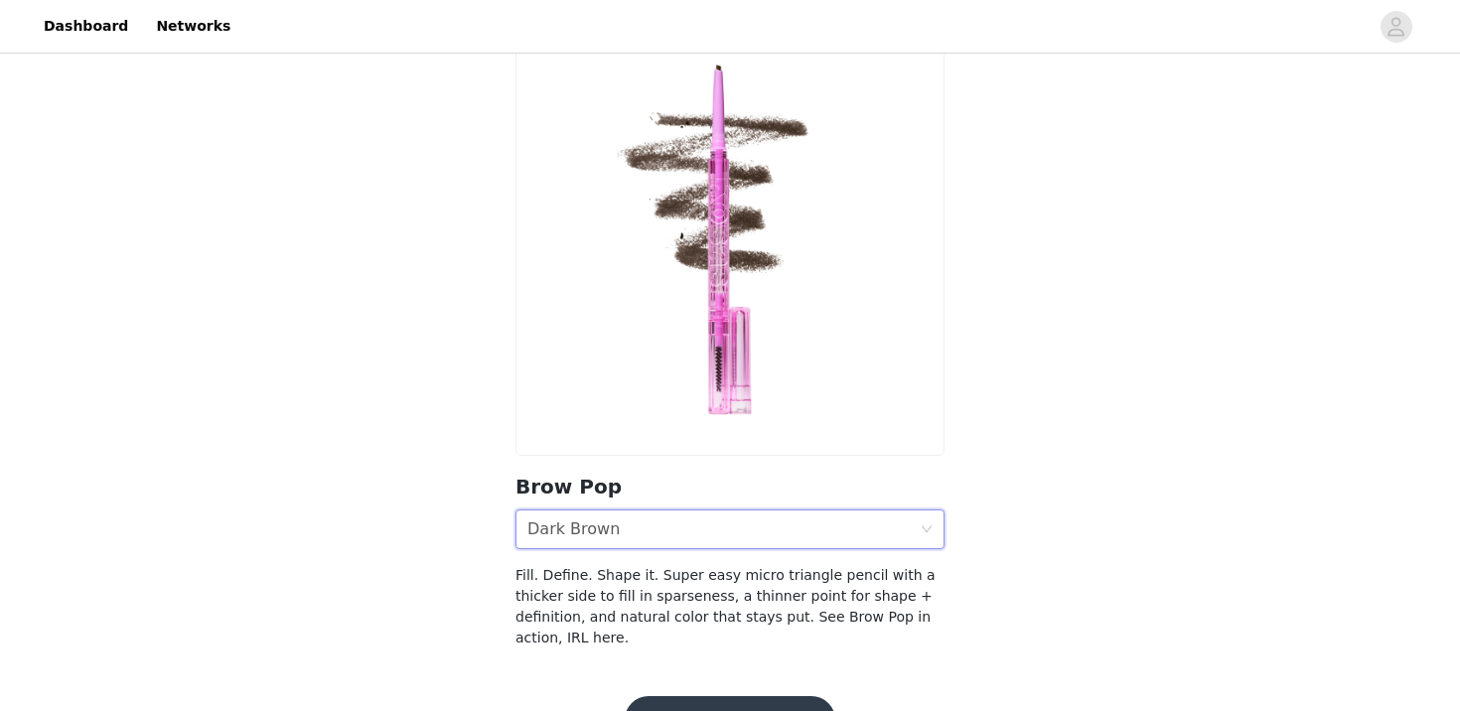
click at [606, 522] on div "Dark Brown" at bounding box center [573, 529] width 92 height 38
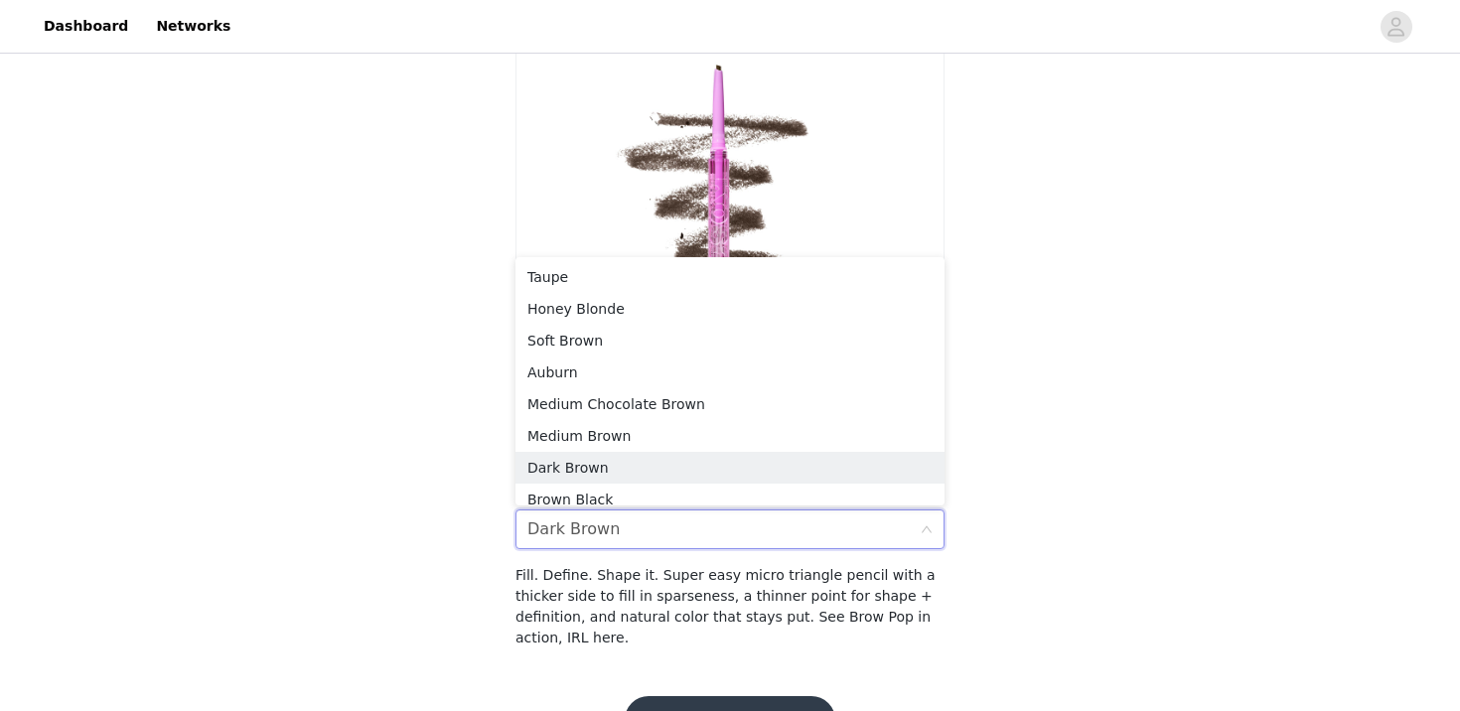
scroll to position [0, 0]
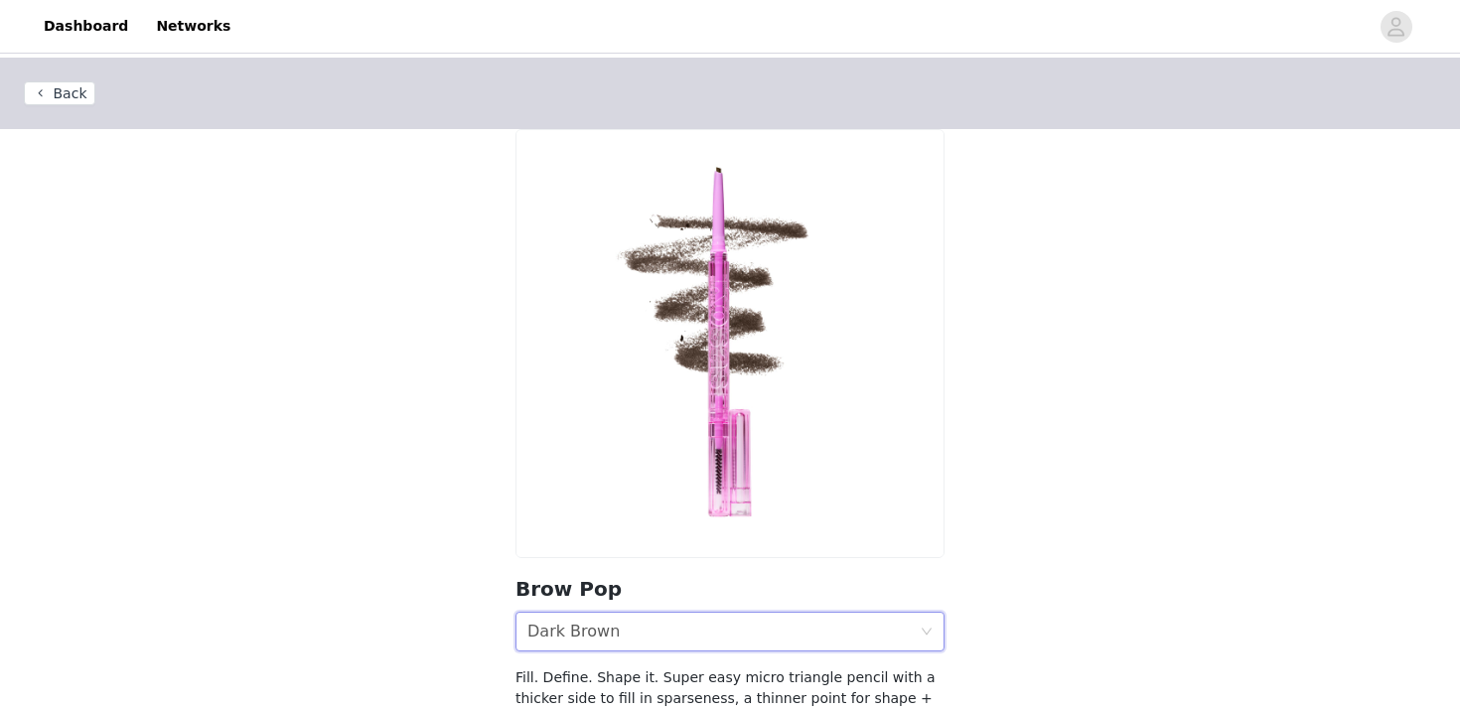
click at [52, 90] on button "Back" at bounding box center [59, 93] width 71 height 24
click at [81, 91] on button "Back" at bounding box center [59, 93] width 71 height 24
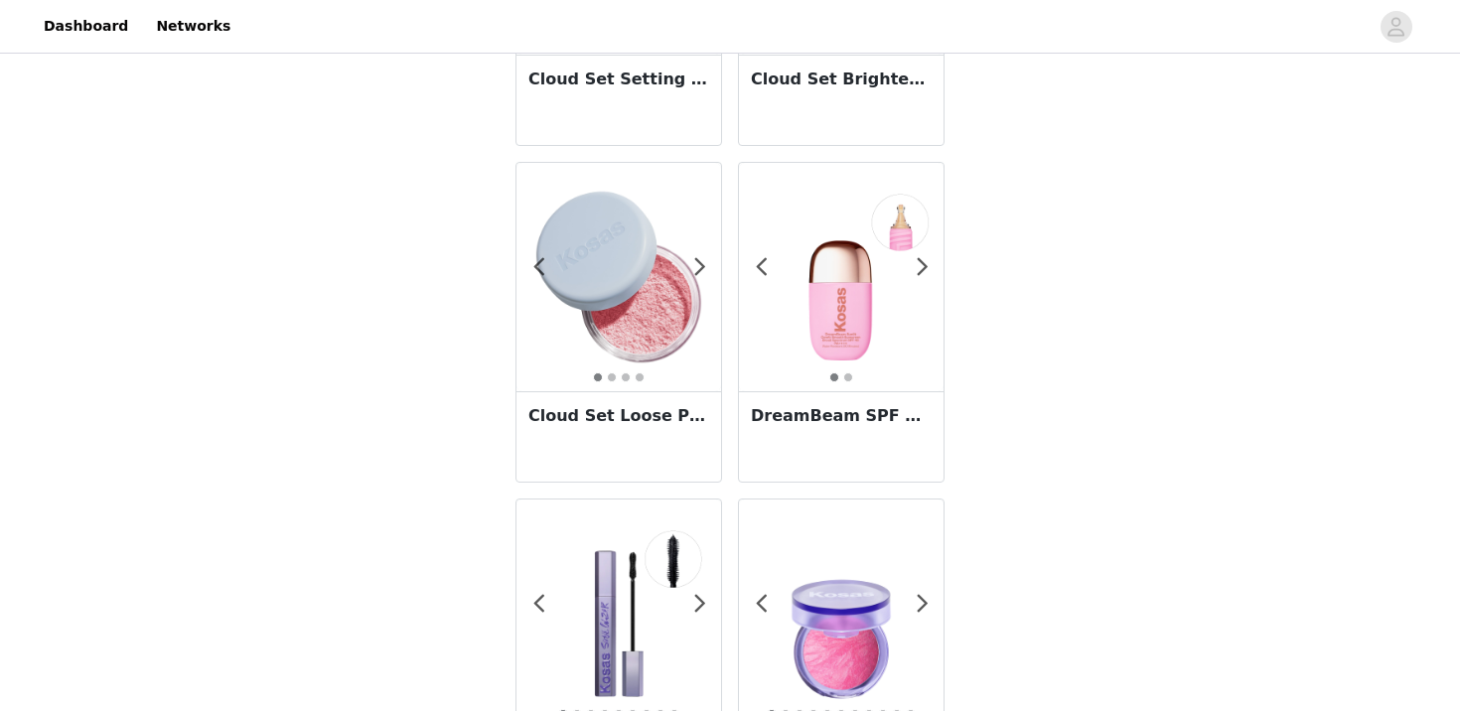
scroll to position [645, 0]
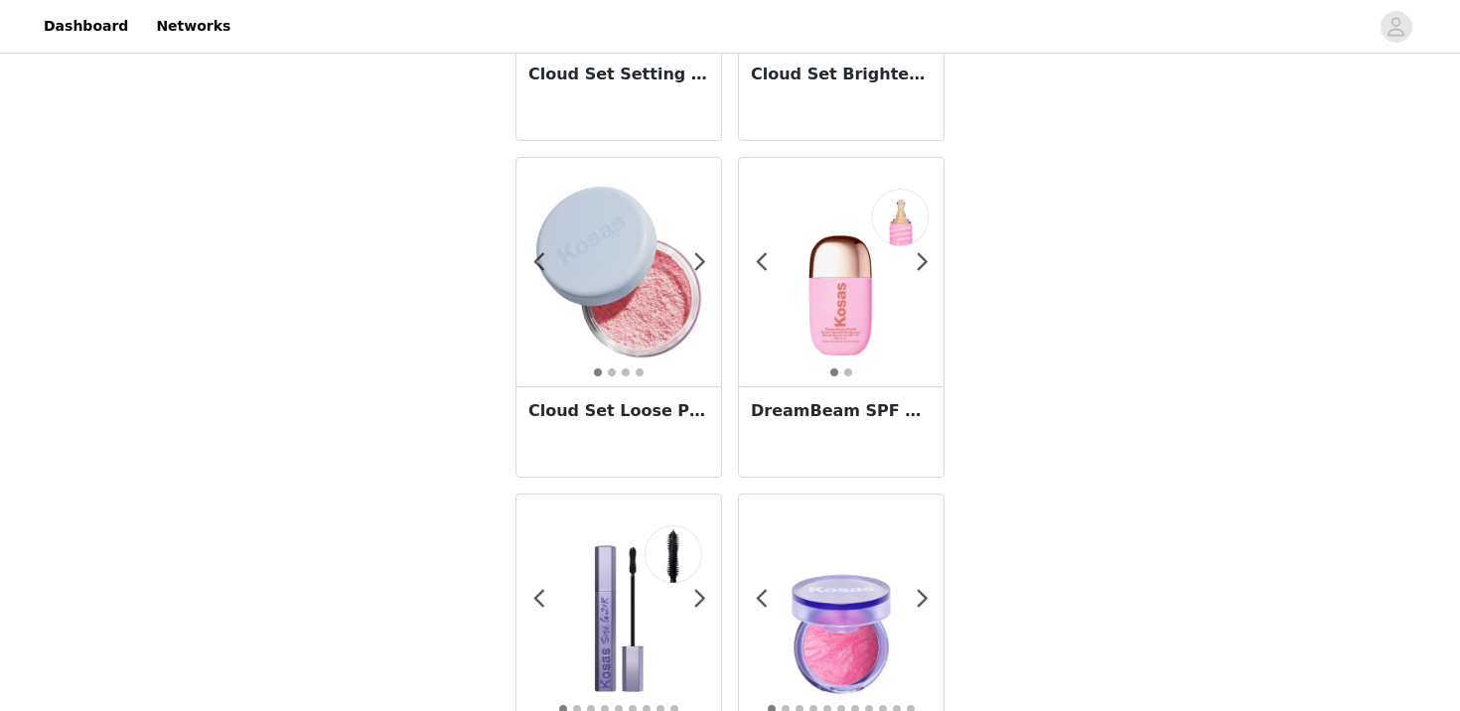
click at [655, 293] on img at bounding box center [618, 272] width 205 height 205
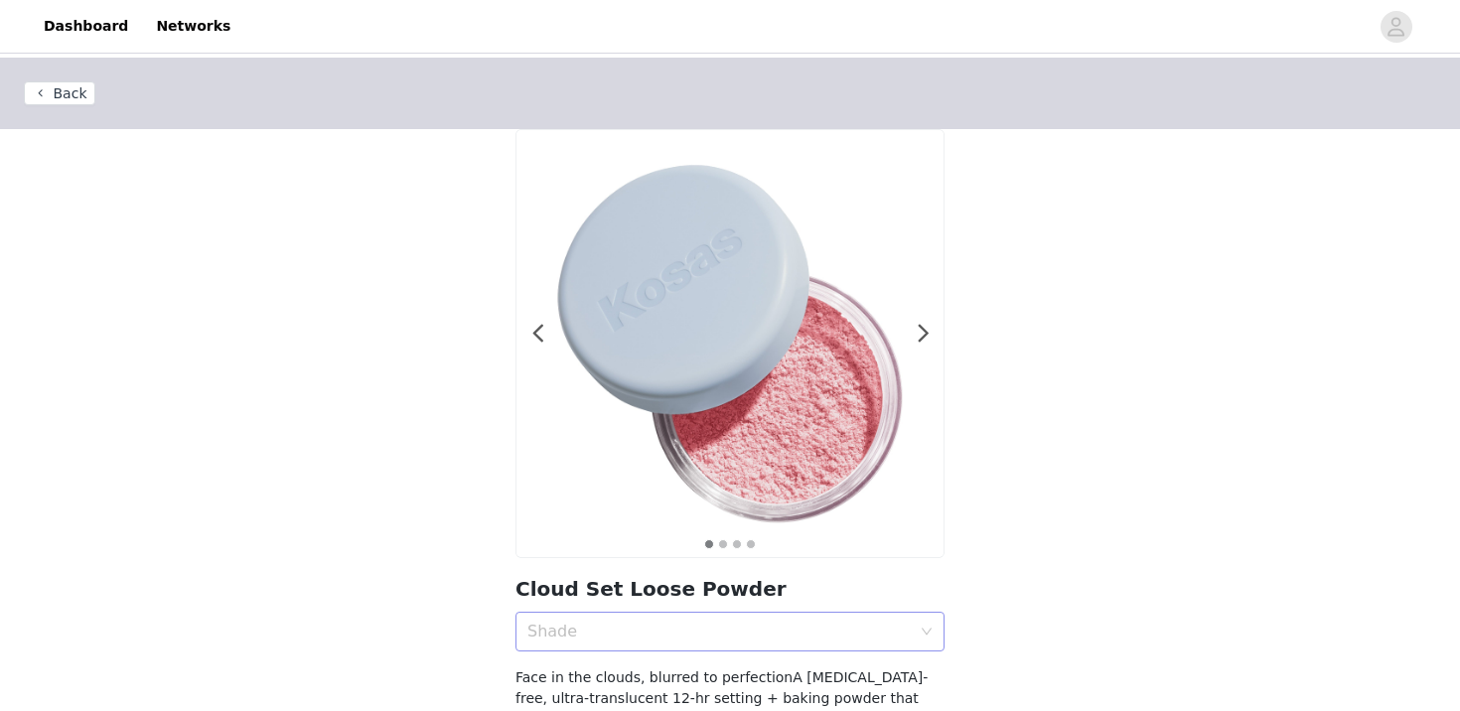
click at [651, 625] on div "Shade" at bounding box center [718, 632] width 383 height 20
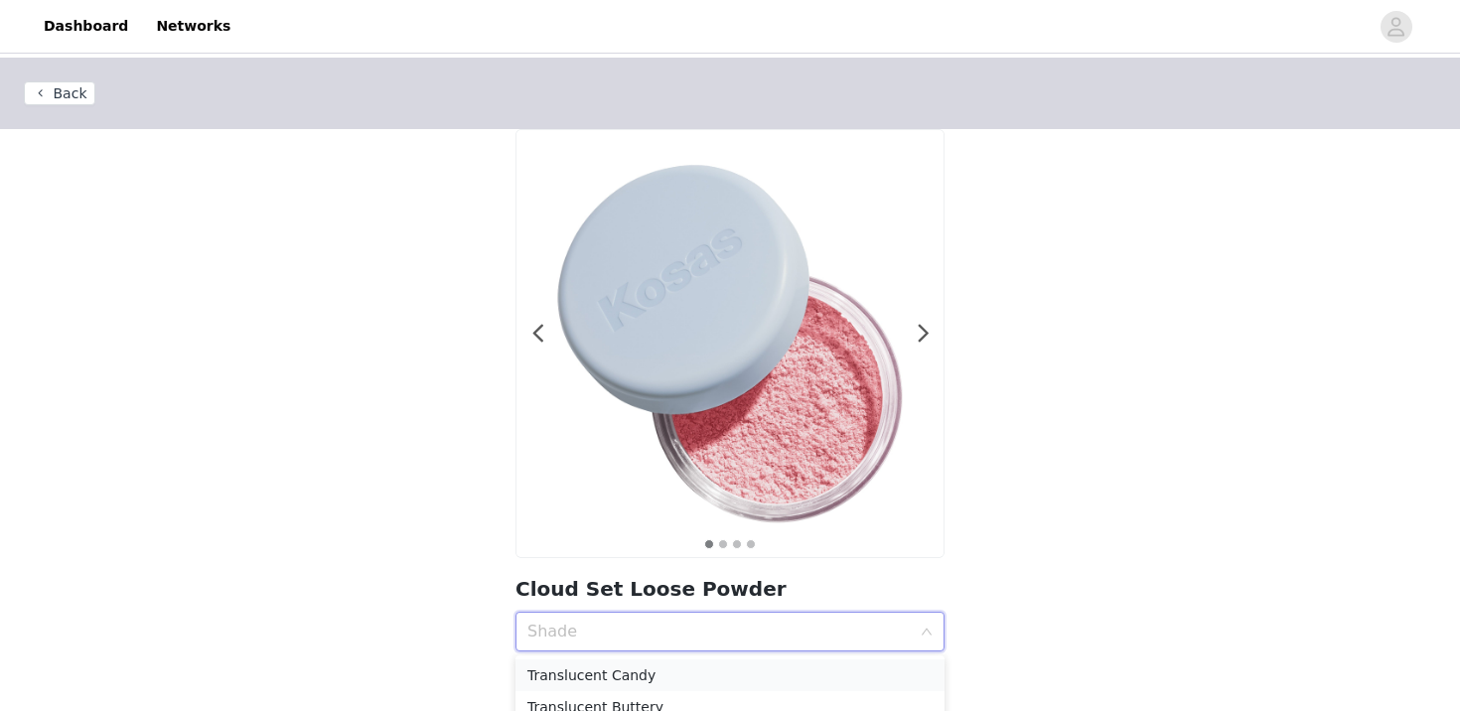
click at [622, 663] on li "Translucent Candy" at bounding box center [729, 675] width 429 height 32
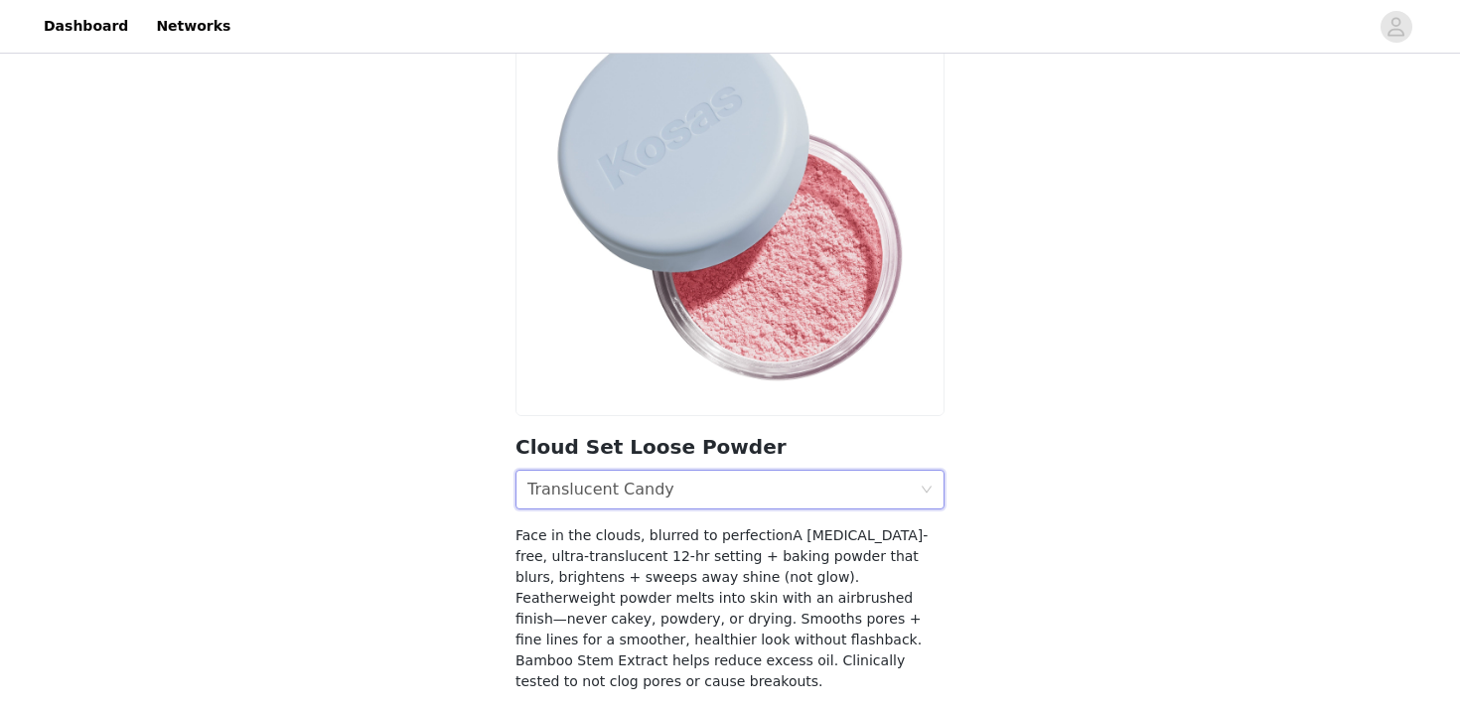
scroll to position [221, 0]
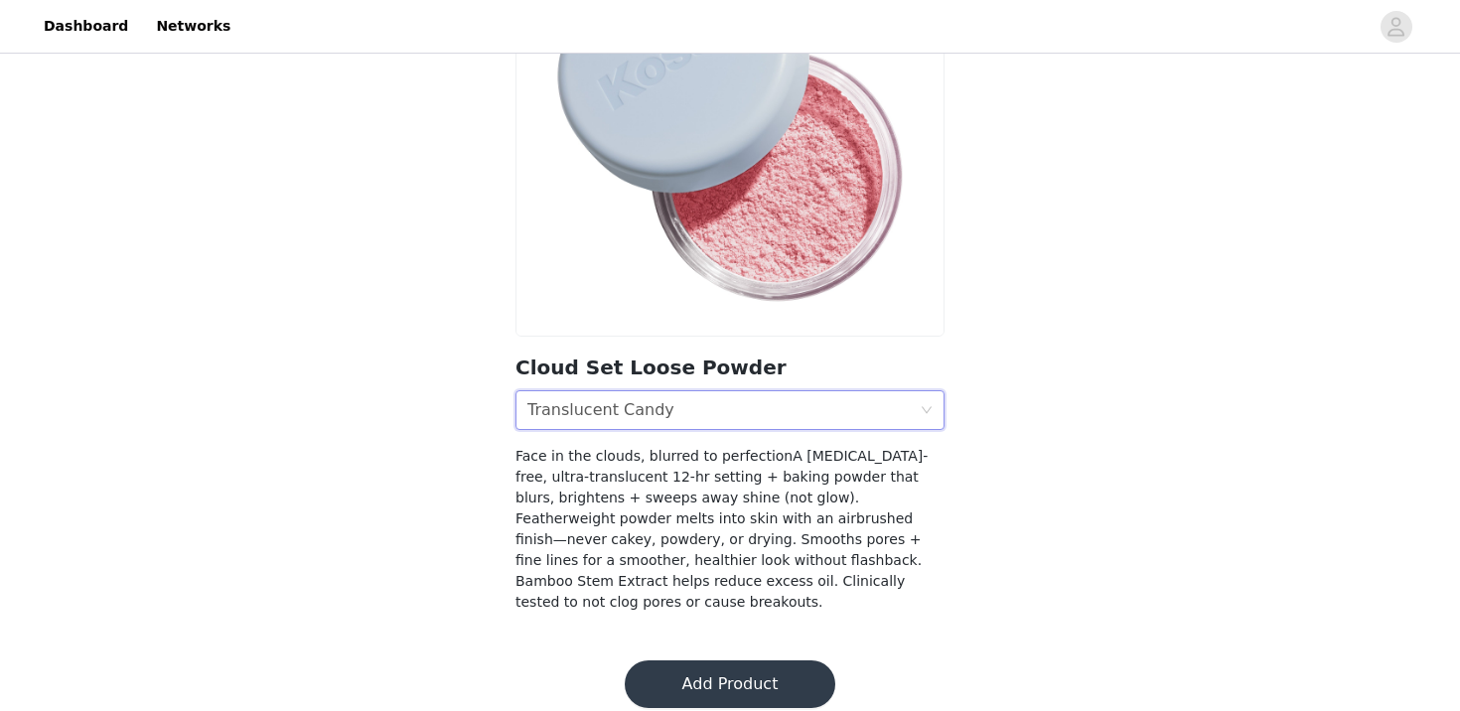
click at [664, 682] on button "Add Product" at bounding box center [730, 684] width 211 height 48
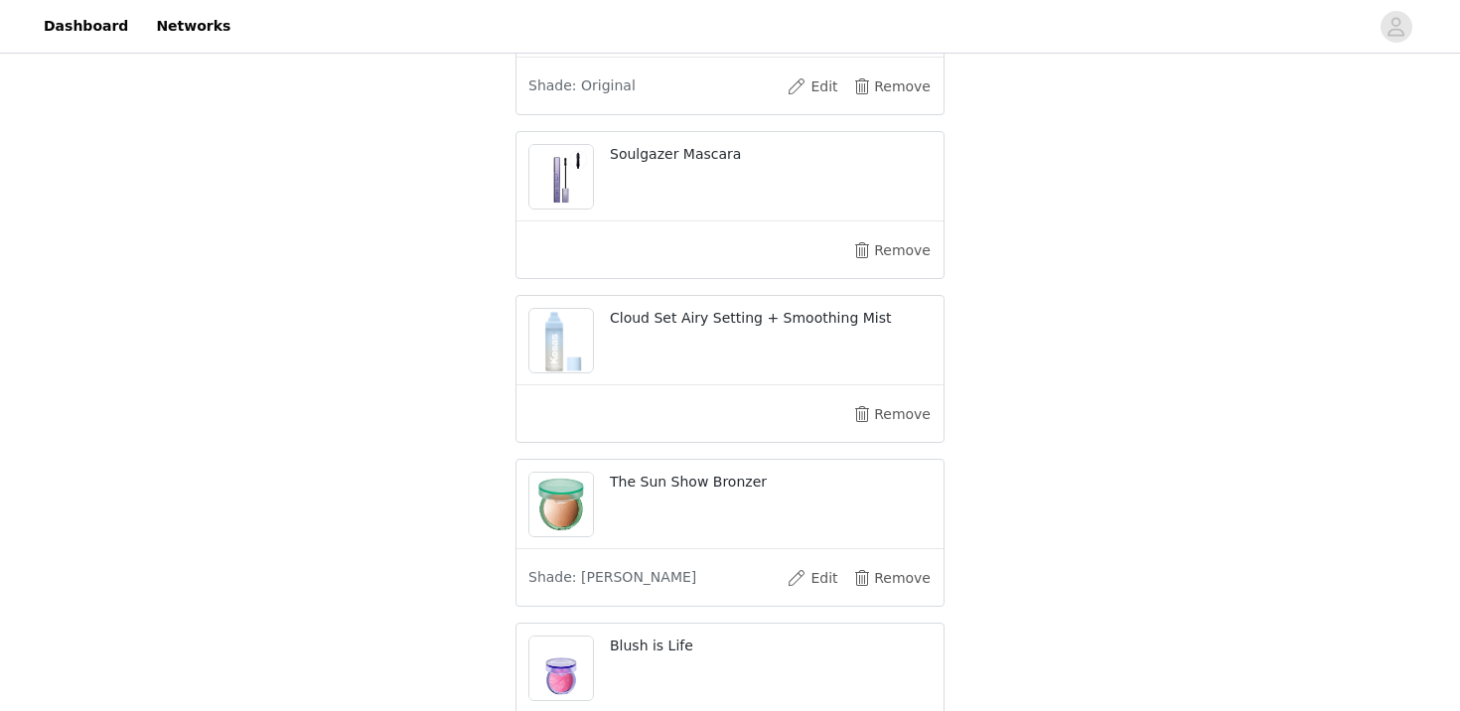
scroll to position [1483, 0]
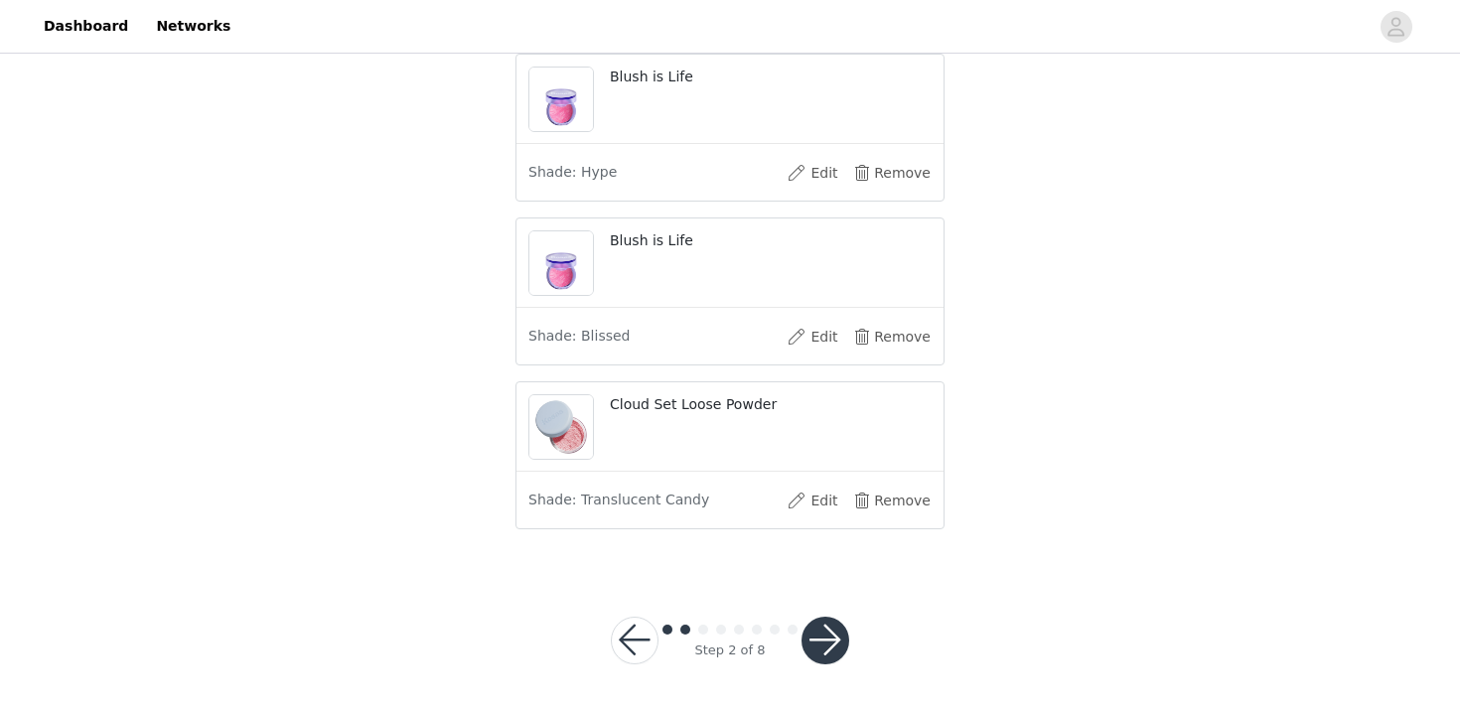
click at [815, 642] on button "button" at bounding box center [825, 641] width 48 height 48
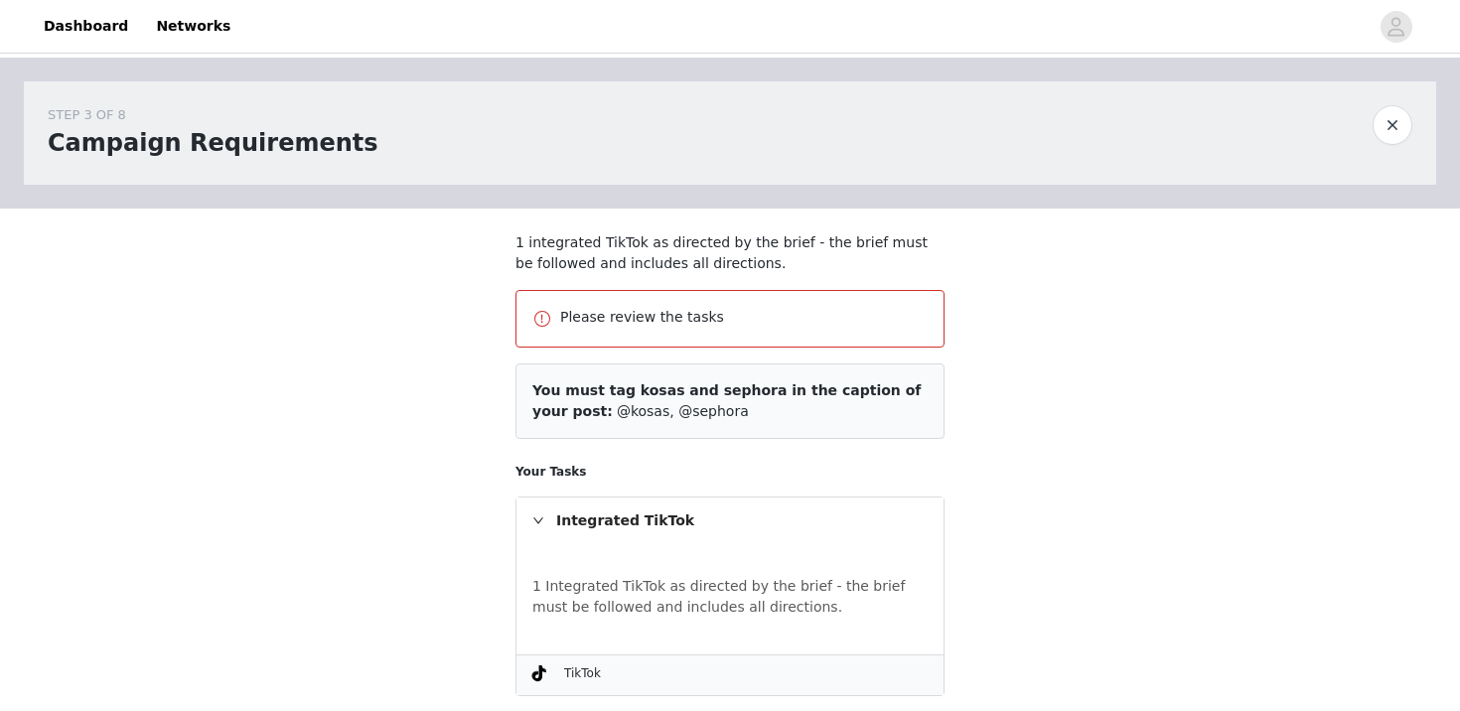
scroll to position [175, 0]
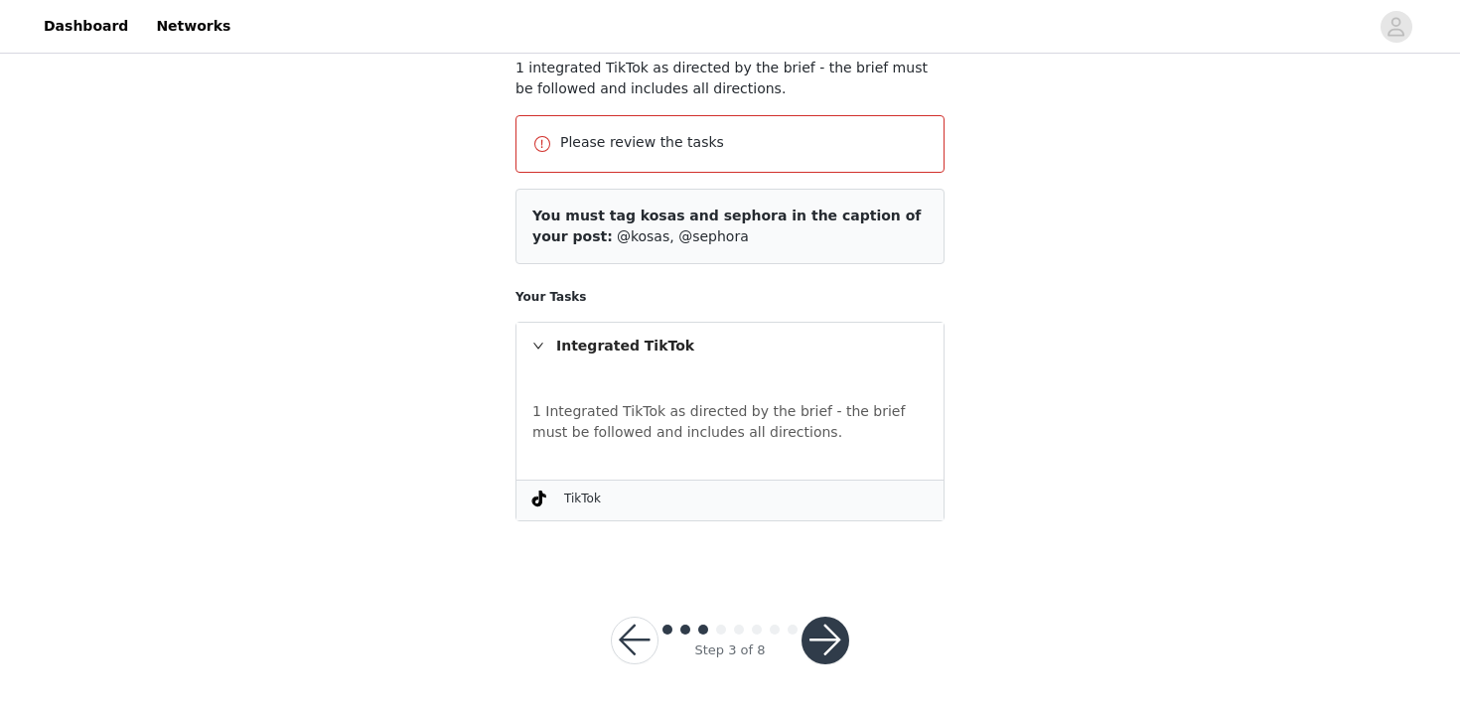
click at [833, 653] on button "button" at bounding box center [825, 641] width 48 height 48
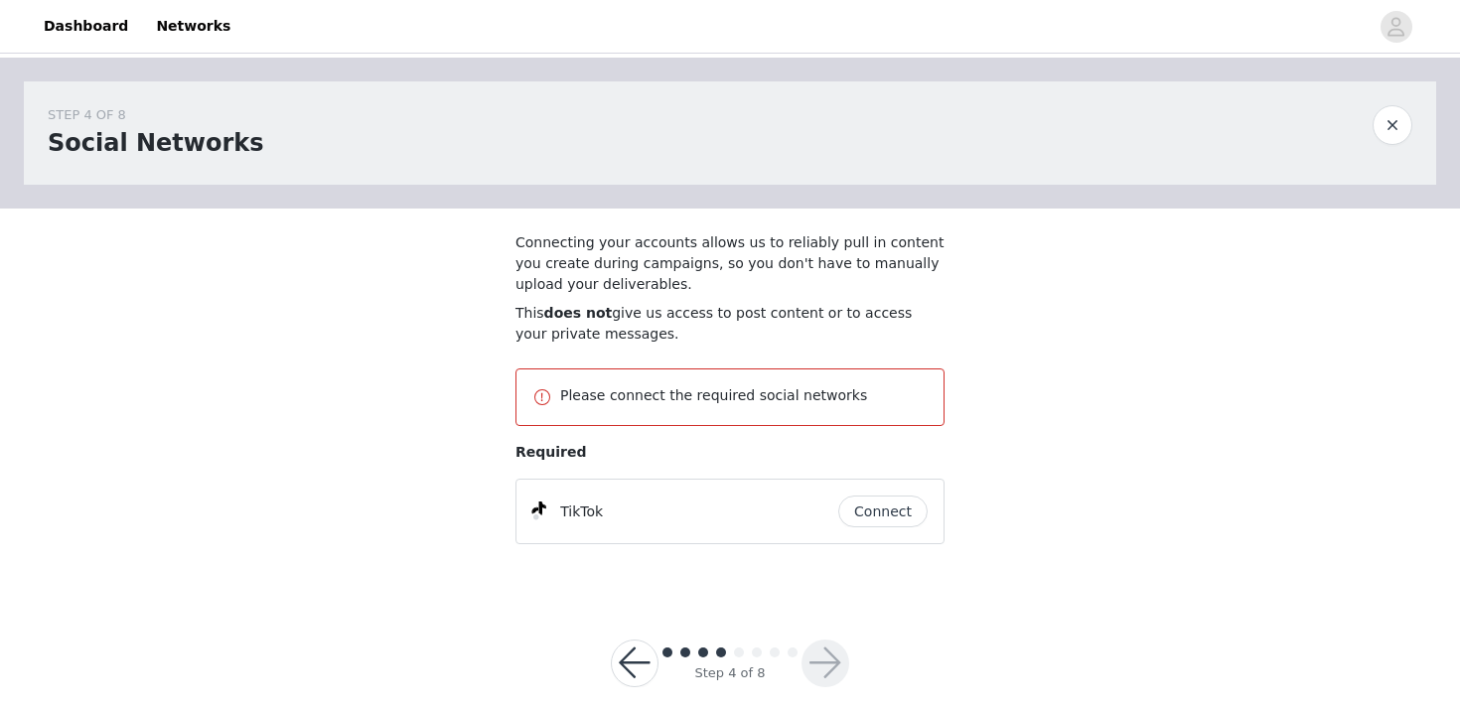
click at [856, 515] on button "Connect" at bounding box center [882, 512] width 89 height 32
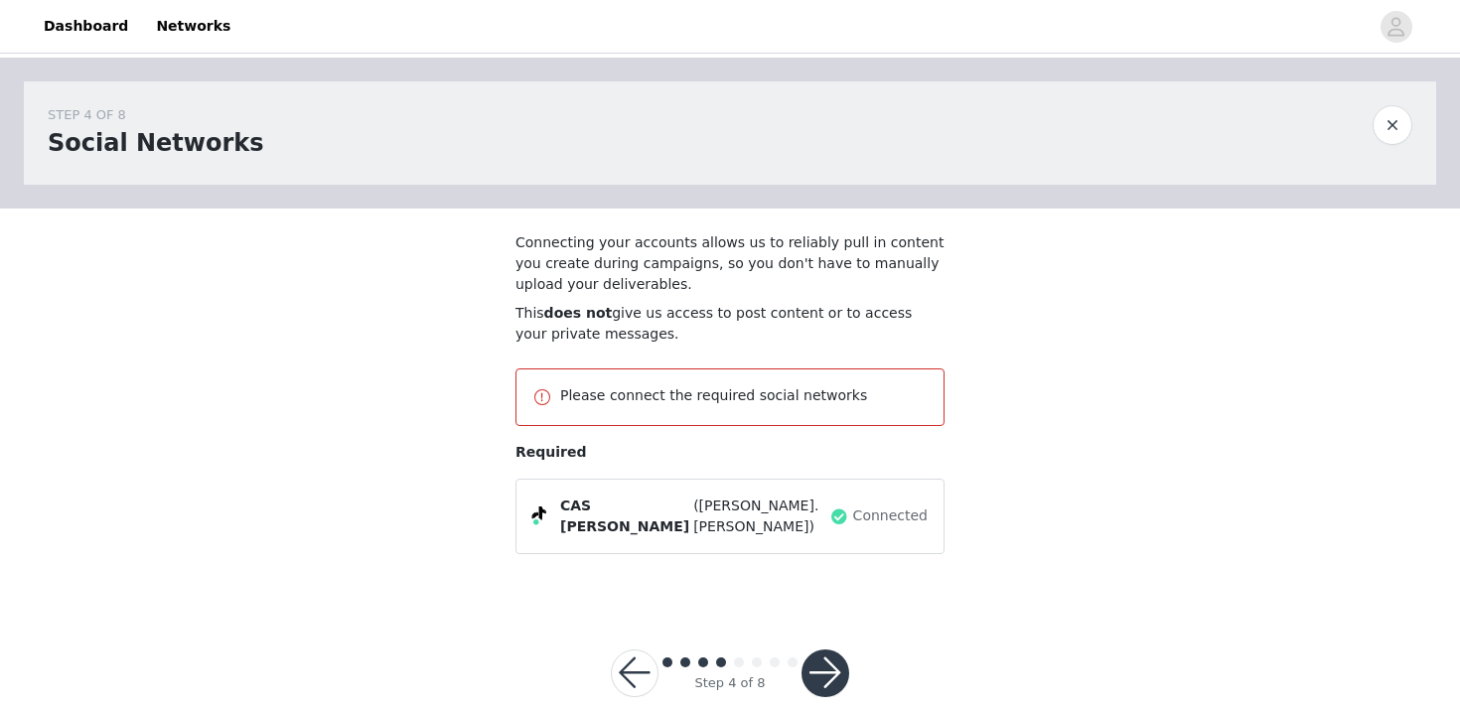
click at [820, 657] on button "button" at bounding box center [825, 673] width 48 height 48
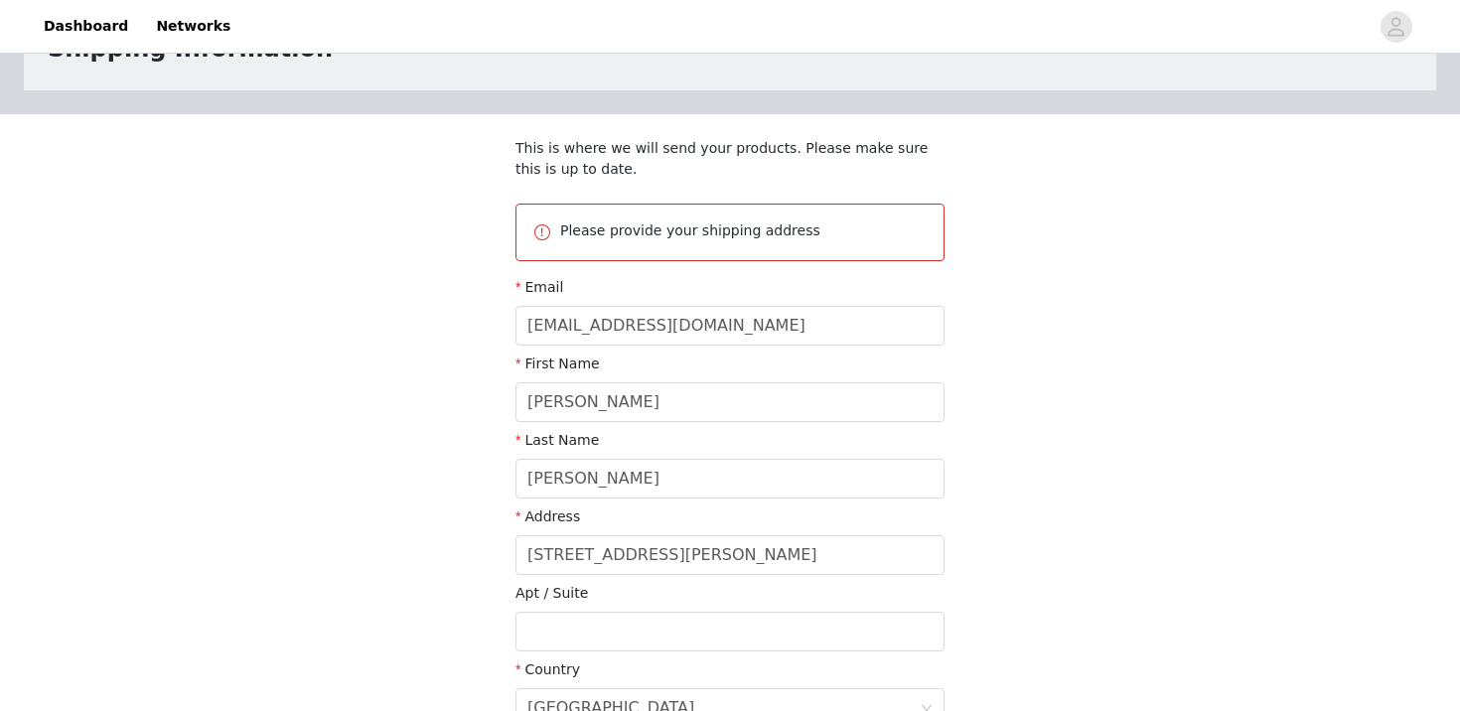
scroll to position [95, 0]
drag, startPoint x: 720, startPoint y: 340, endPoint x: 502, endPoint y: 328, distance: 217.8
click at [502, 328] on section "This is where we will send your products. Please make sure this is up to date. …" at bounding box center [730, 550] width 477 height 875
type input "[PERSON_NAME][EMAIL_ADDRESS][PERSON_NAME][DOMAIN_NAME]"
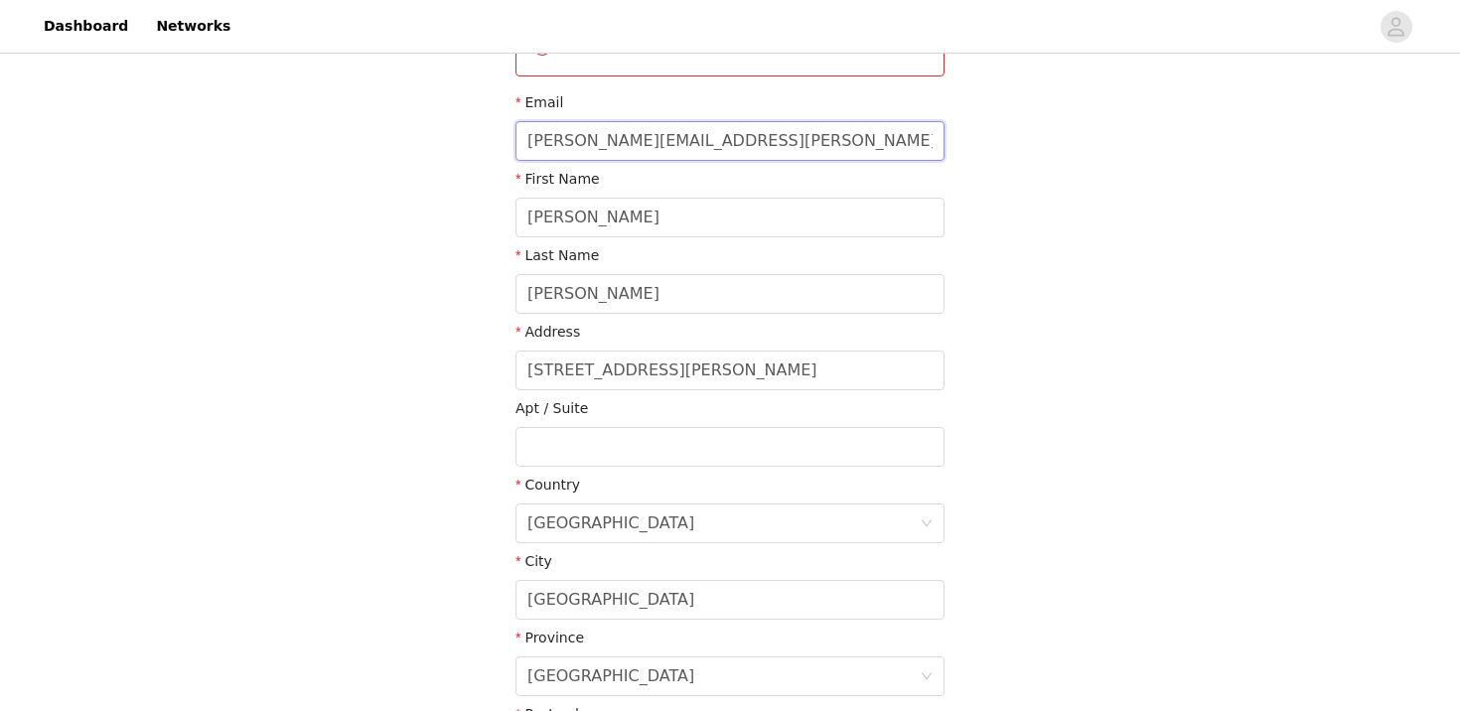
scroll to position [280, 0]
click at [673, 365] on input "[STREET_ADDRESS][PERSON_NAME]" at bounding box center [729, 370] width 429 height 40
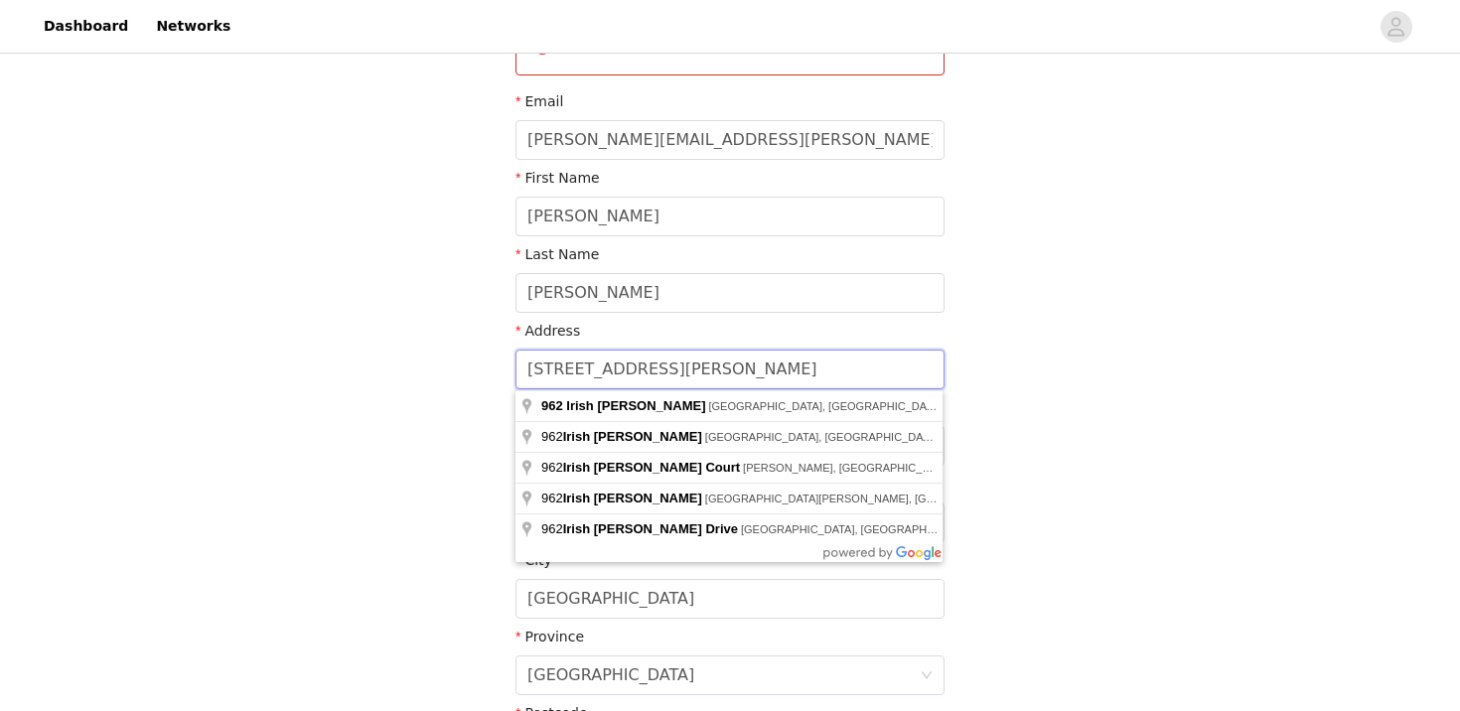
type input "7"
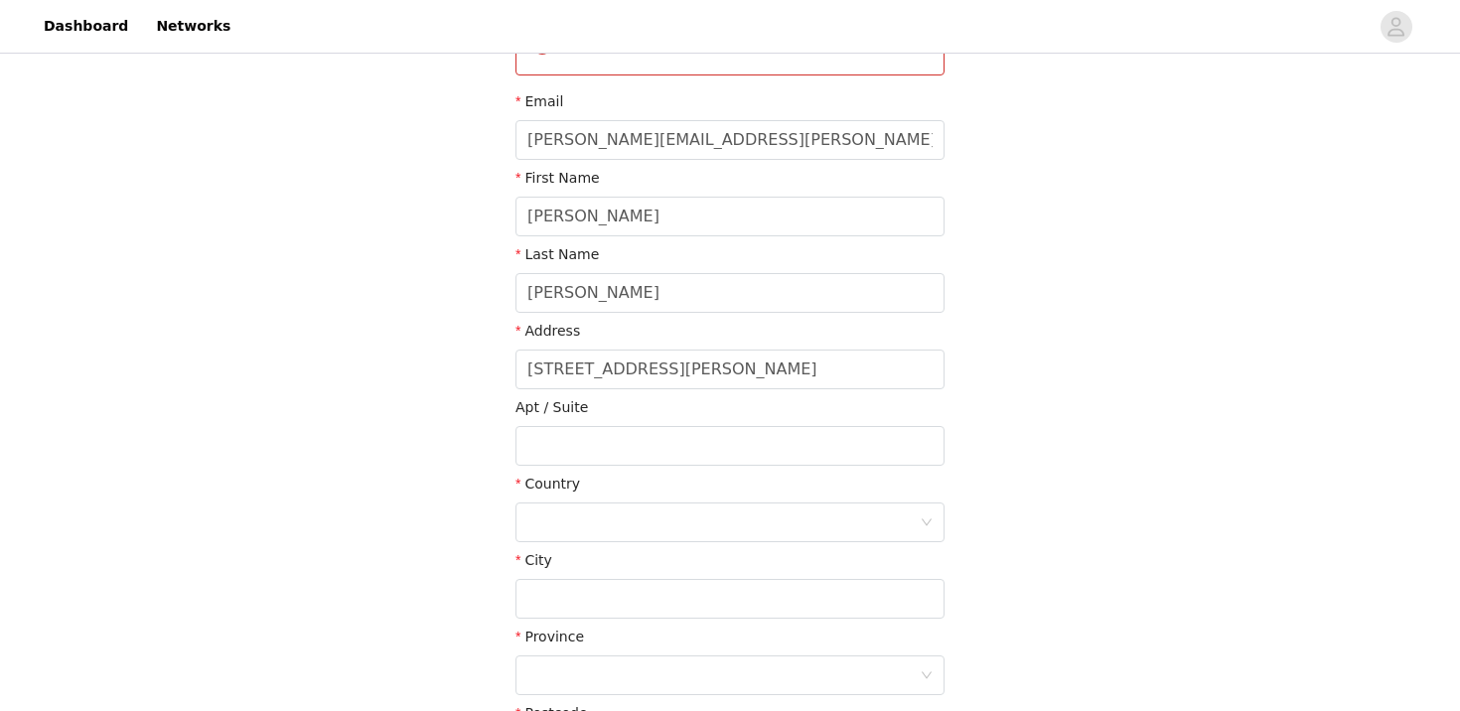
type input "[STREET_ADDRESS][PERSON_NAME]"
type input "Boise"
type input "83714"
click at [658, 449] on input "text" at bounding box center [729, 446] width 429 height 40
type input "202"
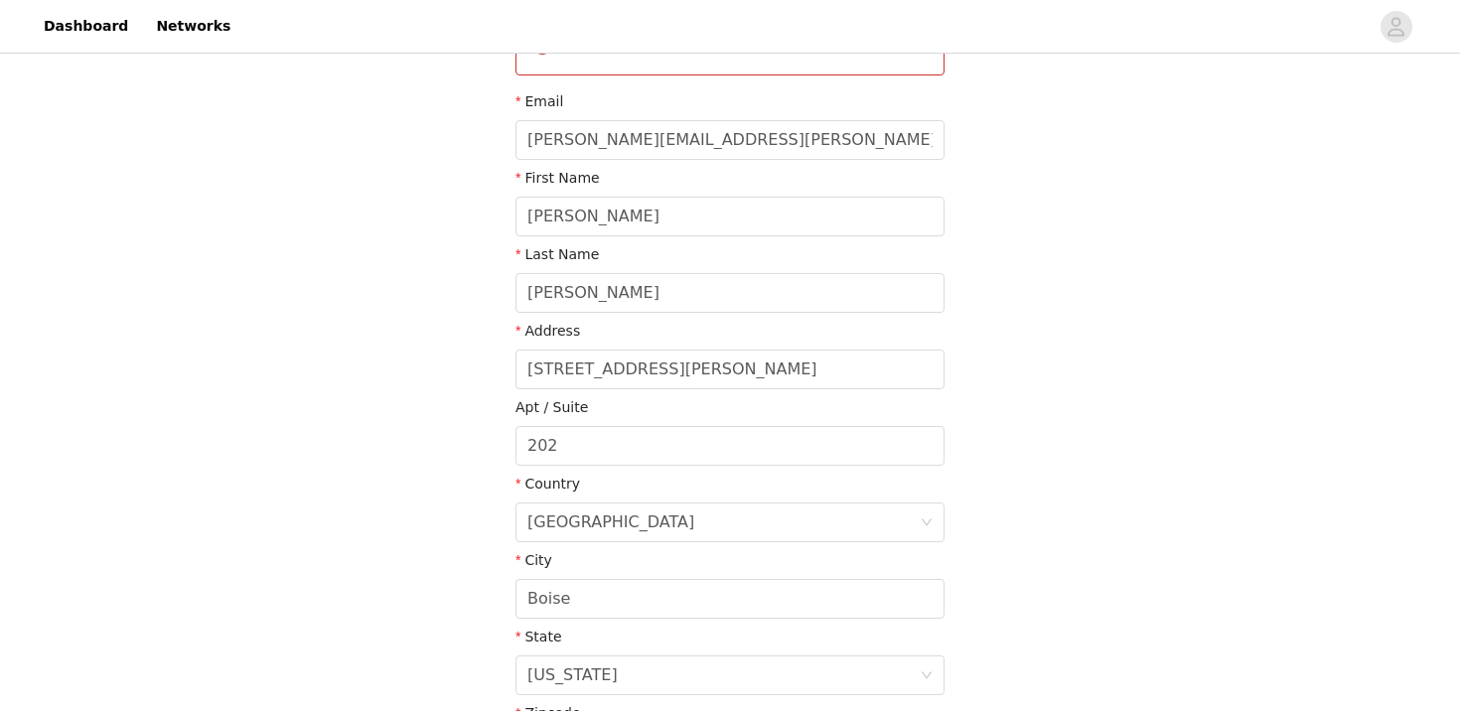
click at [492, 464] on section "This is where we will send your products. Please make sure this is up to date. …" at bounding box center [730, 366] width 477 height 875
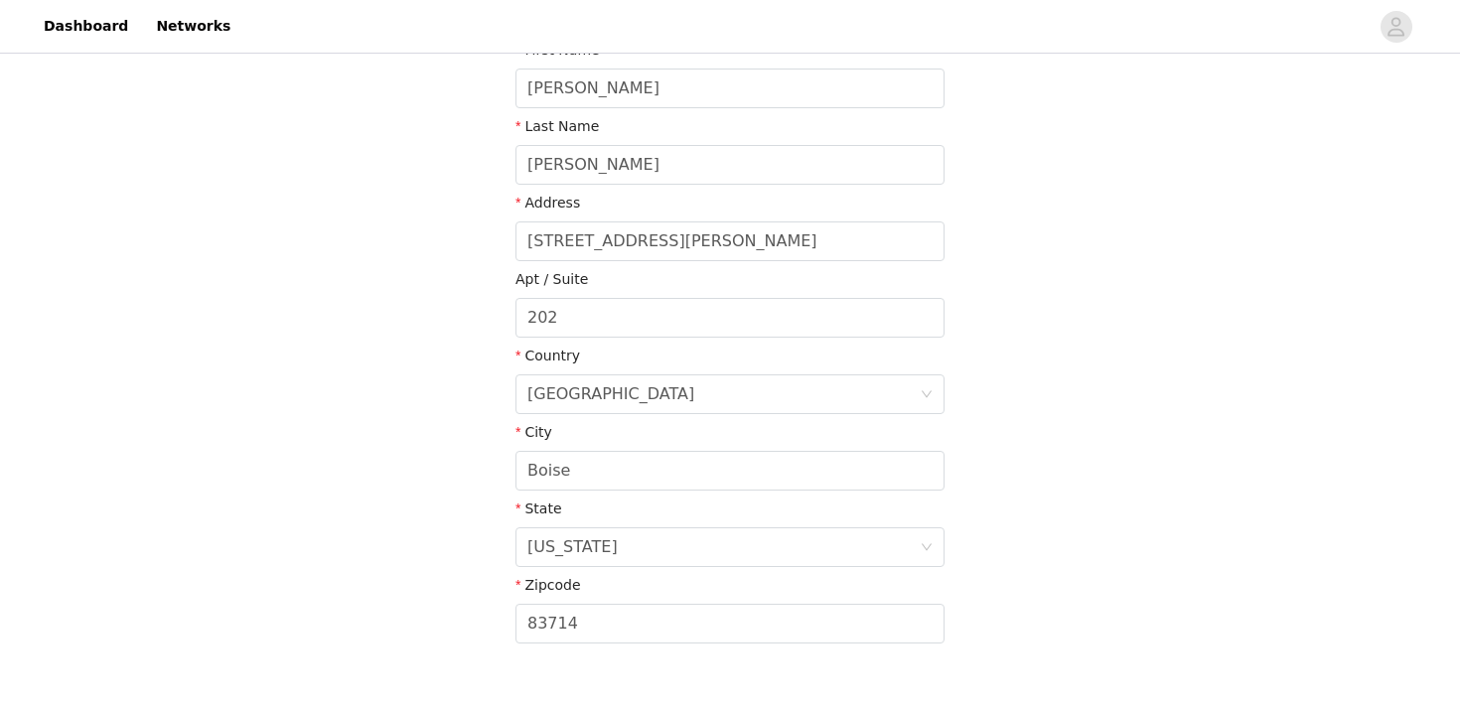
scroll to position [514, 0]
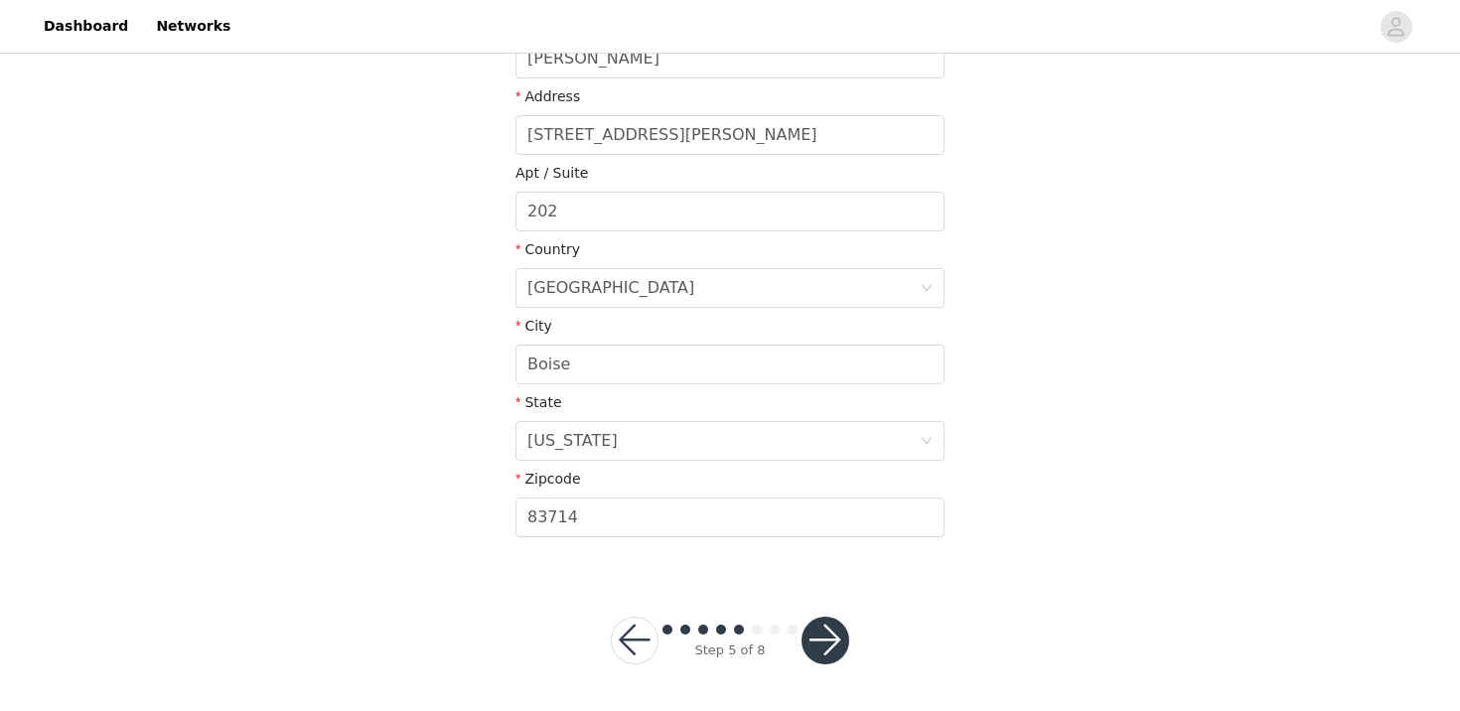
click at [829, 622] on button "button" at bounding box center [825, 641] width 48 height 48
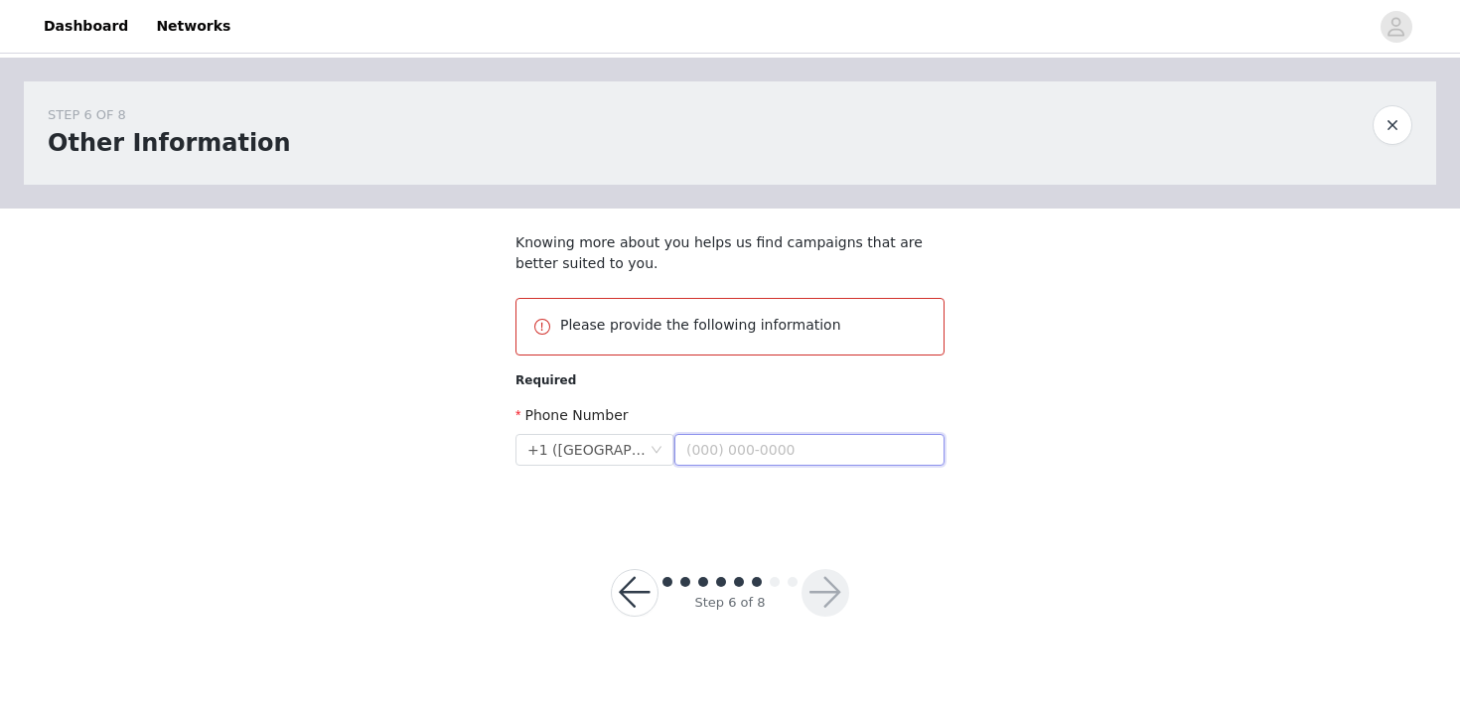
click at [759, 457] on input "text" at bounding box center [809, 450] width 270 height 32
type input "[PHONE_NUMBER]"
click at [879, 504] on section "Knowing more about you helps us find campaigns that are better suited to you. P…" at bounding box center [730, 365] width 477 height 313
click at [659, 452] on icon "icon: down" at bounding box center [656, 450] width 12 height 12
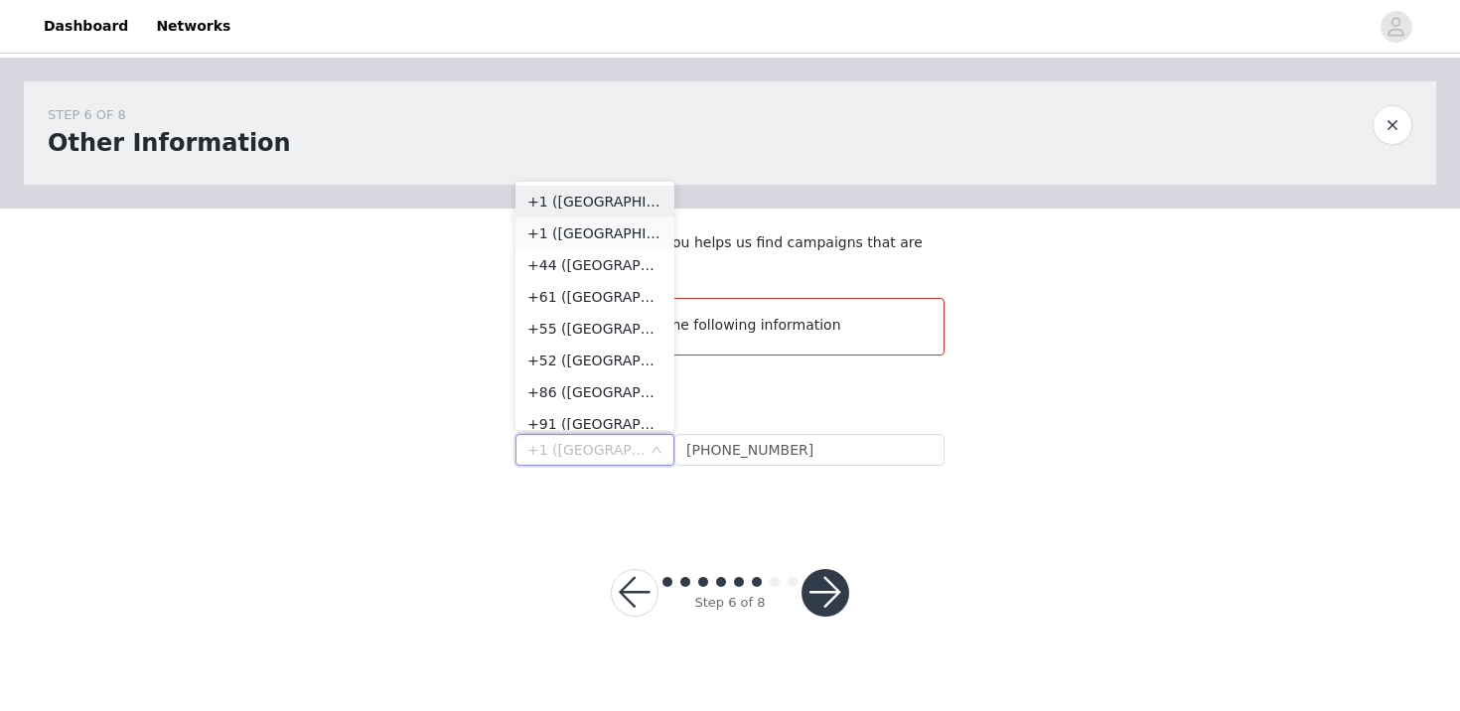
scroll to position [10, 0]
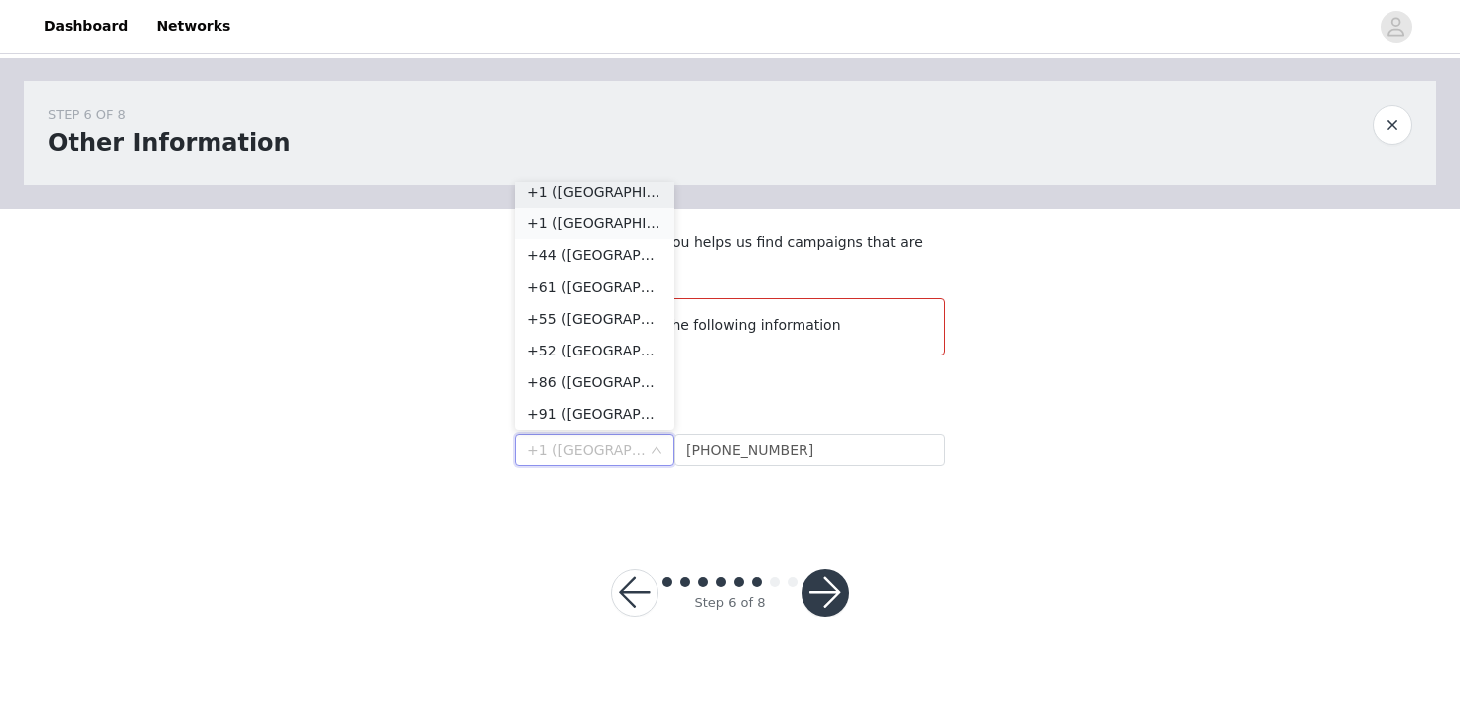
click at [636, 220] on li "+1 ([GEOGRAPHIC_DATA])" at bounding box center [594, 224] width 159 height 32
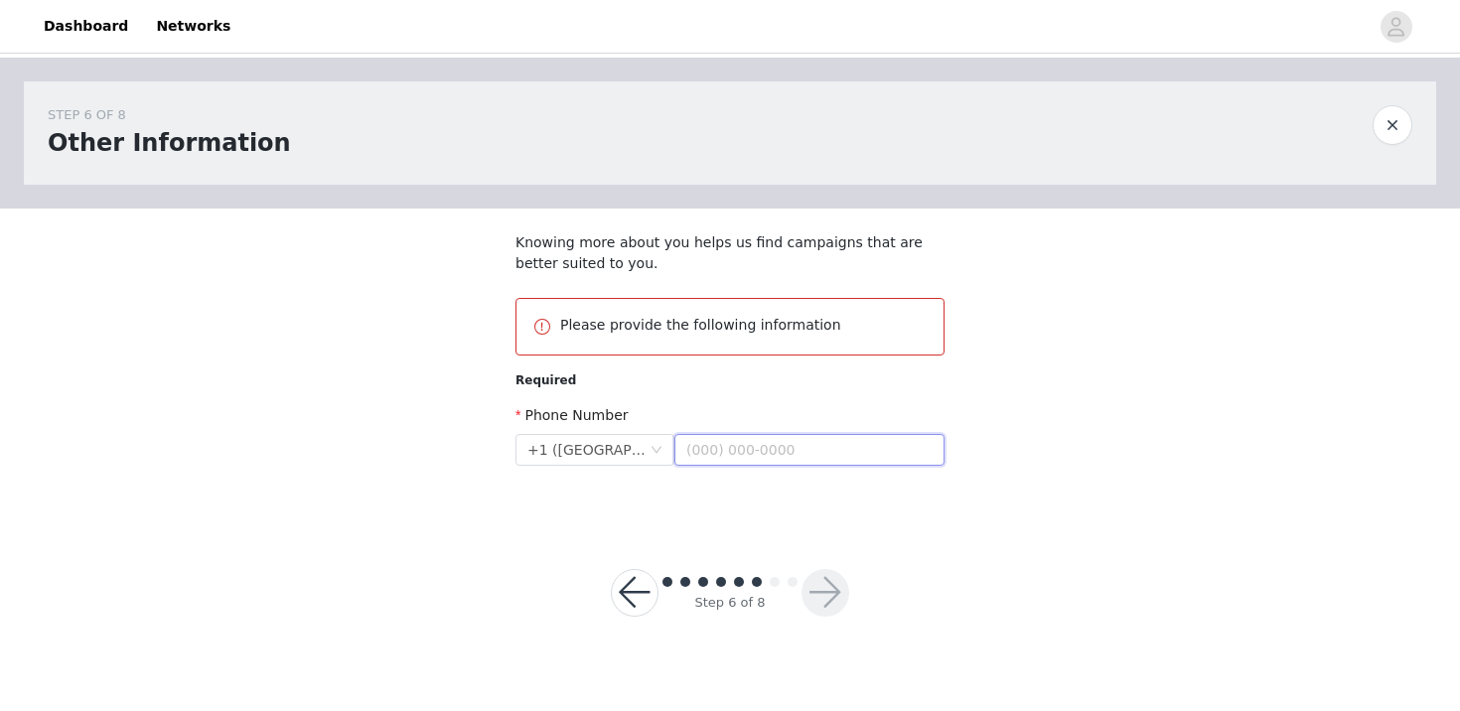
click at [776, 459] on input "text" at bounding box center [809, 450] width 270 height 32
type input "4163176514"
click at [832, 579] on button "button" at bounding box center [825, 593] width 48 height 48
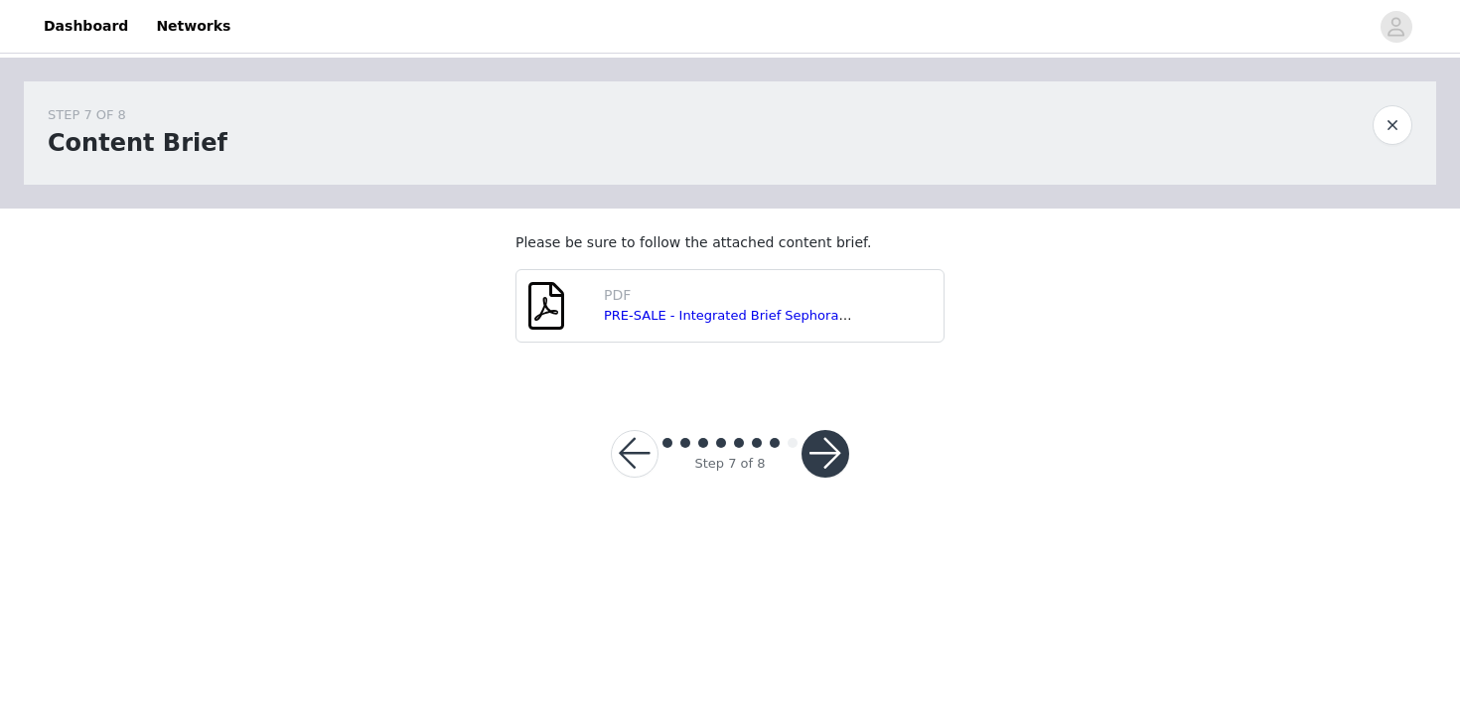
click at [826, 465] on button "button" at bounding box center [825, 454] width 48 height 48
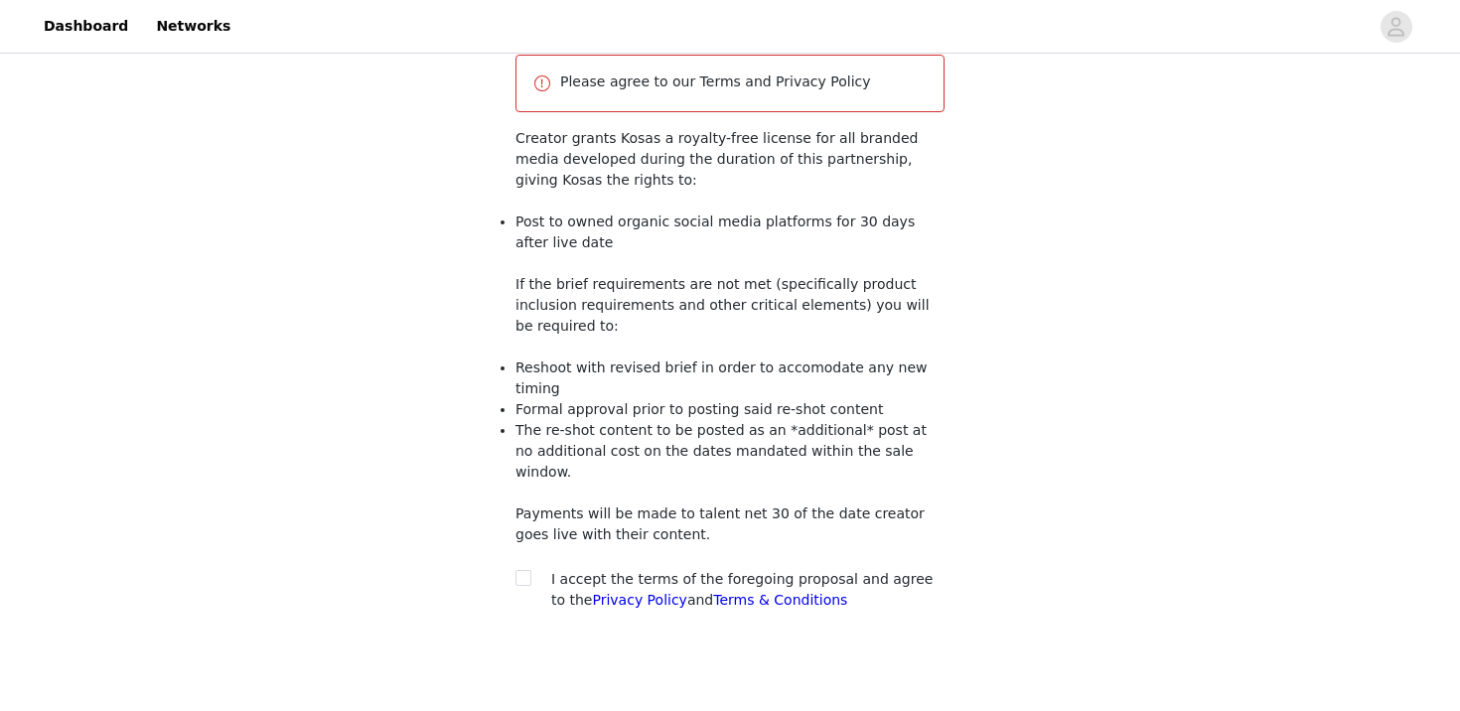
scroll to position [257, 0]
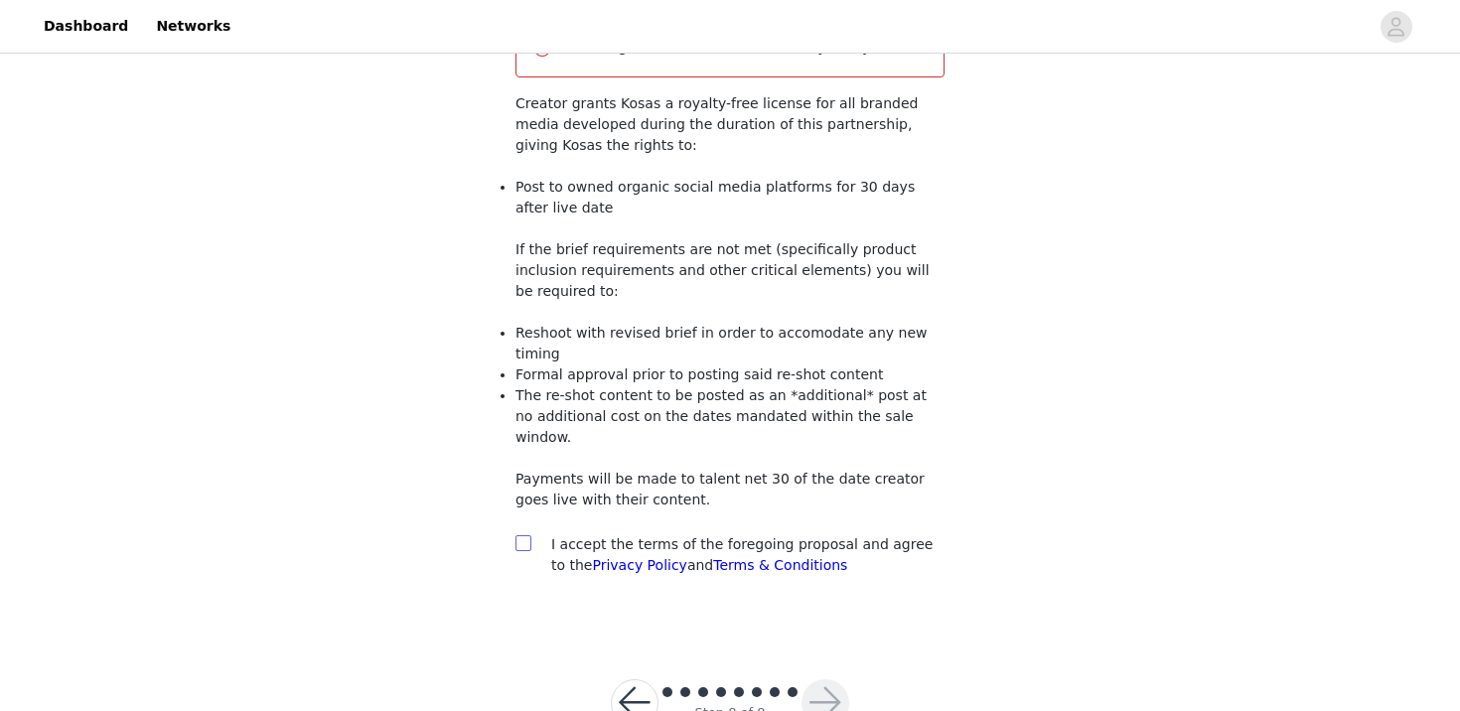
click at [524, 535] on input "checkbox" at bounding box center [522, 542] width 14 height 14
checkbox input "true"
click at [828, 679] on button "button" at bounding box center [825, 703] width 48 height 48
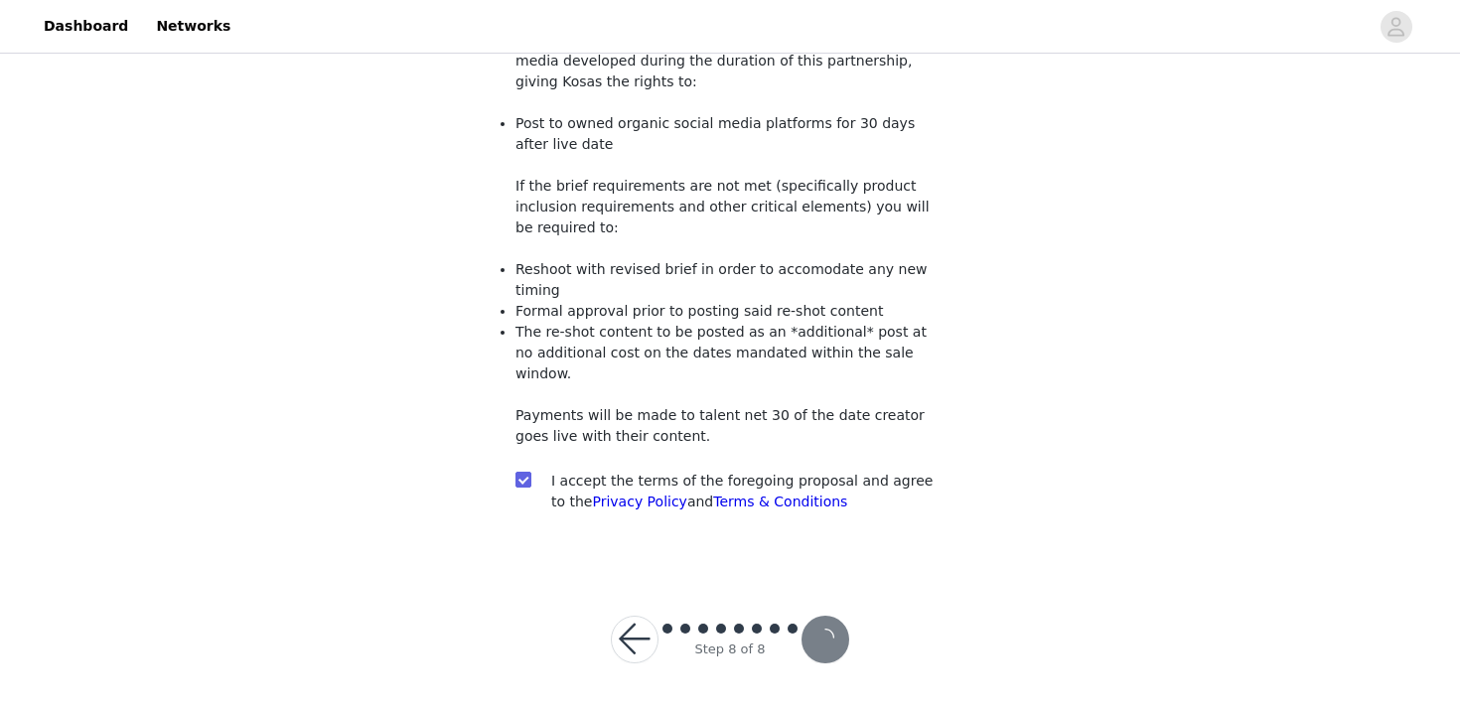
scroll to position [184, 0]
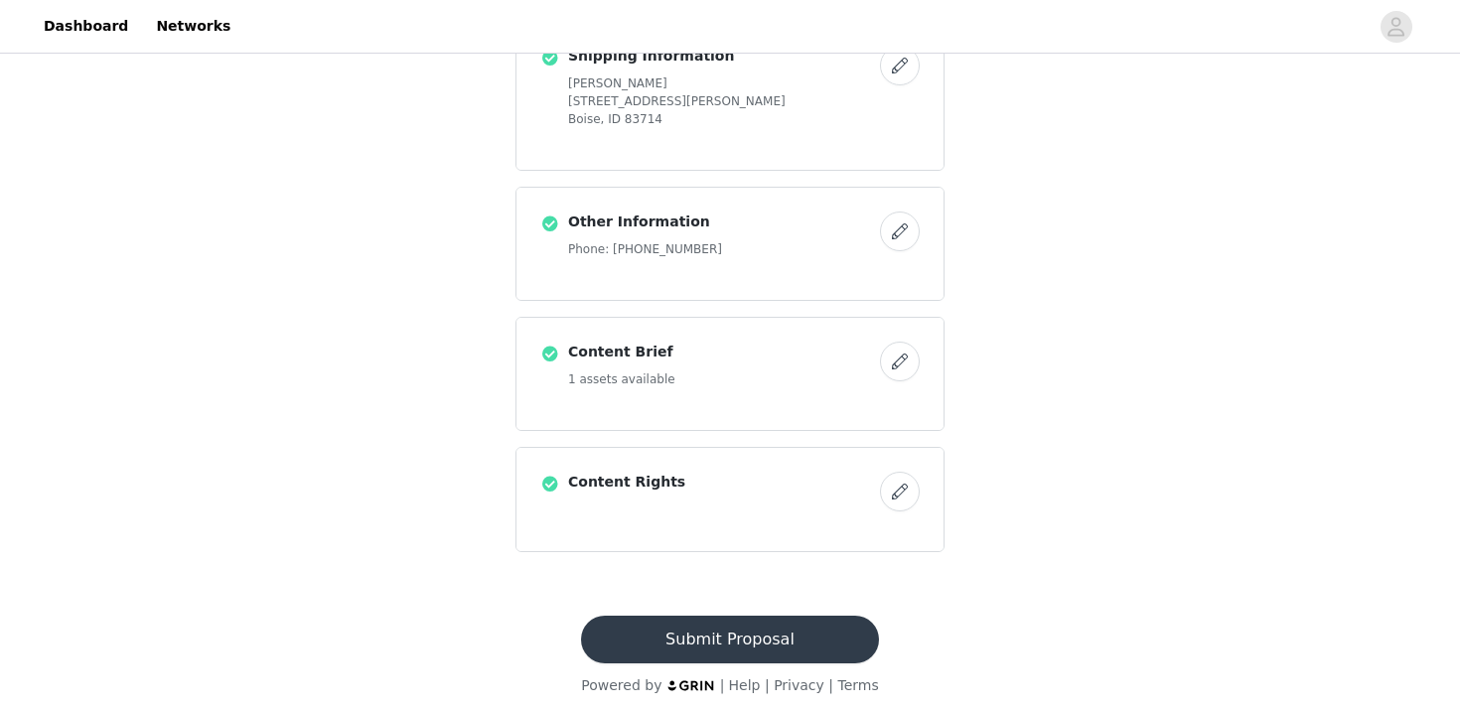
scroll to position [1723, 0]
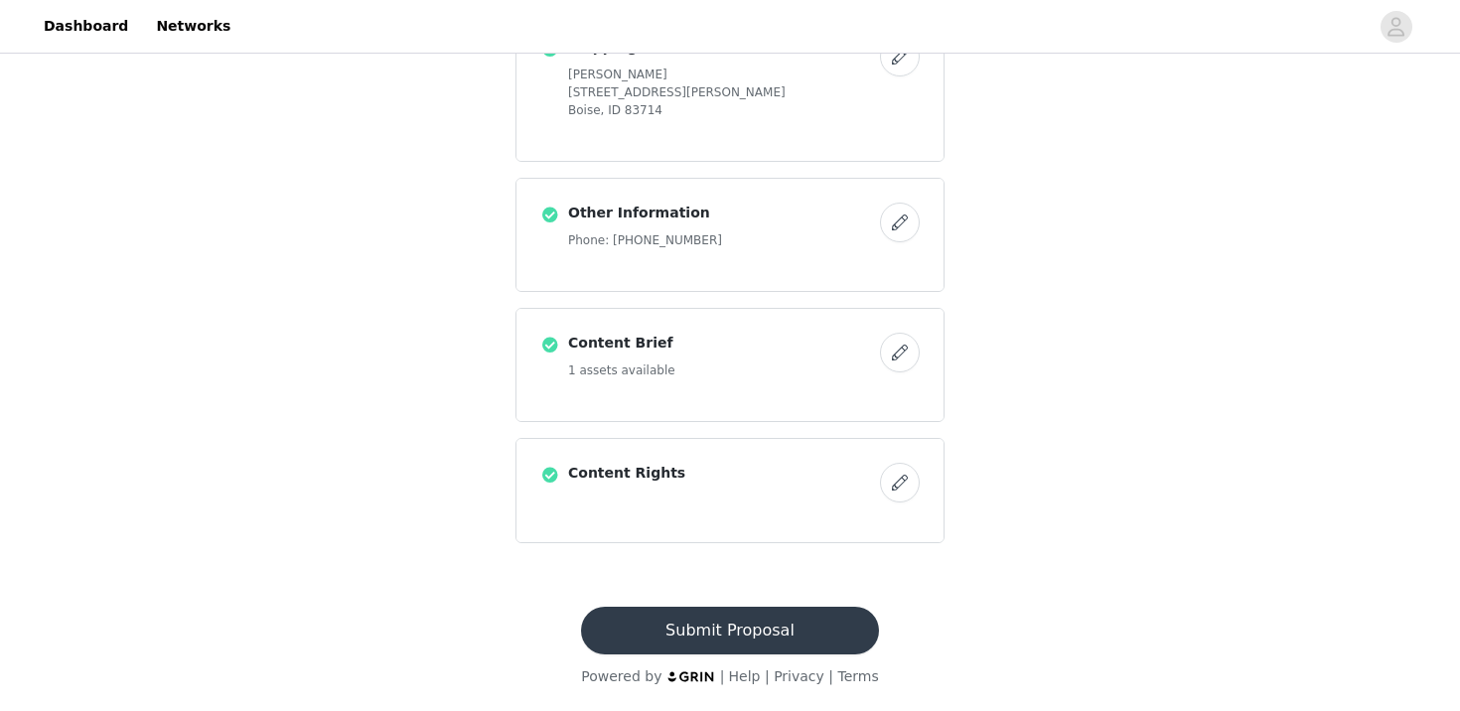
click at [807, 607] on button "Submit Proposal" at bounding box center [729, 631] width 297 height 48
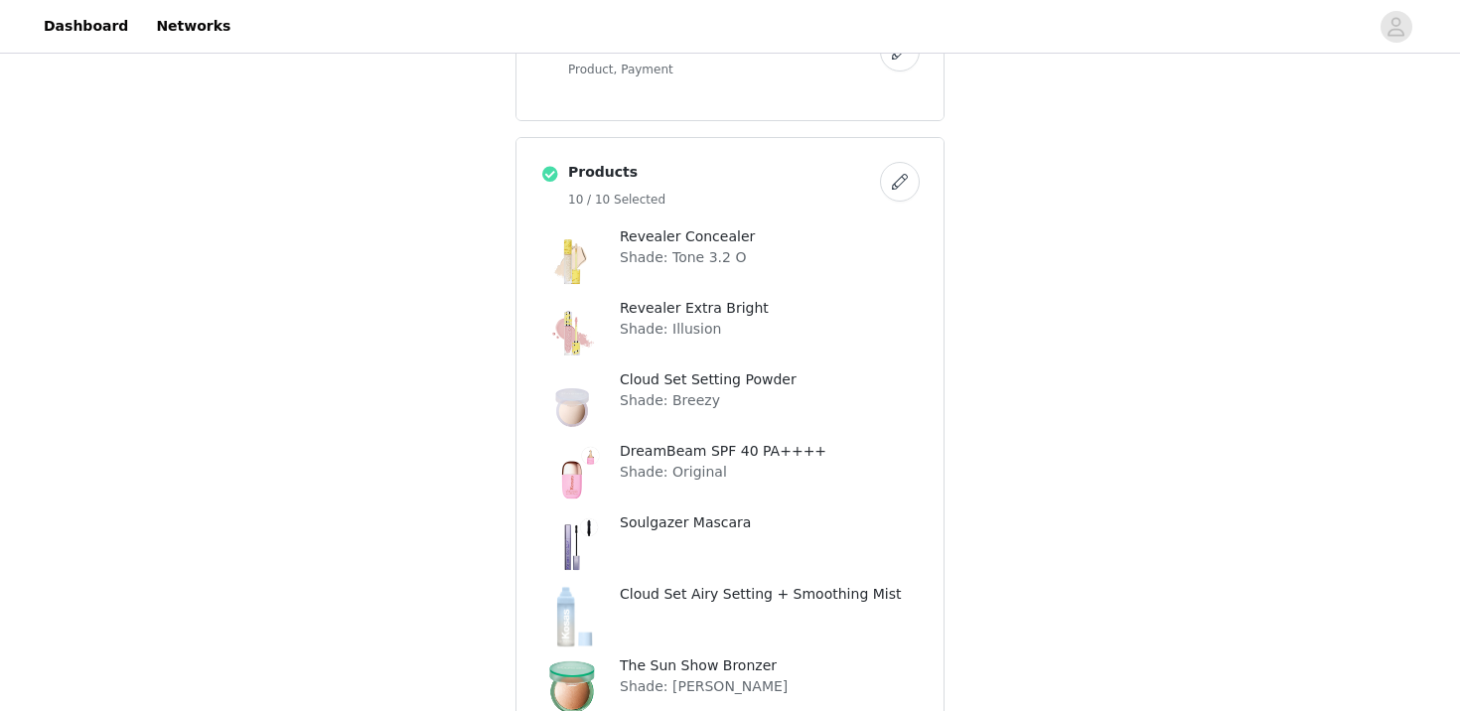
scroll to position [0, 0]
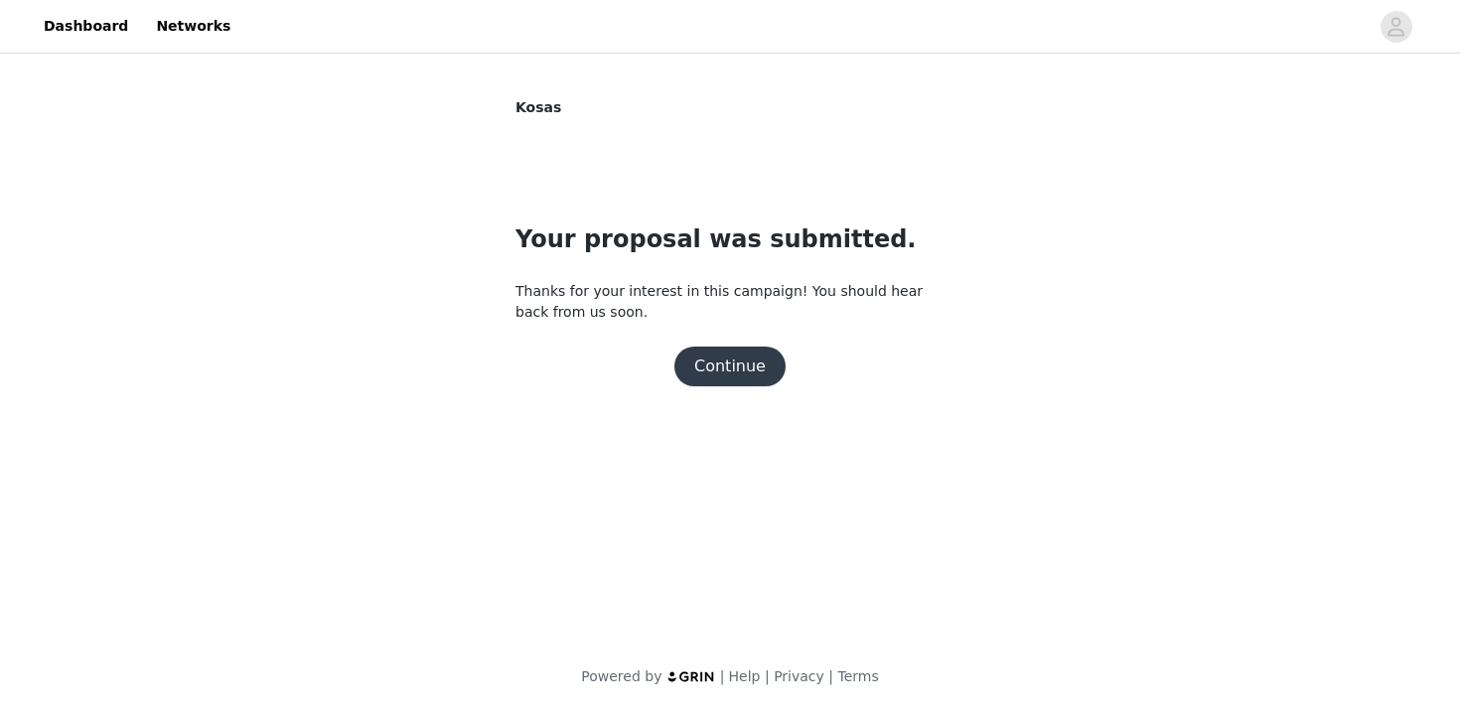
click at [744, 368] on button "Continue" at bounding box center [729, 367] width 111 height 40
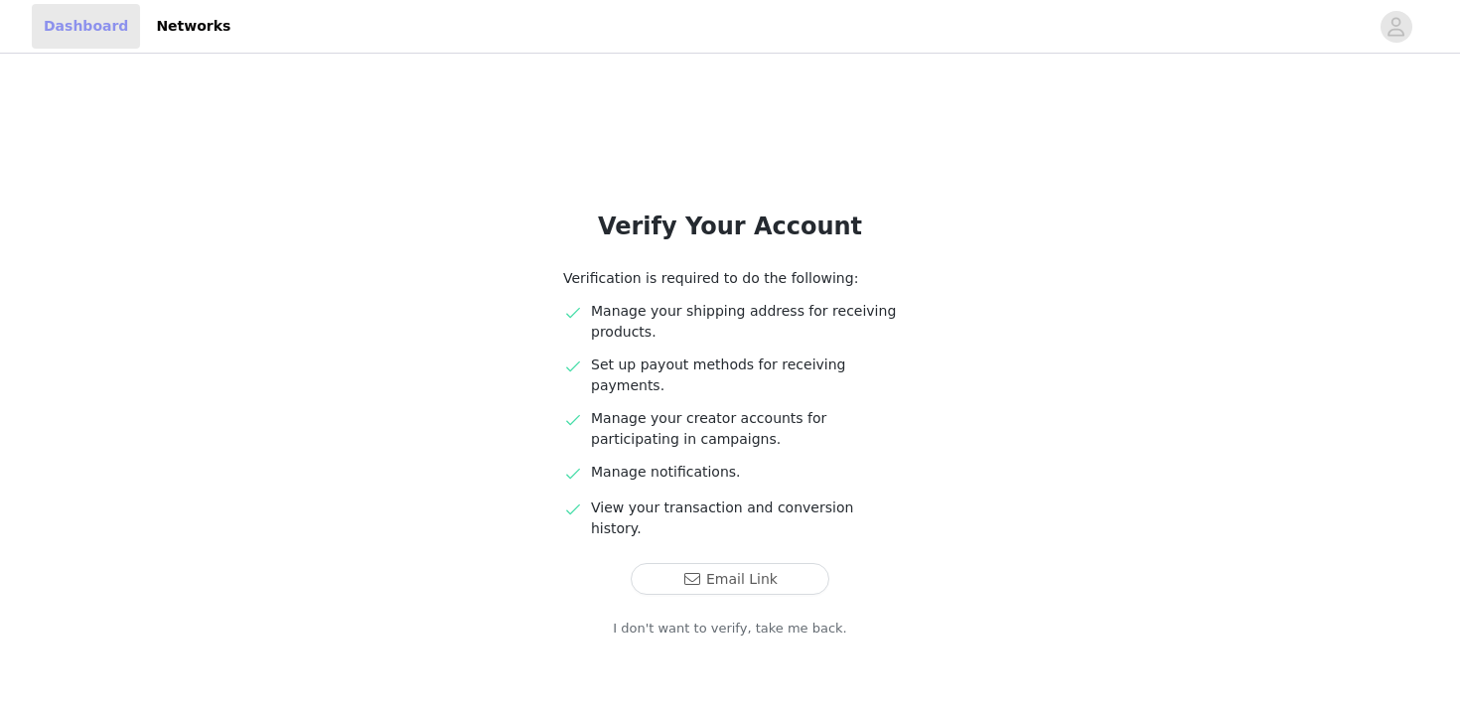
click at [77, 27] on link "Dashboard" at bounding box center [86, 26] width 108 height 45
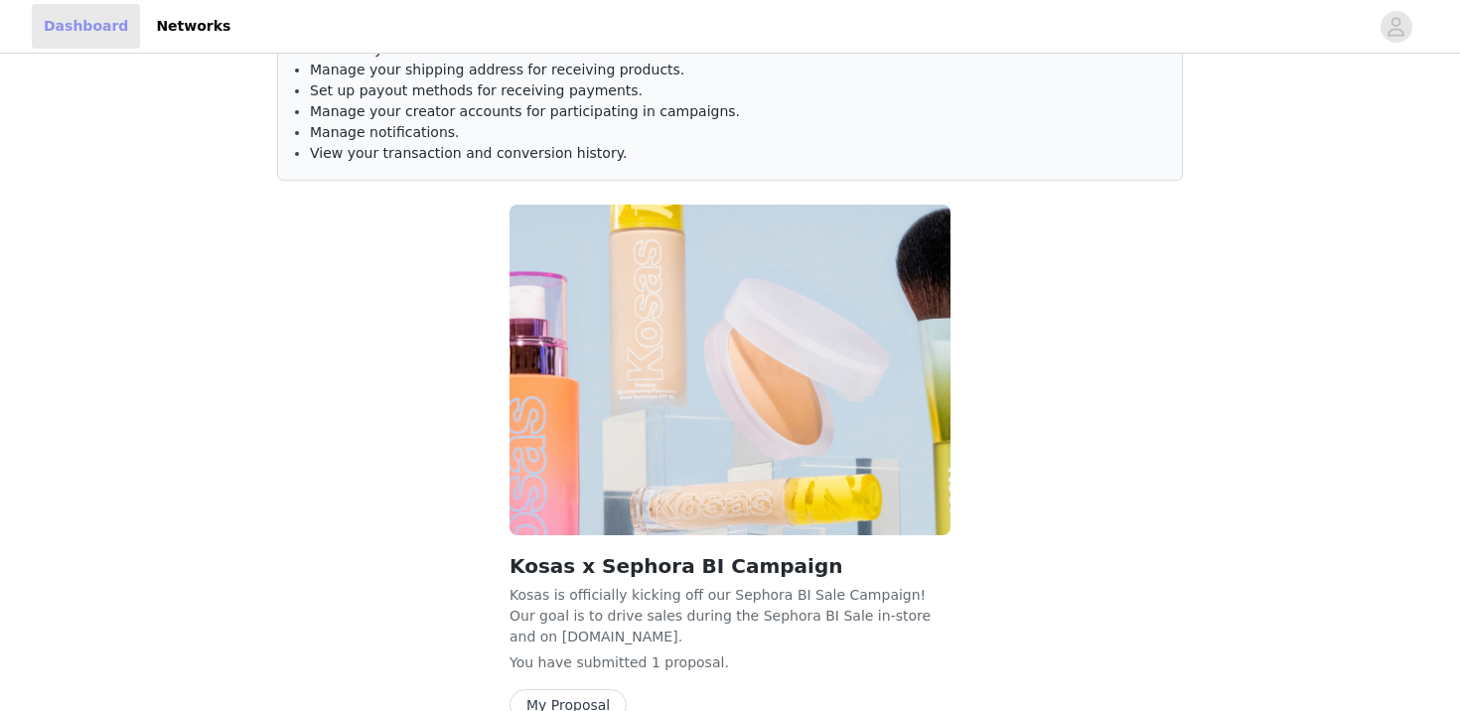
scroll to position [205, 0]
